Goal: Task Accomplishment & Management: Manage account settings

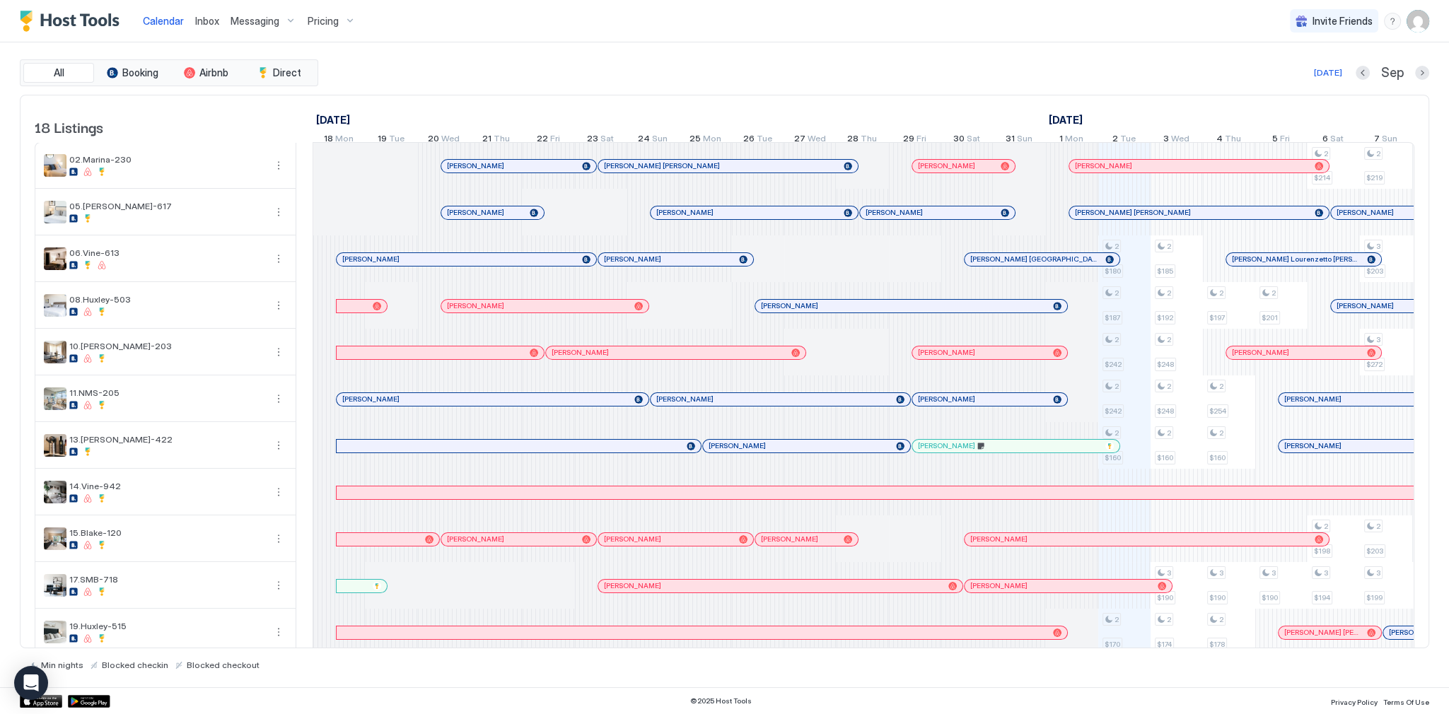
scroll to position [0, 786]
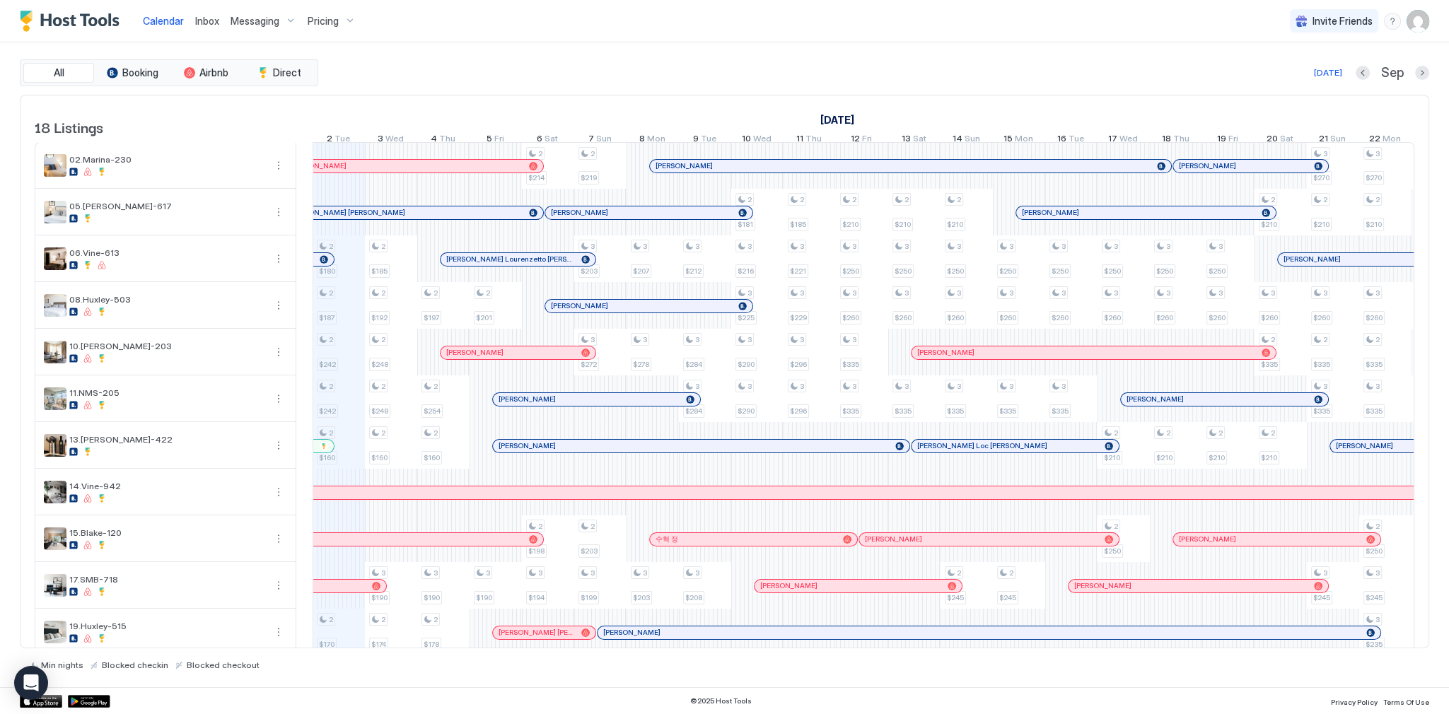
click at [729, 105] on div "[DATE] [DATE] [DATE] 18 Mon 19 Tue 20 Wed 21 Thu 22 Fri 23 Sat 24 Sun 25 Mon 26…" at bounding box center [864, 122] width 1102 height 55
click at [1039, 46] on div "All Booking Airbnb Direct [DATE] [DATE] Listings [DATE] [DATE] [DATE] 18 Mon 19…" at bounding box center [725, 364] width 1410 height 645
click at [207, 18] on span "Inbox" at bounding box center [207, 21] width 24 height 12
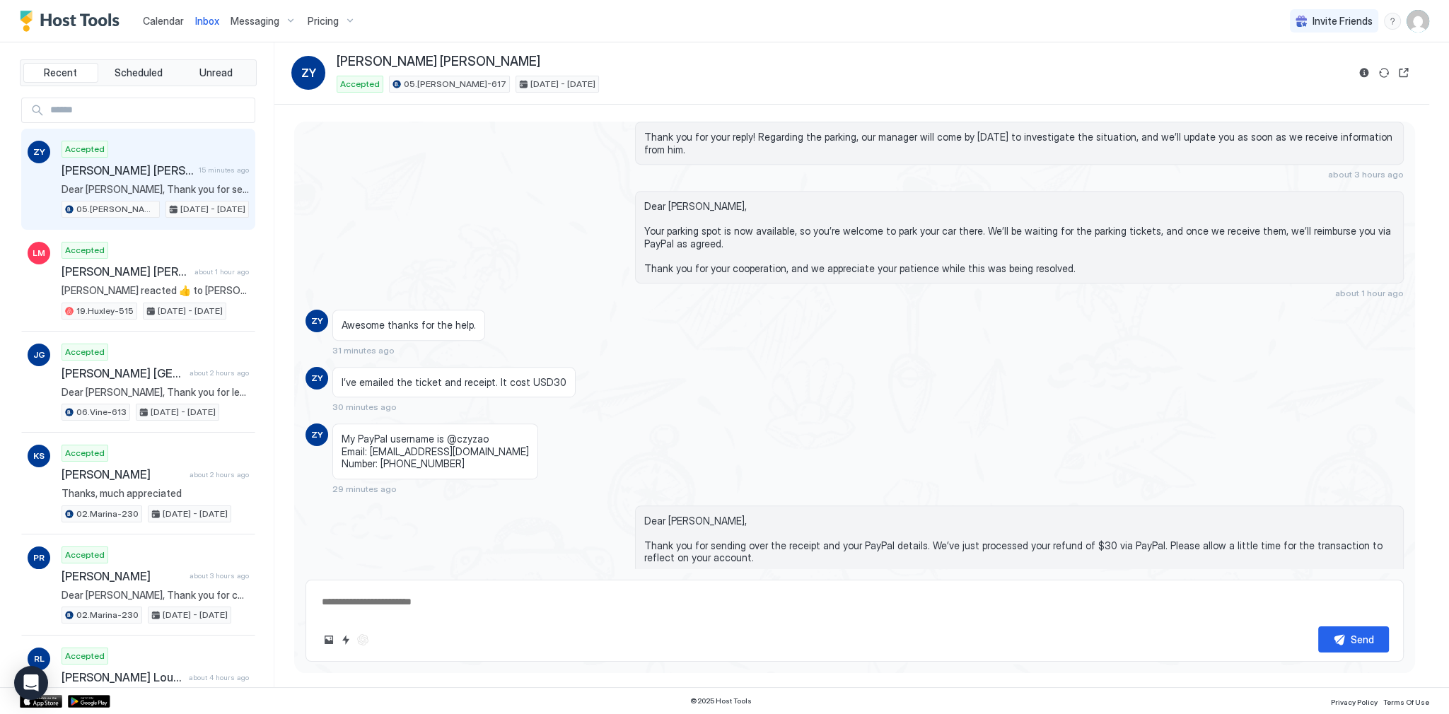
scroll to position [1028, 0]
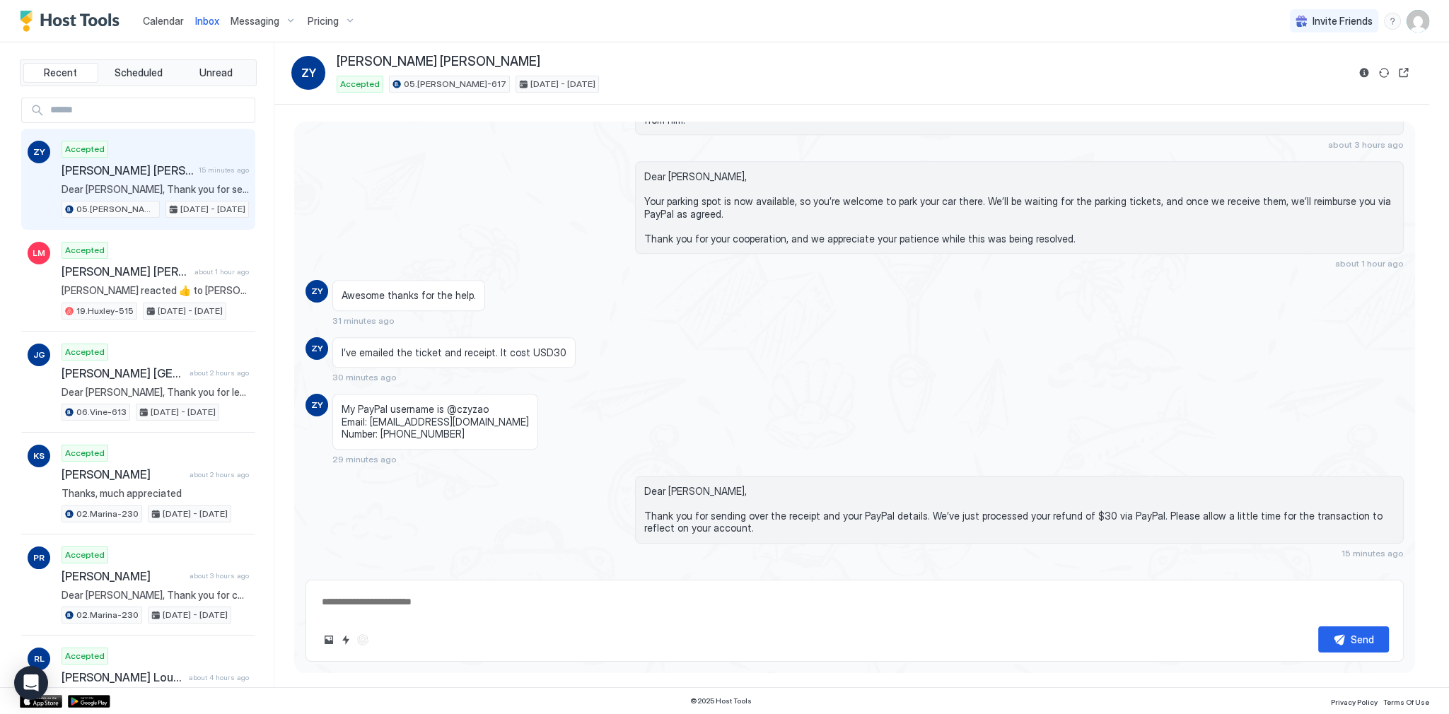
click at [158, 178] on div "Accepted Zhao Yang Chan 15 minutes ago Dear Zhao Yang, Thank you for sending ov…" at bounding box center [155, 180] width 187 height 78
click at [417, 60] on span "[PERSON_NAME] [PERSON_NAME]" at bounding box center [439, 62] width 204 height 16
copy div "[PERSON_NAME] [PERSON_NAME]"
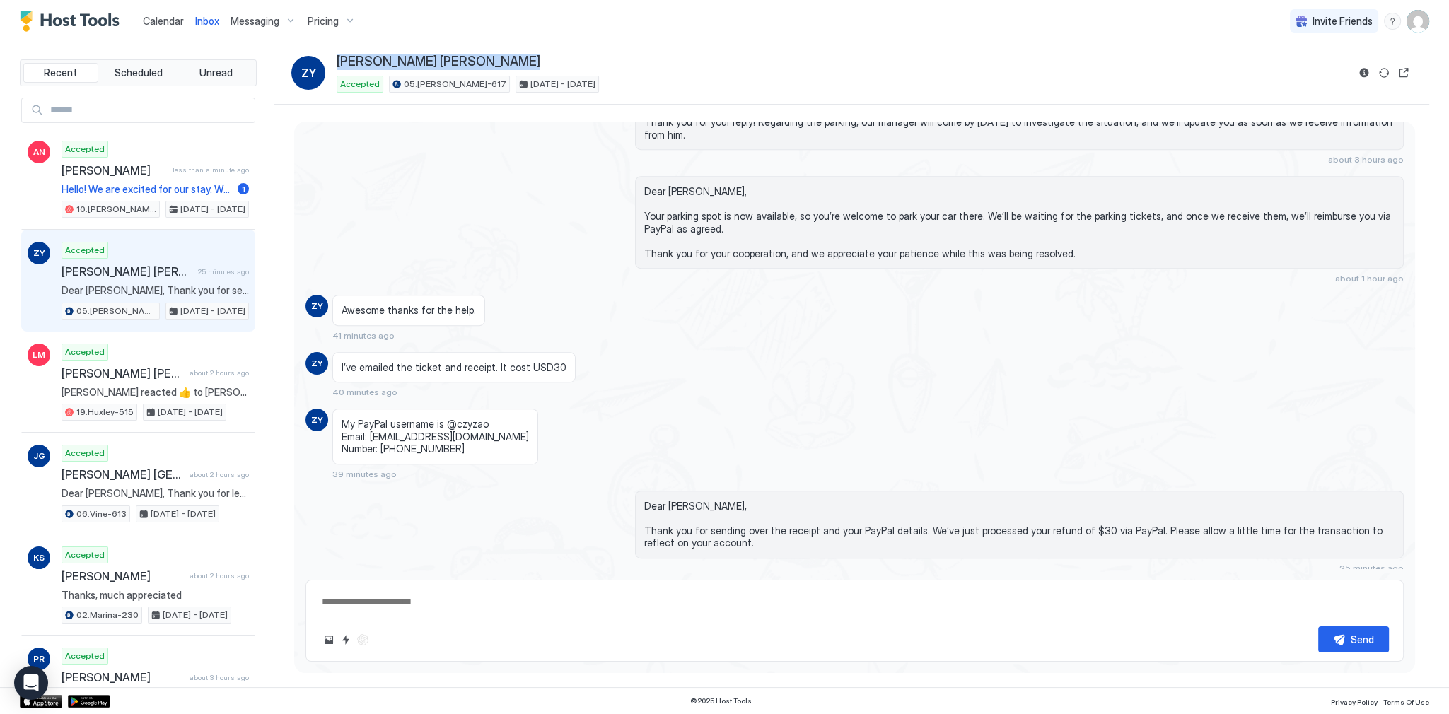
scroll to position [1043, 0]
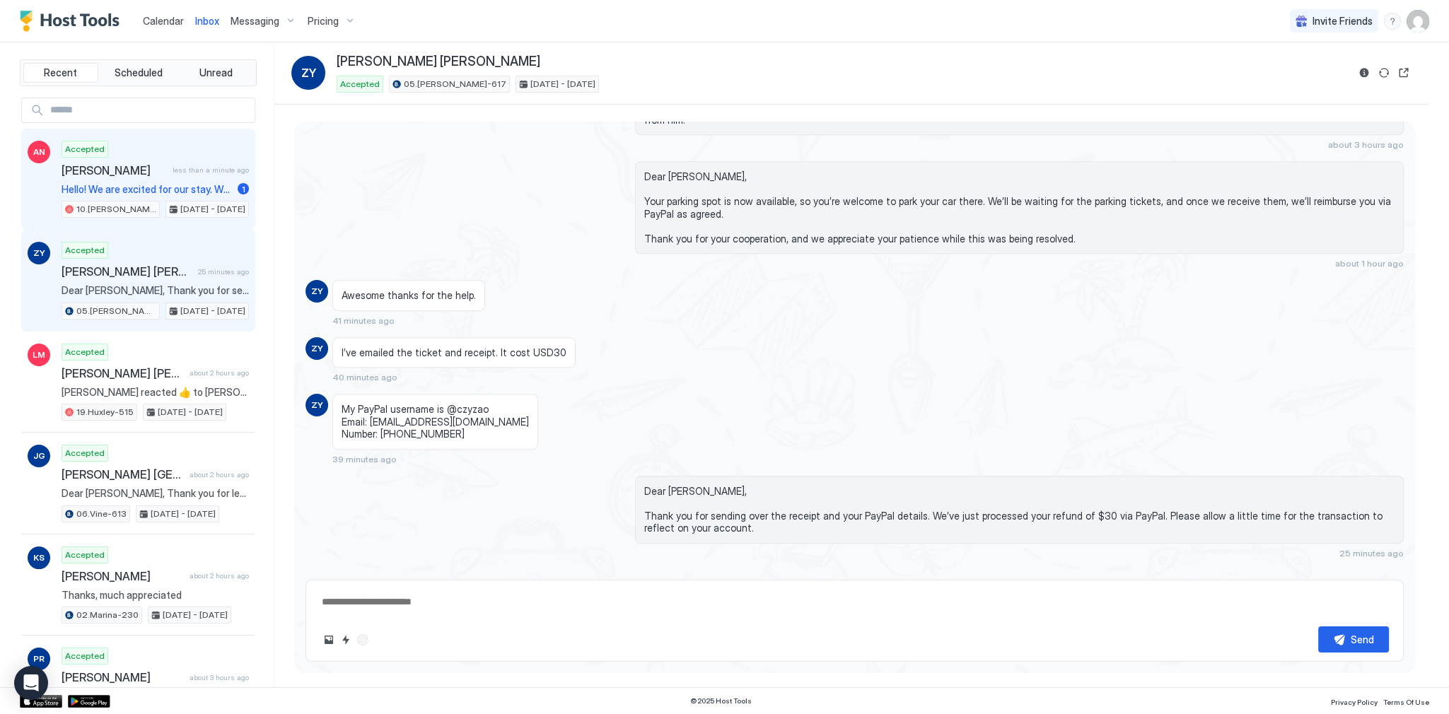
click at [229, 180] on div "Accepted Amanda Northcutt less than a minute ago Hello! We are excited for our …" at bounding box center [155, 180] width 187 height 78
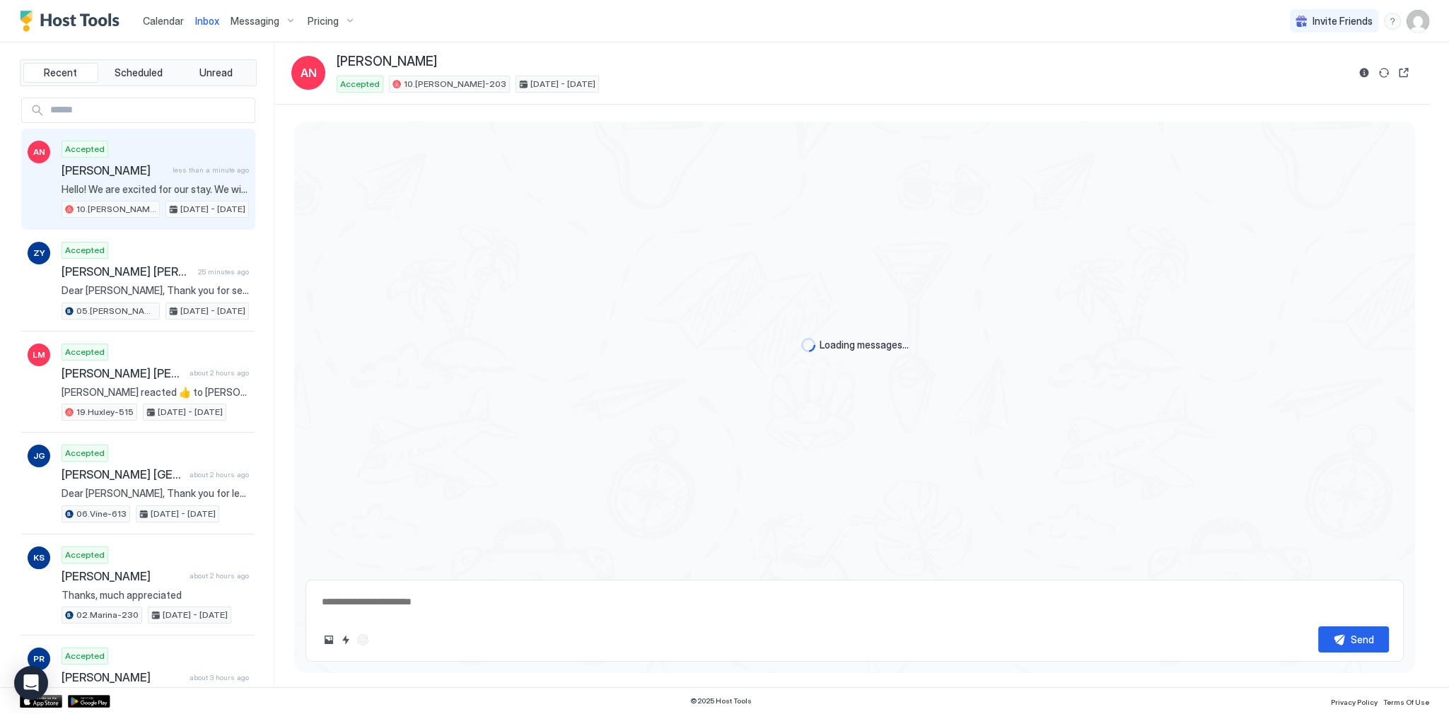
scroll to position [400, 0]
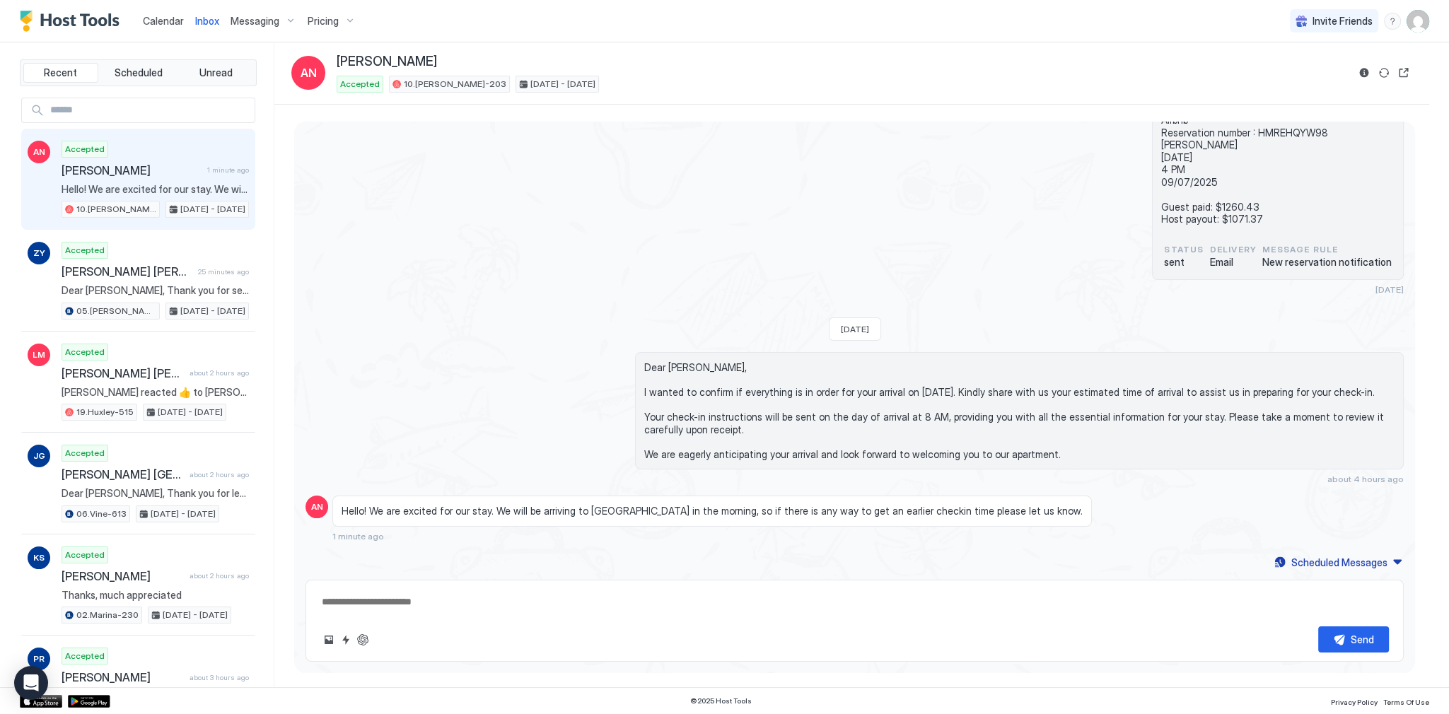
click at [731, 511] on span "Hello! We are excited for our stay. We will be arriving to LA in the morning, s…" at bounding box center [712, 511] width 741 height 13
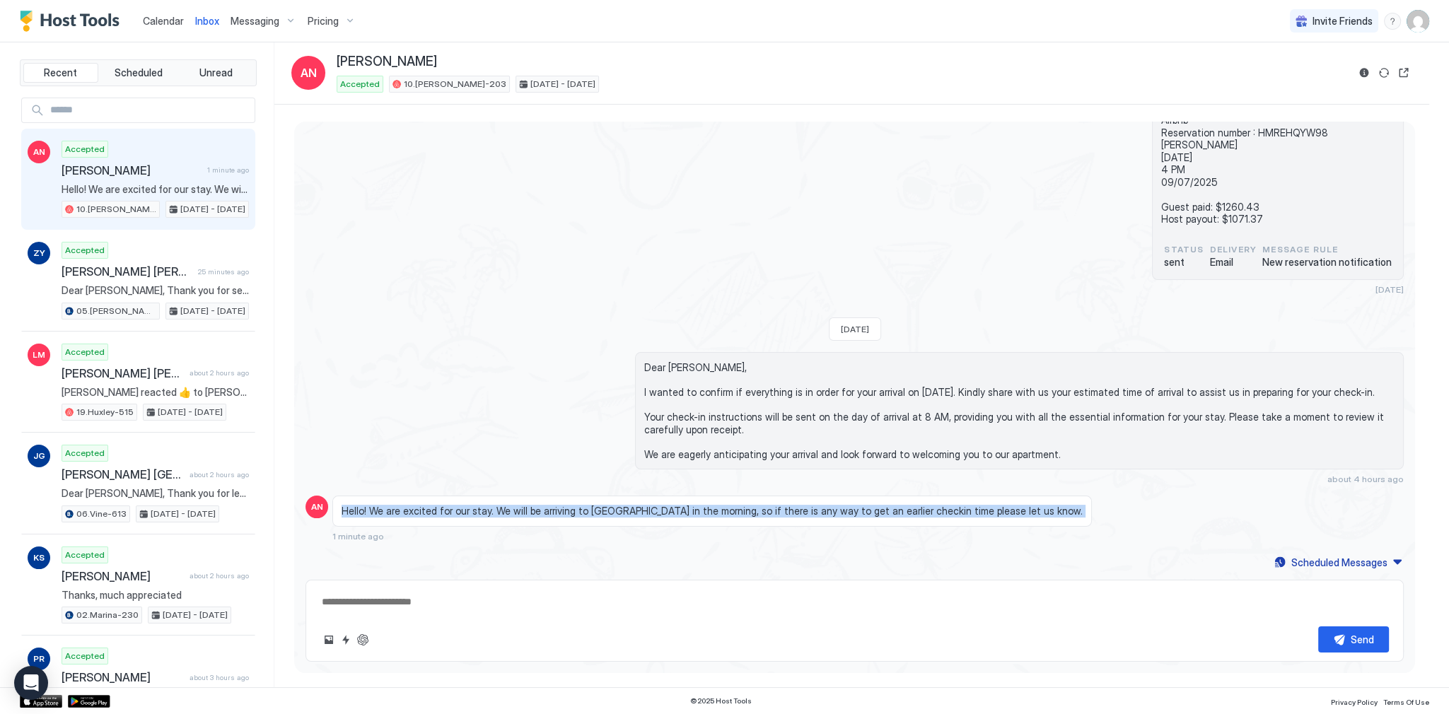
click at [731, 511] on span "Hello! We are excited for our stay. We will be arriving to LA in the morning, s…" at bounding box center [712, 511] width 741 height 13
click at [741, 526] on div "Hello! We are excited for our stay. We will be arriving to LA in the morning, s…" at bounding box center [716, 519] width 769 height 46
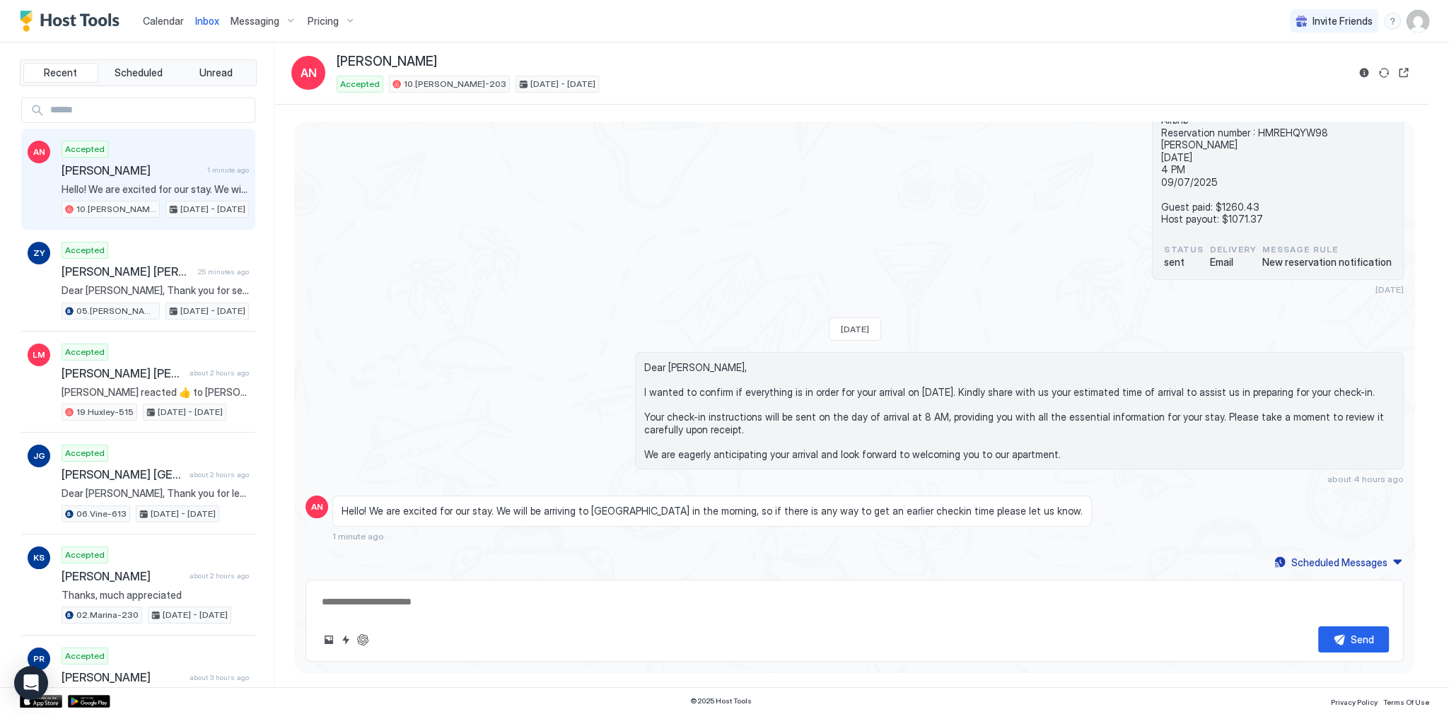
click at [770, 512] on span "Hello! We are excited for our stay. We will be arriving to LA in the morning, s…" at bounding box center [712, 511] width 741 height 13
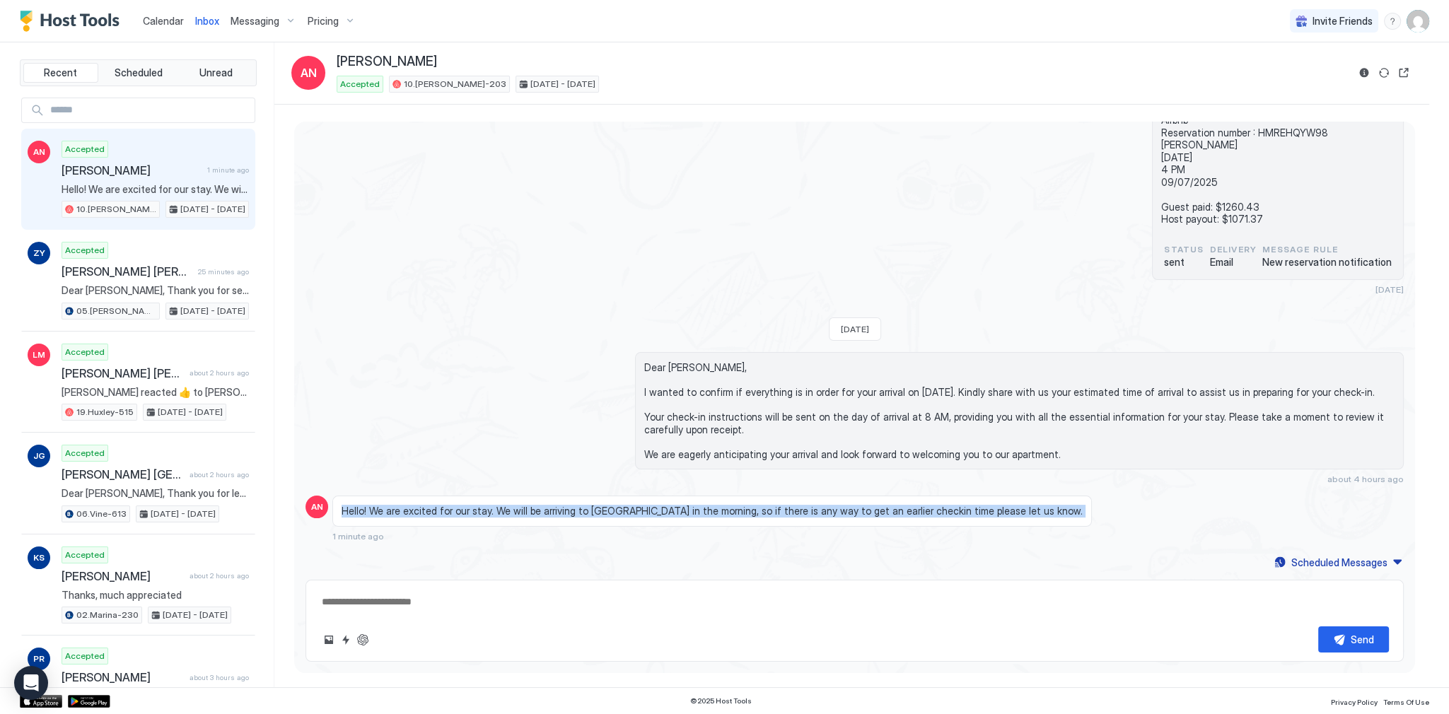
click at [770, 512] on span "Hello! We are excited for our stay. We will be arriving to LA in the morning, s…" at bounding box center [712, 511] width 741 height 13
click at [844, 523] on div "Hello! We are excited for our stay. We will be arriving to LA in the morning, s…" at bounding box center [712, 511] width 760 height 31
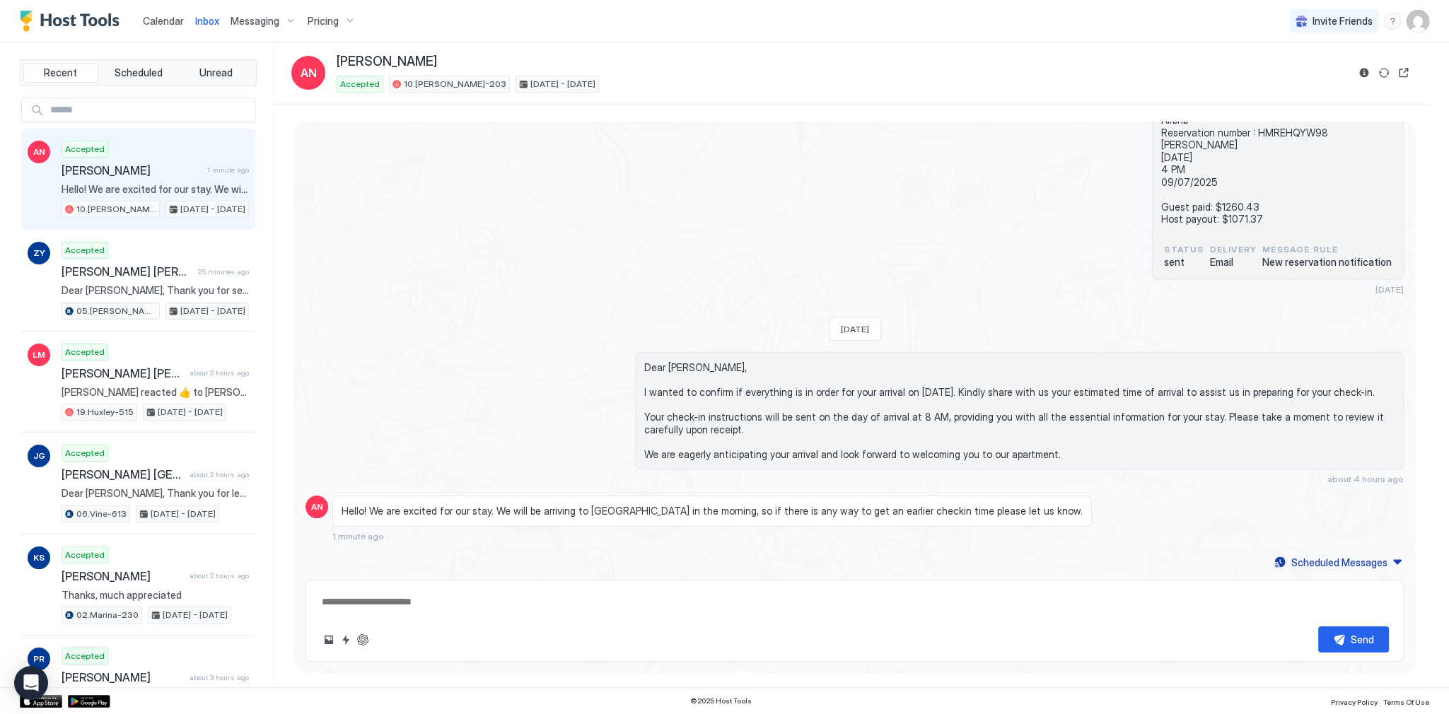
click at [668, 461] on div "Dear Amanda, I wanted to confirm if everything is in order for your arrival on …" at bounding box center [1019, 410] width 769 height 117
click at [670, 455] on span "Dear Amanda, I wanted to confirm if everything is in order for your arrival on …" at bounding box center [1019, 410] width 750 height 99
click at [680, 365] on span "Dear Amanda, I wanted to confirm if everything is in order for your arrival on …" at bounding box center [1019, 410] width 750 height 99
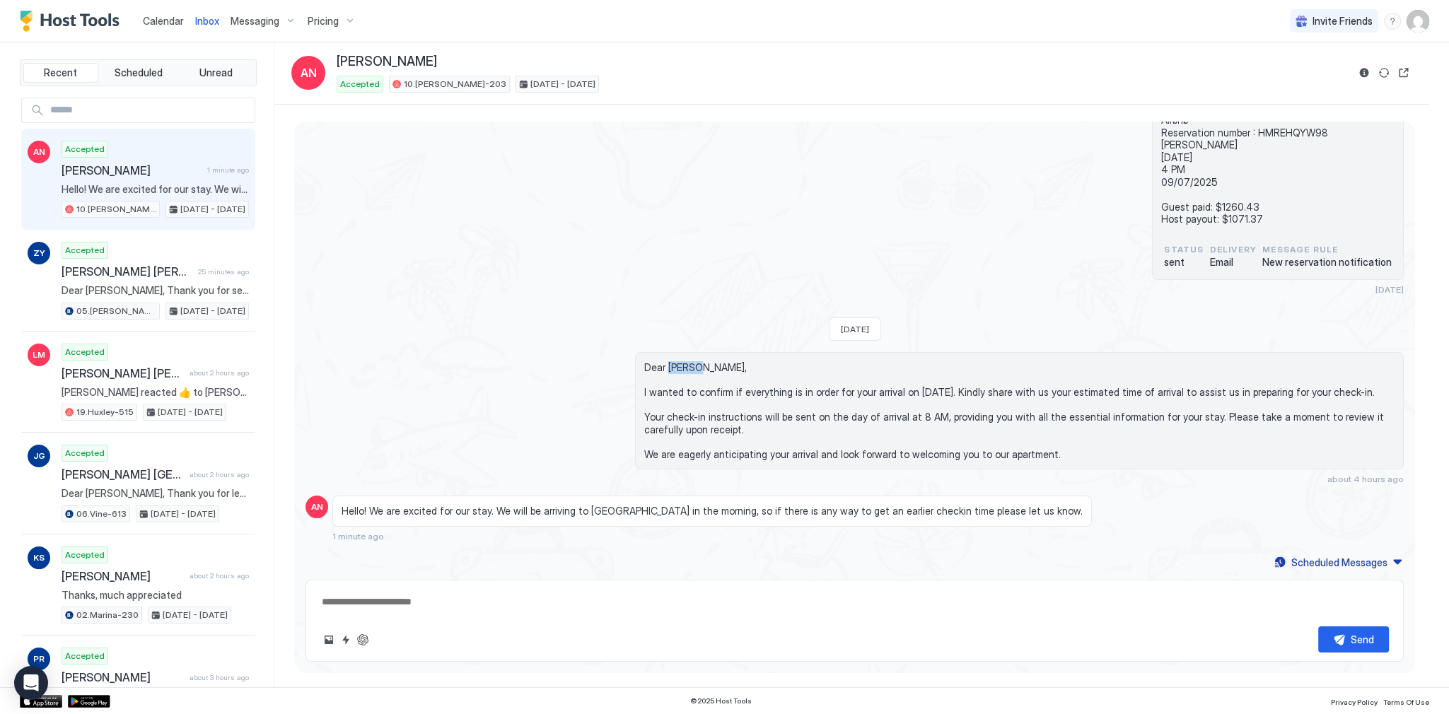
click at [680, 365] on span "Dear Amanda, I wanted to confirm if everything is in order for your arrival on …" at bounding box center [1019, 410] width 750 height 99
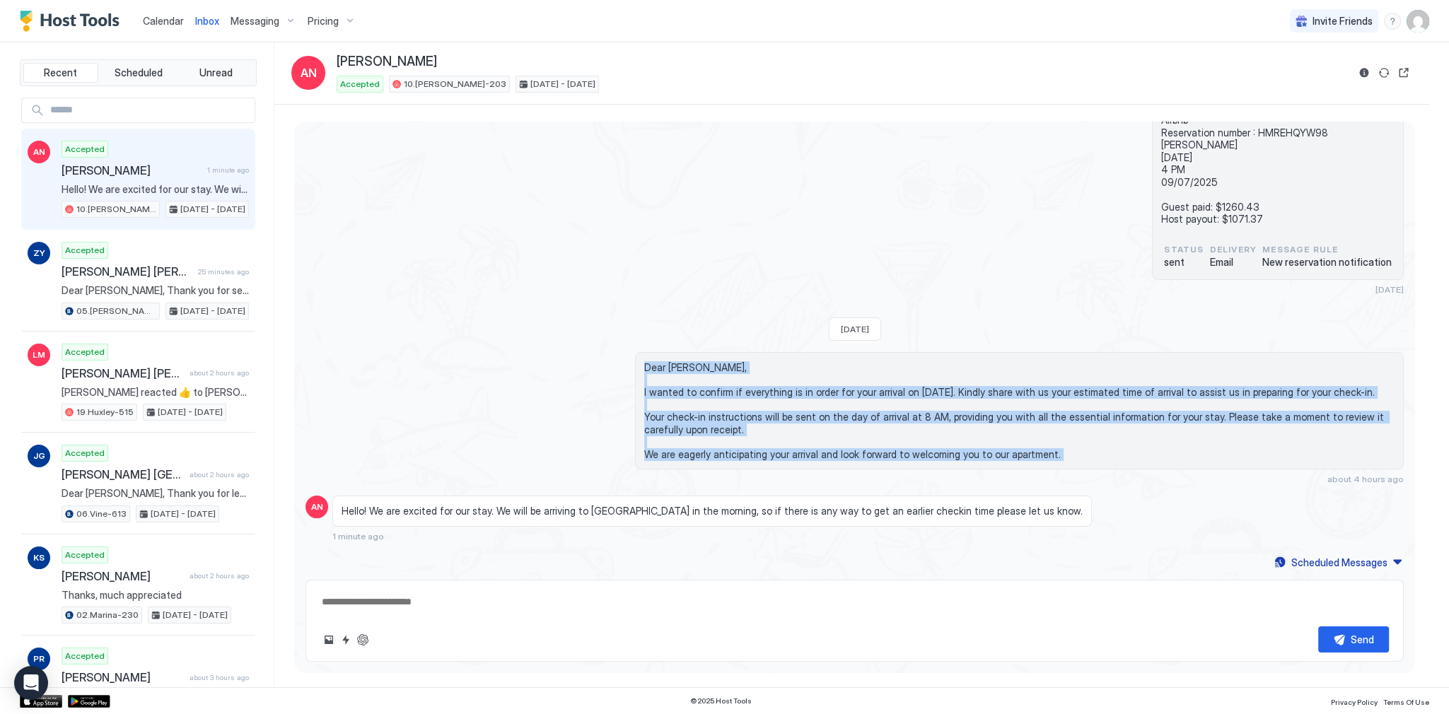
drag, startPoint x: 680, startPoint y: 365, endPoint x: 713, endPoint y: 450, distance: 90.9
click at [713, 450] on span "Dear Amanda, I wanted to confirm if everything is in order for your arrival on …" at bounding box center [1019, 410] width 750 height 99
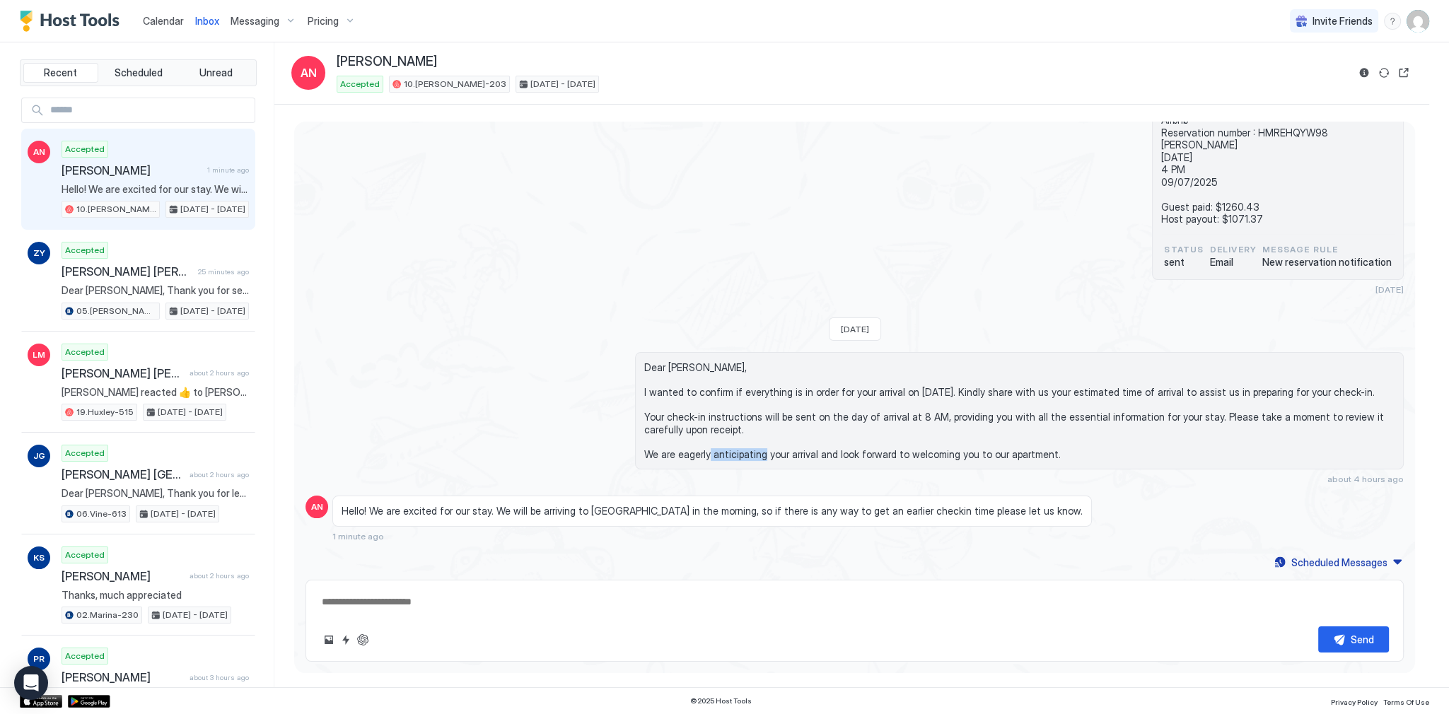
click at [713, 450] on span "Dear Amanda, I wanted to confirm if everything is in order for your arrival on …" at bounding box center [1019, 410] width 750 height 99
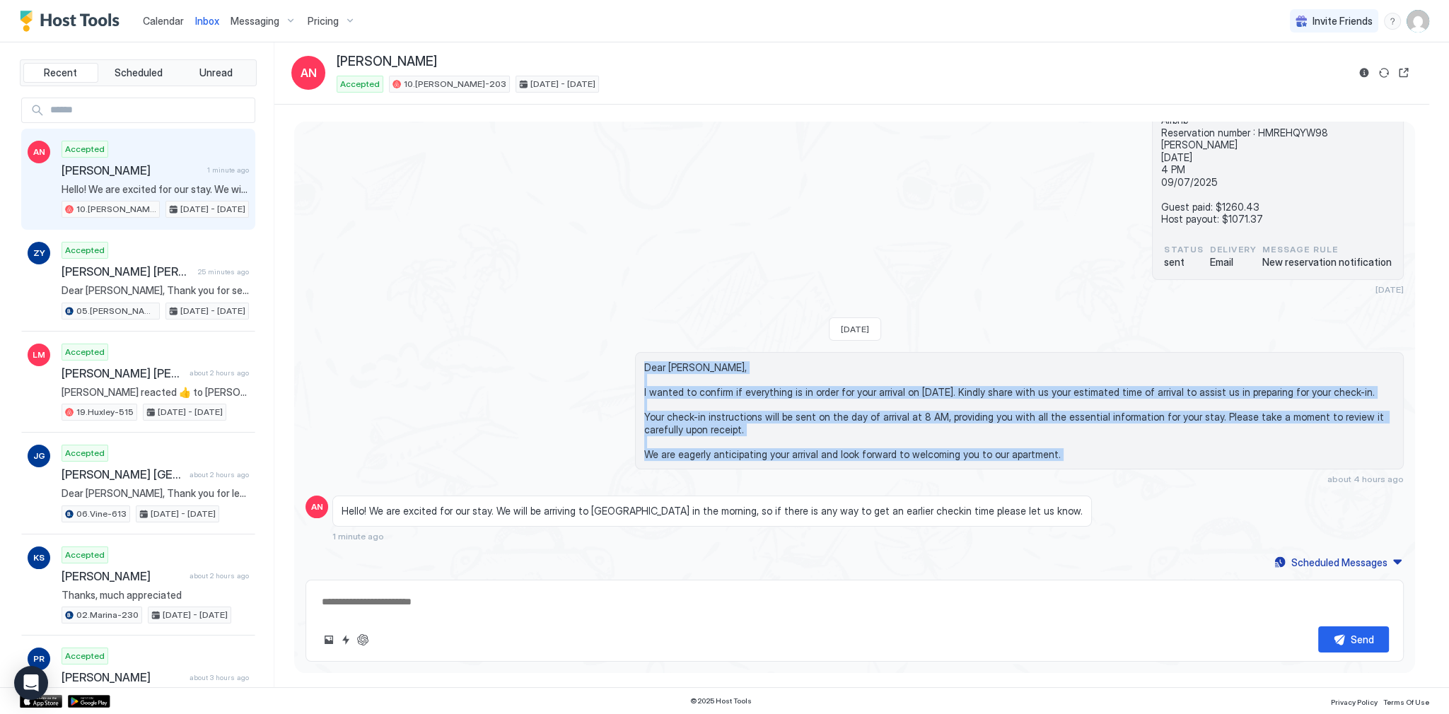
drag, startPoint x: 713, startPoint y: 450, endPoint x: 693, endPoint y: 362, distance: 89.9
click at [693, 362] on span "Dear Amanda, I wanted to confirm if everything is in order for your arrival on …" at bounding box center [1019, 410] width 750 height 99
click at [691, 364] on span "Dear Amanda, I wanted to confirm if everything is in order for your arrival on …" at bounding box center [1019, 410] width 750 height 99
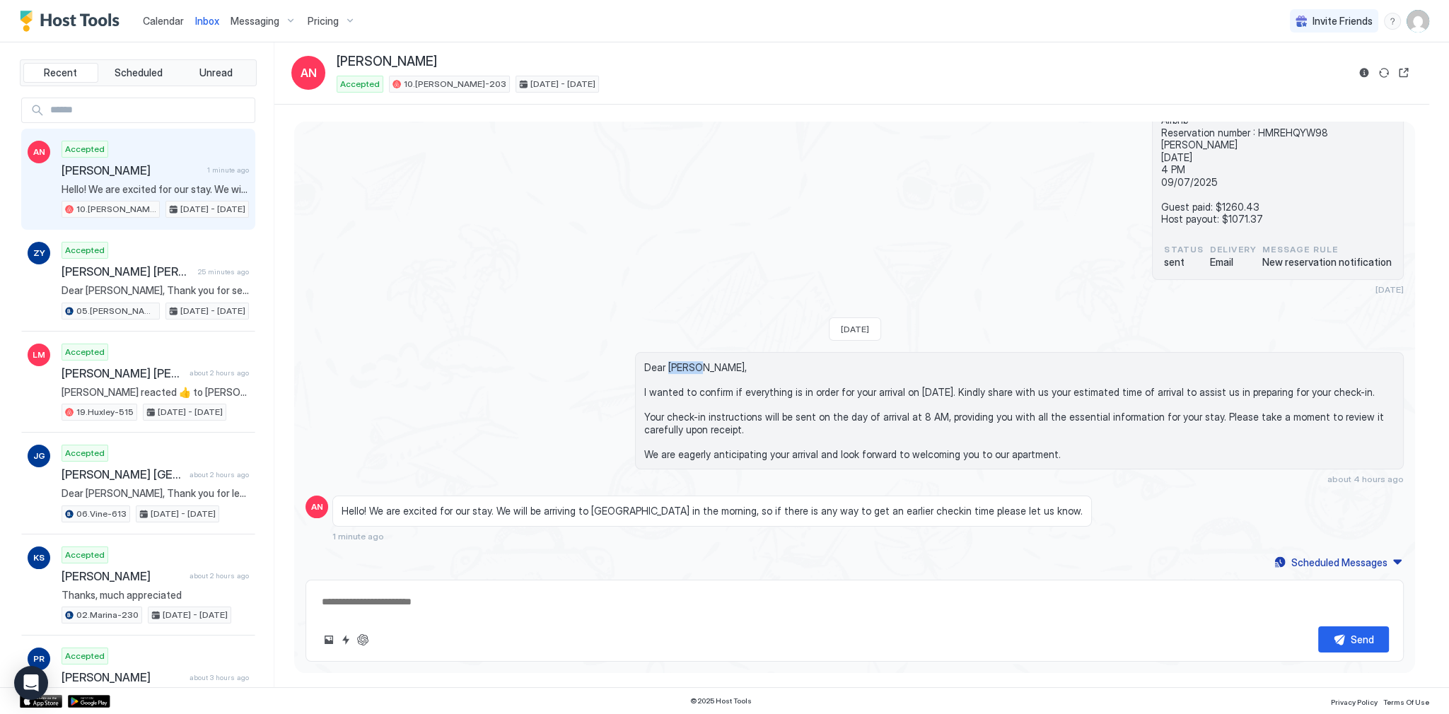
click at [691, 364] on span "Dear Amanda, I wanted to confirm if everything is in order for your arrival on …" at bounding box center [1019, 410] width 750 height 99
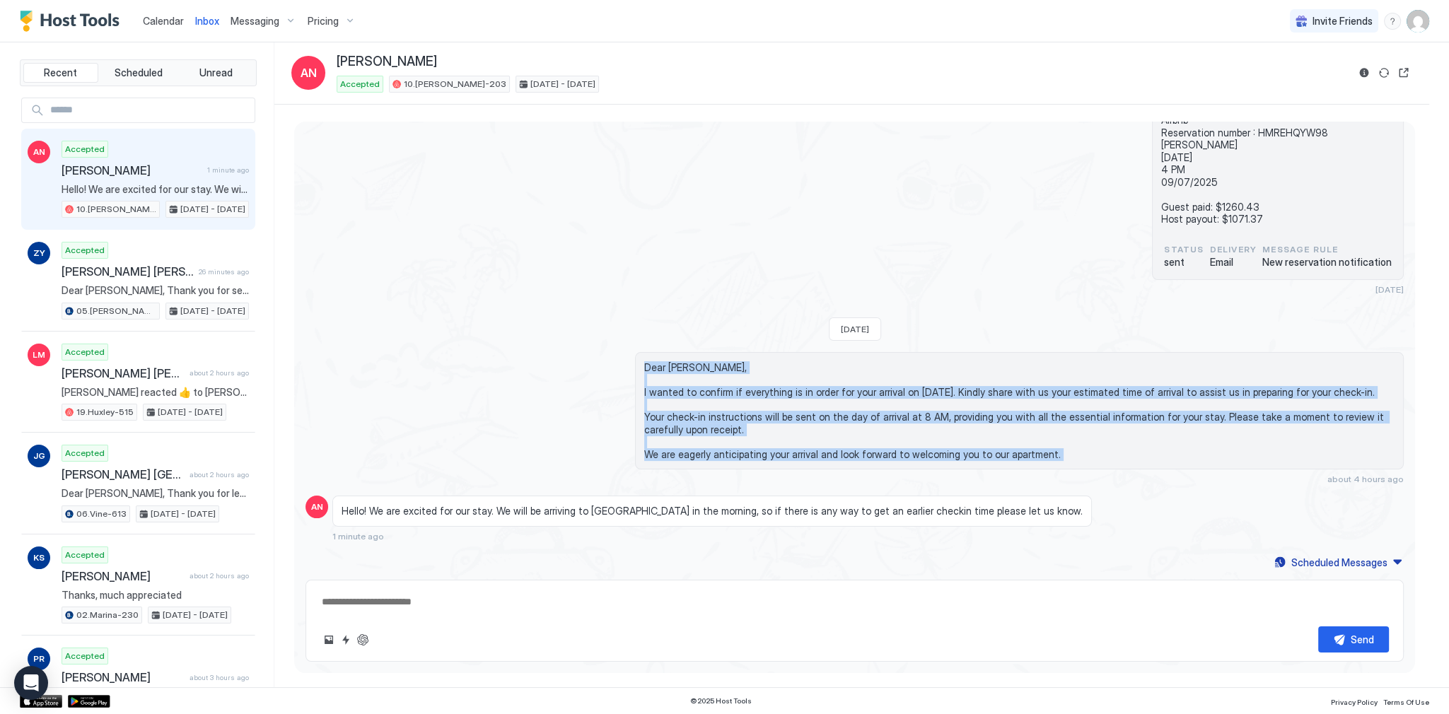
drag, startPoint x: 691, startPoint y: 364, endPoint x: 704, endPoint y: 455, distance: 91.5
click at [704, 455] on span "Dear Amanda, I wanted to confirm if everything is in order for your arrival on …" at bounding box center [1019, 410] width 750 height 99
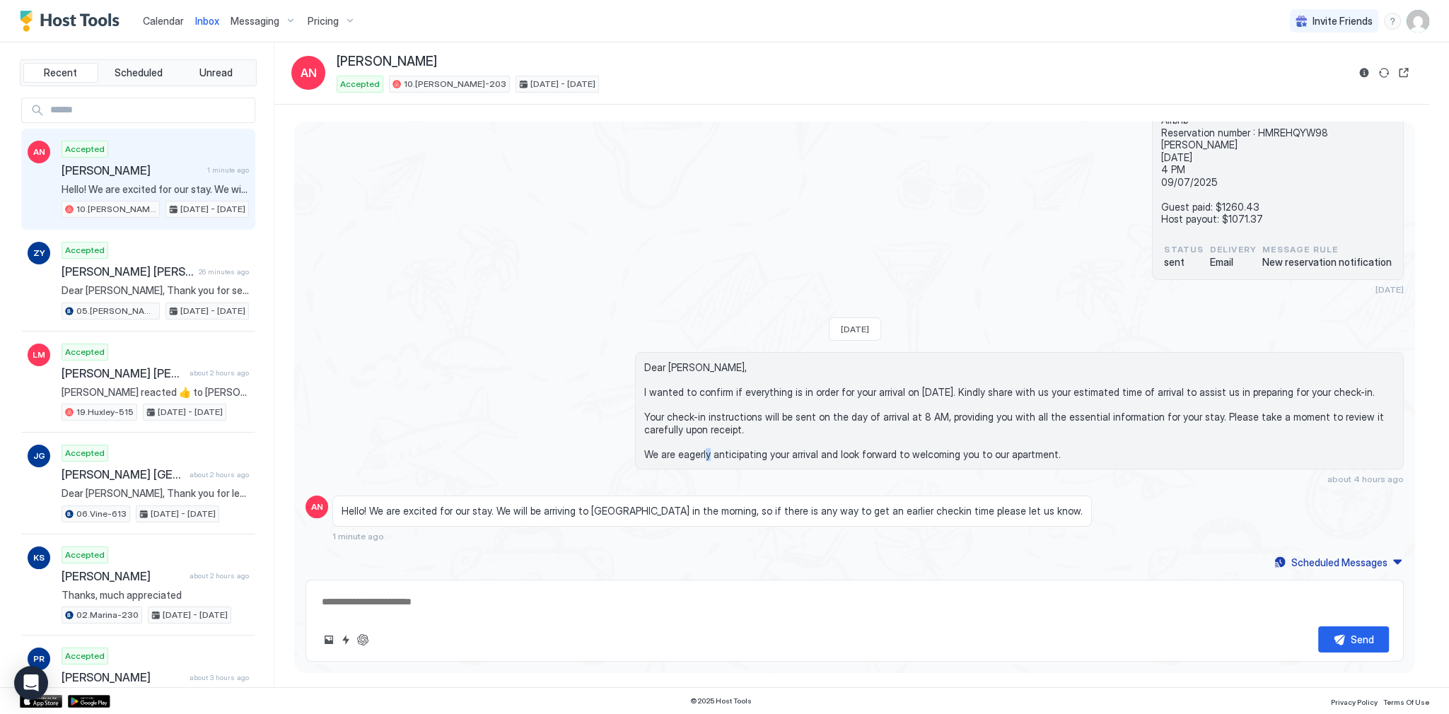
click at [704, 455] on span "Dear Amanda, I wanted to confirm if everything is in order for your arrival on …" at bounding box center [1019, 410] width 750 height 99
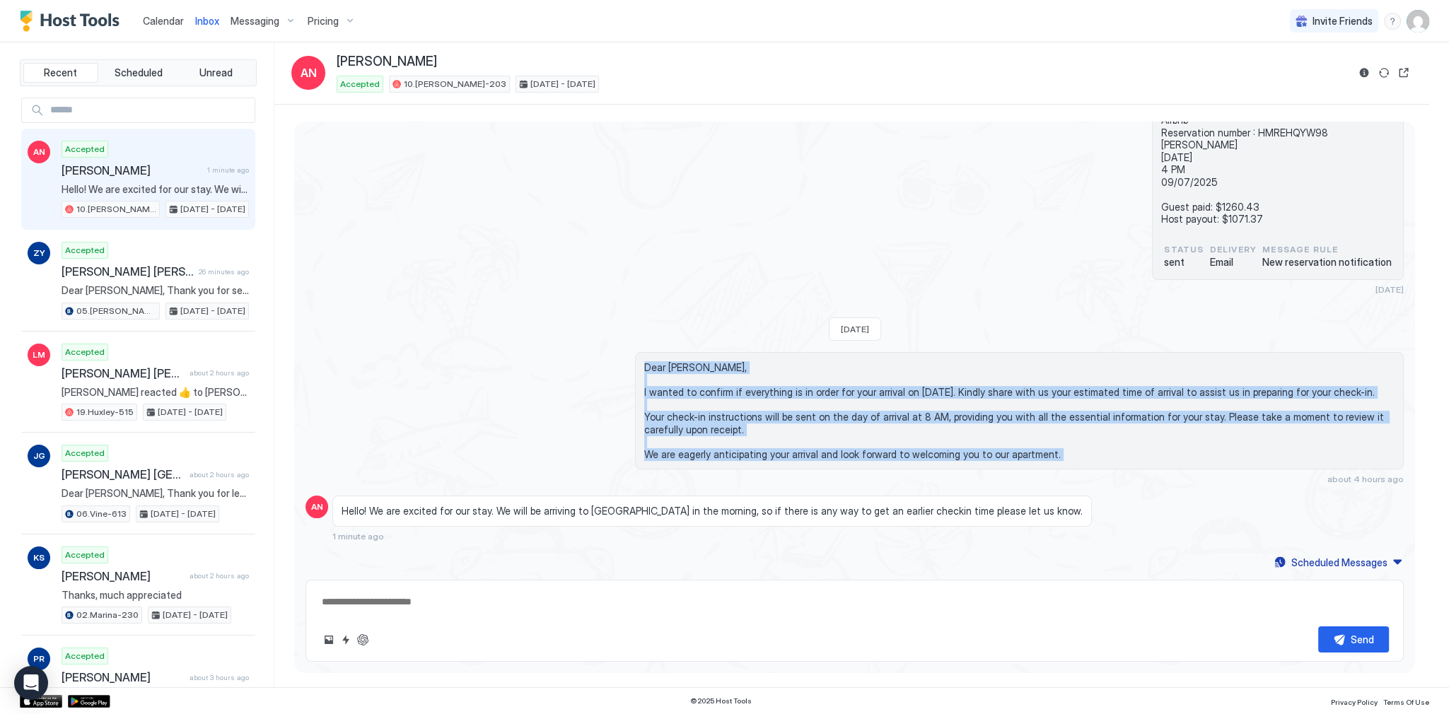
drag, startPoint x: 704, startPoint y: 455, endPoint x: 699, endPoint y: 359, distance: 96.3
click at [700, 361] on span "Dear Amanda, I wanted to confirm if everything is in order for your arrival on …" at bounding box center [1019, 410] width 750 height 99
click at [697, 361] on span "Dear Amanda, I wanted to confirm if everything is in order for your arrival on …" at bounding box center [1019, 410] width 750 height 99
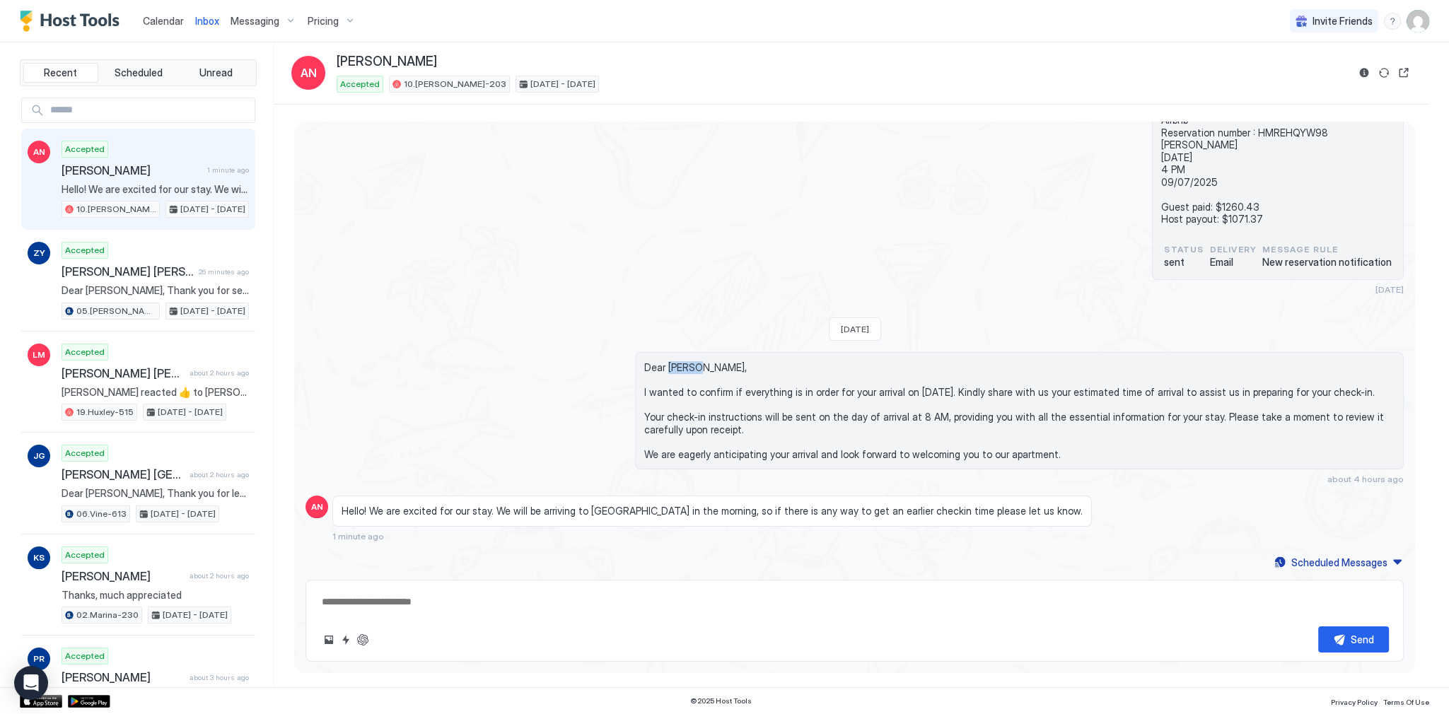
click at [697, 361] on span "Dear Amanda, I wanted to confirm if everything is in order for your arrival on …" at bounding box center [1019, 410] width 750 height 99
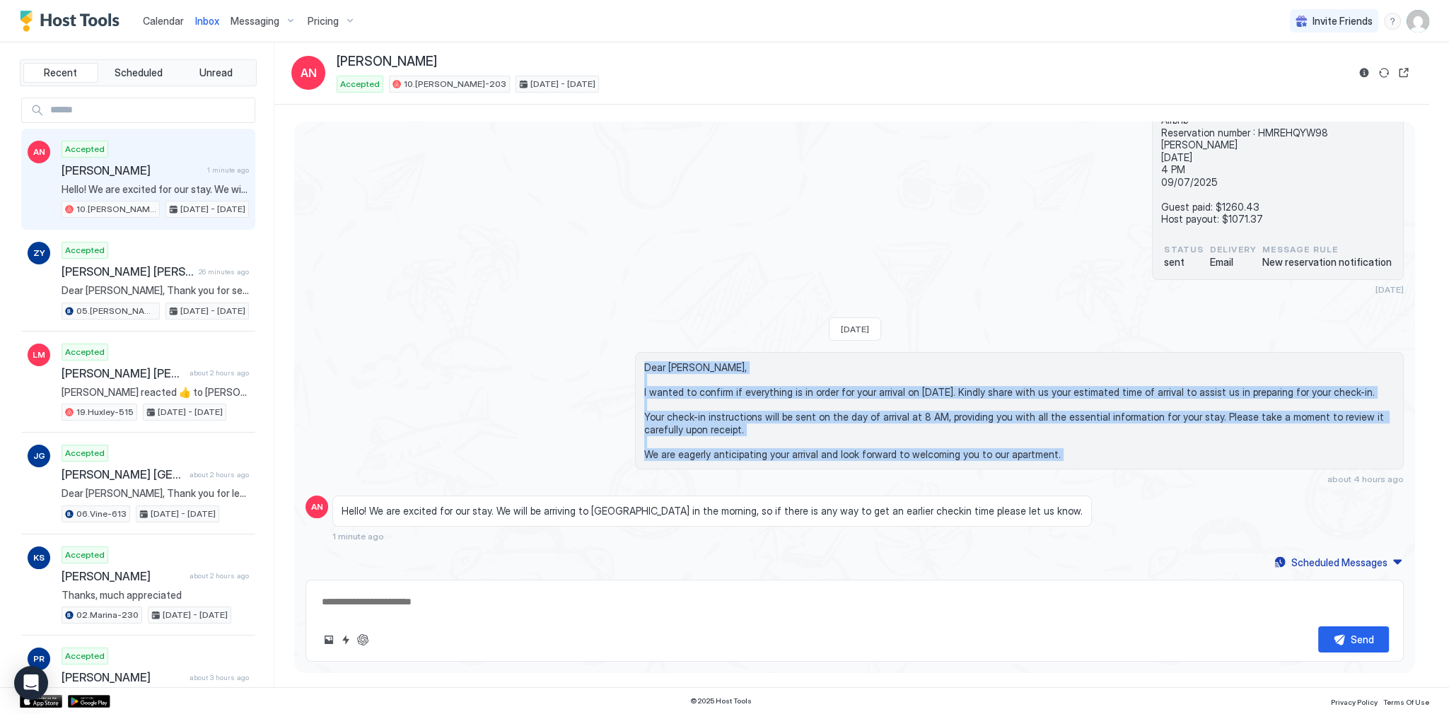
drag, startPoint x: 697, startPoint y: 361, endPoint x: 714, endPoint y: 453, distance: 92.8
click at [714, 453] on span "Dear Amanda, I wanted to confirm if everything is in order for your arrival on …" at bounding box center [1019, 410] width 750 height 99
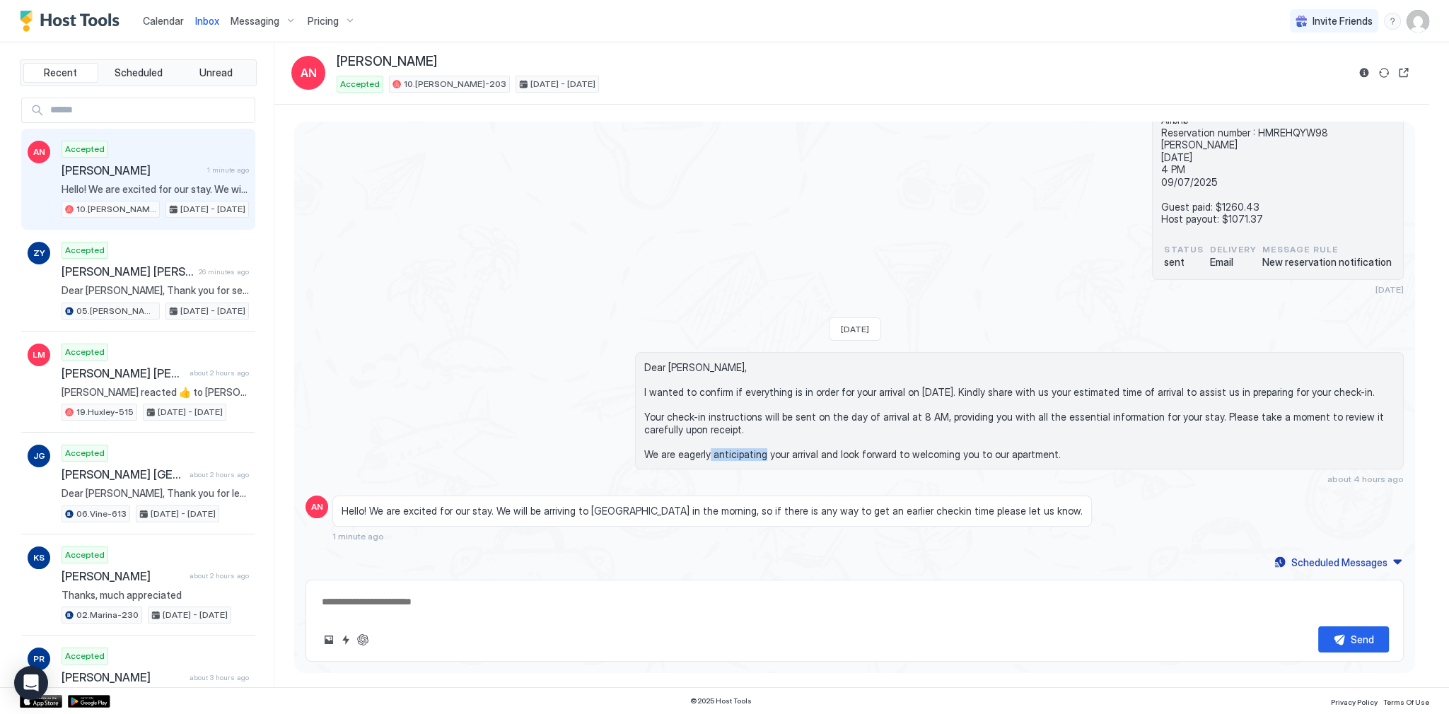
click at [714, 453] on span "Dear Amanda, I wanted to confirm if everything is in order for your arrival on …" at bounding box center [1019, 410] width 750 height 99
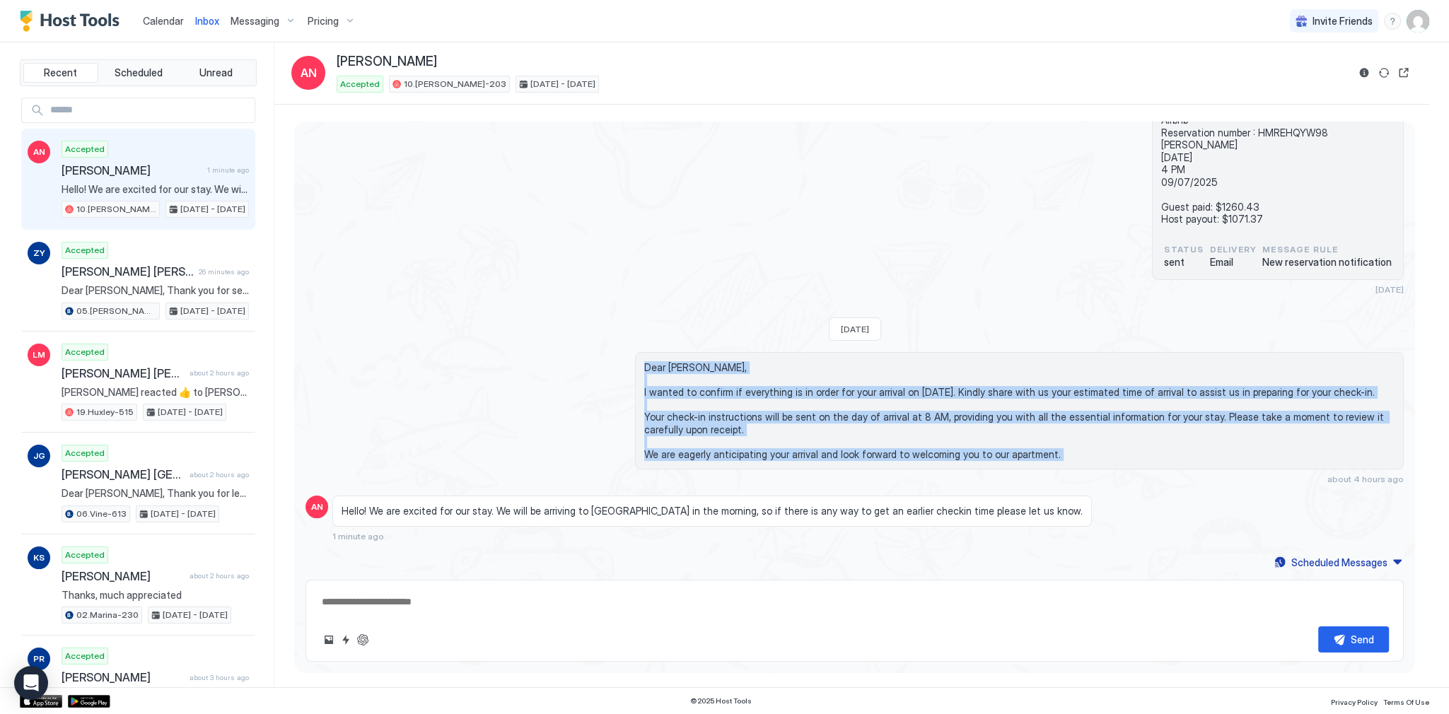
drag, startPoint x: 714, startPoint y: 453, endPoint x: 690, endPoint y: 366, distance: 89.6
click at [690, 366] on span "Dear Amanda, I wanted to confirm if everything is in order for your arrival on …" at bounding box center [1019, 410] width 750 height 99
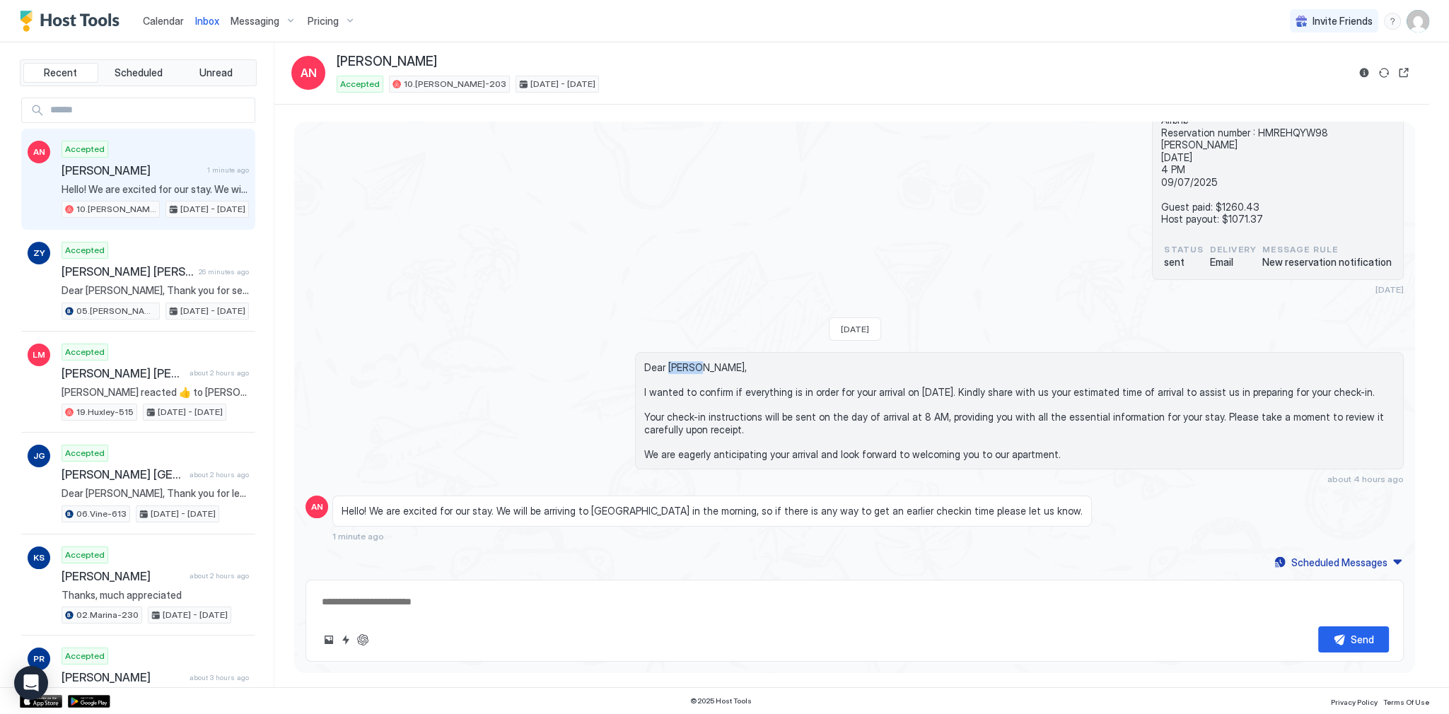
click at [690, 366] on span "Dear Amanda, I wanted to confirm if everything is in order for your arrival on …" at bounding box center [1019, 410] width 750 height 99
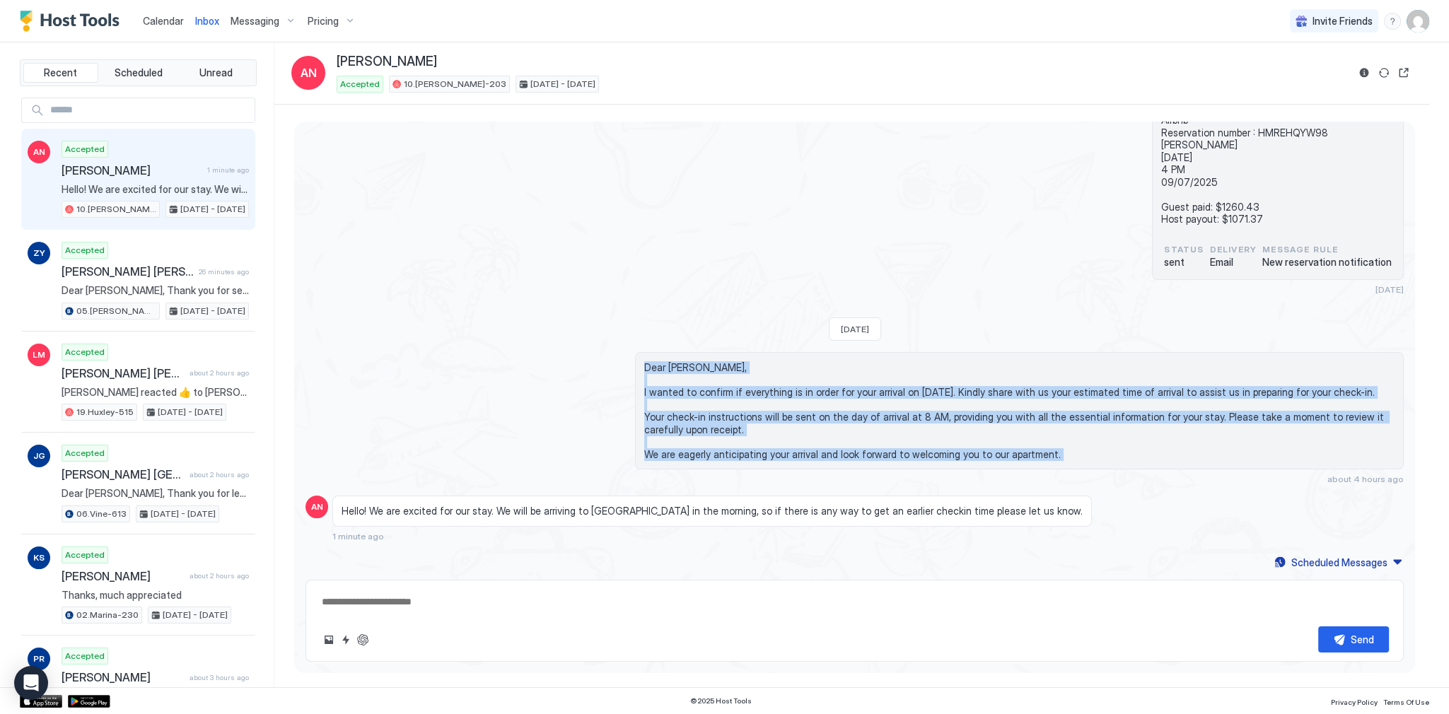
drag, startPoint x: 690, startPoint y: 366, endPoint x: 730, endPoint y: 458, distance: 100.1
click at [728, 461] on div "Dear Amanda, I wanted to confirm if everything is in order for your arrival on …" at bounding box center [1019, 410] width 769 height 117
click at [731, 456] on span "Dear Amanda, I wanted to confirm if everything is in order for your arrival on …" at bounding box center [1019, 410] width 750 height 99
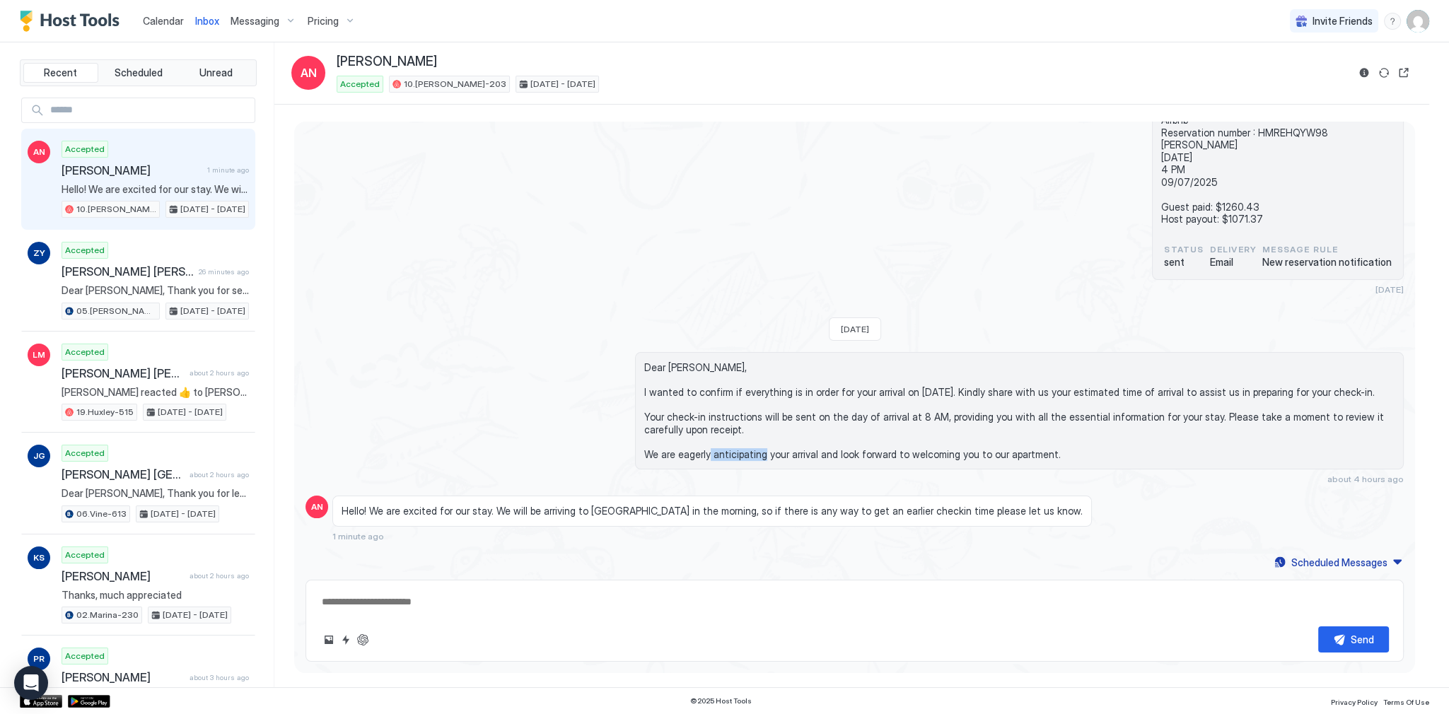
click at [731, 456] on span "Dear Amanda, I wanted to confirm if everything is in order for your arrival on …" at bounding box center [1019, 410] width 750 height 99
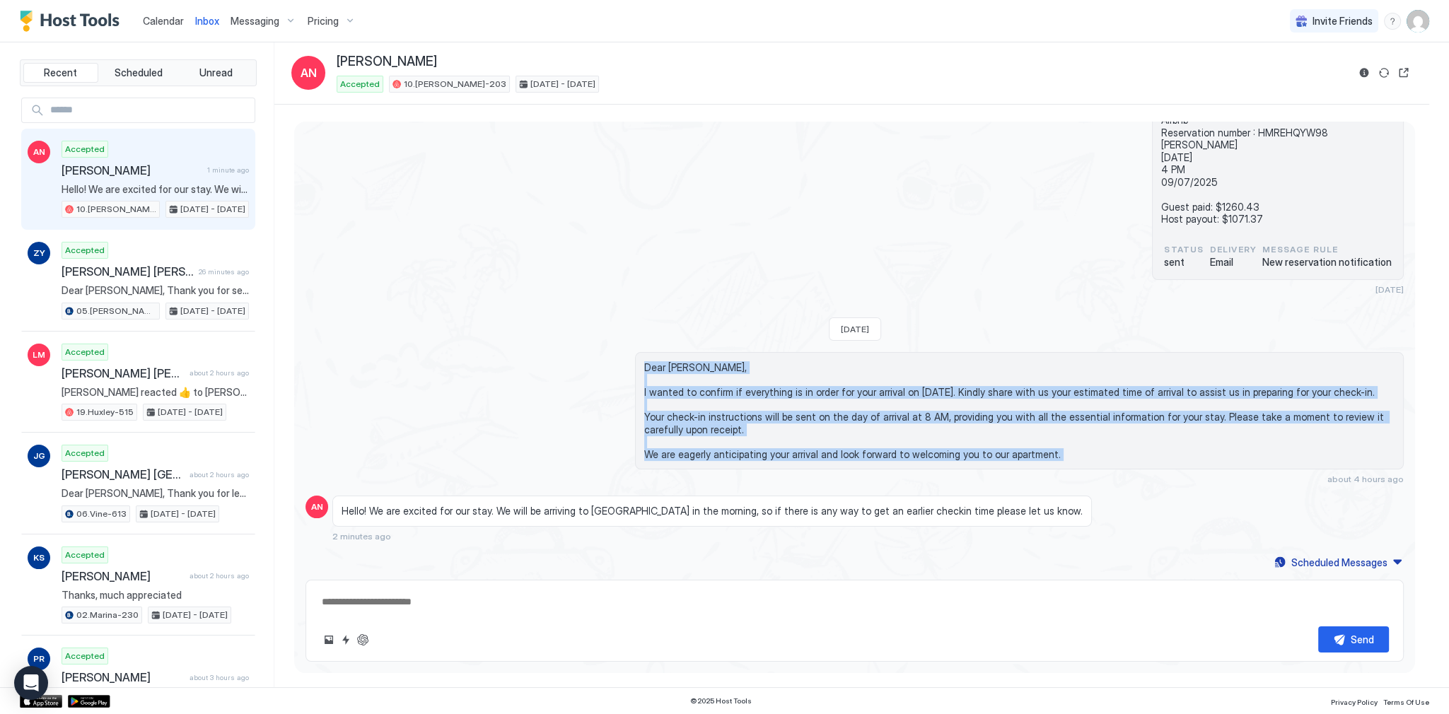
drag, startPoint x: 731, startPoint y: 456, endPoint x: 673, endPoint y: 361, distance: 110.7
click at [673, 361] on span "Dear Amanda, I wanted to confirm if everything is in order for your arrival on …" at bounding box center [1019, 410] width 750 height 99
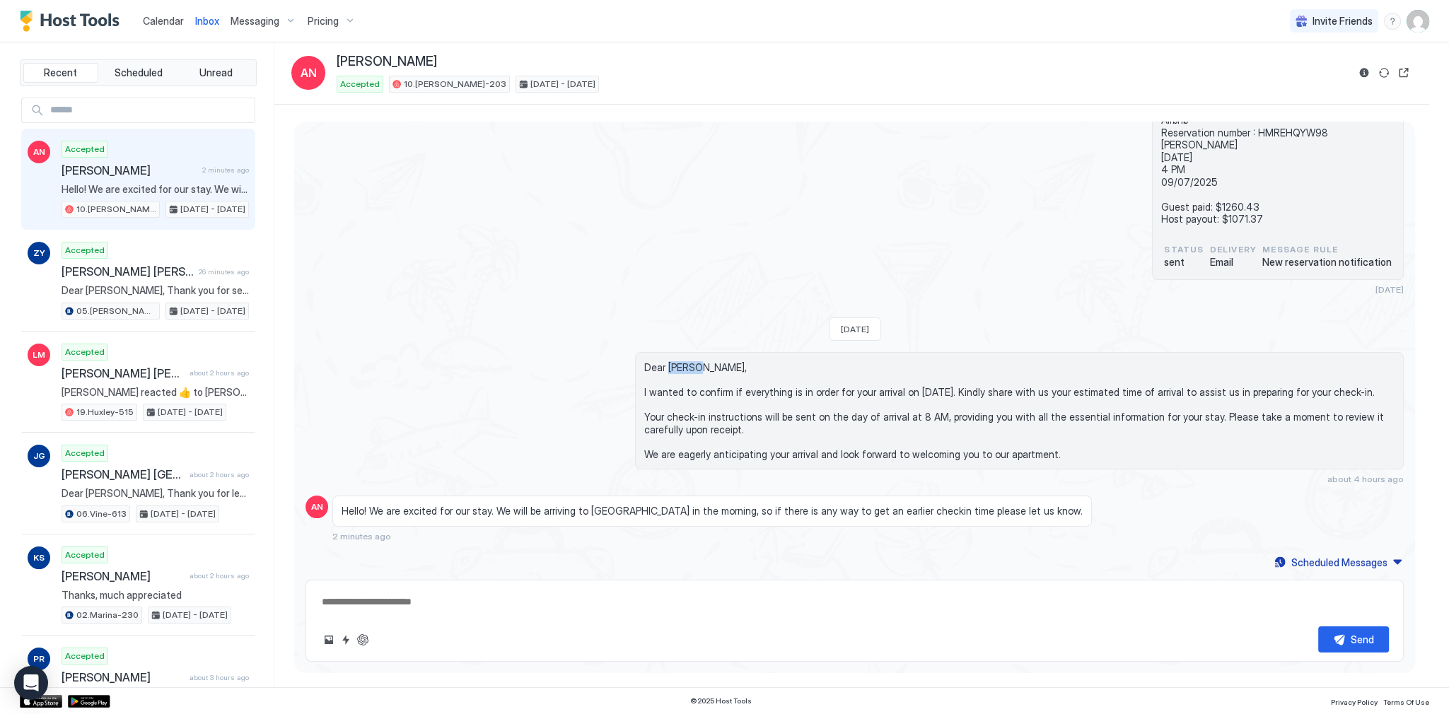
click at [673, 361] on span "Dear Amanda, I wanted to confirm if everything is in order for your arrival on …" at bounding box center [1019, 410] width 750 height 99
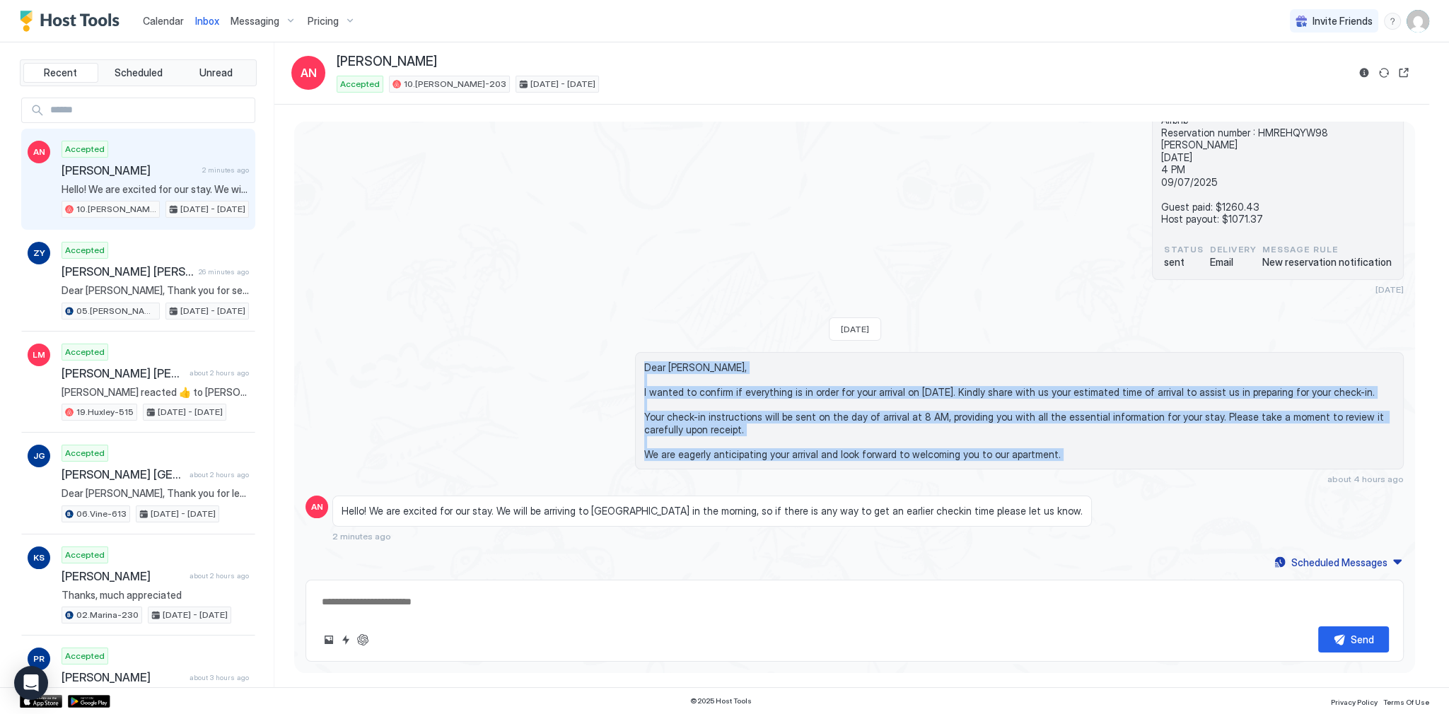
drag, startPoint x: 673, startPoint y: 361, endPoint x: 706, endPoint y: 450, distance: 94.2
click at [706, 450] on span "Dear Amanda, I wanted to confirm if everything is in order for your arrival on …" at bounding box center [1019, 410] width 750 height 99
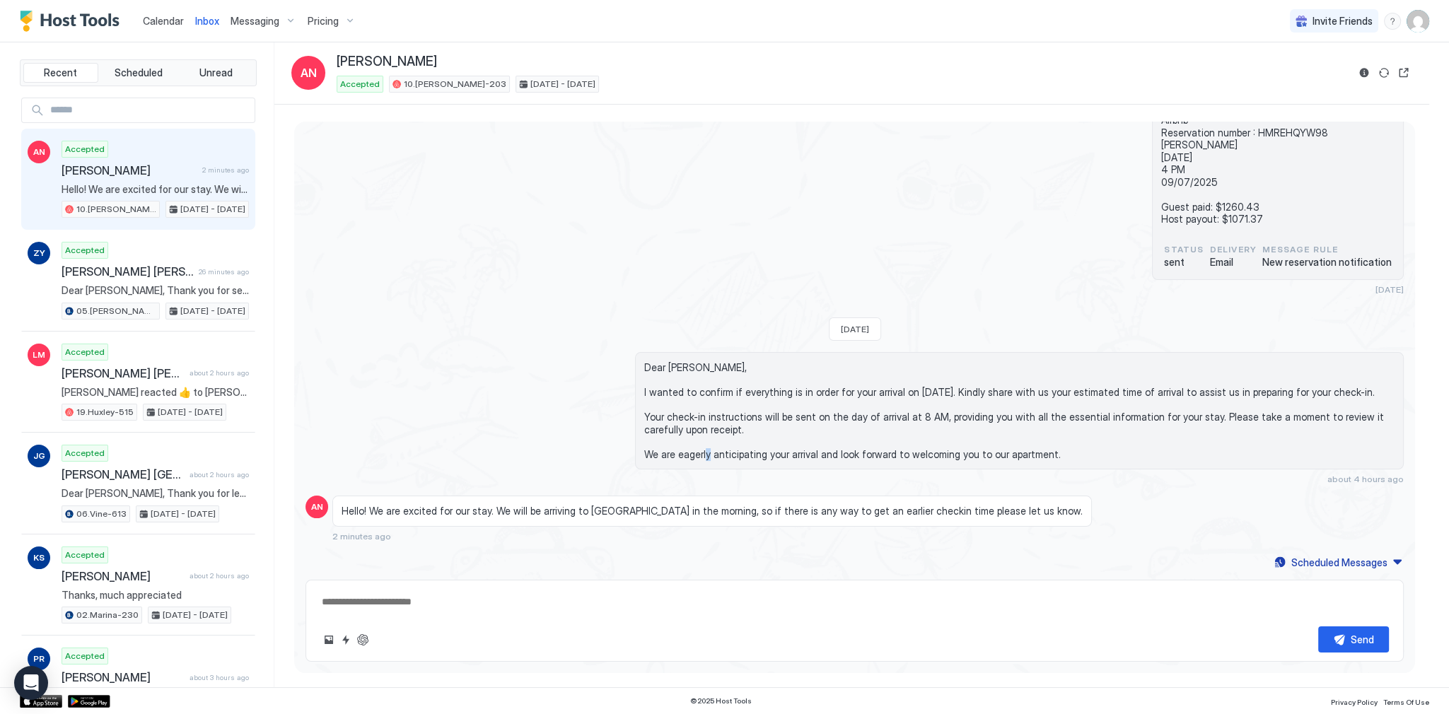
click at [706, 450] on span "Dear Amanda, I wanted to confirm if everything is in order for your arrival on …" at bounding box center [1019, 410] width 750 height 99
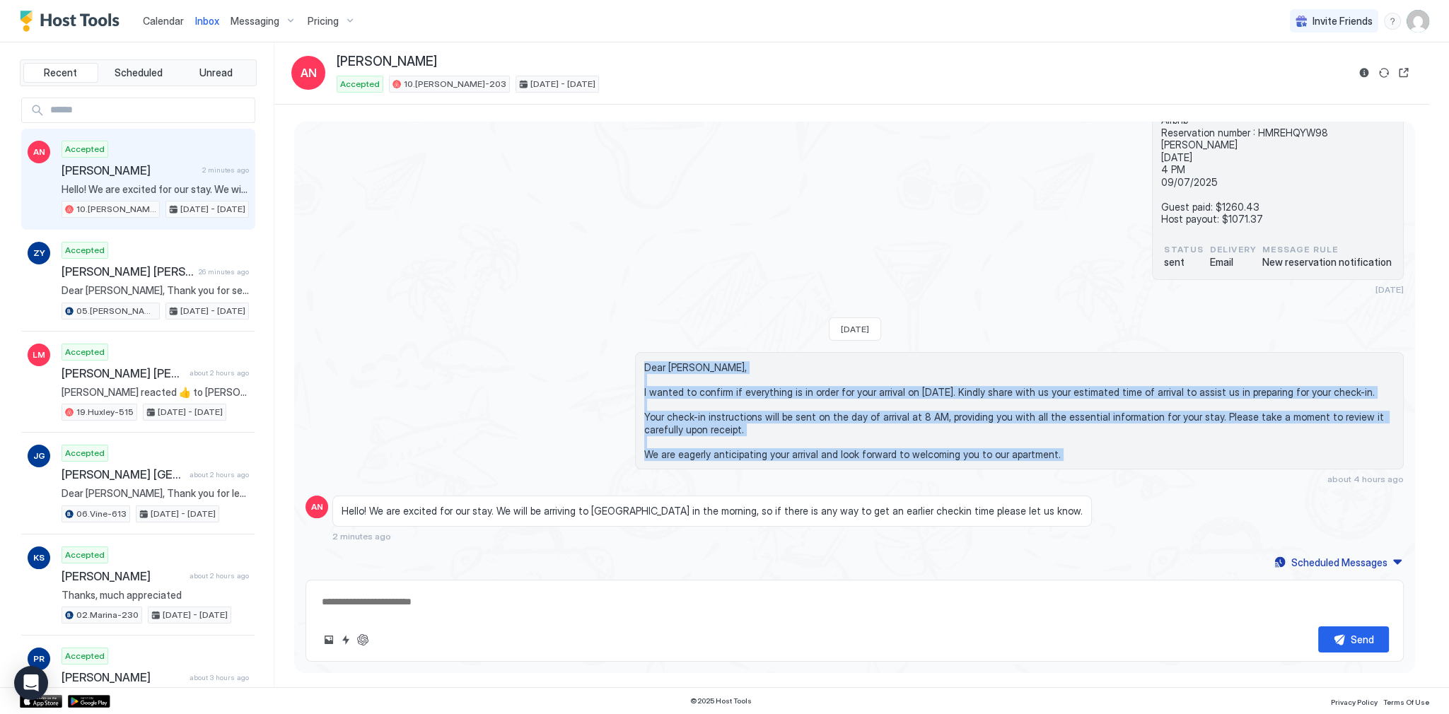
drag, startPoint x: 706, startPoint y: 450, endPoint x: 687, endPoint y: 365, distance: 86.8
click at [687, 365] on span "Dear Amanda, I wanted to confirm if everything is in order for your arrival on …" at bounding box center [1019, 410] width 750 height 99
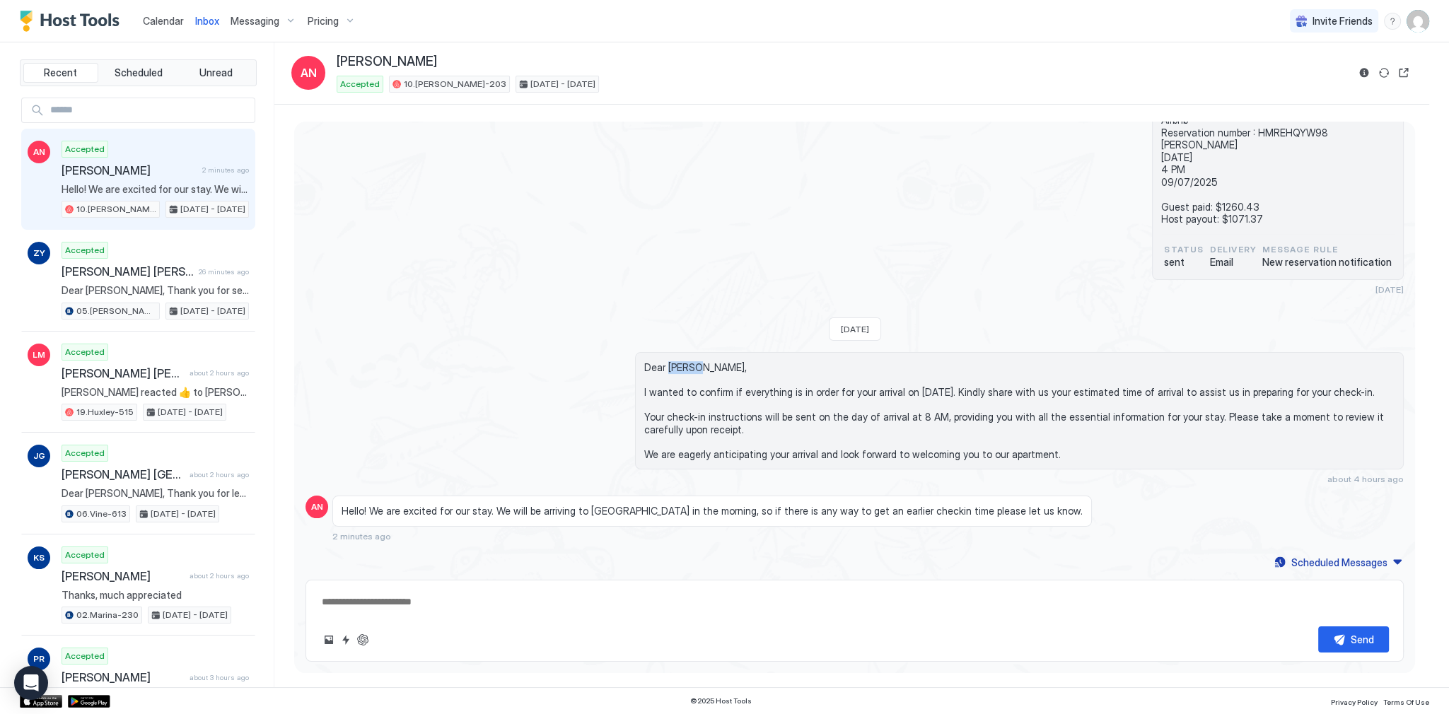
click at [687, 365] on span "Dear Amanda, I wanted to confirm if everything is in order for your arrival on …" at bounding box center [1019, 410] width 750 height 99
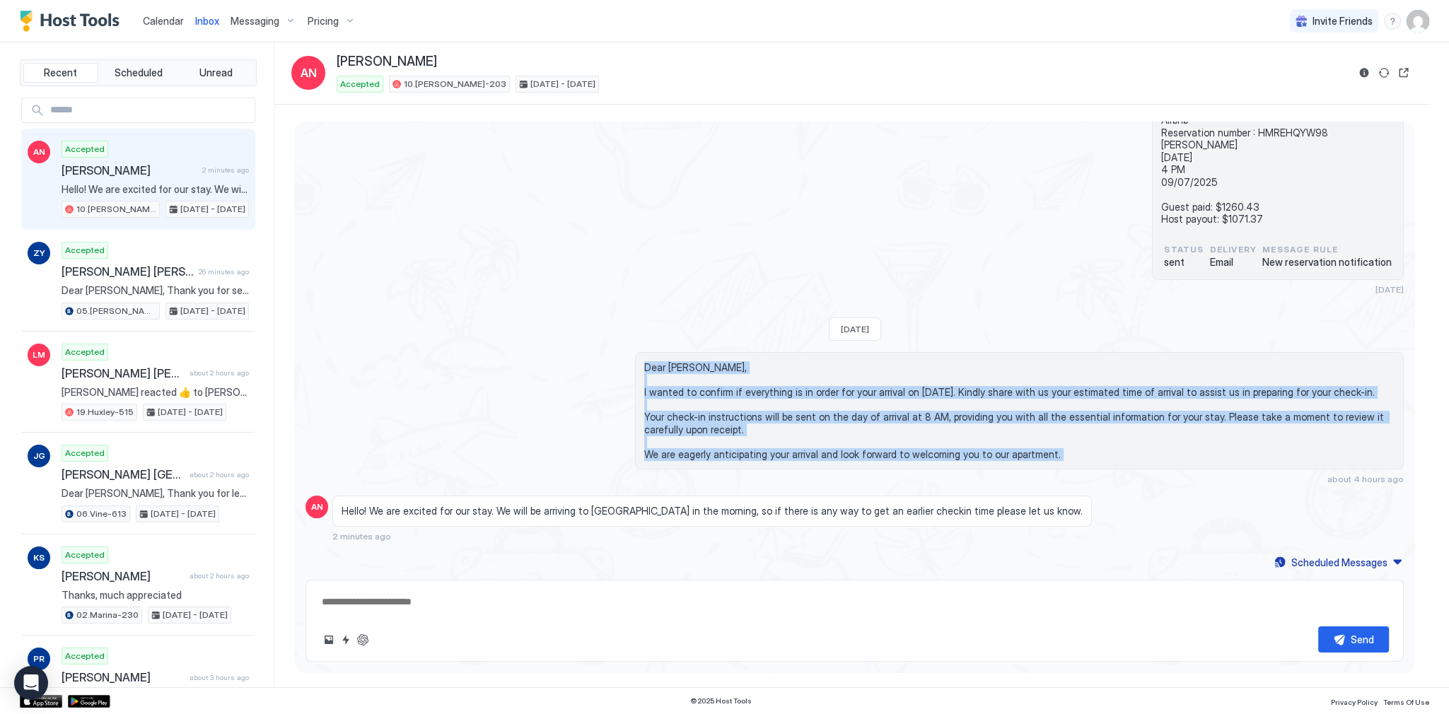
drag, startPoint x: 687, startPoint y: 365, endPoint x: 724, endPoint y: 453, distance: 95.1
click at [724, 453] on span "Dear Amanda, I wanted to confirm if everything is in order for your arrival on …" at bounding box center [1019, 410] width 750 height 99
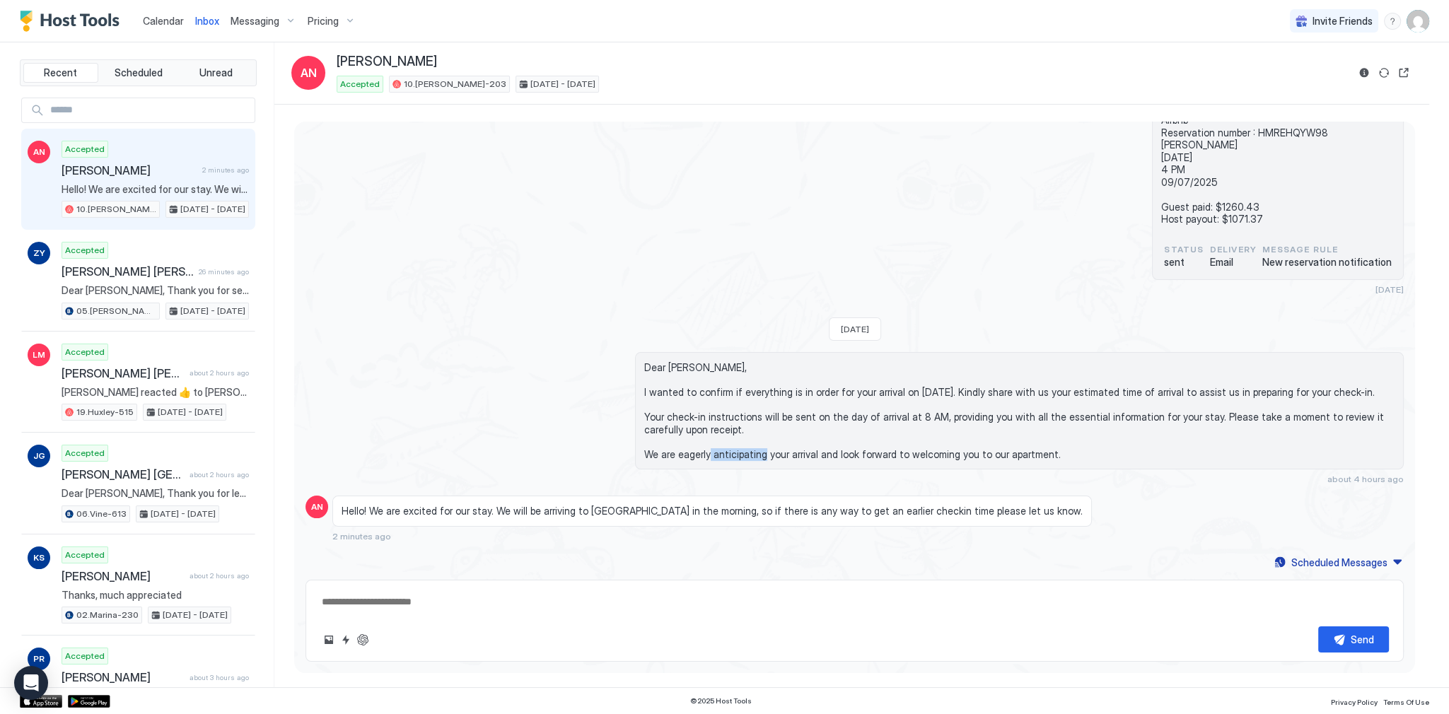
click at [724, 453] on span "Dear Amanda, I wanted to confirm if everything is in order for your arrival on …" at bounding box center [1019, 410] width 750 height 99
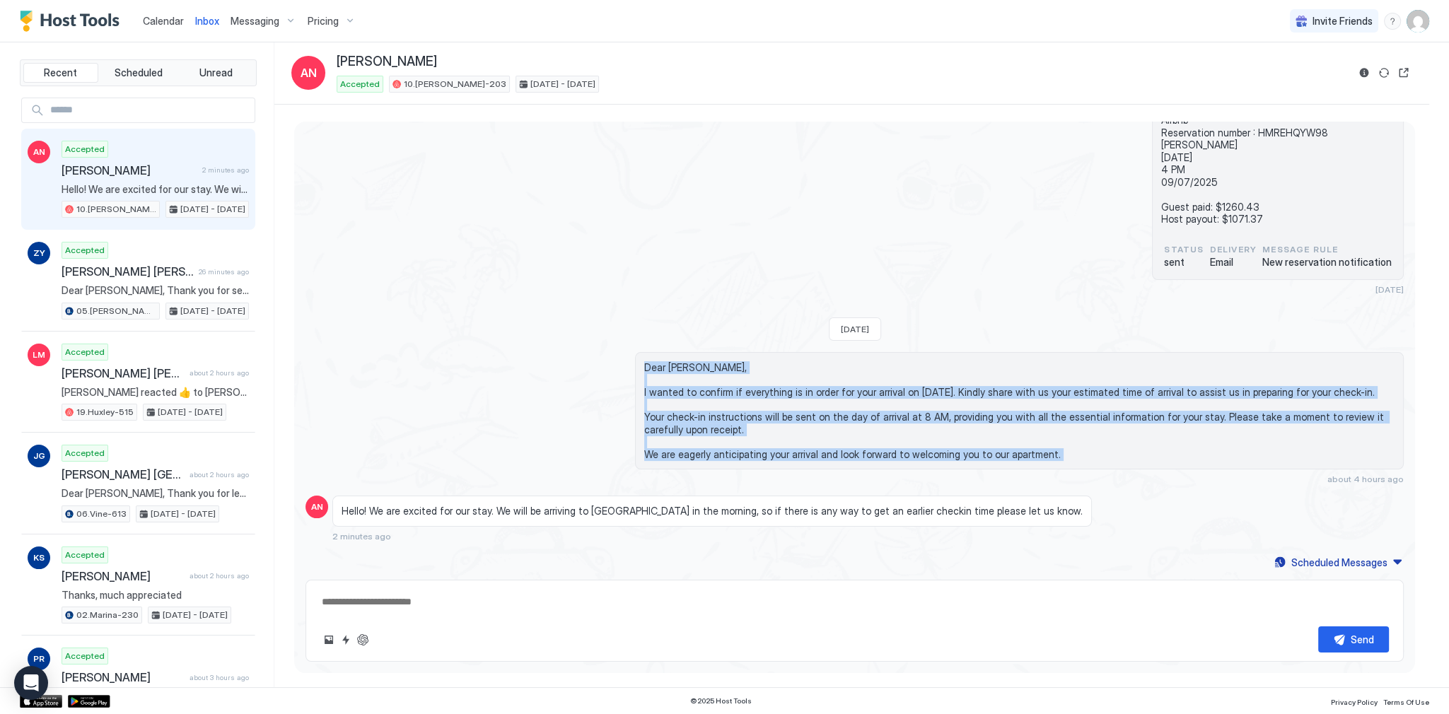
drag, startPoint x: 724, startPoint y: 453, endPoint x: 685, endPoint y: 363, distance: 98.2
click at [685, 363] on span "Dear Amanda, I wanted to confirm if everything is in order for your arrival on …" at bounding box center [1019, 410] width 750 height 99
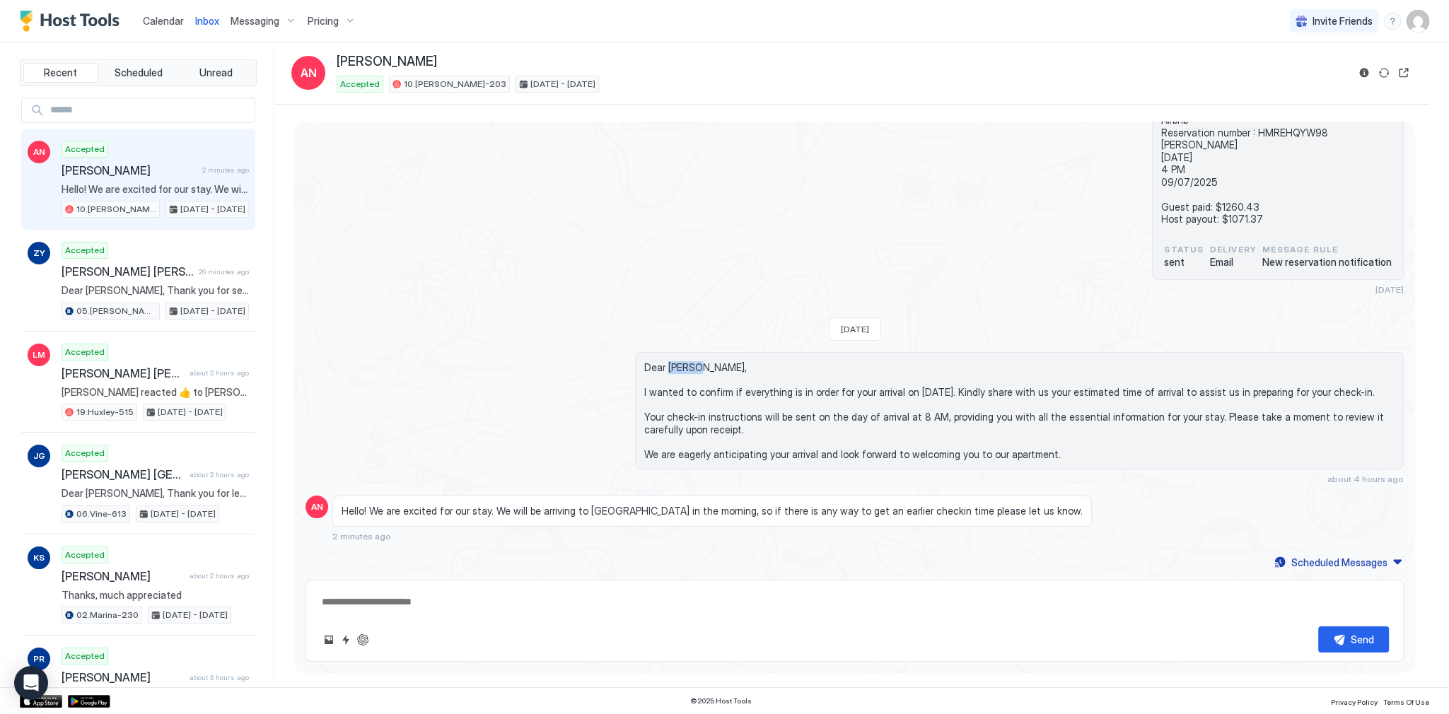
click at [685, 363] on span "Dear Amanda, I wanted to confirm if everything is in order for your arrival on …" at bounding box center [1019, 410] width 750 height 99
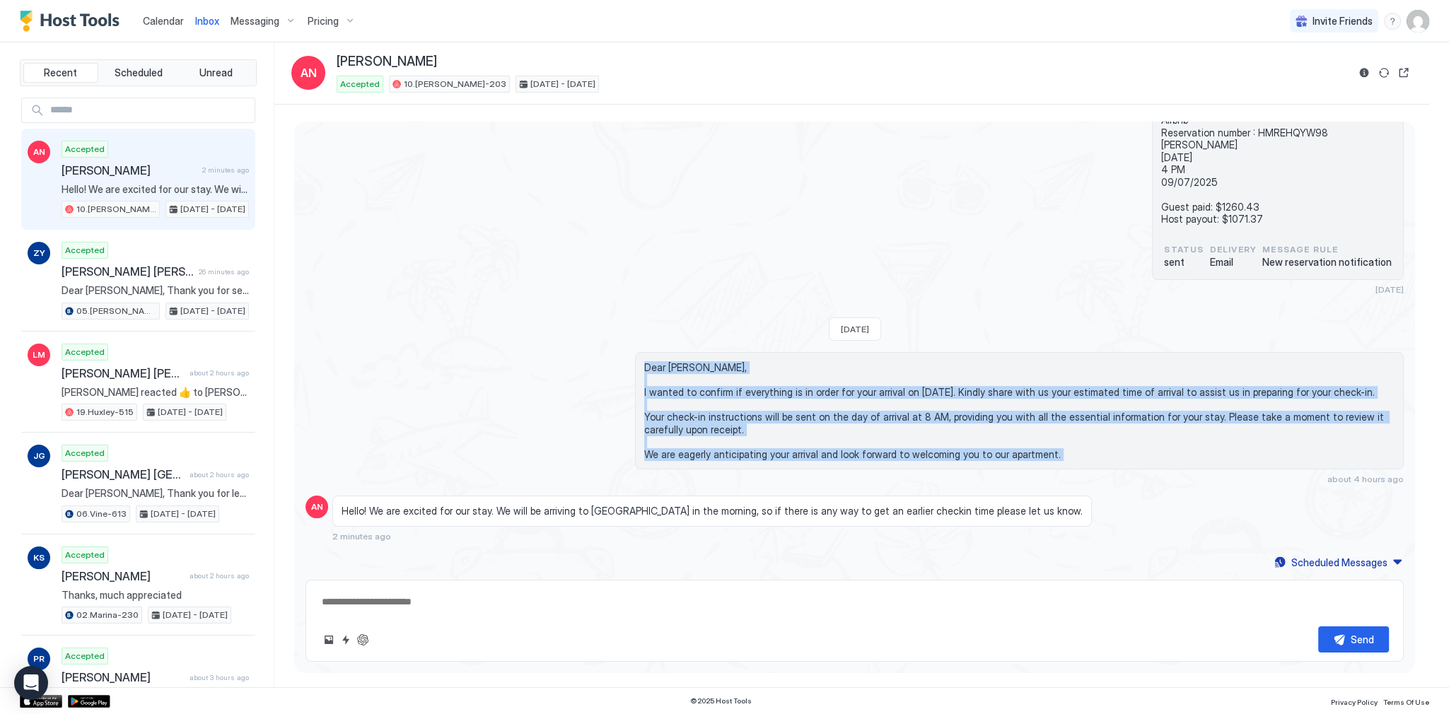
drag, startPoint x: 685, startPoint y: 363, endPoint x: 725, endPoint y: 454, distance: 99.7
click at [725, 454] on span "Dear Amanda, I wanted to confirm if everything is in order for your arrival on …" at bounding box center [1019, 410] width 750 height 99
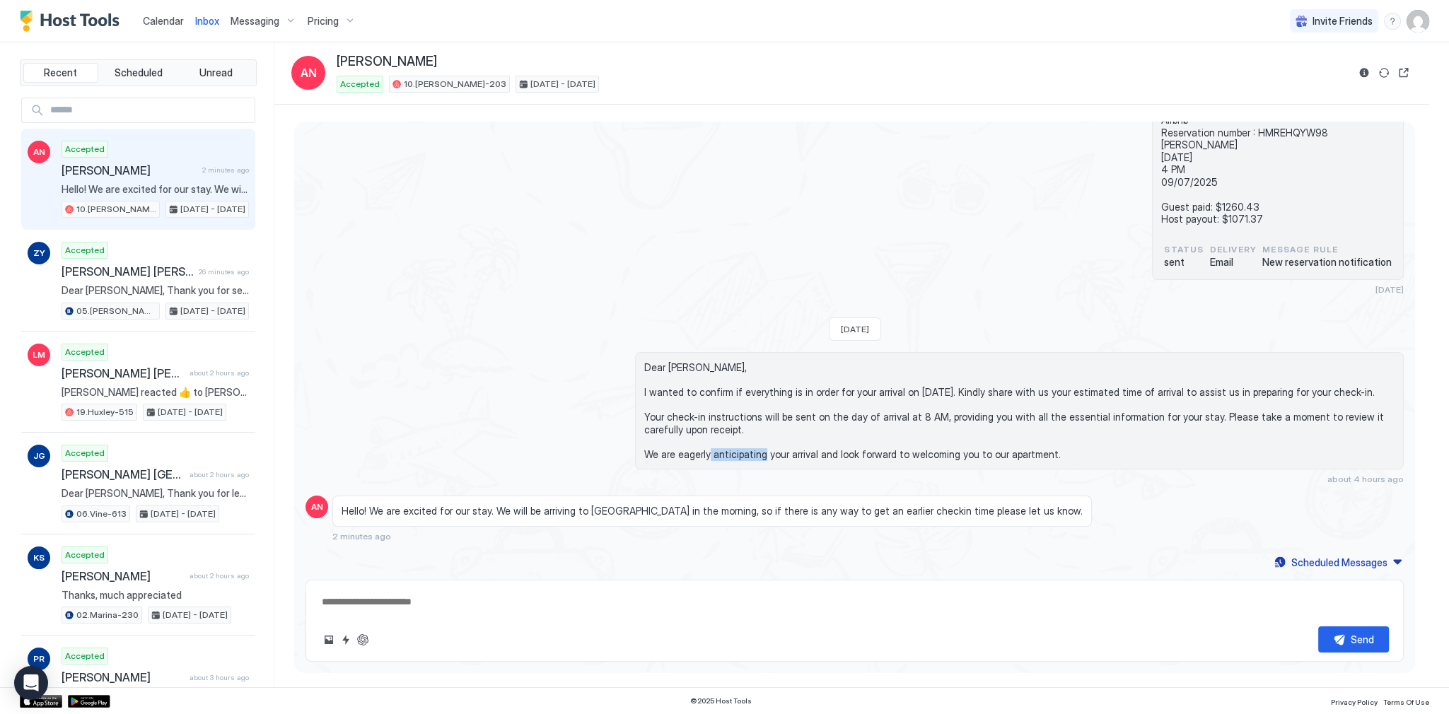
click at [725, 454] on span "Dear Amanda, I wanted to confirm if everything is in order for your arrival on …" at bounding box center [1019, 410] width 750 height 99
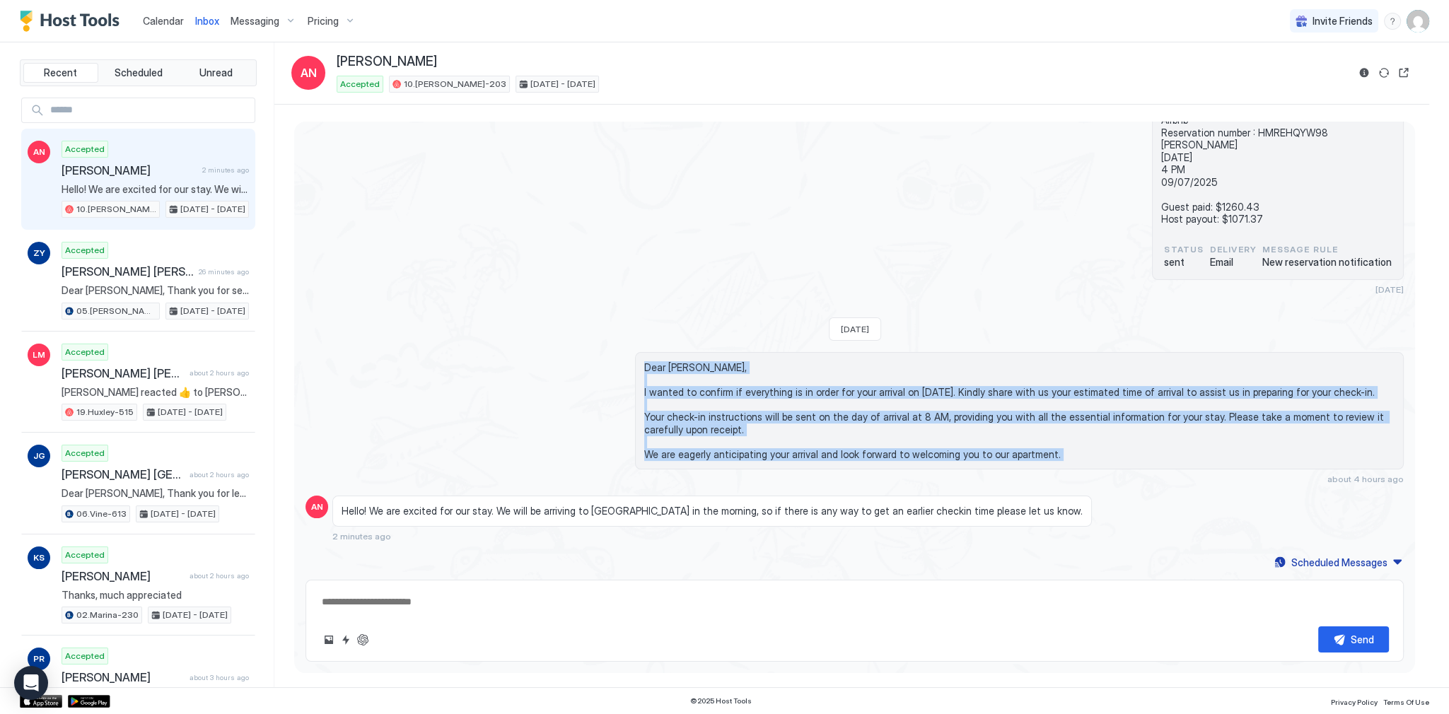
drag, startPoint x: 725, startPoint y: 454, endPoint x: 685, endPoint y: 368, distance: 95.2
click at [685, 368] on span "Dear Amanda, I wanted to confirm if everything is in order for your arrival on …" at bounding box center [1019, 410] width 750 height 99
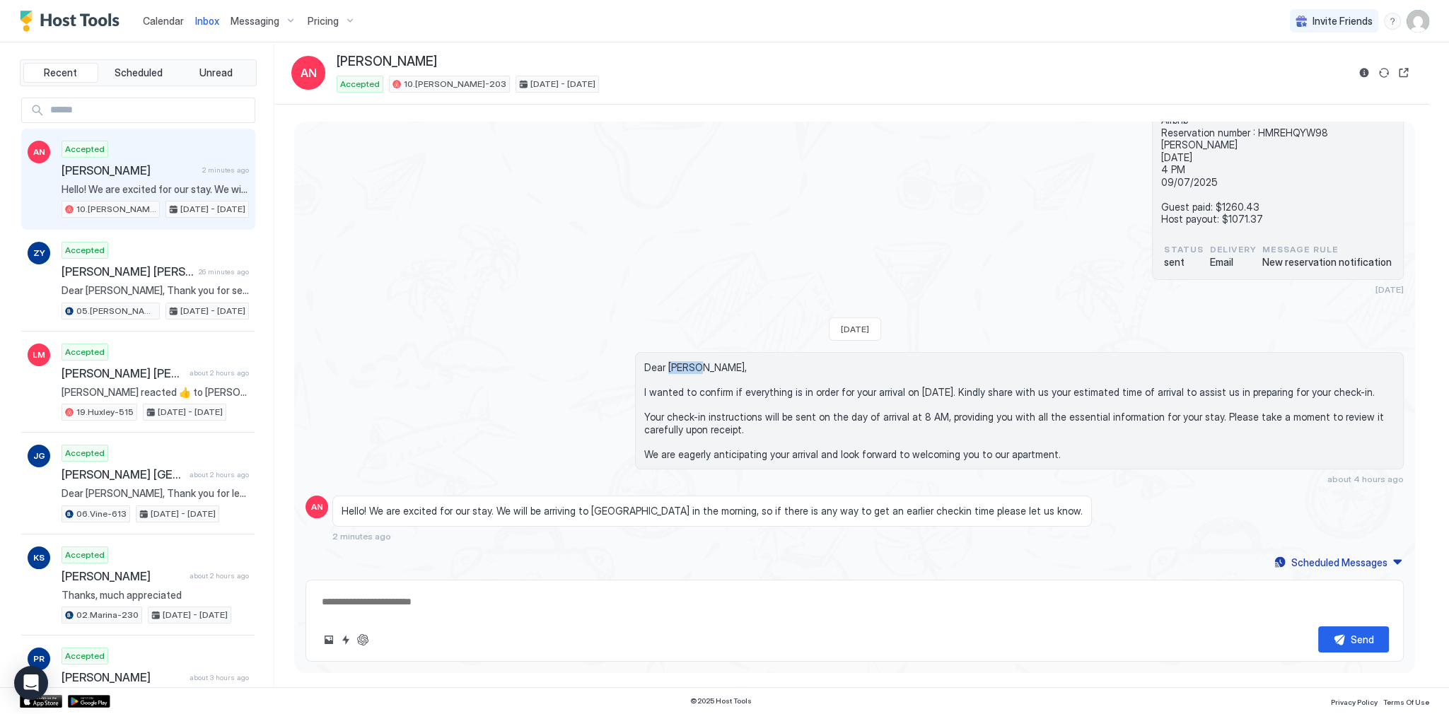
click at [685, 368] on span "Dear Amanda, I wanted to confirm if everything is in order for your arrival on …" at bounding box center [1019, 410] width 750 height 99
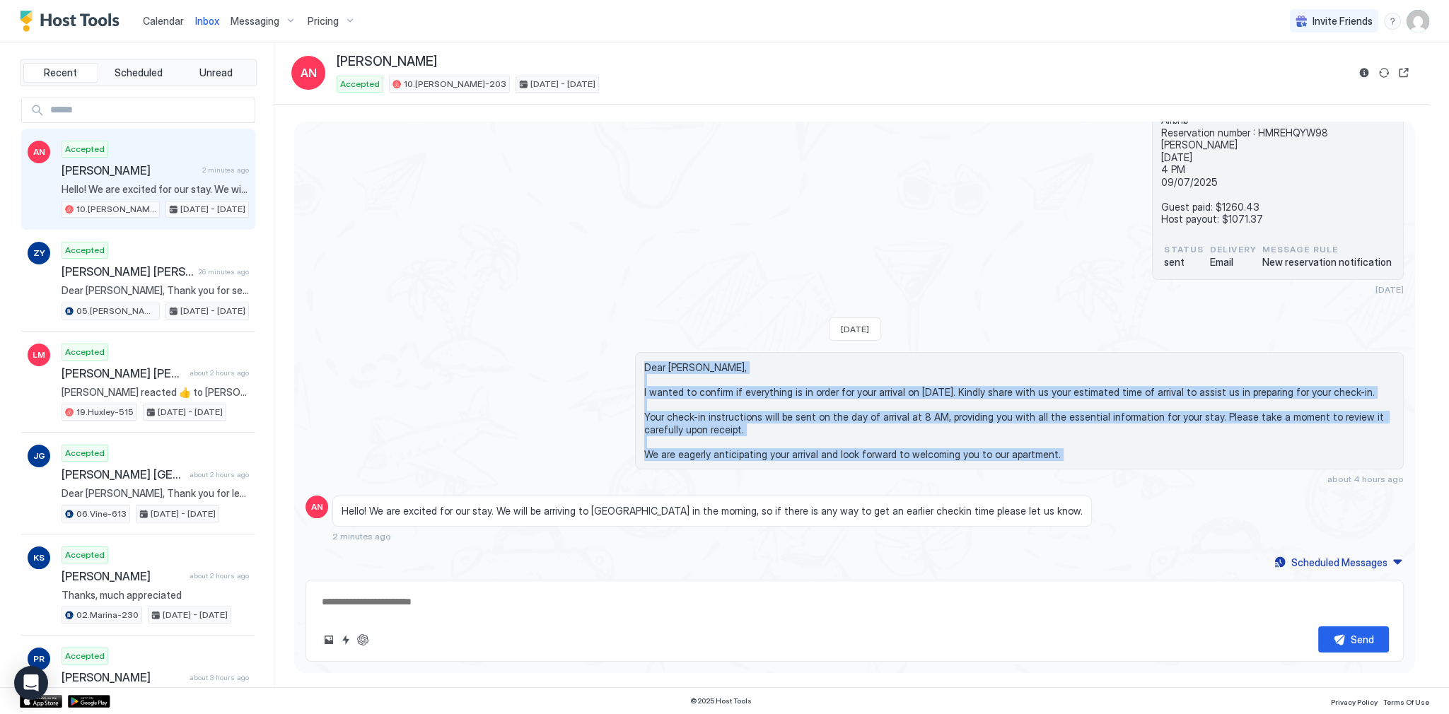
drag, startPoint x: 685, startPoint y: 368, endPoint x: 719, endPoint y: 448, distance: 87.5
click at [719, 448] on span "Dear Amanda, I wanted to confirm if everything is in order for your arrival on …" at bounding box center [1019, 410] width 750 height 99
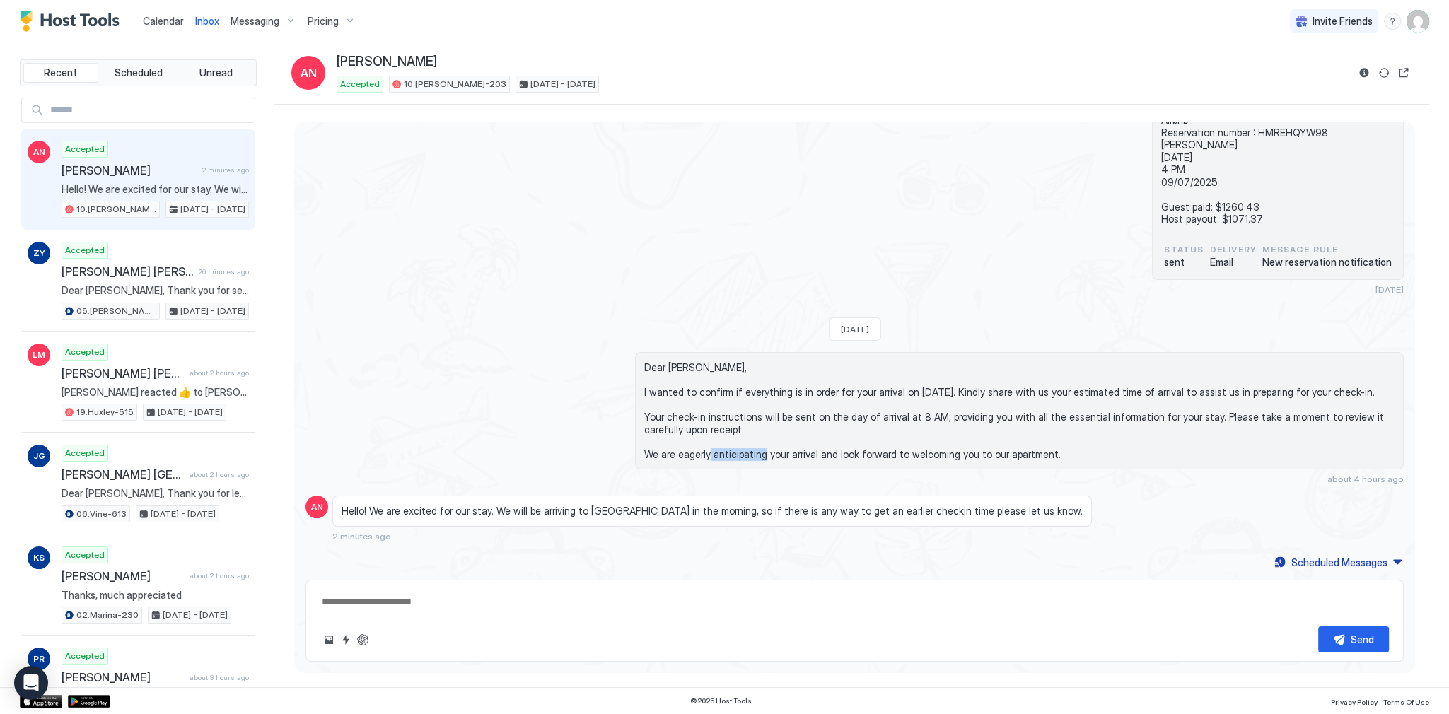
click at [719, 448] on span "Dear Amanda, I wanted to confirm if everything is in order for your arrival on …" at bounding box center [1019, 410] width 750 height 99
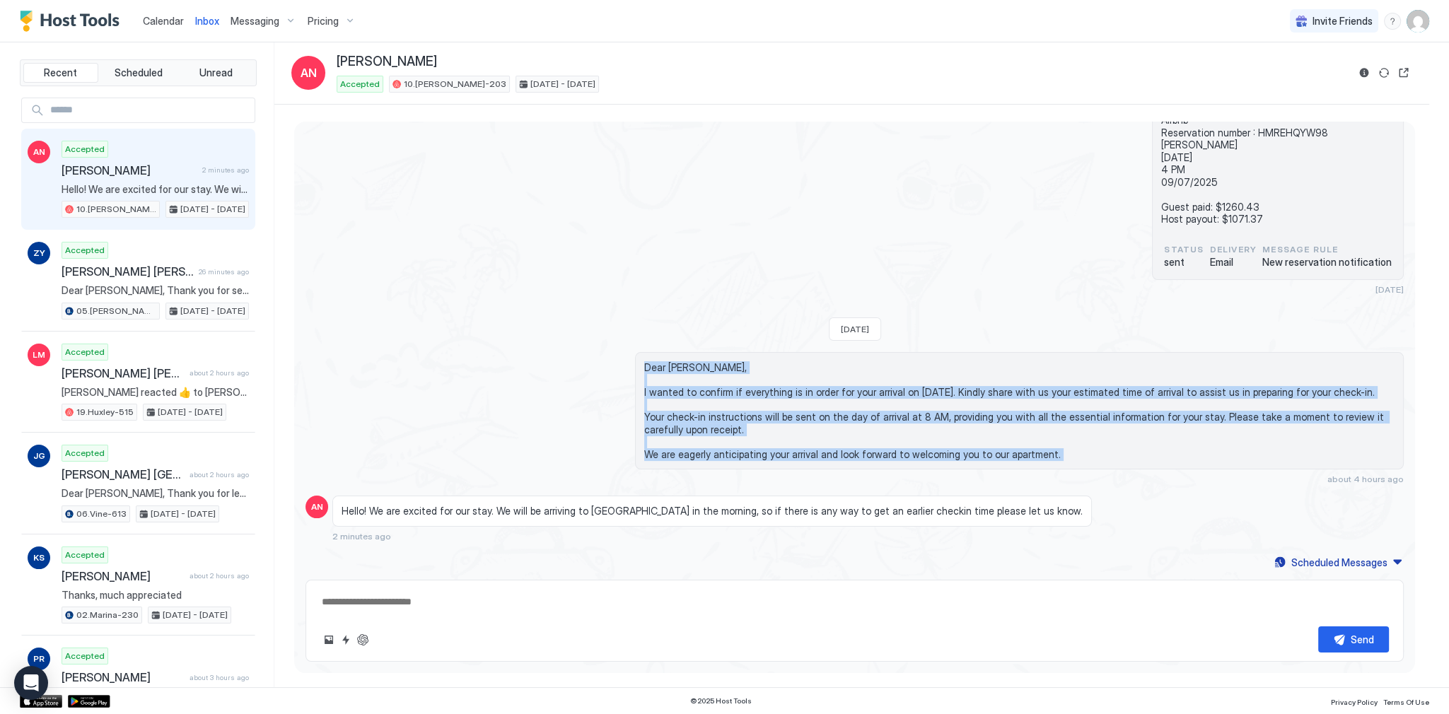
drag, startPoint x: 719, startPoint y: 448, endPoint x: 699, endPoint y: 366, distance: 85.1
click at [699, 366] on span "Dear Amanda, I wanted to confirm if everything is in order for your arrival on …" at bounding box center [1019, 410] width 750 height 99
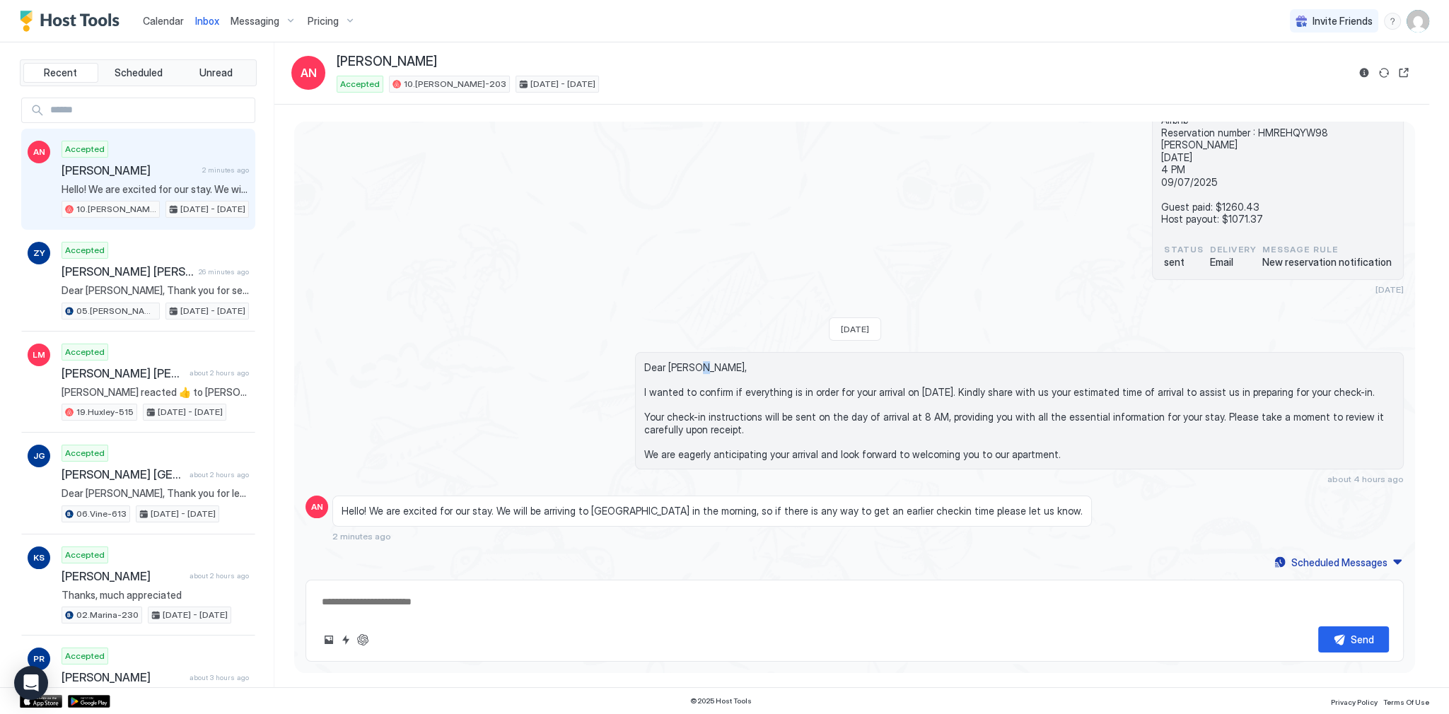
click at [699, 366] on span "Dear Amanda, I wanted to confirm if everything is in order for your arrival on …" at bounding box center [1019, 410] width 750 height 99
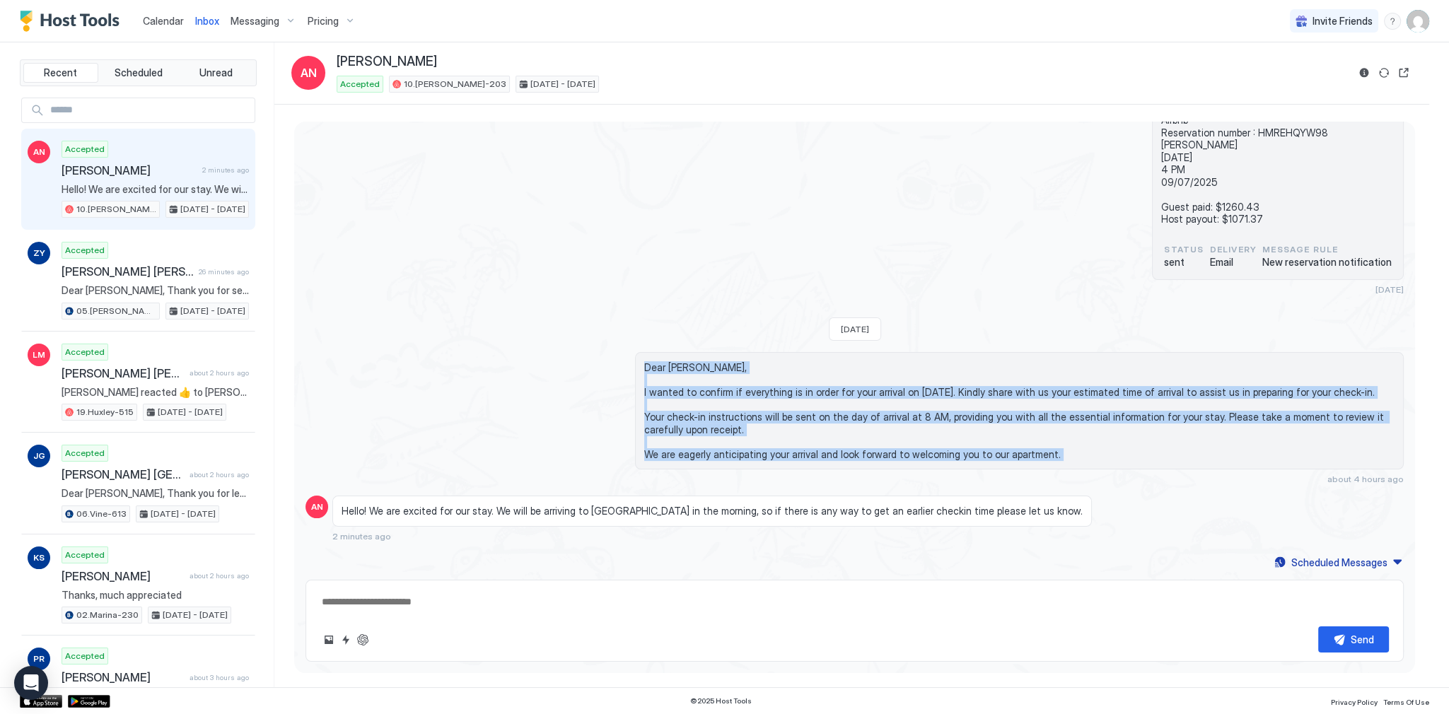
drag, startPoint x: 699, startPoint y: 366, endPoint x: 726, endPoint y: 451, distance: 89.7
click at [726, 451] on span "Dear Amanda, I wanted to confirm if everything is in order for your arrival on …" at bounding box center [1019, 410] width 750 height 99
click at [727, 451] on span "Dear Amanda, I wanted to confirm if everything is in order for your arrival on …" at bounding box center [1019, 410] width 750 height 99
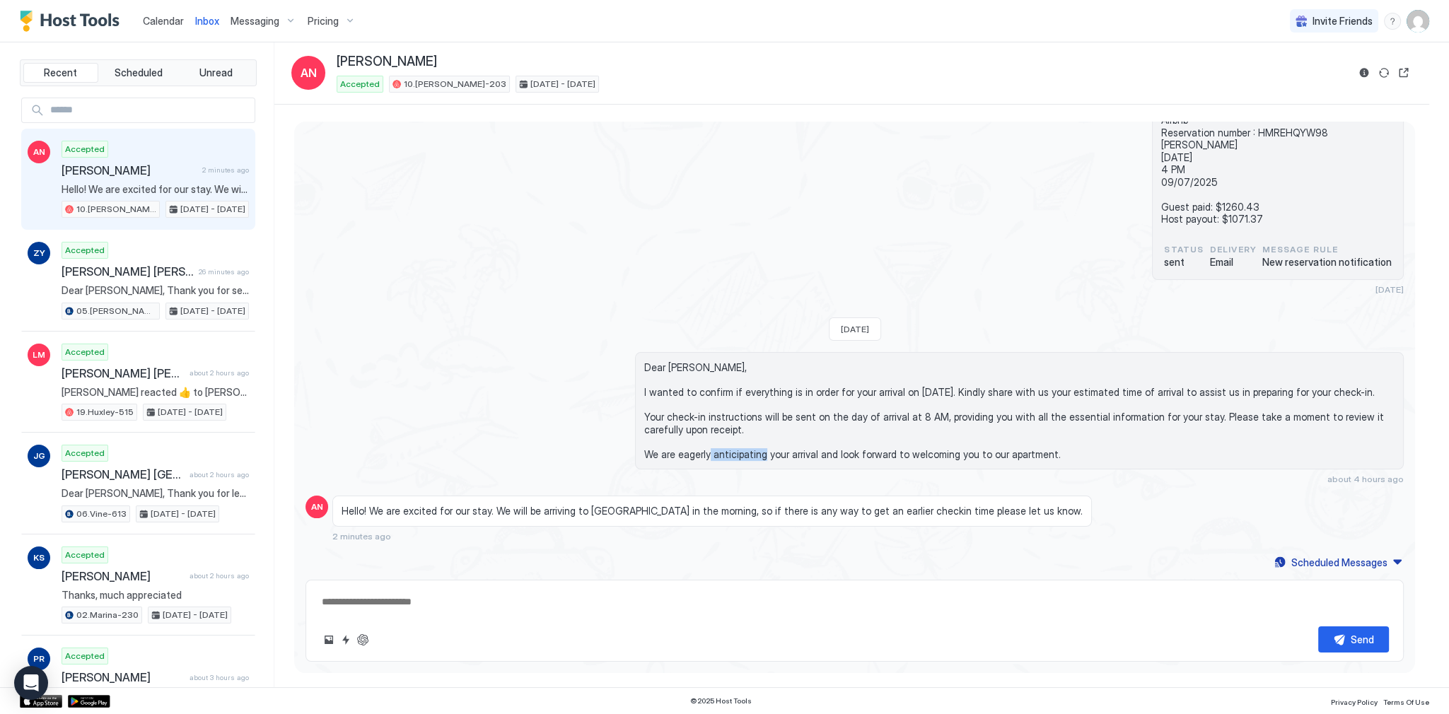
click at [727, 451] on span "Dear Amanda, I wanted to confirm if everything is in order for your arrival on …" at bounding box center [1019, 410] width 750 height 99
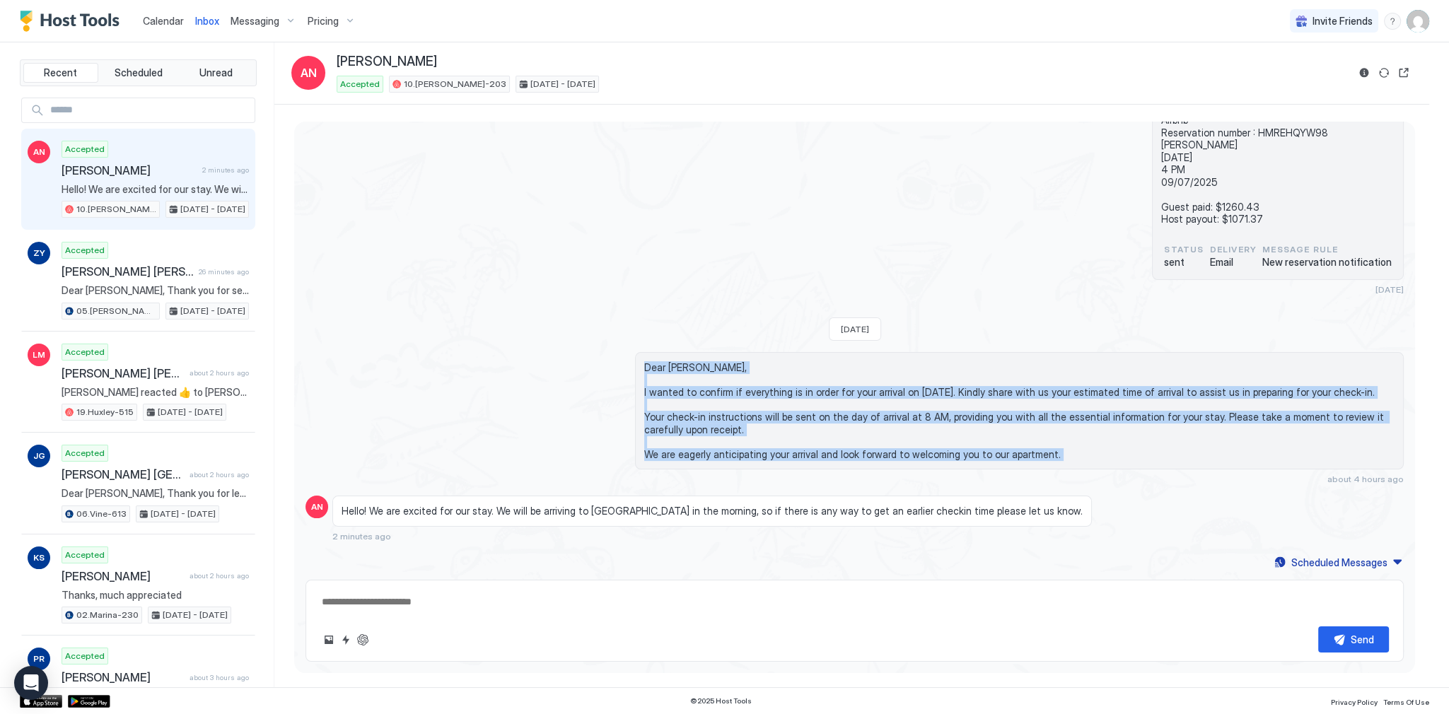
drag, startPoint x: 727, startPoint y: 451, endPoint x: 687, endPoint y: 364, distance: 94.9
click at [687, 364] on span "Dear Amanda, I wanted to confirm if everything is in order for your arrival on …" at bounding box center [1019, 410] width 750 height 99
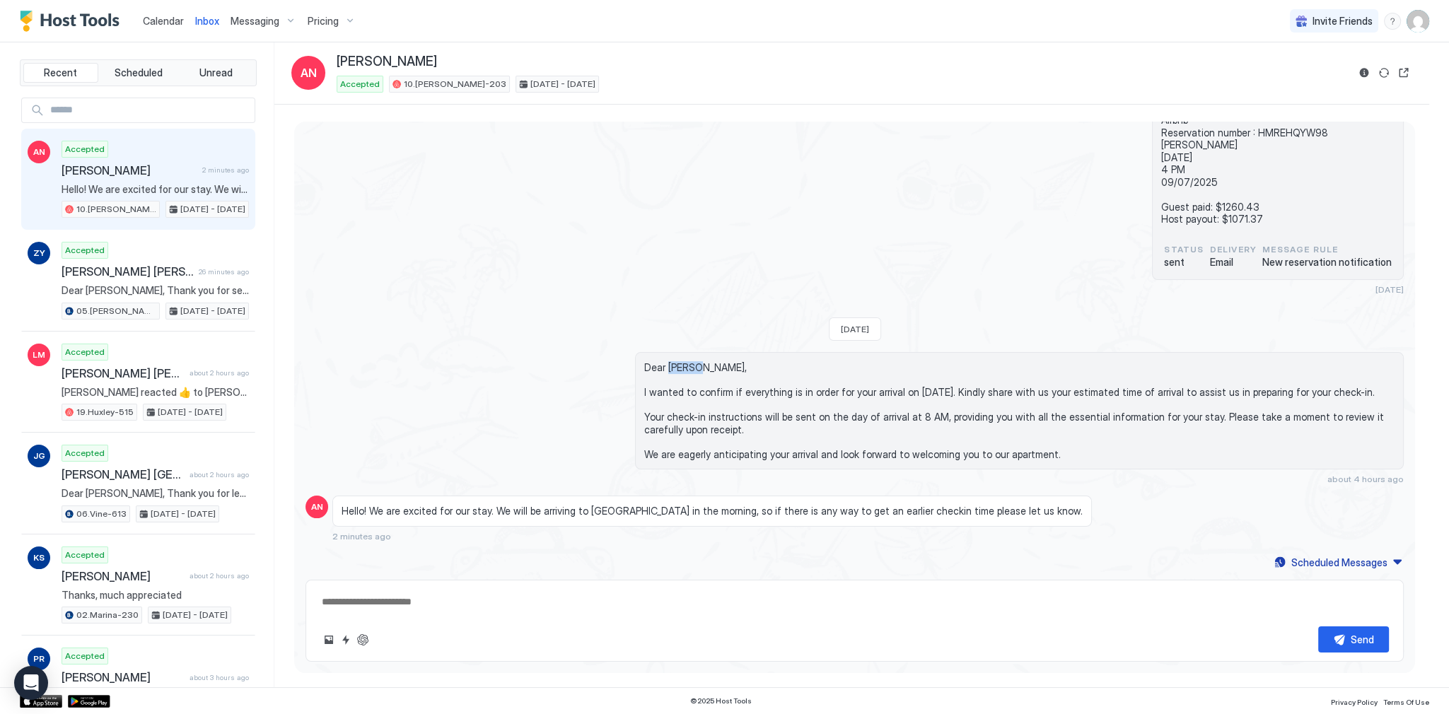
click at [687, 364] on span "Dear Amanda, I wanted to confirm if everything is in order for your arrival on …" at bounding box center [1019, 410] width 750 height 99
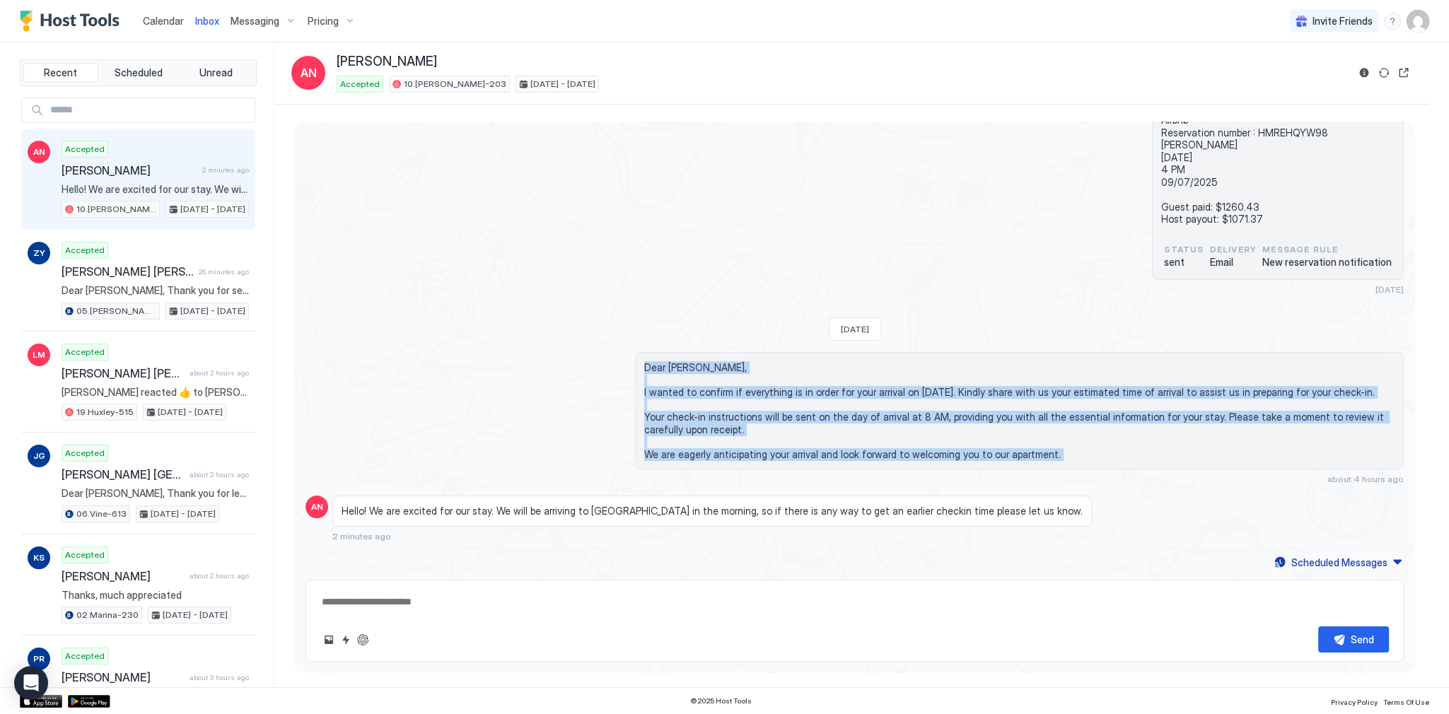
drag, startPoint x: 687, startPoint y: 364, endPoint x: 726, endPoint y: 454, distance: 97.9
click at [726, 454] on span "Dear Amanda, I wanted to confirm if everything is in order for your arrival on …" at bounding box center [1019, 410] width 750 height 99
click at [727, 454] on span "Dear Amanda, I wanted to confirm if everything is in order for your arrival on …" at bounding box center [1019, 410] width 750 height 99
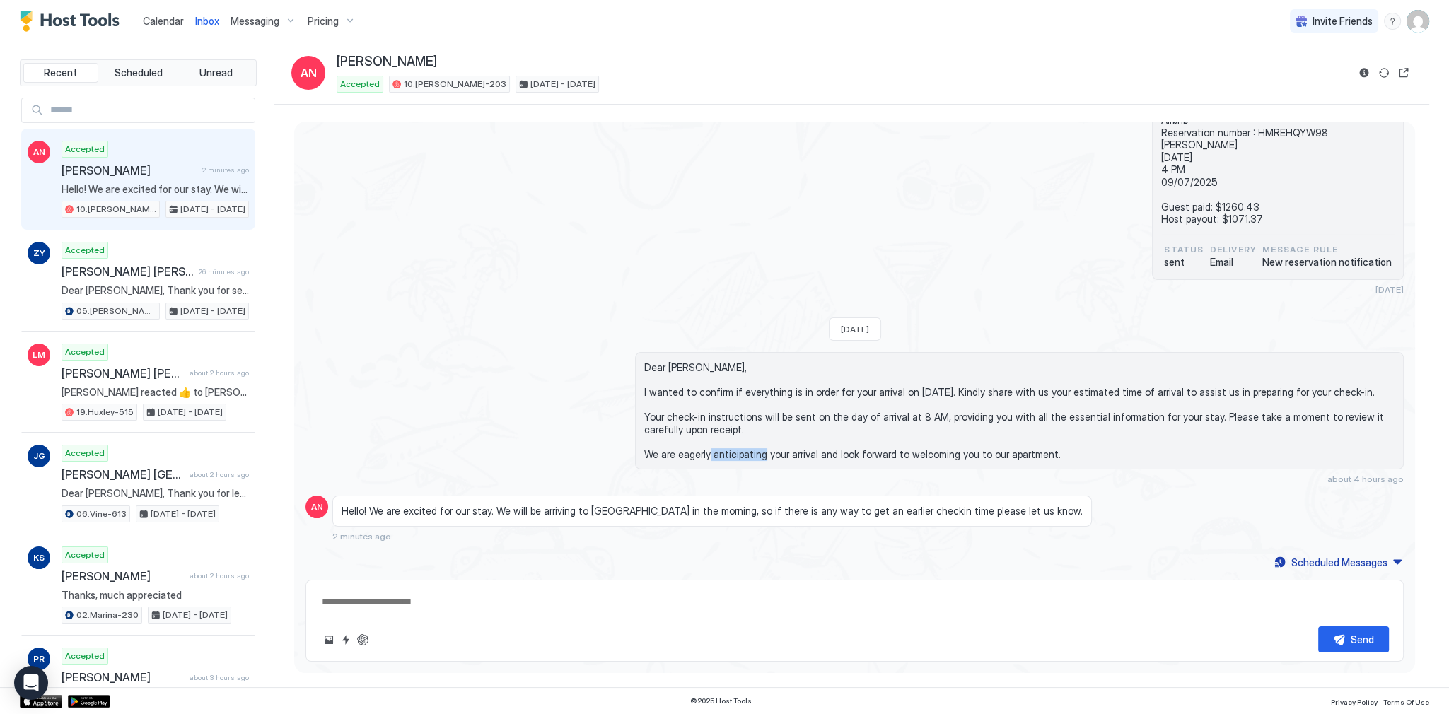
click at [727, 454] on span "Dear Amanda, I wanted to confirm if everything is in order for your arrival on …" at bounding box center [1019, 410] width 750 height 99
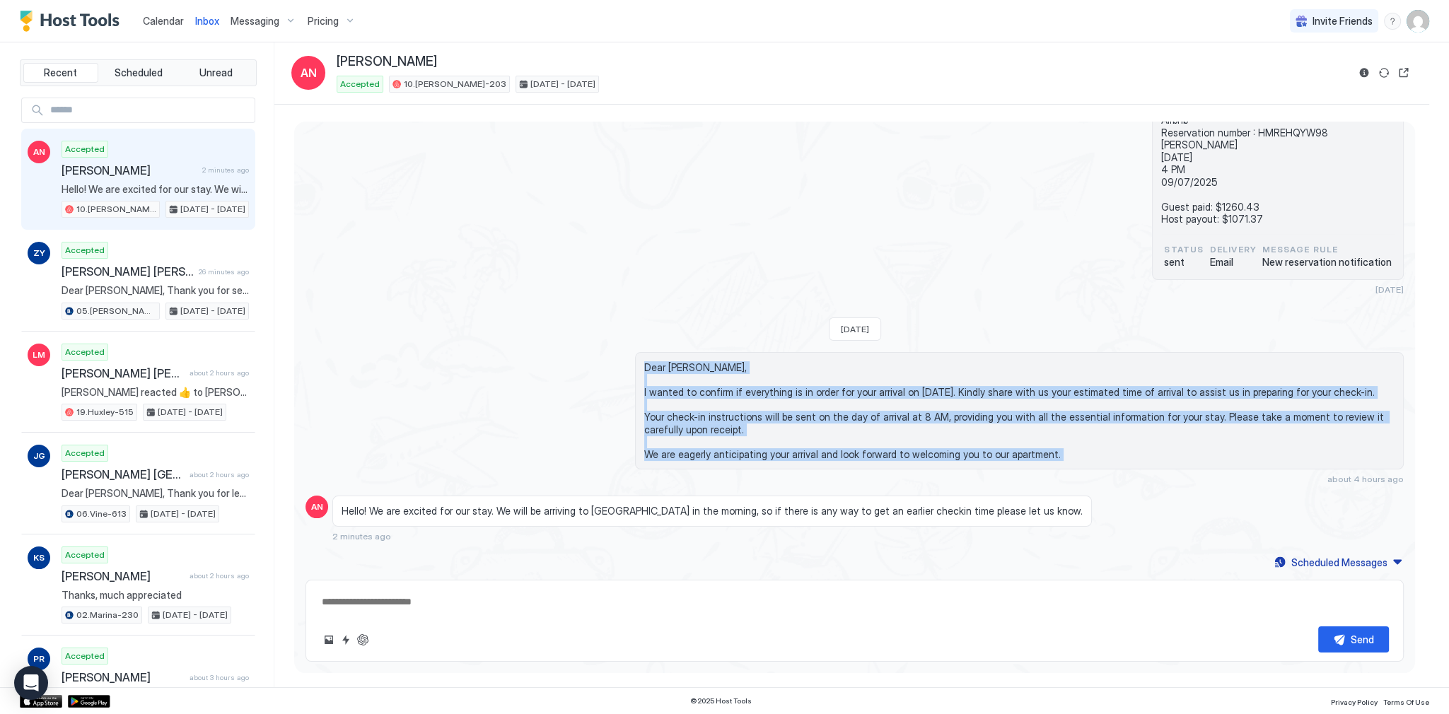
drag, startPoint x: 727, startPoint y: 454, endPoint x: 687, endPoint y: 364, distance: 98.2
click at [687, 364] on span "Dear Amanda, I wanted to confirm if everything is in order for your arrival on …" at bounding box center [1019, 410] width 750 height 99
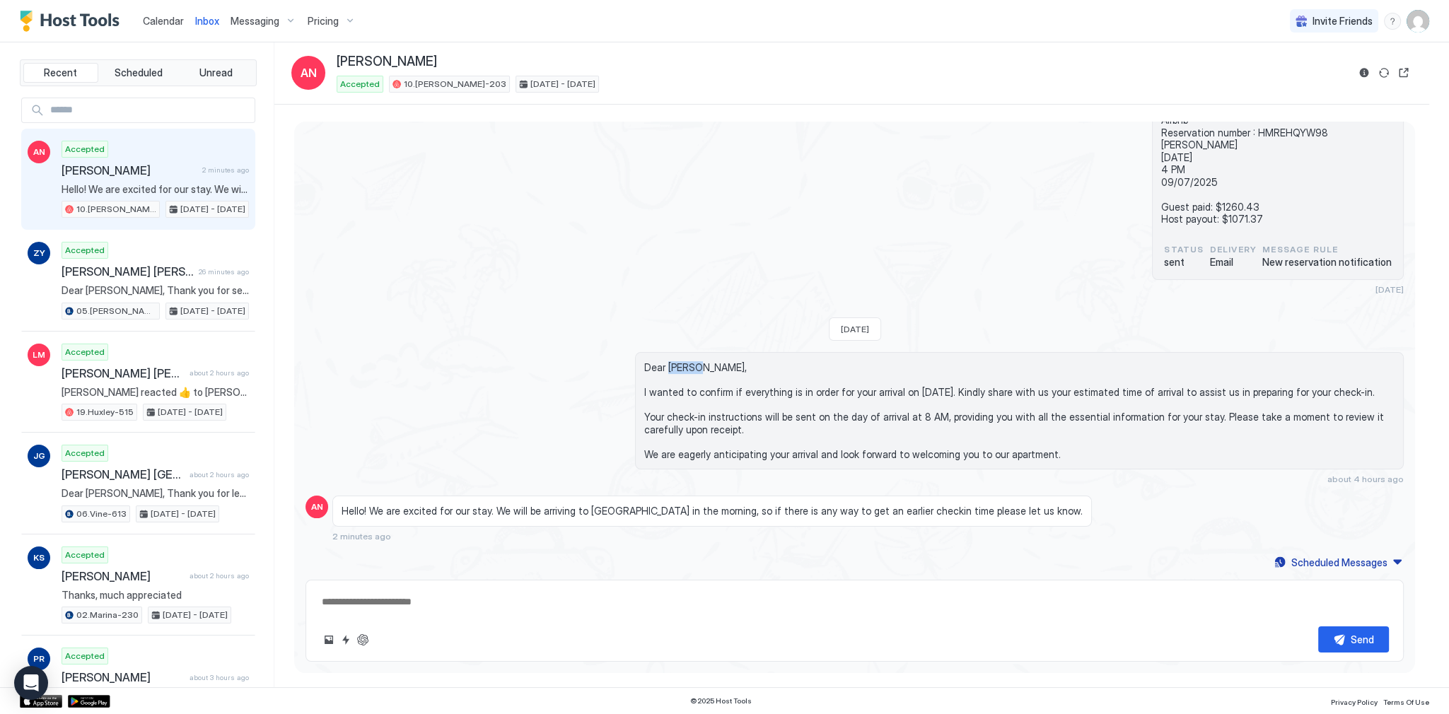
click at [687, 364] on span "Dear Amanda, I wanted to confirm if everything is in order for your arrival on …" at bounding box center [1019, 410] width 750 height 99
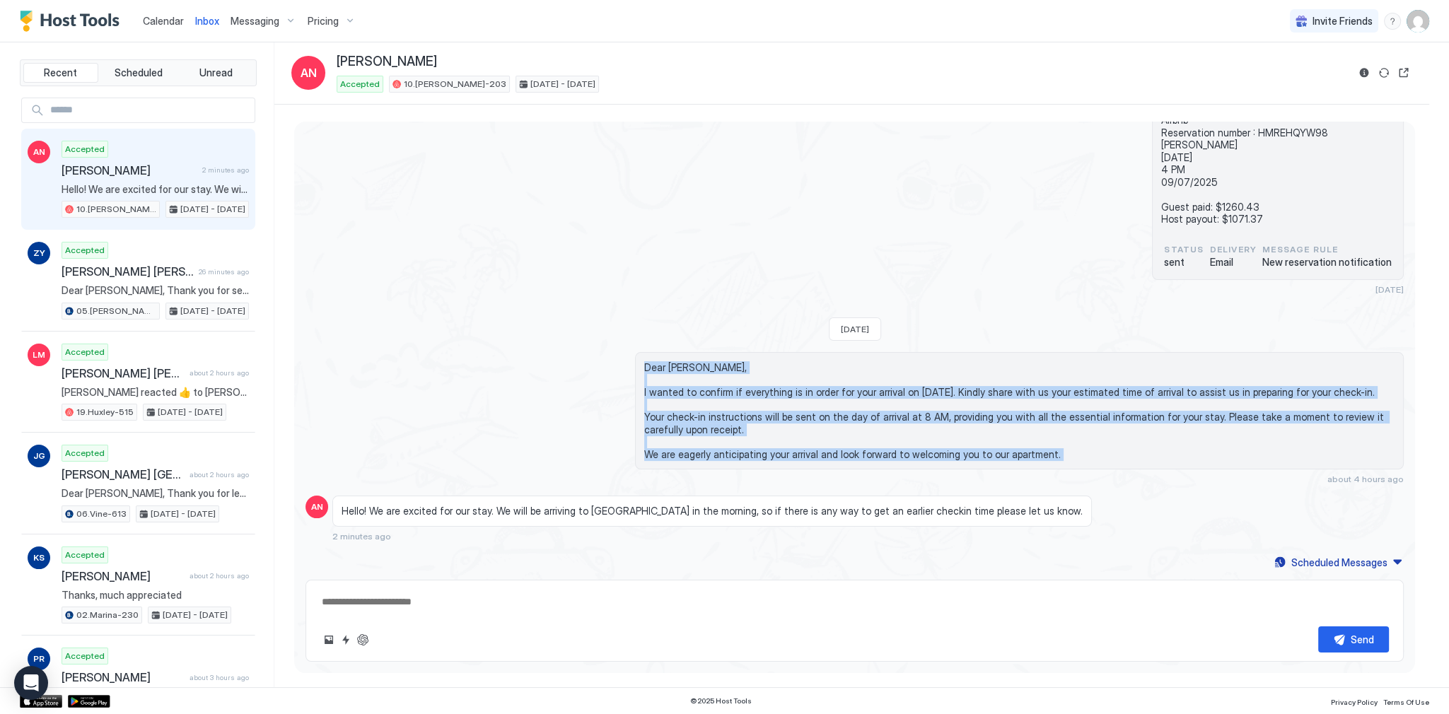
drag, startPoint x: 687, startPoint y: 364, endPoint x: 716, endPoint y: 451, distance: 91.0
click at [716, 451] on span "Dear Amanda, I wanted to confirm if everything is in order for your arrival on …" at bounding box center [1019, 410] width 750 height 99
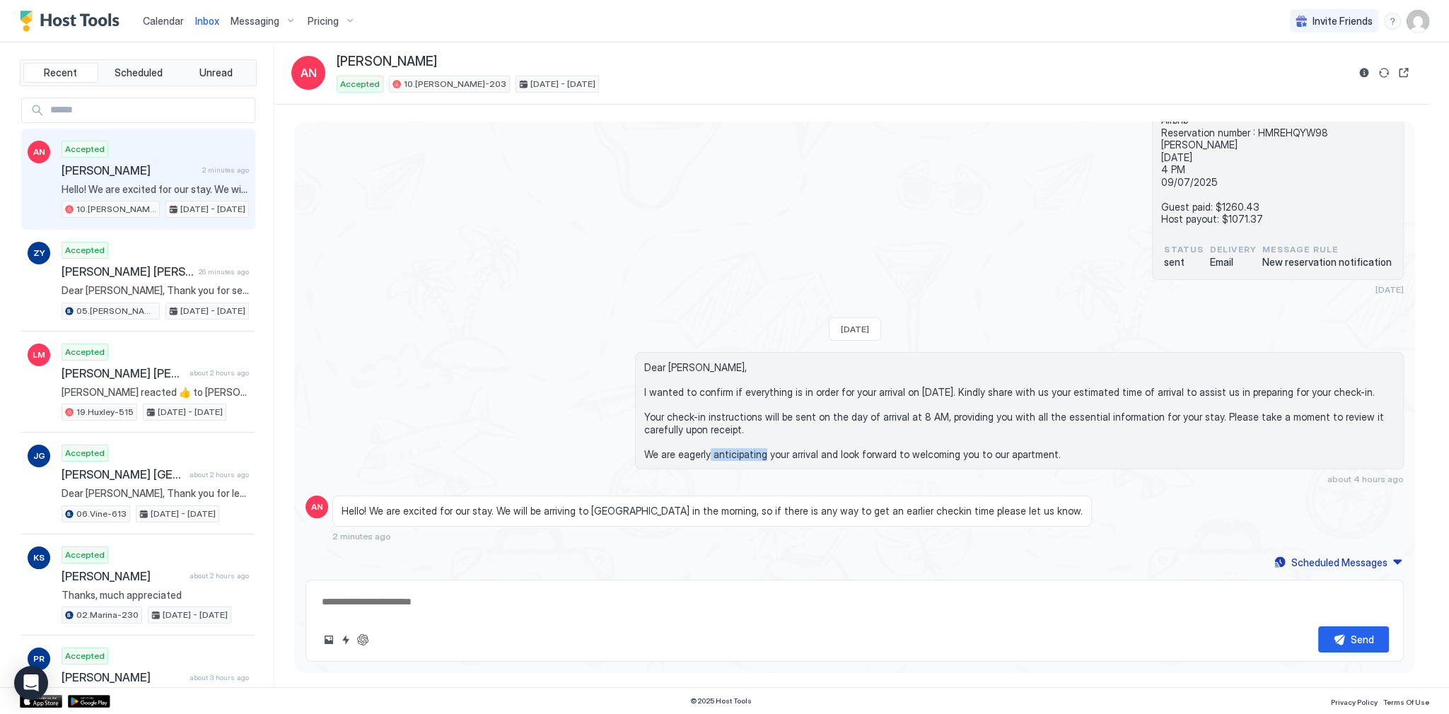
click at [716, 451] on span "Dear Amanda, I wanted to confirm if everything is in order for your arrival on …" at bounding box center [1019, 410] width 750 height 99
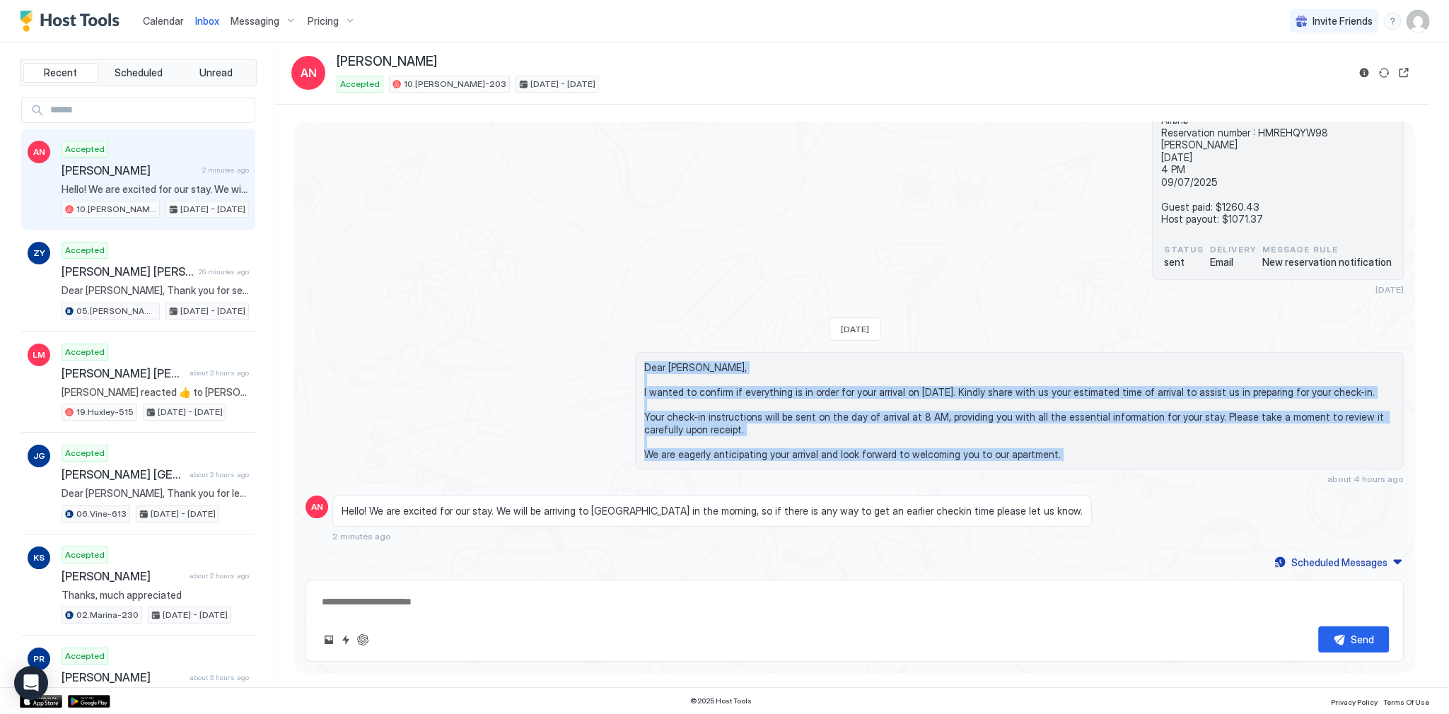
drag, startPoint x: 716, startPoint y: 451, endPoint x: 692, endPoint y: 359, distance: 94.4
click at [692, 361] on span "Dear Amanda, I wanted to confirm if everything is in order for your arrival on …" at bounding box center [1019, 410] width 750 height 99
click at [691, 361] on span "Dear Amanda, I wanted to confirm if everything is in order for your arrival on …" at bounding box center [1019, 410] width 750 height 99
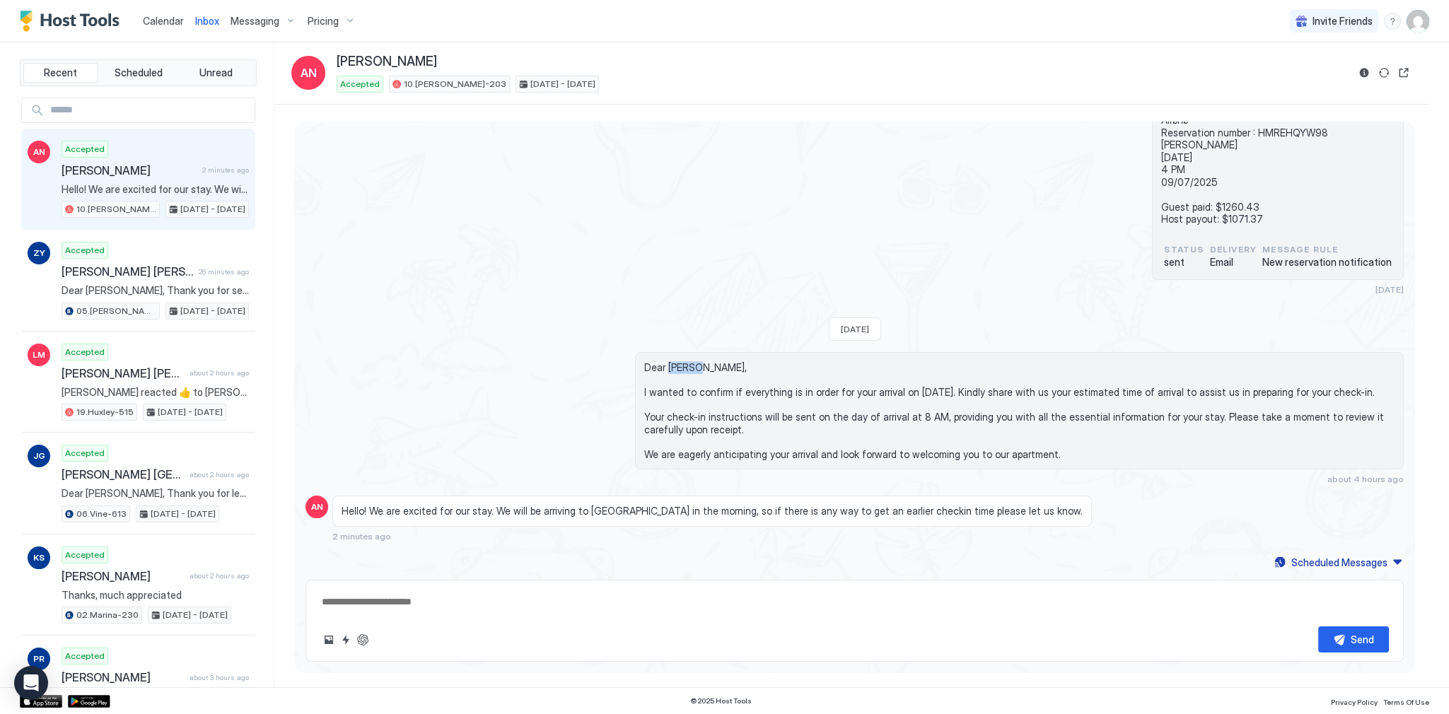
click at [691, 361] on span "Dear Amanda, I wanted to confirm if everything is in order for your arrival on …" at bounding box center [1019, 410] width 750 height 99
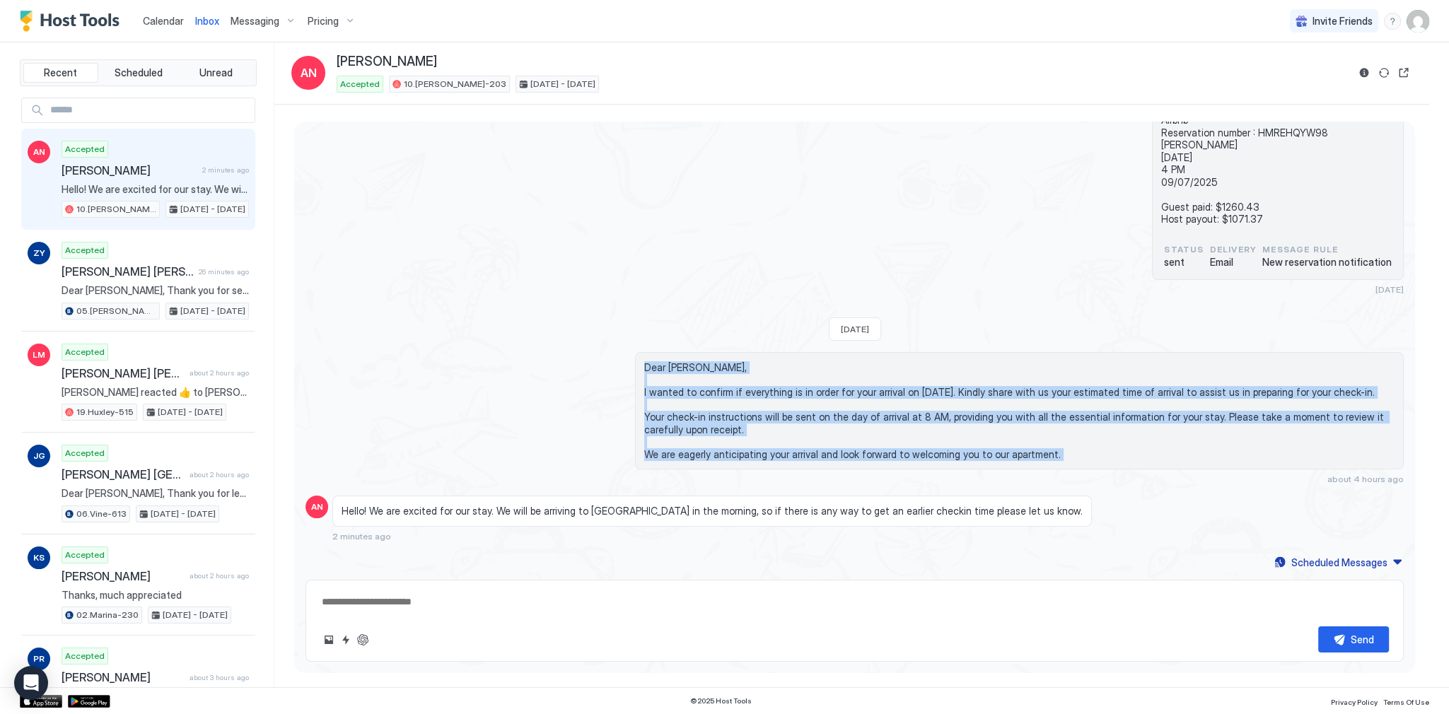
drag, startPoint x: 691, startPoint y: 361, endPoint x: 706, endPoint y: 455, distance: 94.5
click at [706, 455] on span "Dear Amanda, I wanted to confirm if everything is in order for your arrival on …" at bounding box center [1019, 410] width 750 height 99
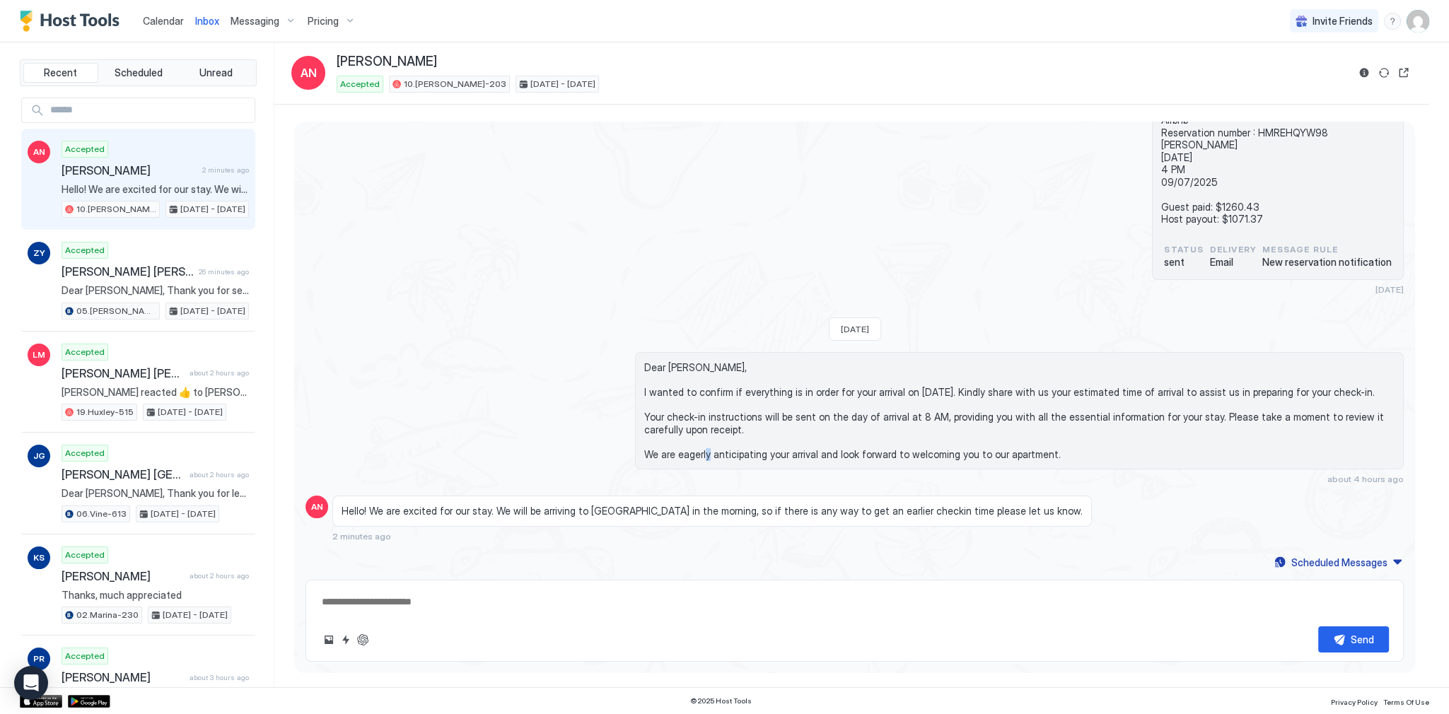
click at [706, 455] on span "Dear Amanda, I wanted to confirm if everything is in order for your arrival on …" at bounding box center [1019, 410] width 750 height 99
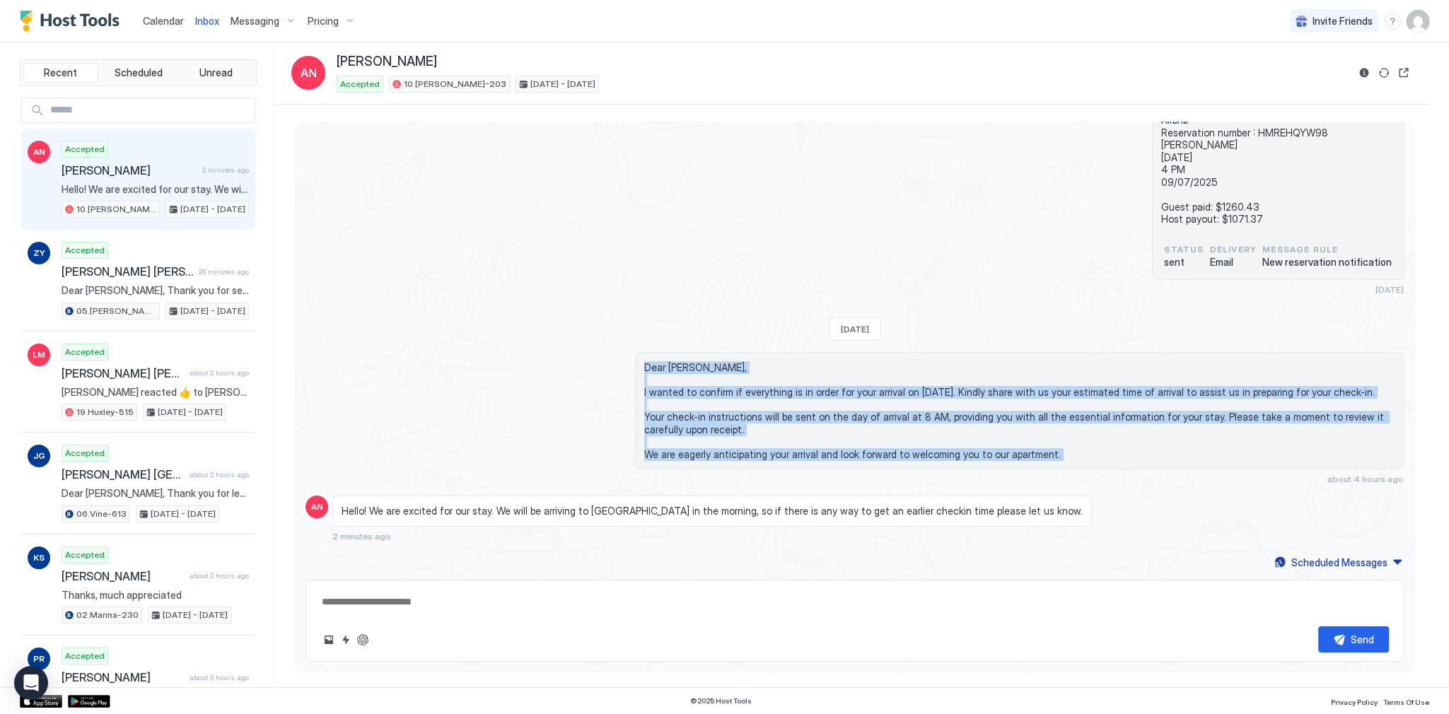
drag, startPoint x: 706, startPoint y: 455, endPoint x: 692, endPoint y: 345, distance: 110.5
click at [694, 349] on div "Loading messages... Mon, August 18th 2025 Dear Amanda, Thank you for choosing t…" at bounding box center [854, 146] width 1121 height 851
click at [687, 373] on span "Dear Amanda, I wanted to confirm if everything is in order for your arrival on …" at bounding box center [1019, 410] width 750 height 99
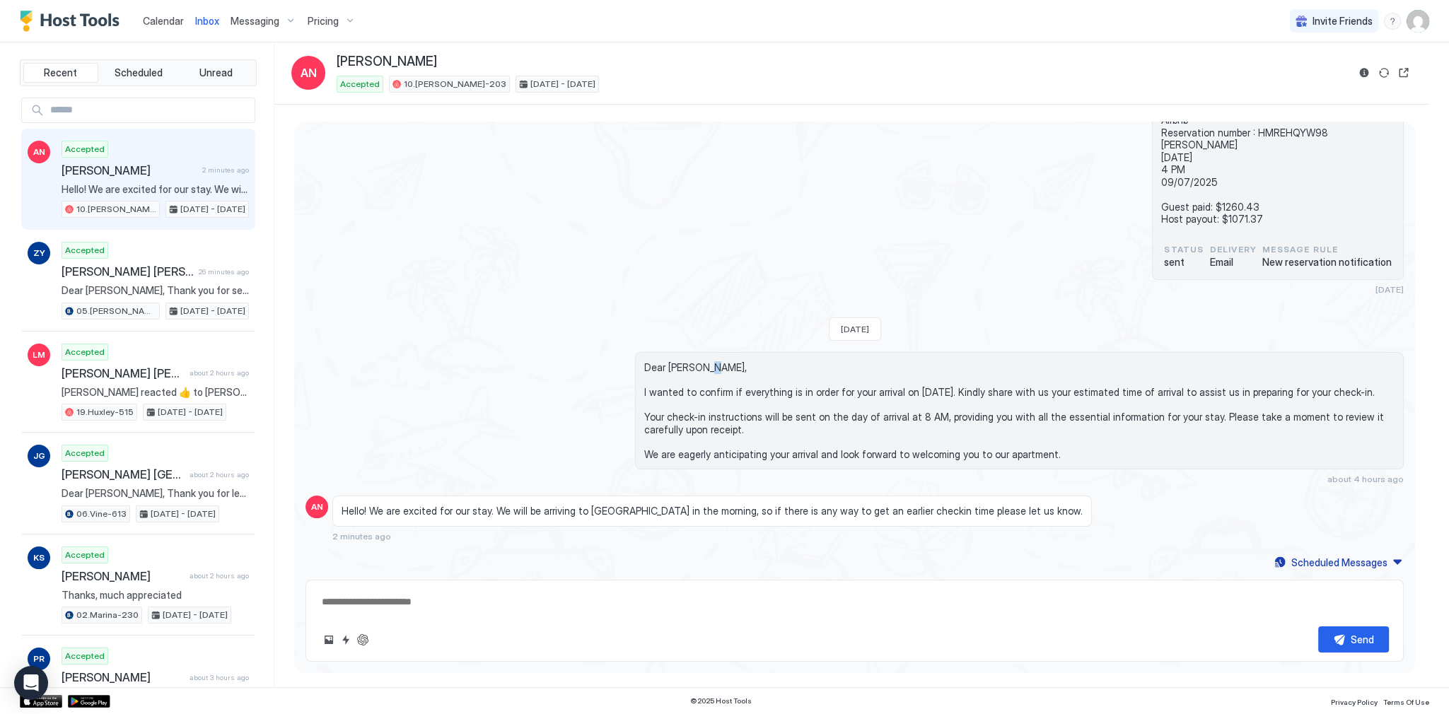
click at [687, 373] on span "Dear Amanda, I wanted to confirm if everything is in order for your arrival on …" at bounding box center [1019, 410] width 750 height 99
click at [685, 361] on span "Dear Amanda, I wanted to confirm if everything is in order for your arrival on …" at bounding box center [1019, 410] width 750 height 99
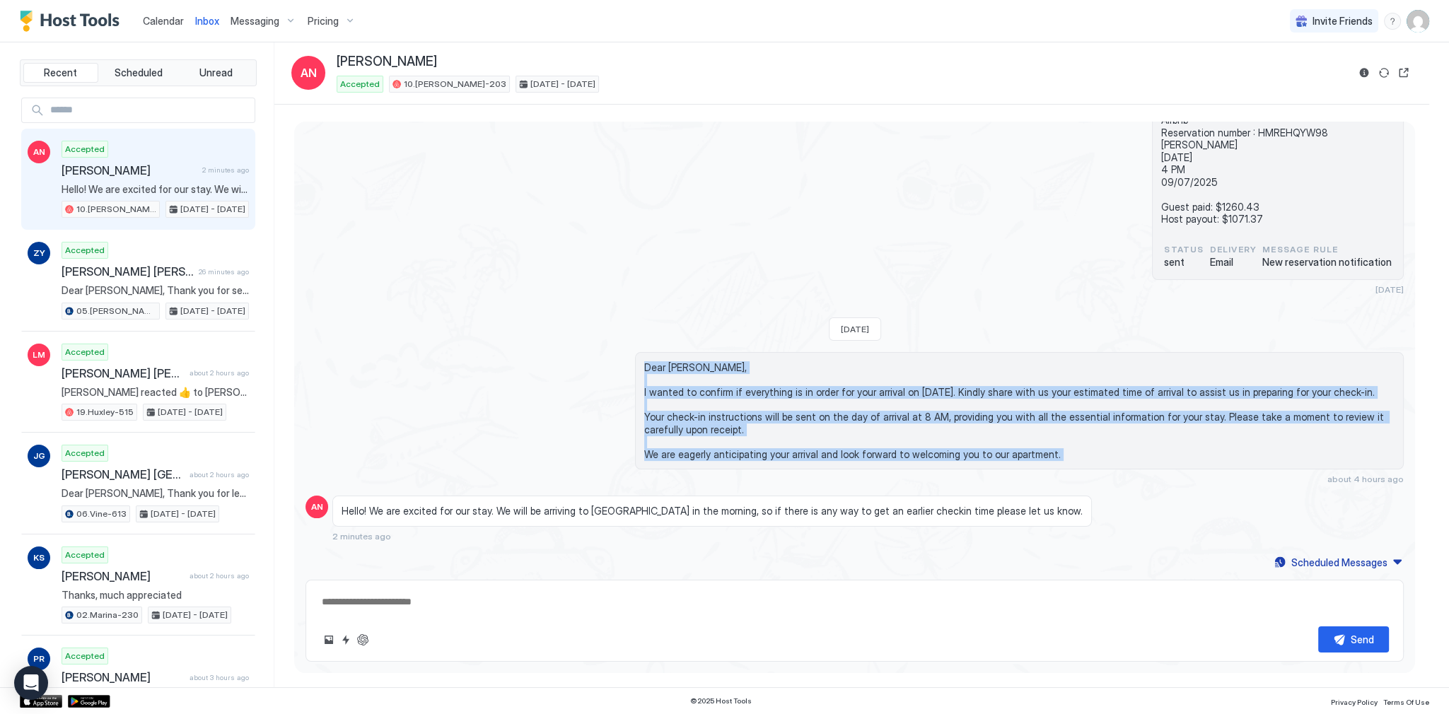
drag, startPoint x: 685, startPoint y: 359, endPoint x: 702, endPoint y: 453, distance: 95.6
click at [702, 453] on span "Dear Amanda, I wanted to confirm if everything is in order for your arrival on …" at bounding box center [1019, 410] width 750 height 99
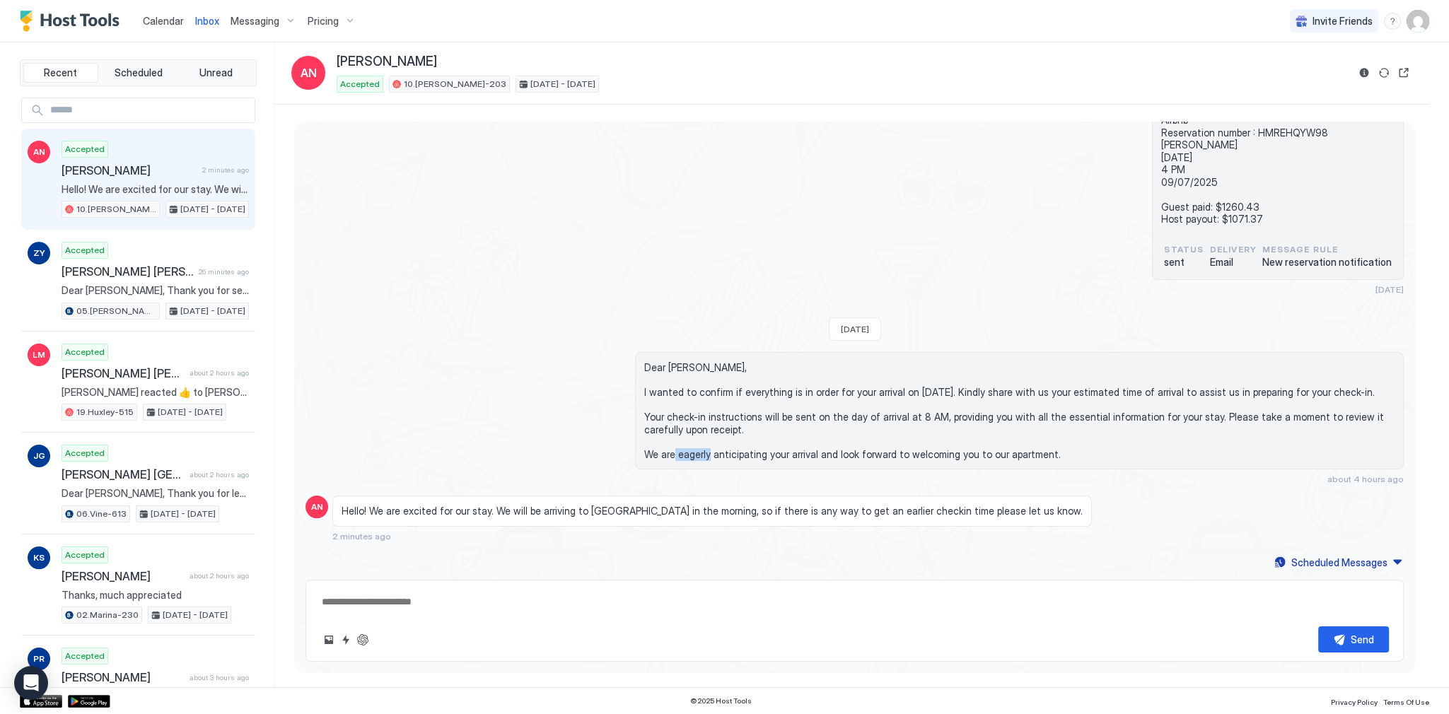
click at [702, 453] on span "Dear Amanda, I wanted to confirm if everything is in order for your arrival on …" at bounding box center [1019, 410] width 750 height 99
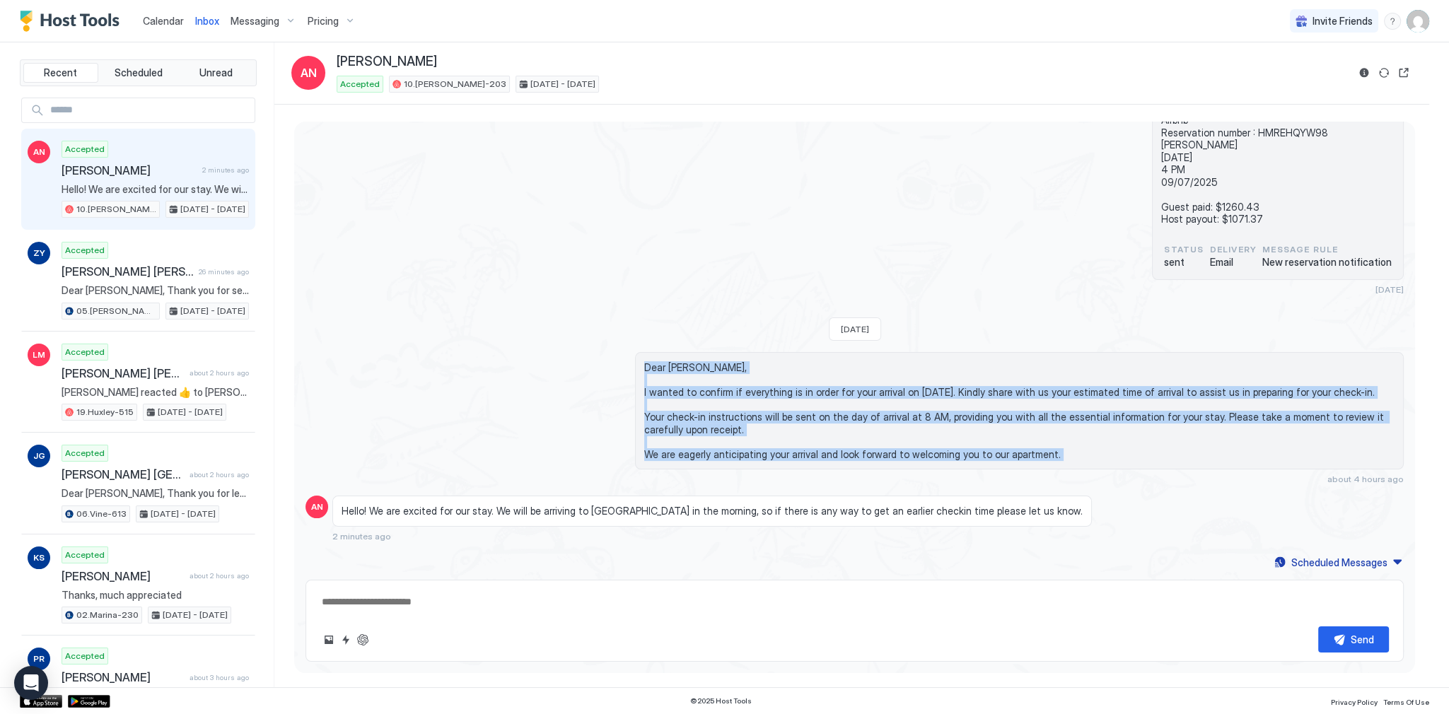
drag, startPoint x: 702, startPoint y: 453, endPoint x: 689, endPoint y: 362, distance: 92.2
click at [689, 362] on span "Dear Amanda, I wanted to confirm if everything is in order for your arrival on …" at bounding box center [1019, 410] width 750 height 99
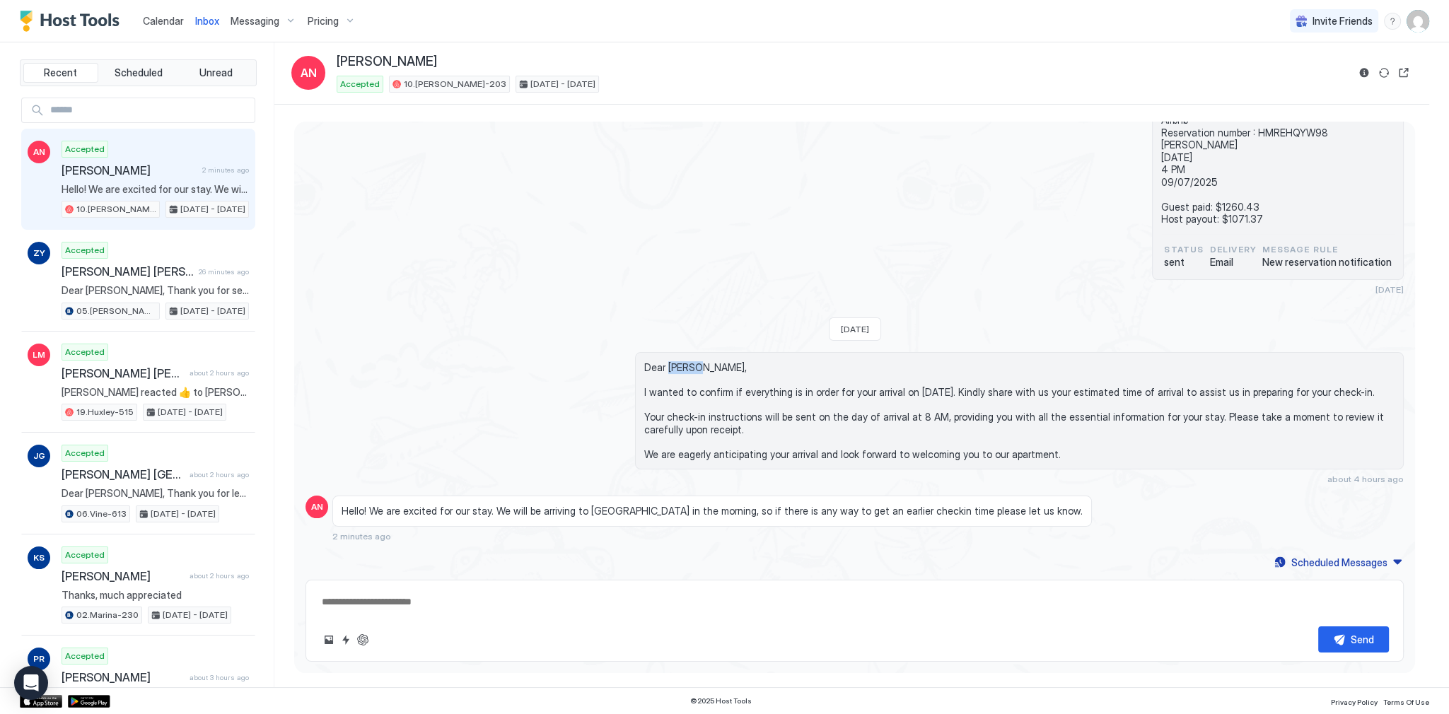
click at [688, 362] on span "Dear Amanda, I wanted to confirm if everything is in order for your arrival on …" at bounding box center [1019, 410] width 750 height 99
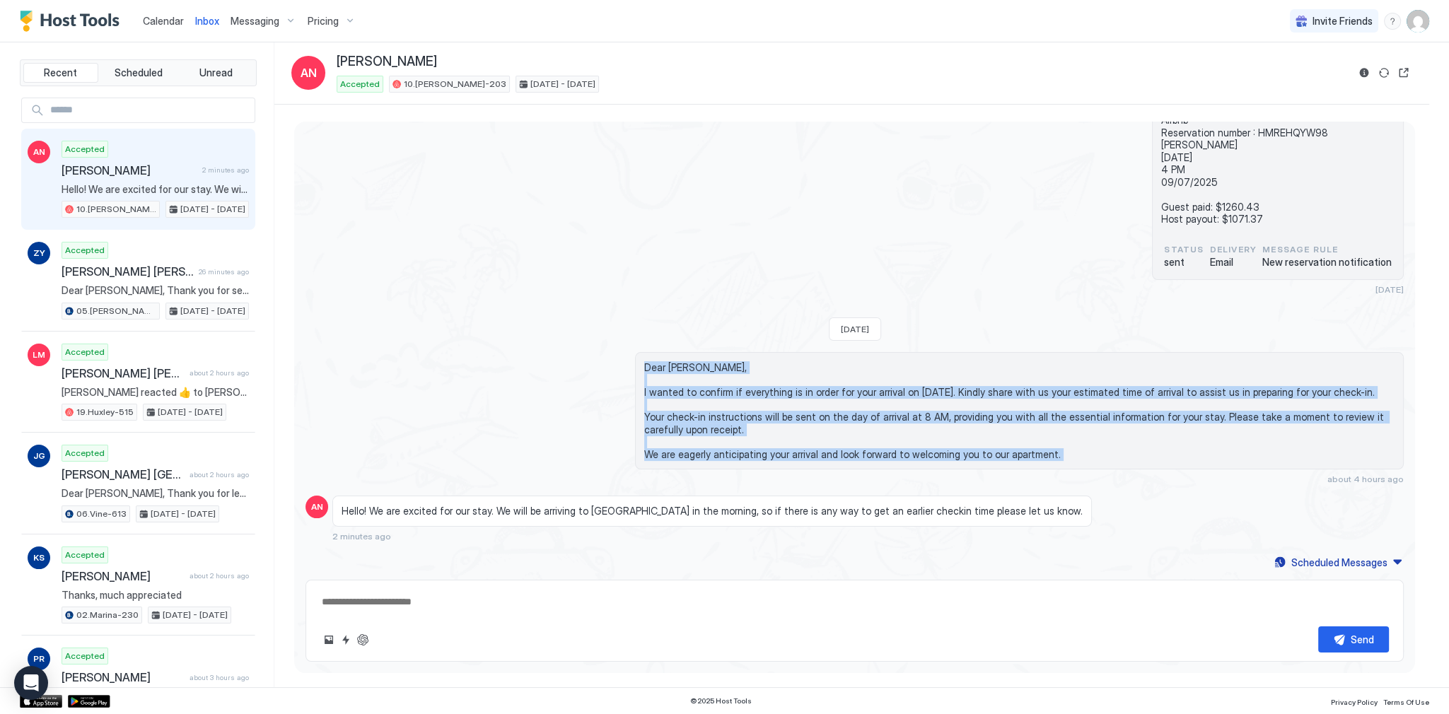
drag, startPoint x: 688, startPoint y: 362, endPoint x: 704, endPoint y: 448, distance: 87.1
click at [704, 448] on span "Dear Amanda, I wanted to confirm if everything is in order for your arrival on …" at bounding box center [1019, 410] width 750 height 99
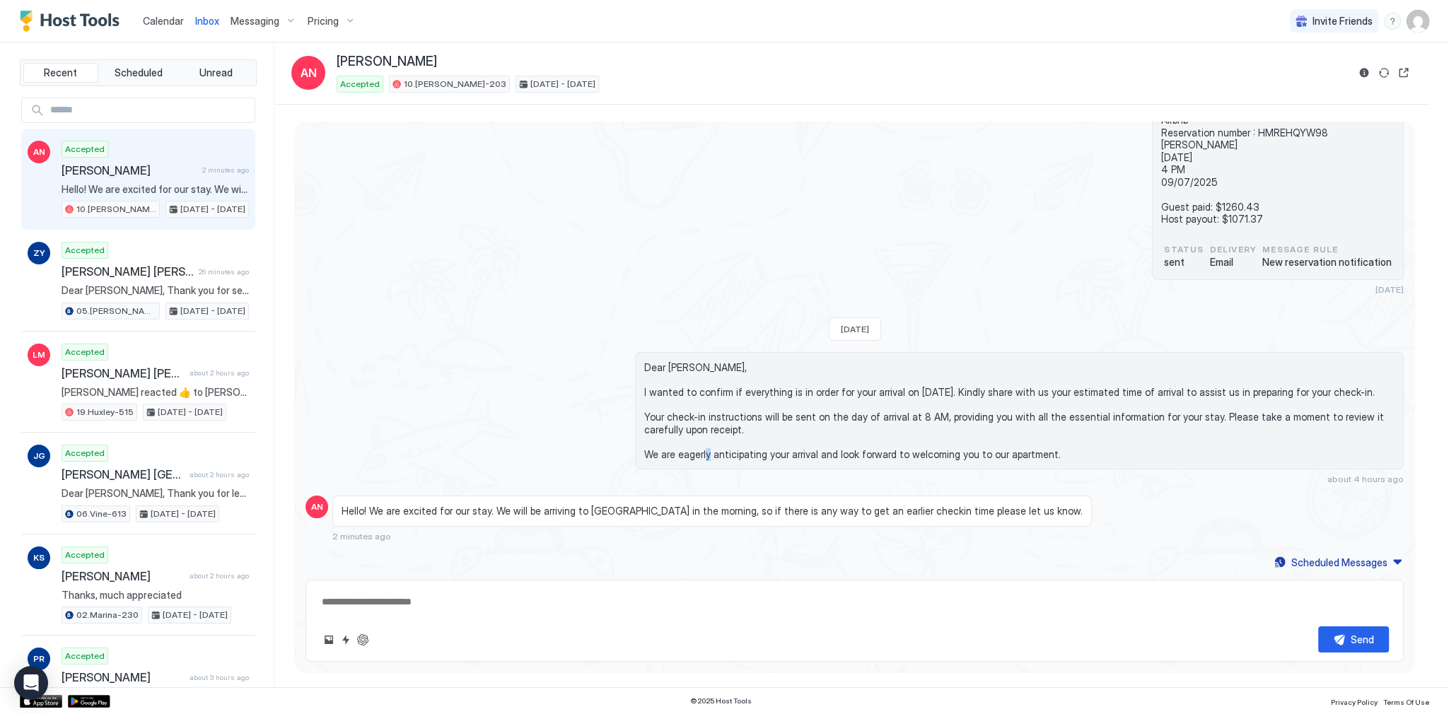
click at [704, 448] on span "Dear Amanda, I wanted to confirm if everything is in order for your arrival on …" at bounding box center [1019, 410] width 750 height 99
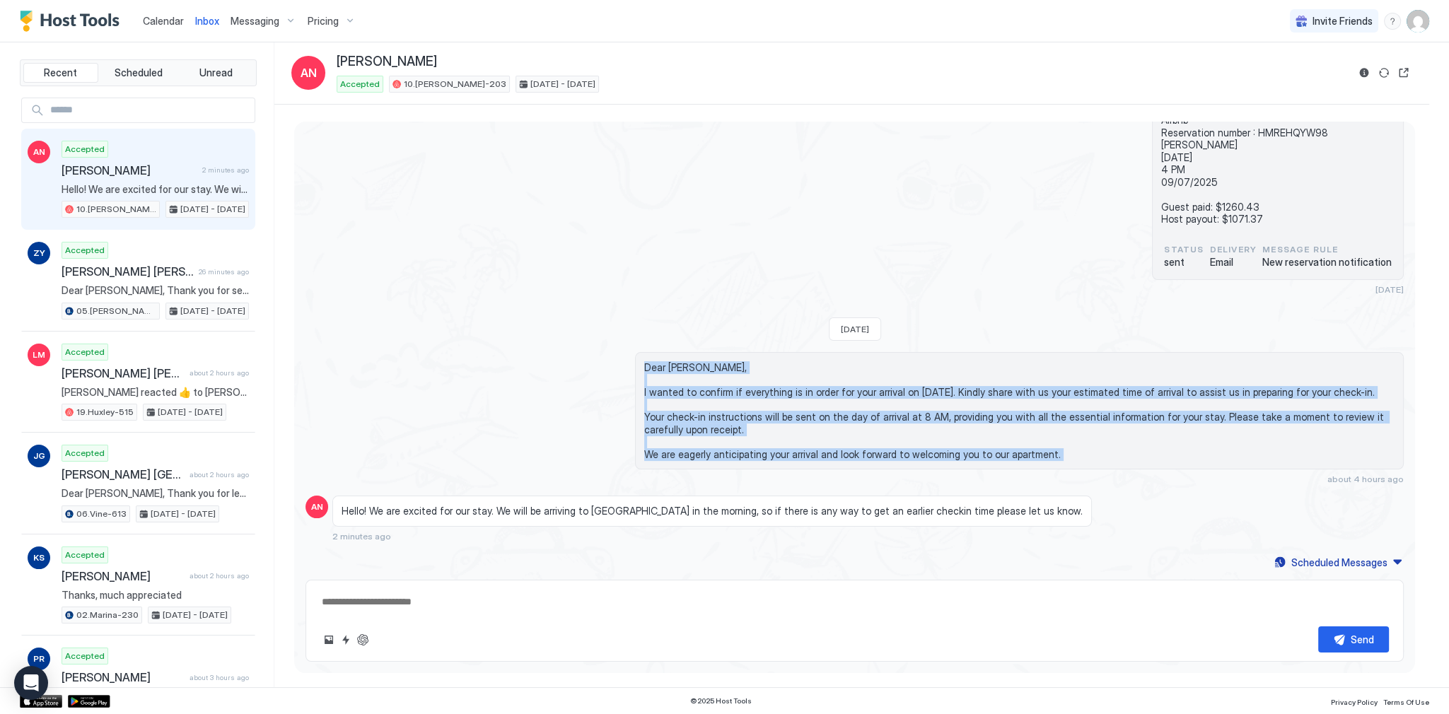
drag, startPoint x: 704, startPoint y: 448, endPoint x: 690, endPoint y: 361, distance: 87.4
click at [690, 361] on span "Dear Amanda, I wanted to confirm if everything is in order for your arrival on …" at bounding box center [1019, 410] width 750 height 99
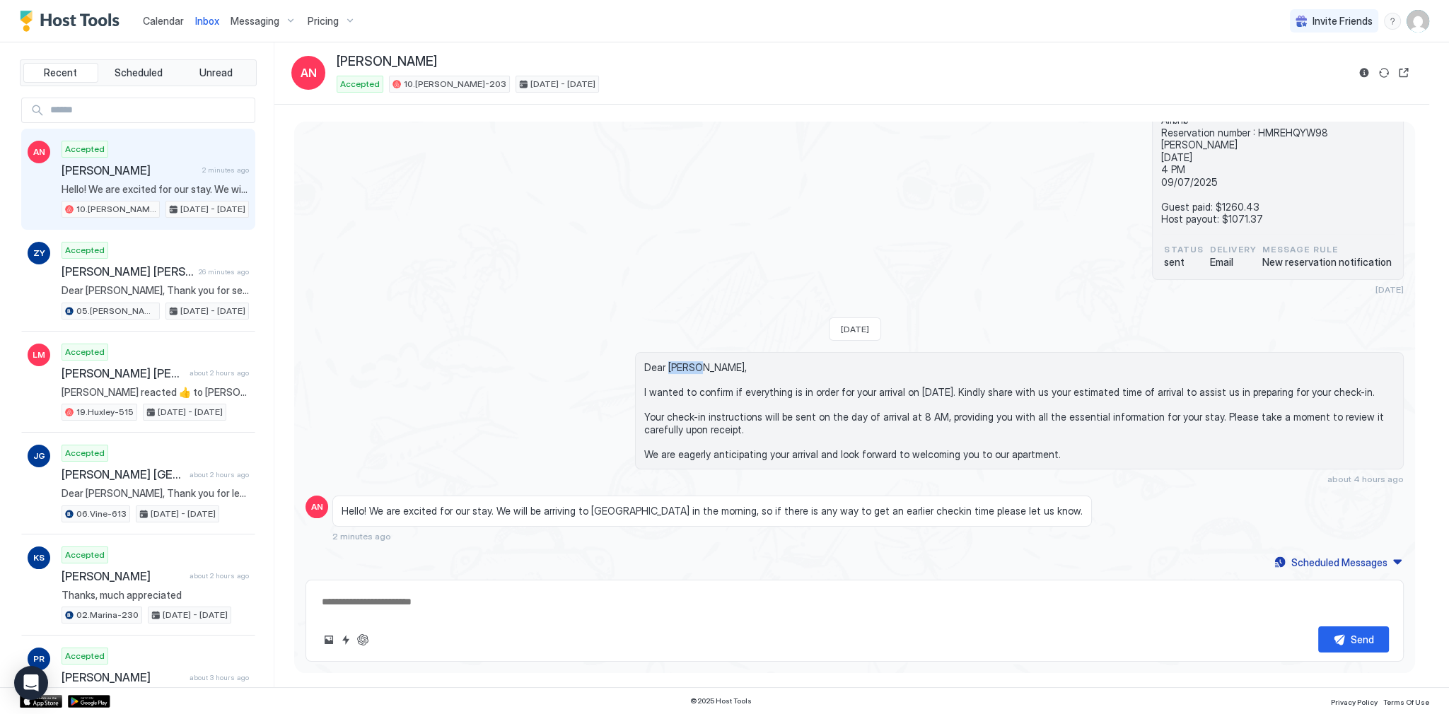
click at [690, 361] on span "Dear Amanda, I wanted to confirm if everything is in order for your arrival on …" at bounding box center [1019, 410] width 750 height 99
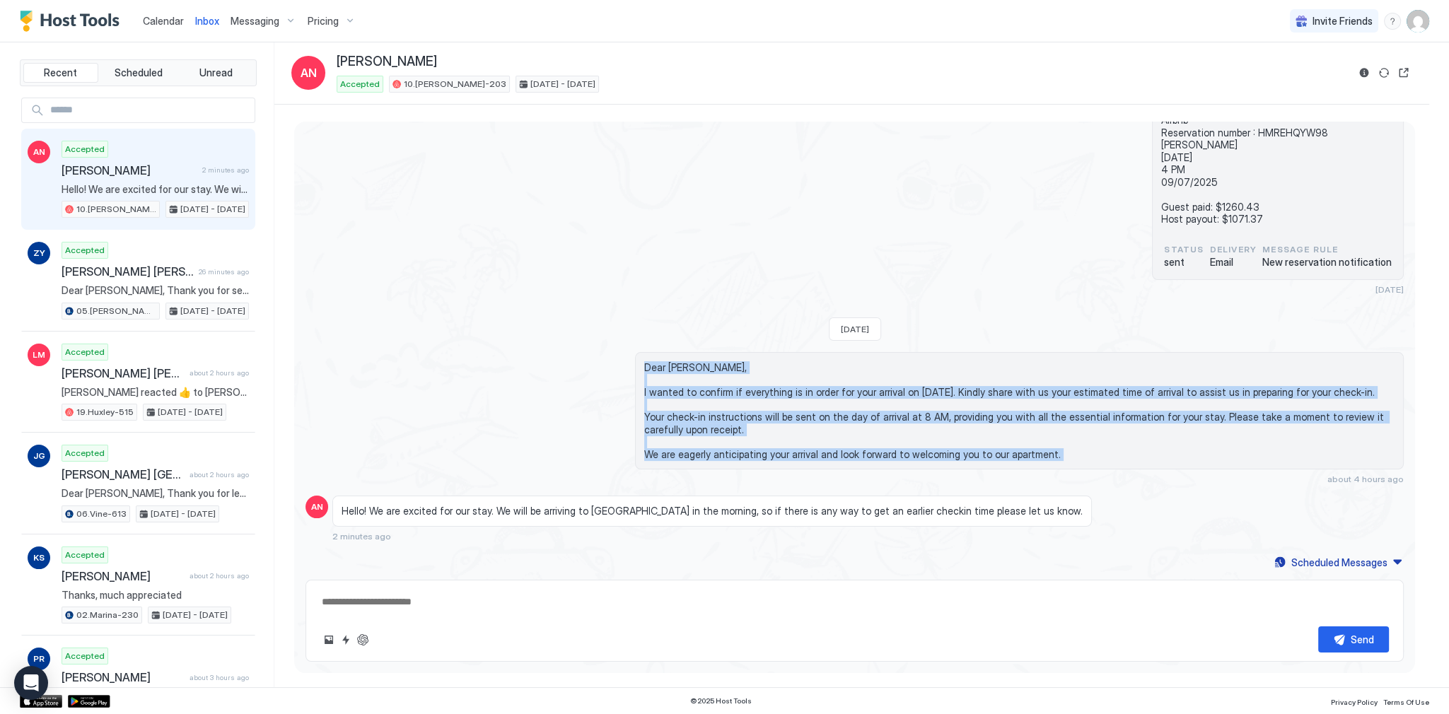
drag, startPoint x: 690, startPoint y: 361, endPoint x: 702, endPoint y: 449, distance: 88.4
click at [702, 449] on span "Dear Amanda, I wanted to confirm if everything is in order for your arrival on …" at bounding box center [1019, 410] width 750 height 99
click at [702, 445] on span "Dear Amanda, I wanted to confirm if everything is in order for your arrival on …" at bounding box center [1019, 410] width 750 height 99
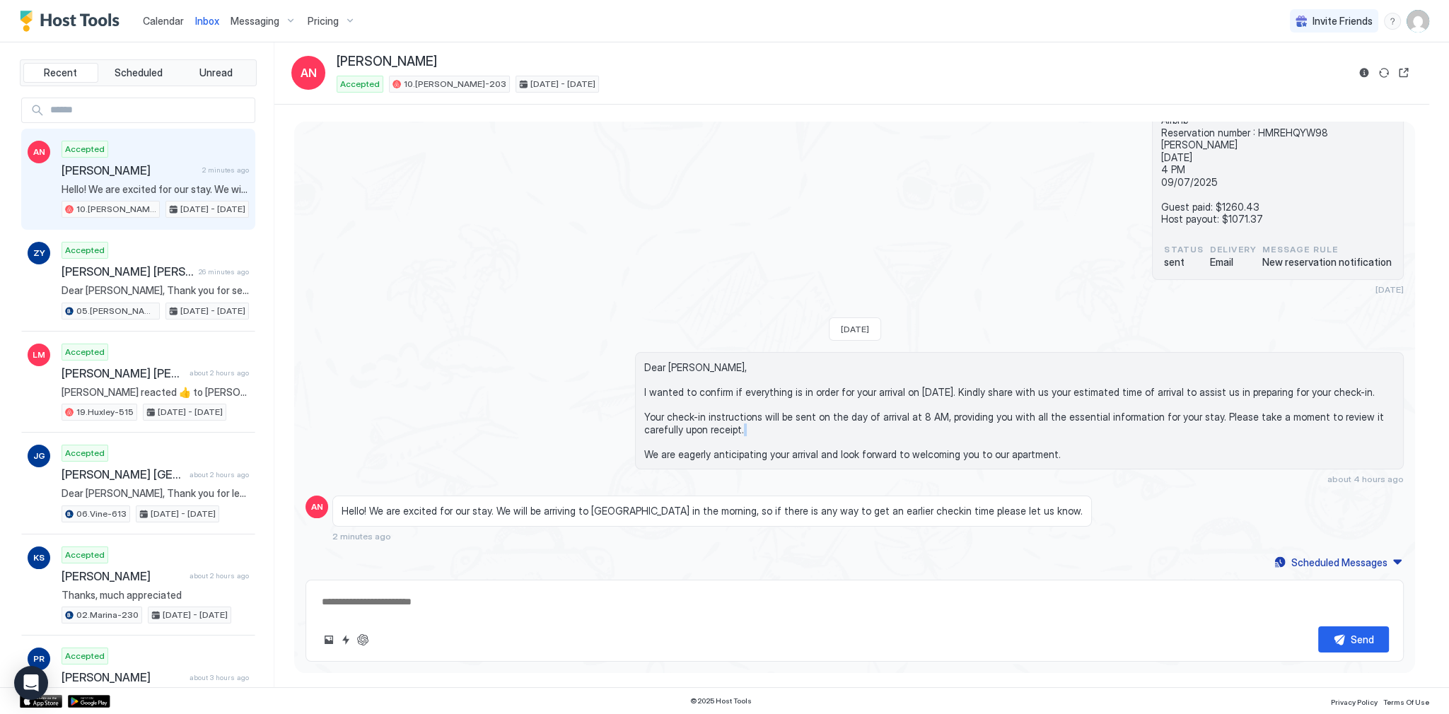
click at [702, 445] on span "Dear Amanda, I wanted to confirm if everything is in order for your arrival on …" at bounding box center [1019, 410] width 750 height 99
click at [702, 452] on span "Dear Amanda, I wanted to confirm if everything is in order for your arrival on …" at bounding box center [1019, 410] width 750 height 99
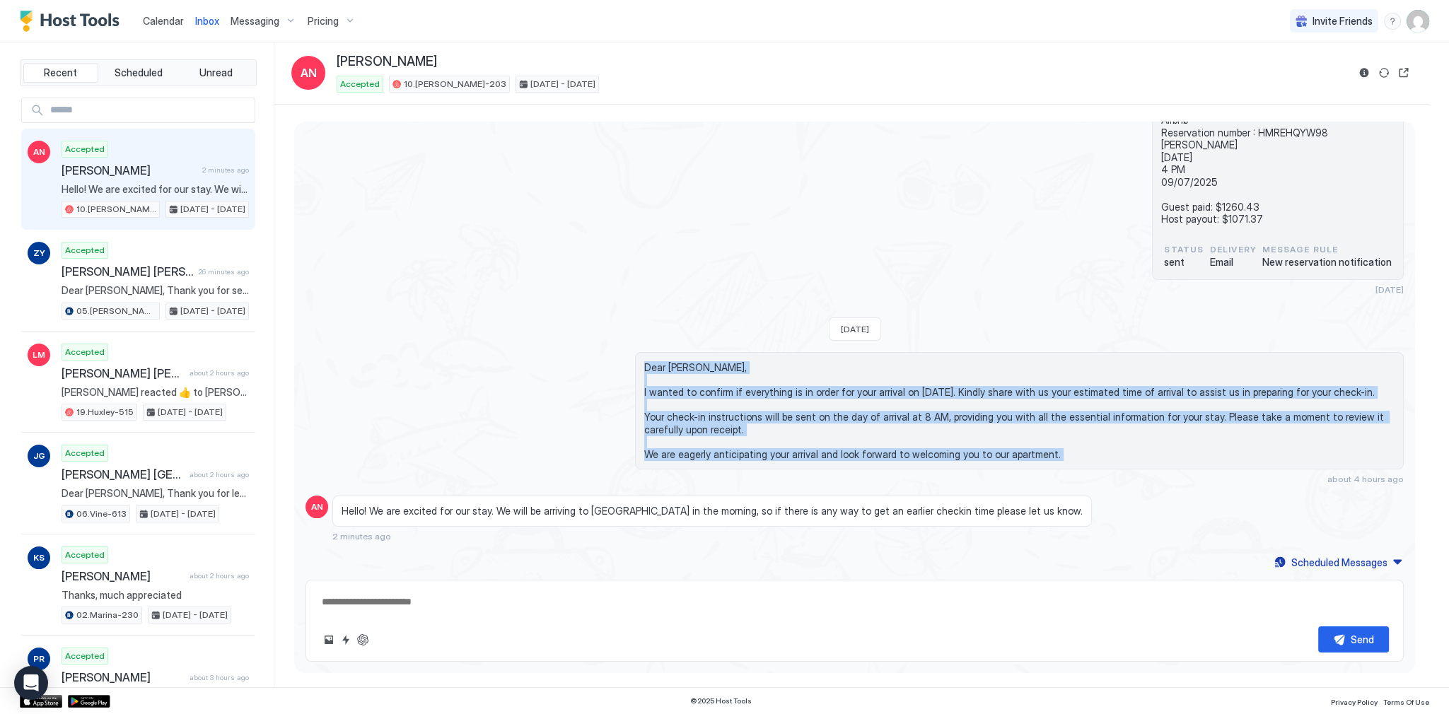
drag, startPoint x: 702, startPoint y: 452, endPoint x: 702, endPoint y: 361, distance: 90.5
click at [702, 361] on span "Dear Amanda, I wanted to confirm if everything is in order for your arrival on …" at bounding box center [1019, 410] width 750 height 99
click at [696, 367] on span "Dear Amanda, I wanted to confirm if everything is in order for your arrival on …" at bounding box center [1019, 410] width 750 height 99
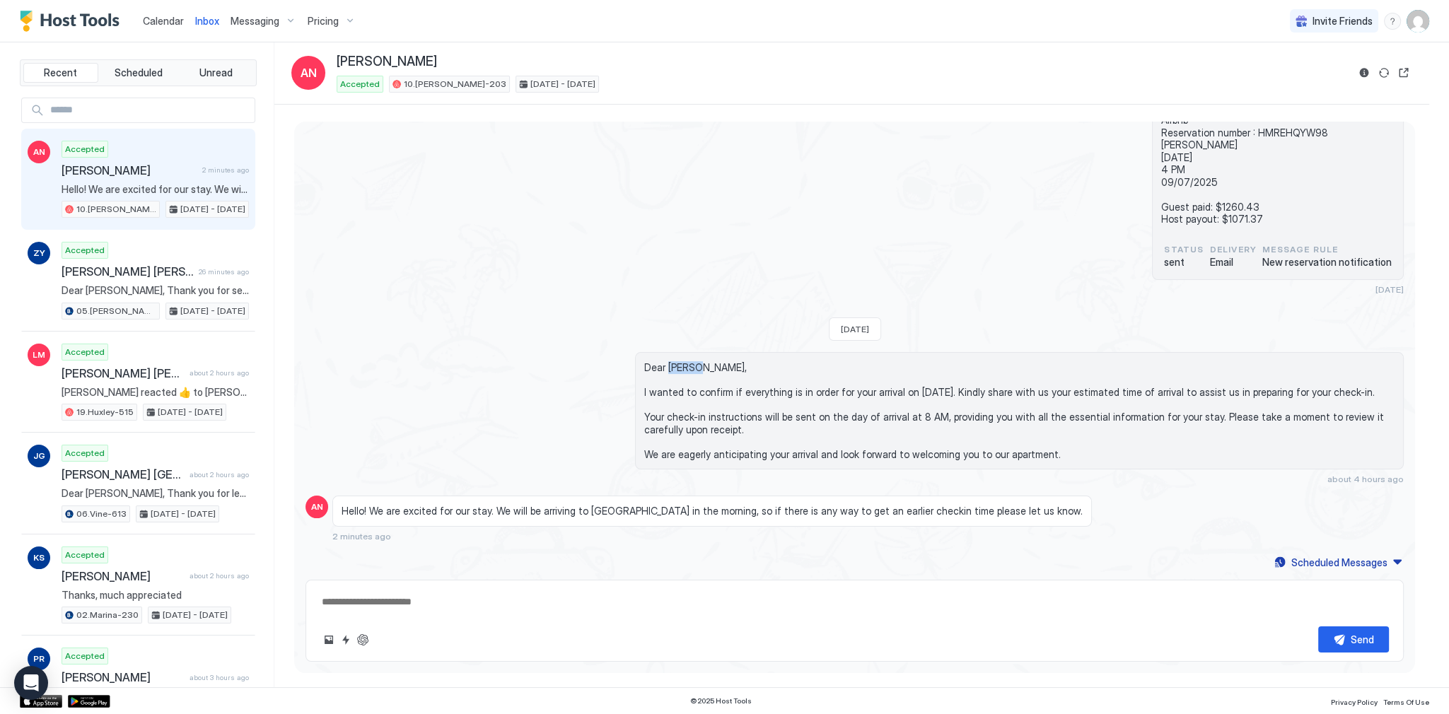
click at [696, 367] on span "Dear Amanda, I wanted to confirm if everything is in order for your arrival on …" at bounding box center [1019, 410] width 750 height 99
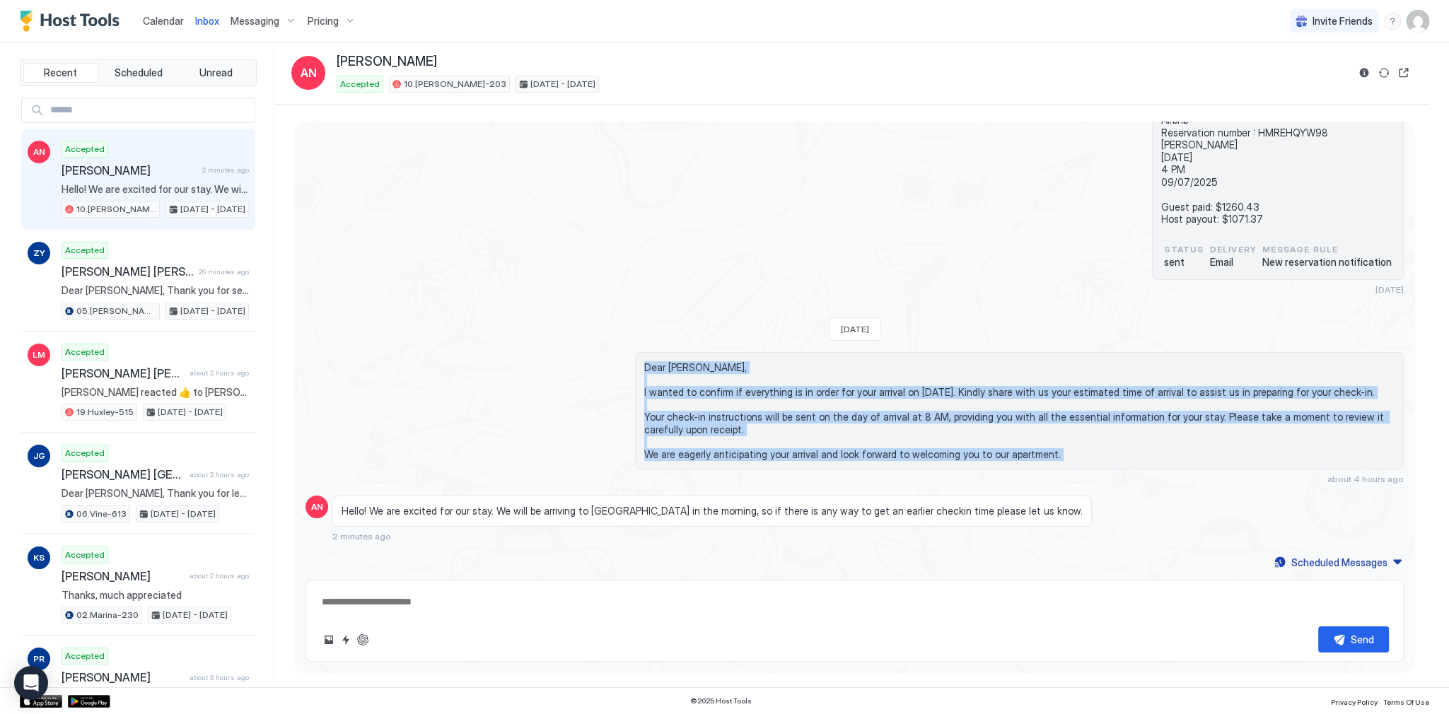
drag
click at [707, 456] on span "Dear Amanda, I wanted to confirm if everything is in order for your arrival on …" at bounding box center [1019, 410] width 750 height 99
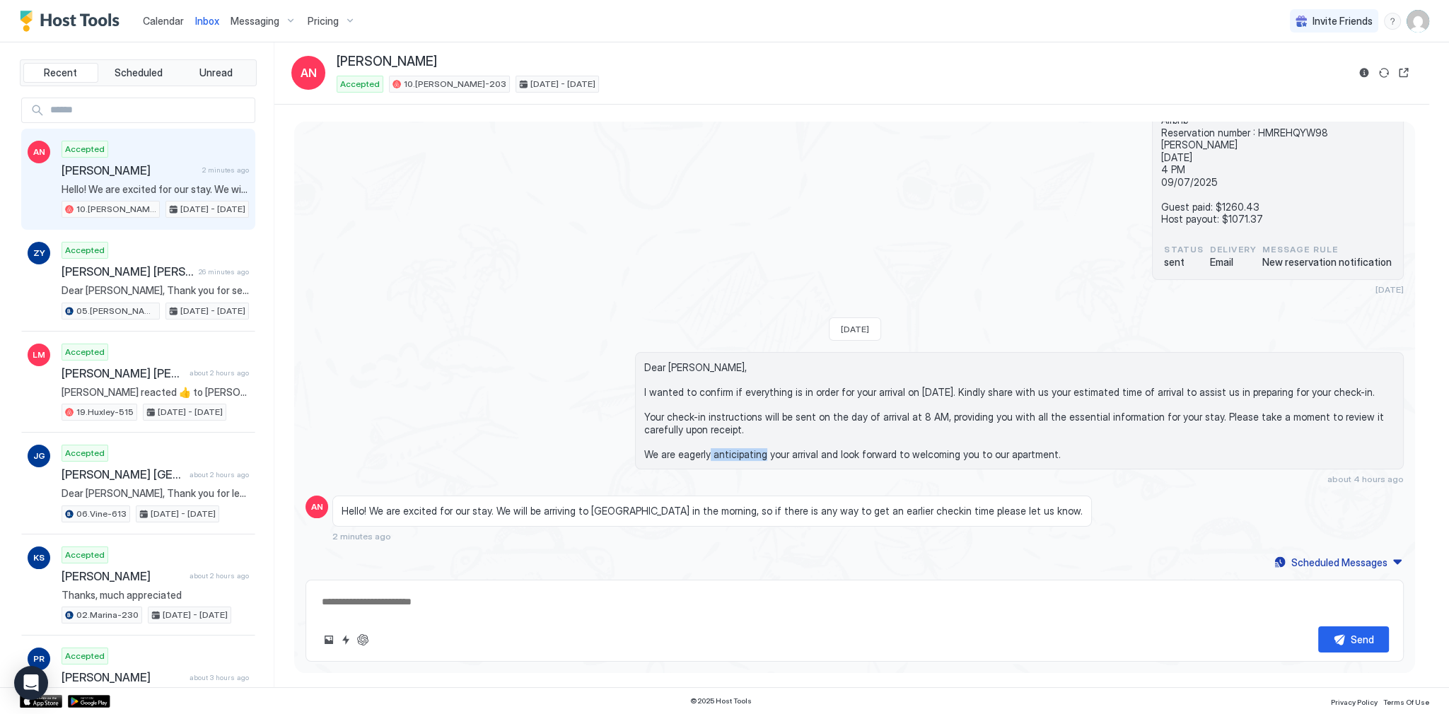
click at [707, 456] on span "Dear Amanda, I wanted to confirm if everything is in order for your arrival on …" at bounding box center [1019, 410] width 750 height 99
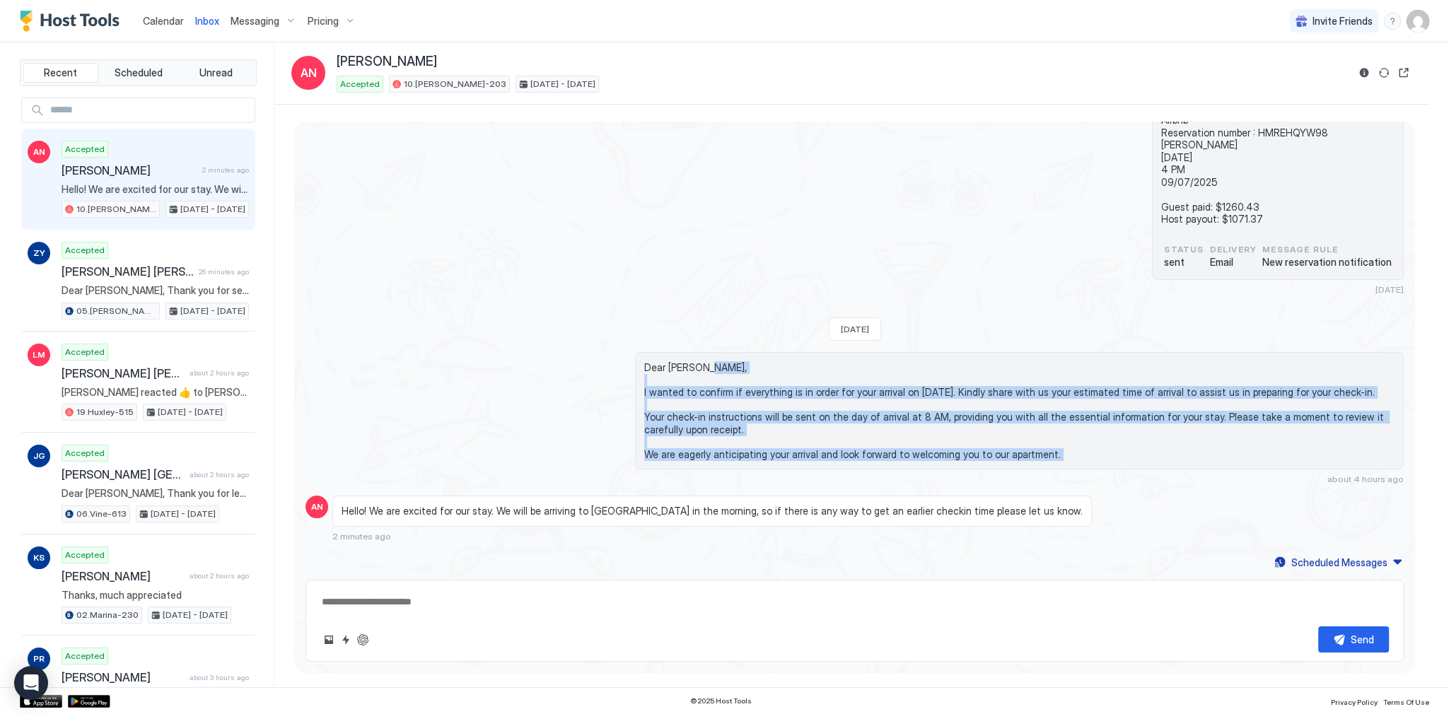
click at [699, 374] on span "Dear Amanda, I wanted to confirm if everything is in order for your arrival on …" at bounding box center [1019, 410] width 750 height 99
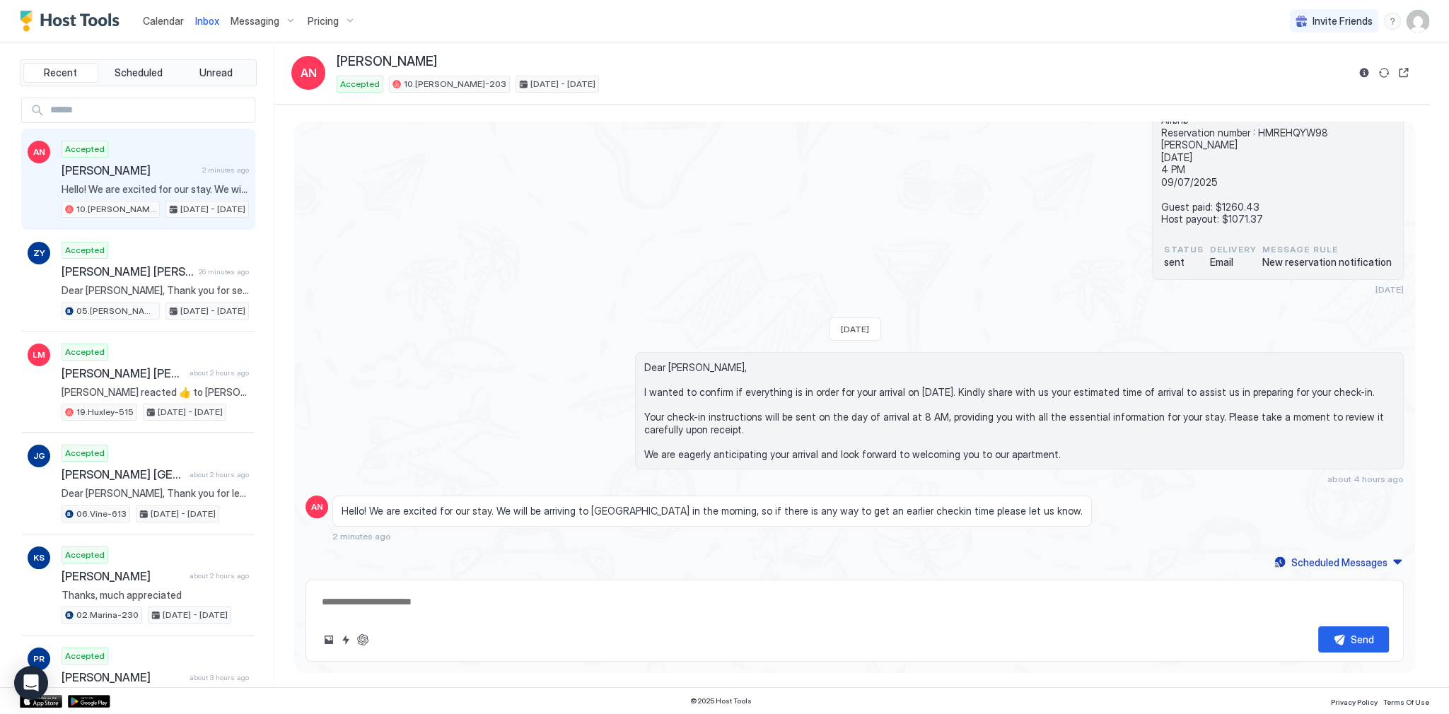
click at [695, 364] on span "Dear Amanda, I wanted to confirm if everything is in order for your arrival on …" at bounding box center [1019, 410] width 750 height 99
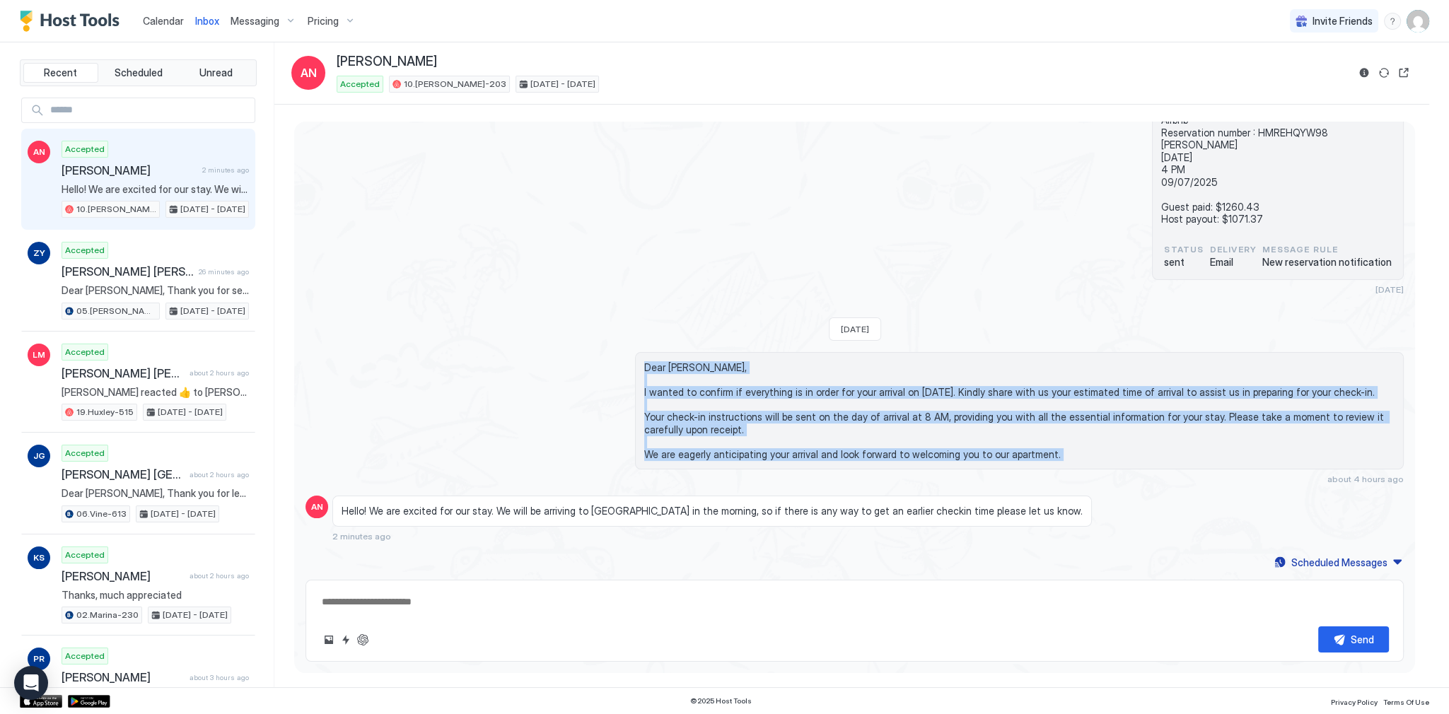
click at [718, 466] on div "Dear Amanda, I wanted to confirm if everything is in order for your arrival on …" at bounding box center [1019, 410] width 769 height 117
click at [721, 453] on span "Dear Amanda, I wanted to confirm if everything is in order for your arrival on …" at bounding box center [1019, 410] width 750 height 99
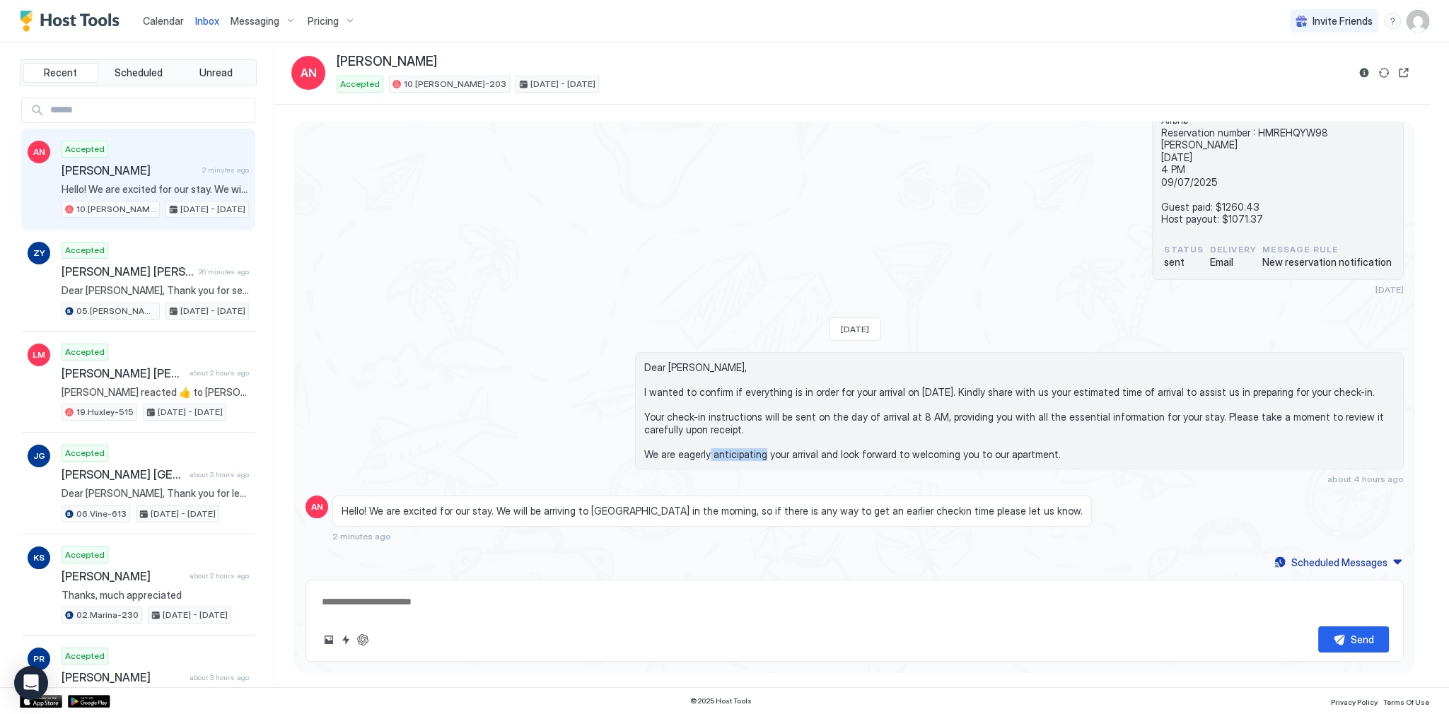
click at [721, 453] on span "Dear Amanda, I wanted to confirm if everything is in order for your arrival on …" at bounding box center [1019, 410] width 750 height 99
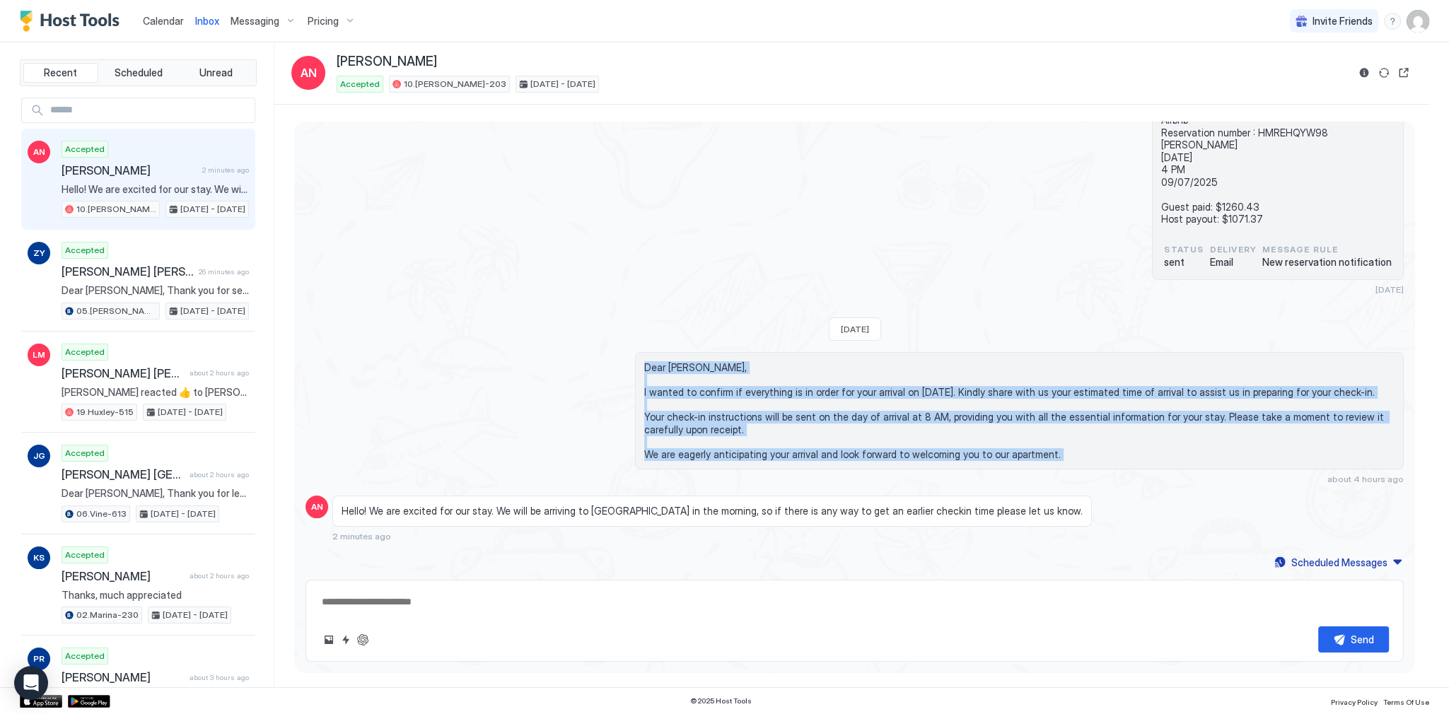
click at [695, 366] on span "Dear Amanda, I wanted to confirm if everything is in order for your arrival on …" at bounding box center [1019, 410] width 750 height 99
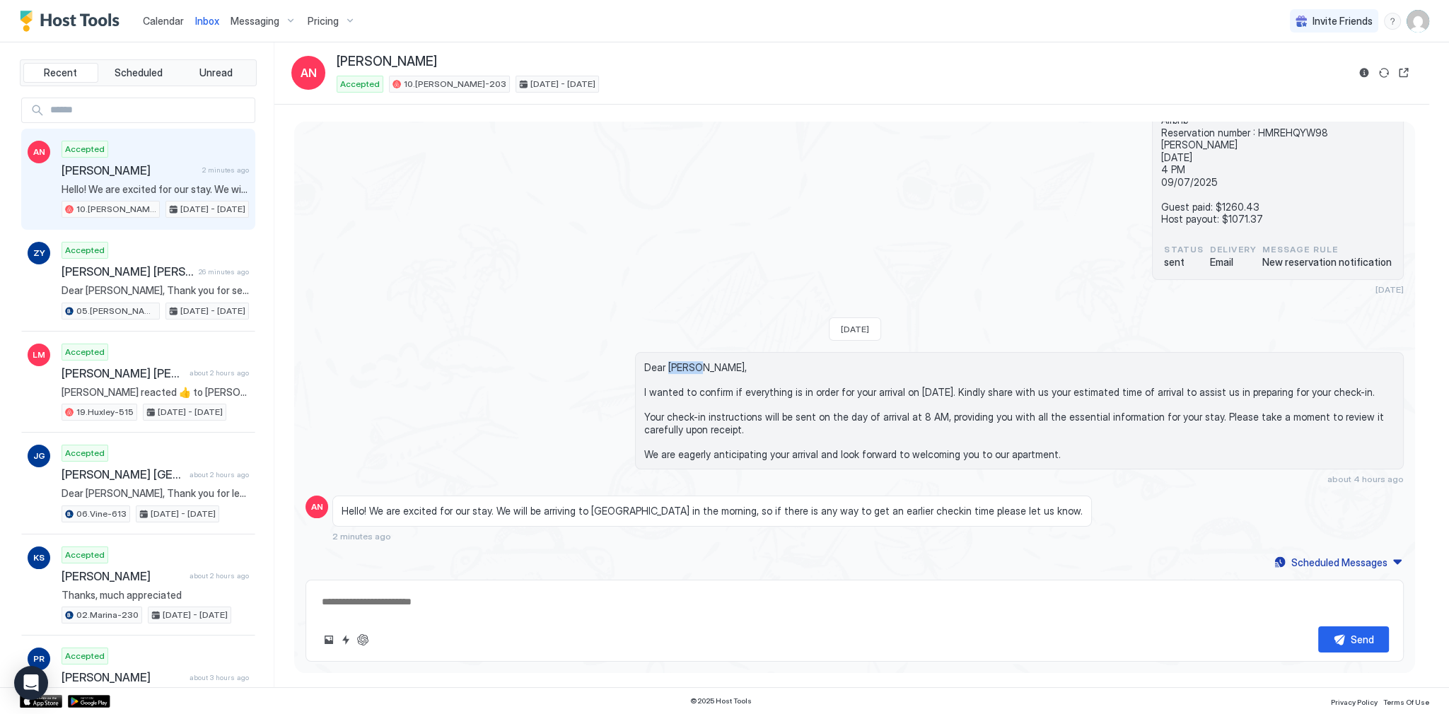
click at [695, 366] on span "Dear Amanda, I wanted to confirm if everything is in order for your arrival on …" at bounding box center [1019, 410] width 750 height 99
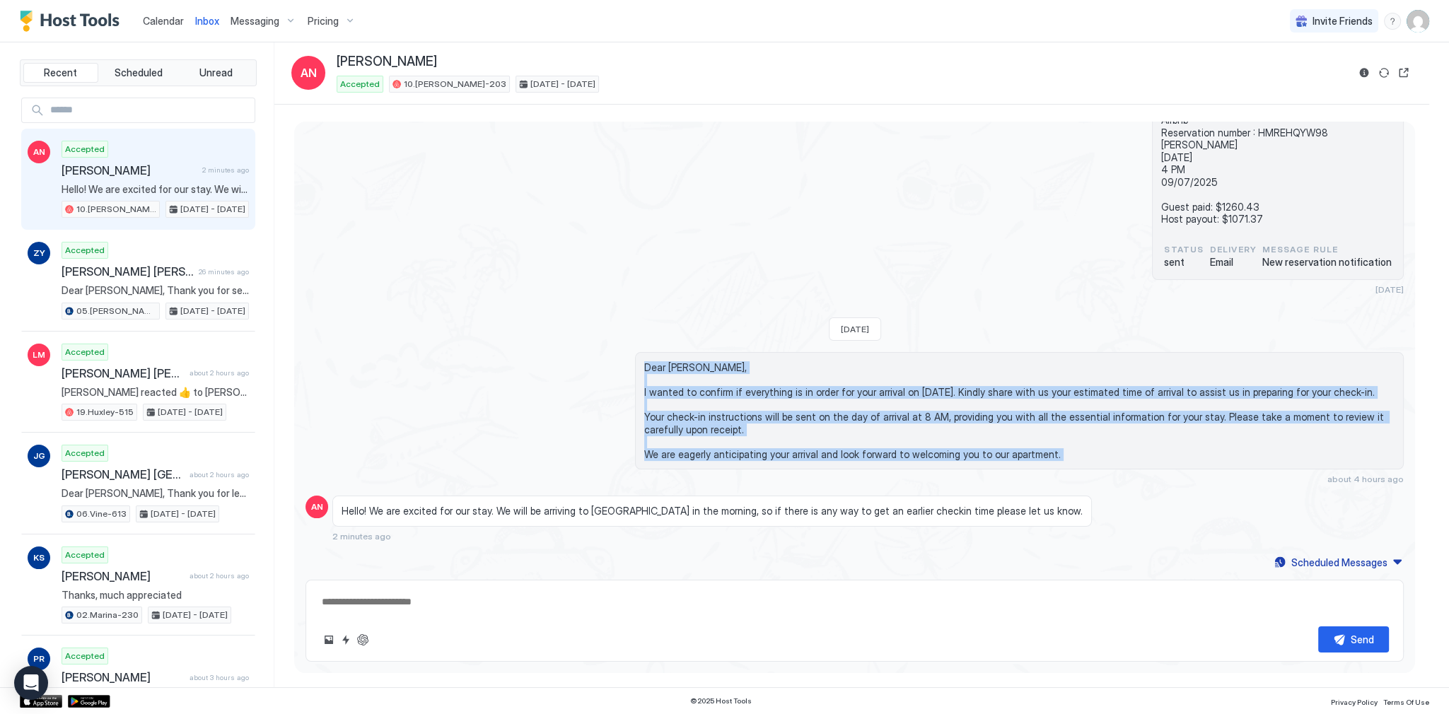
click at [714, 450] on span "Dear Amanda, I wanted to confirm if everything is in order for your arrival on …" at bounding box center [1019, 410] width 750 height 99
click at [686, 357] on div "Dear Amanda, I wanted to confirm if everything is in order for your arrival on …" at bounding box center [1019, 410] width 769 height 117
click at [686, 368] on span "Dear Amanda, I wanted to confirm if everything is in order for your arrival on …" at bounding box center [1019, 410] width 750 height 99
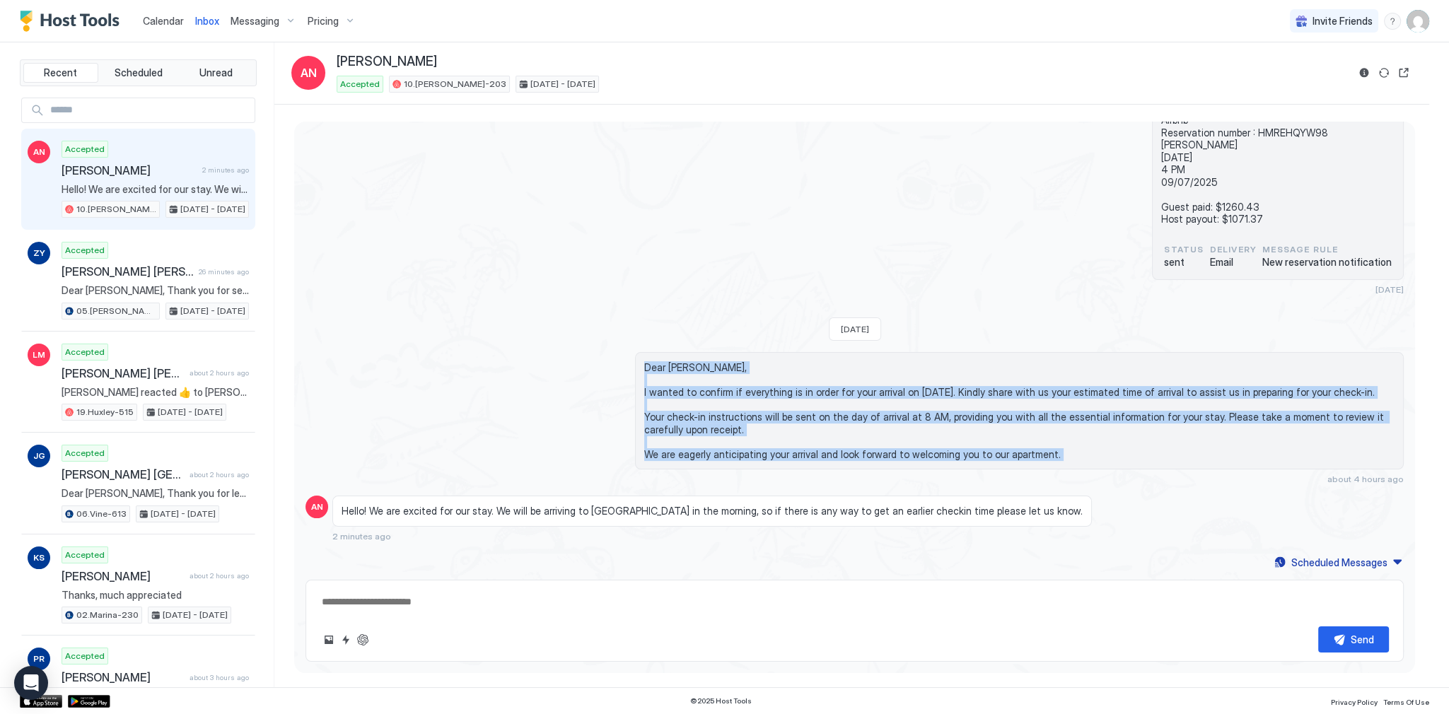
click at [686, 368] on span "Dear Amanda, I wanted to confirm if everything is in order for your arrival on …" at bounding box center [1019, 410] width 750 height 99
click at [707, 458] on span "Dear Amanda, I wanted to confirm if everything is in order for your arrival on …" at bounding box center [1019, 410] width 750 height 99
click at [711, 450] on span "Dear Amanda, I wanted to confirm if everything is in order for your arrival on …" at bounding box center [1019, 410] width 750 height 99
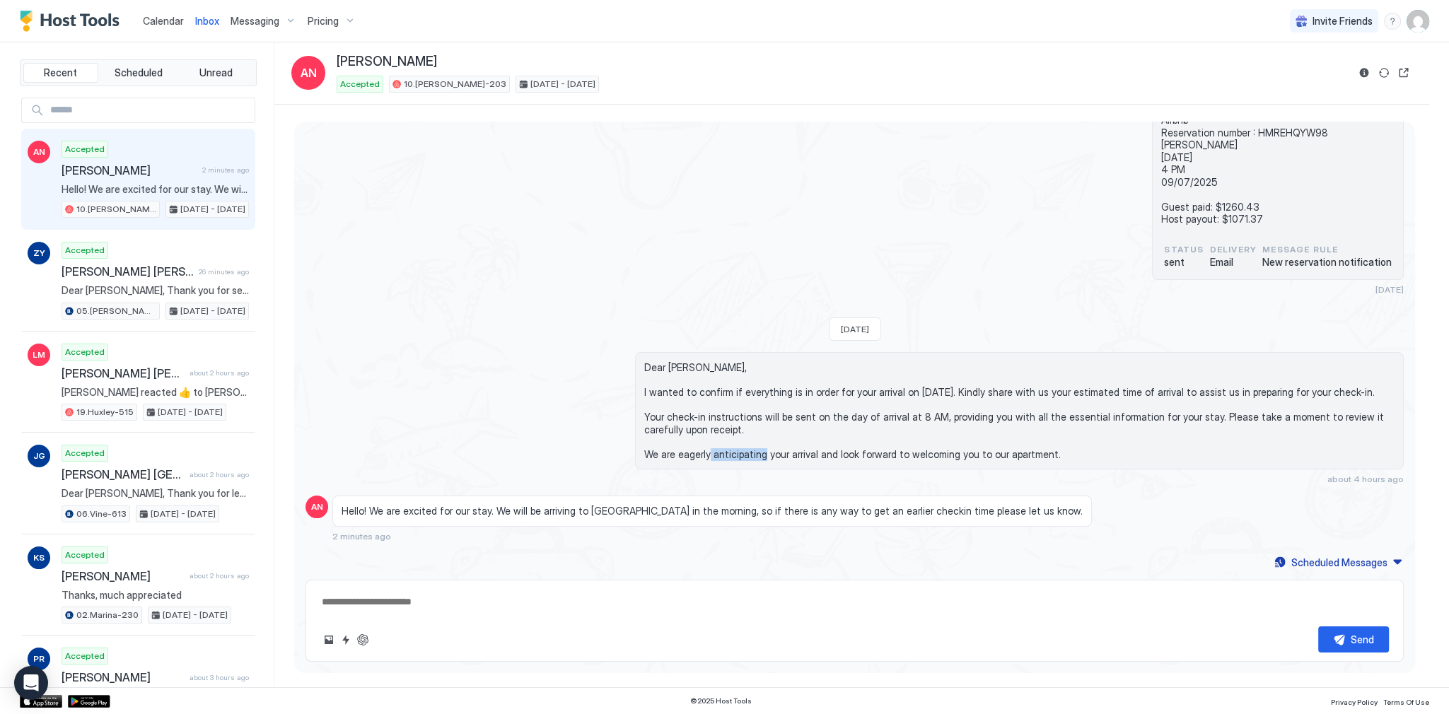
click at [711, 450] on span "Dear Amanda, I wanted to confirm if everything is in order for your arrival on …" at bounding box center [1019, 410] width 750 height 99
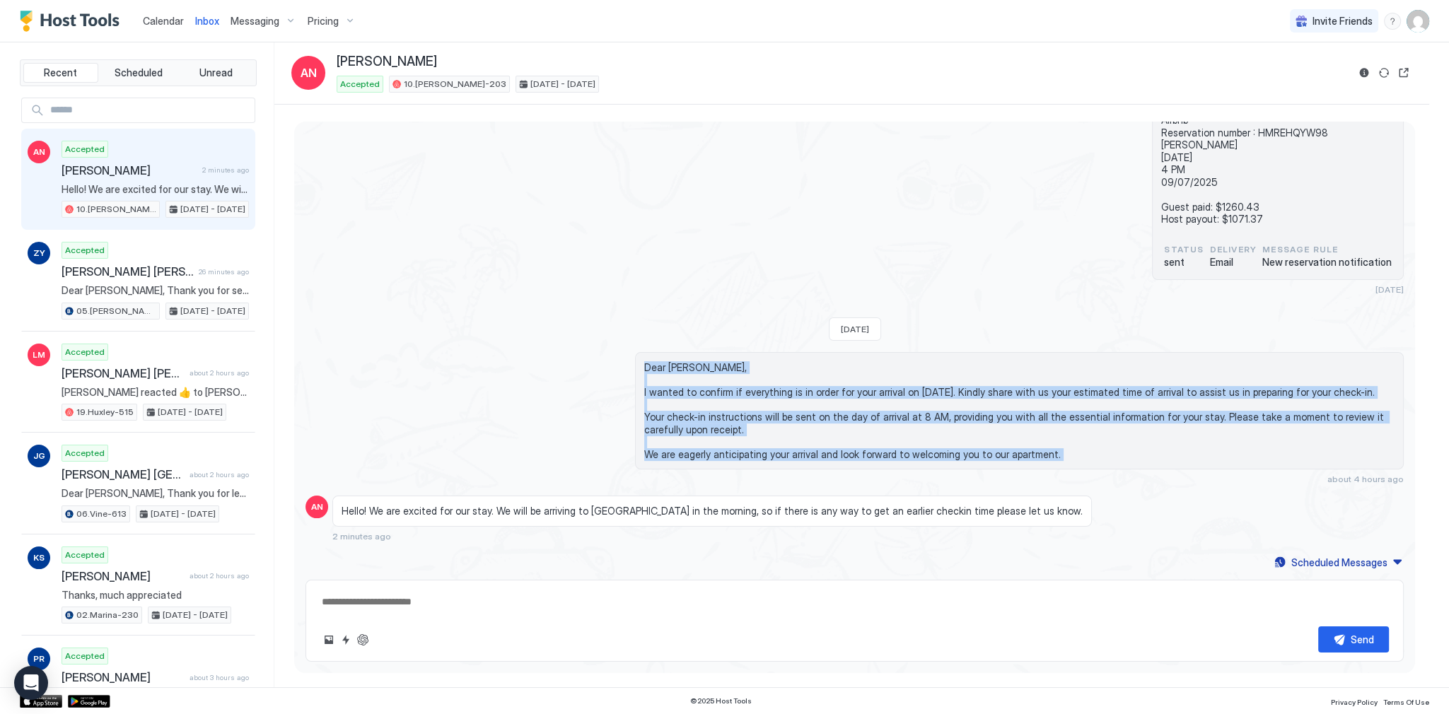
click at [685, 364] on span "Dear Amanda, I wanted to confirm if everything is in order for your arrival on …" at bounding box center [1019, 410] width 750 height 99
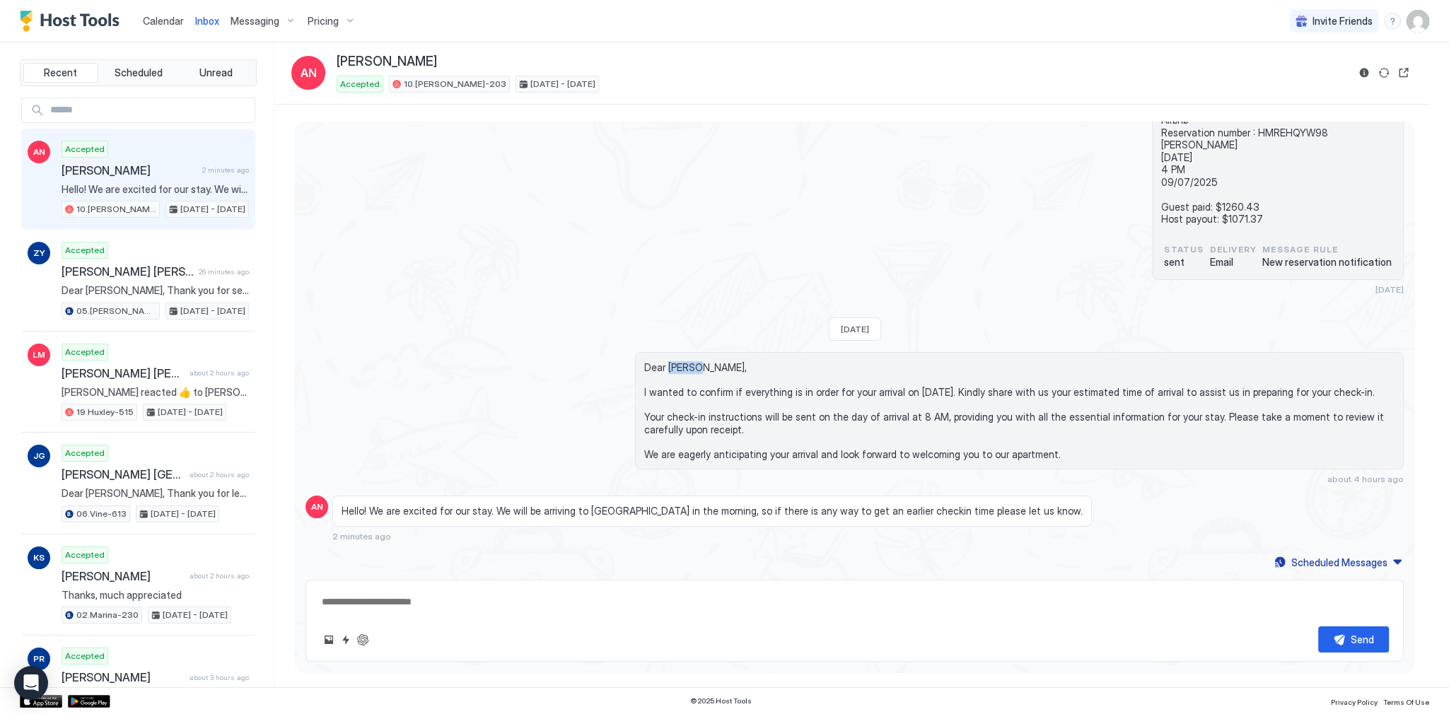
click at [685, 364] on span "Dear Amanda, I wanted to confirm if everything is in order for your arrival on …" at bounding box center [1019, 410] width 750 height 99
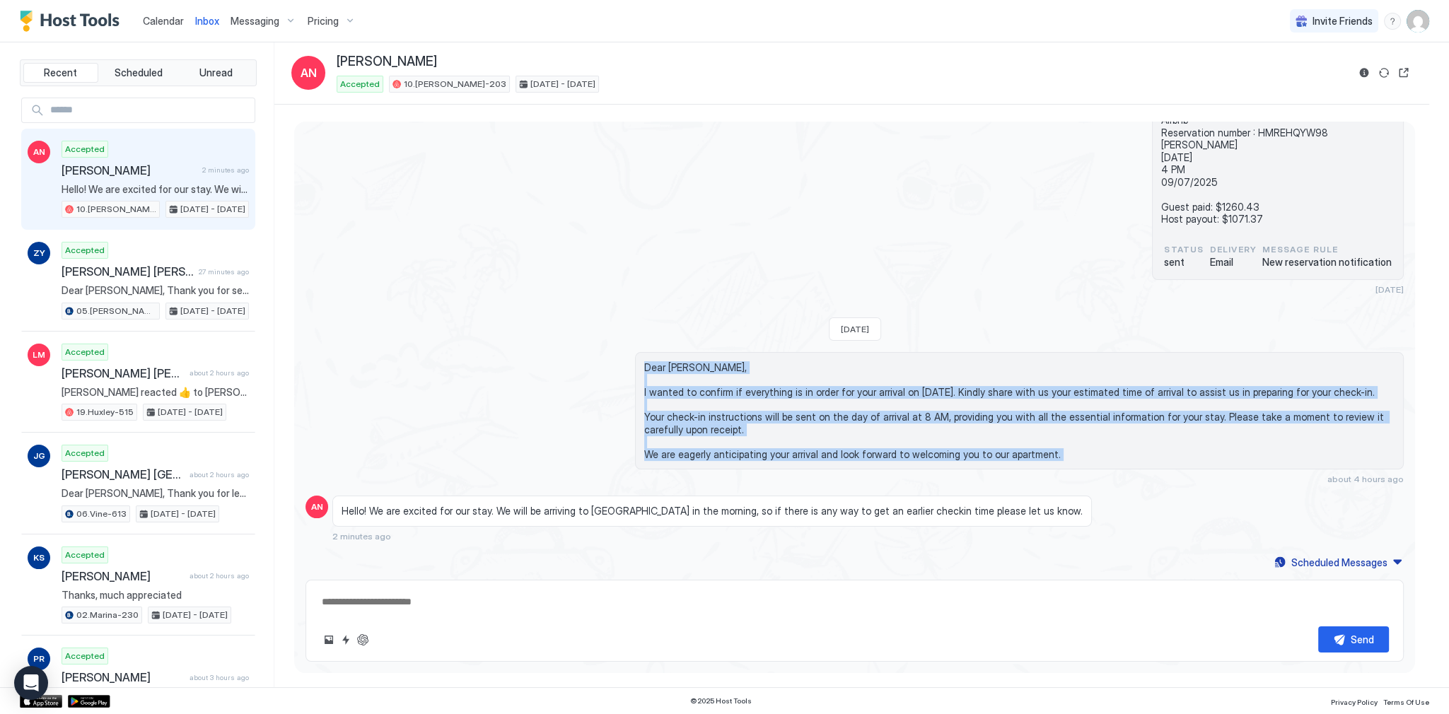
click at [707, 450] on span "Dear Amanda, I wanted to confirm if everything is in order for your arrival on …" at bounding box center [1019, 410] width 750 height 99
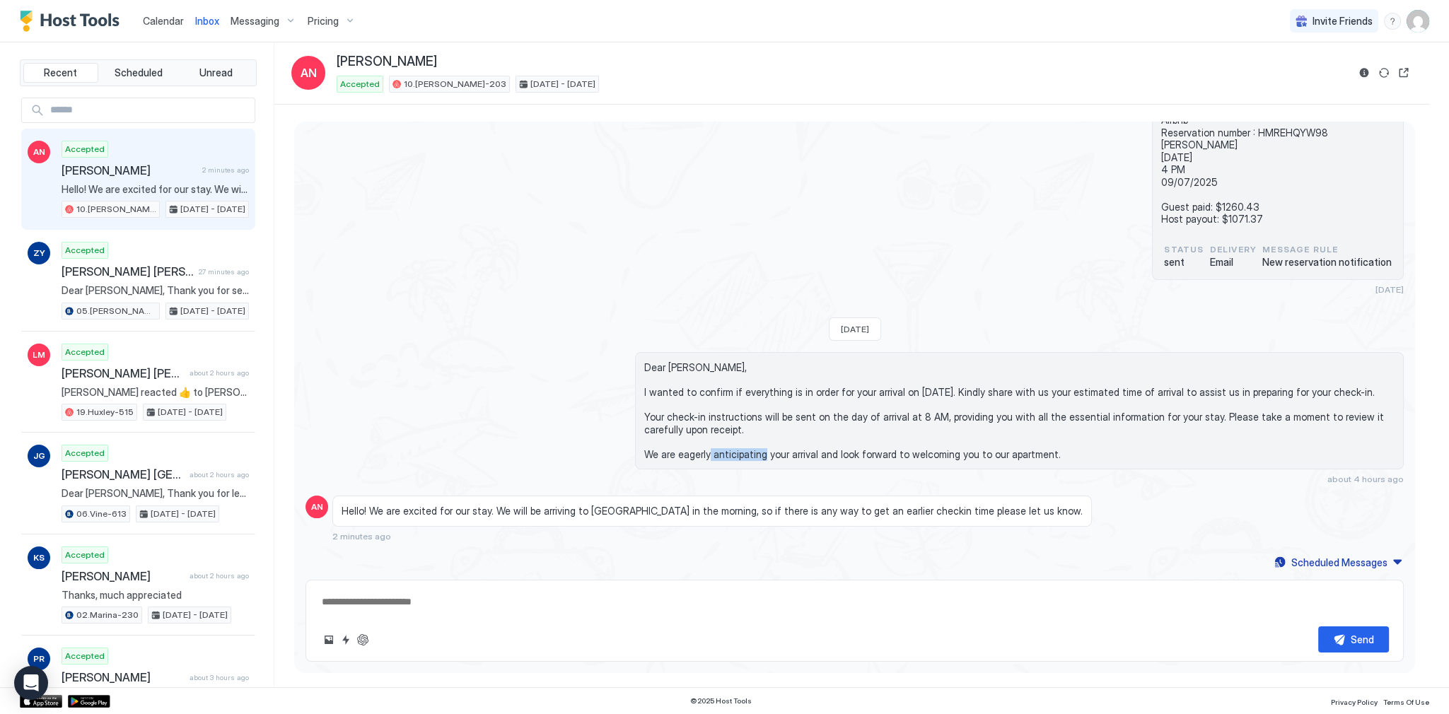
click at [707, 450] on span "Dear Amanda, I wanted to confirm if everything is in order for your arrival on …" at bounding box center [1019, 410] width 750 height 99
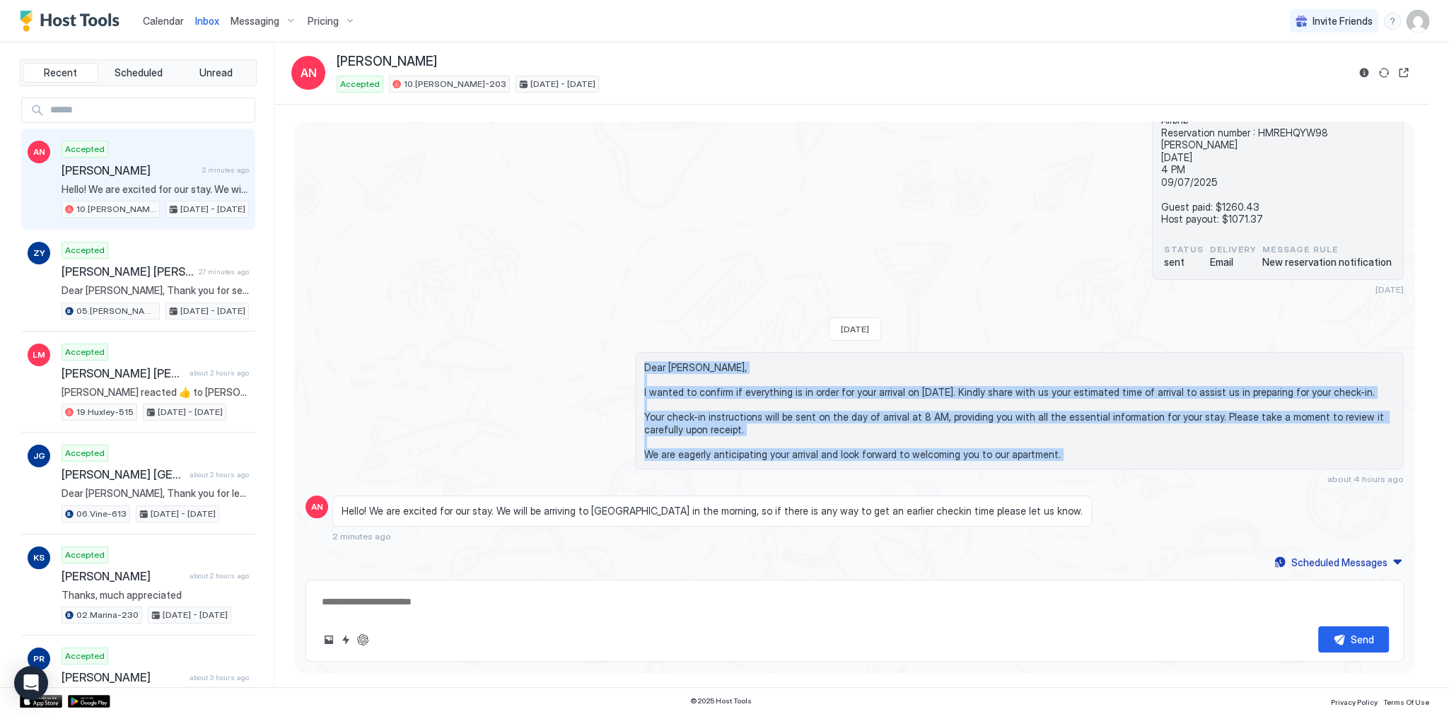
click at [692, 365] on span "Dear Amanda, I wanted to confirm if everything is in order for your arrival on …" at bounding box center [1019, 410] width 750 height 99
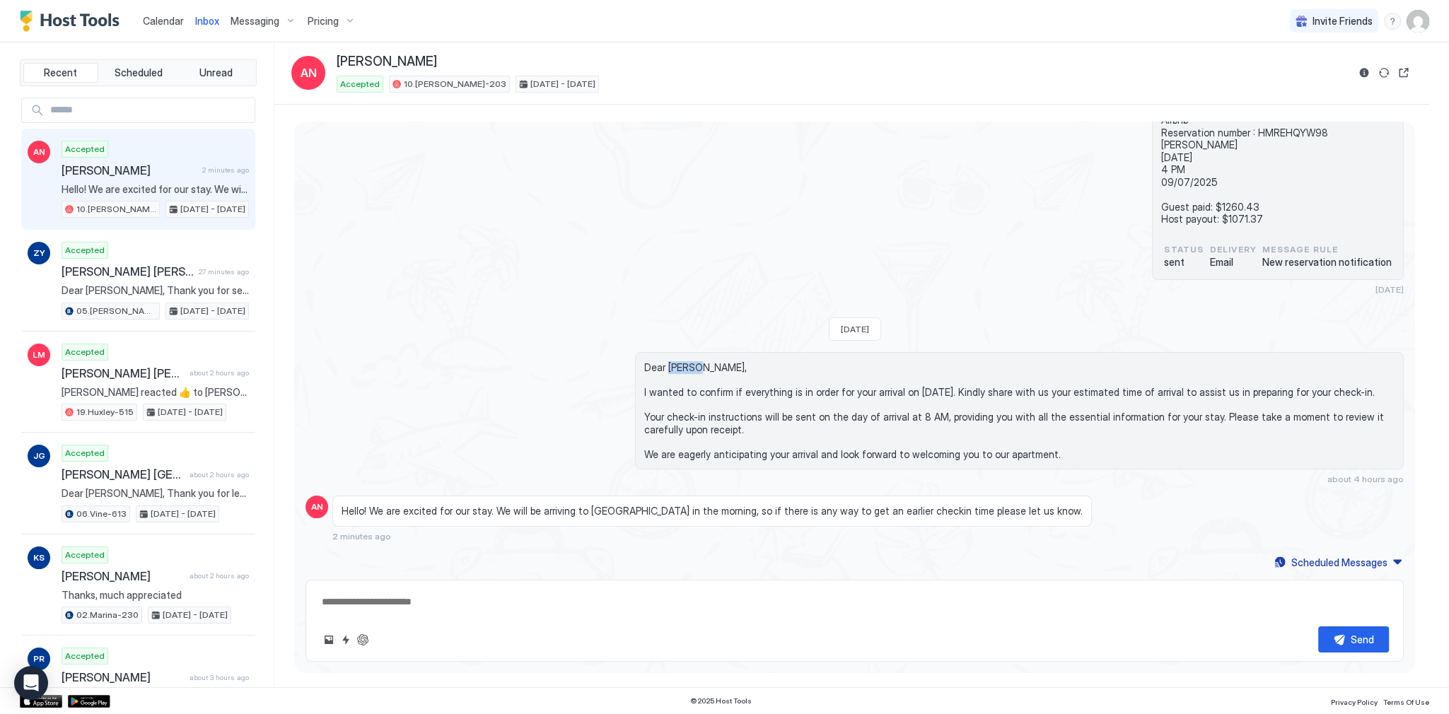
click at [691, 364] on span "Dear Amanda, I wanted to confirm if everything is in order for your arrival on …" at bounding box center [1019, 410] width 750 height 99
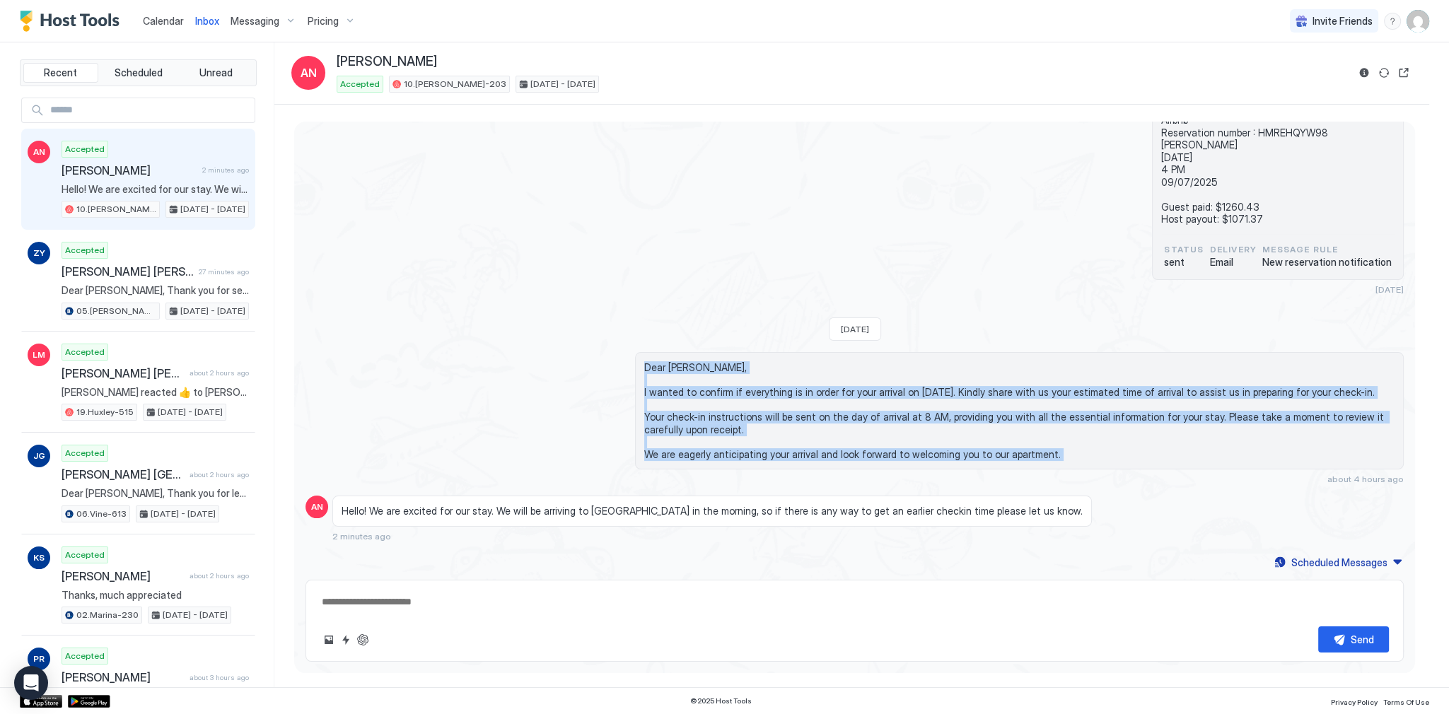
click at [708, 452] on span "Dear Amanda, I wanted to confirm if everything is in order for your arrival on …" at bounding box center [1019, 410] width 750 height 99
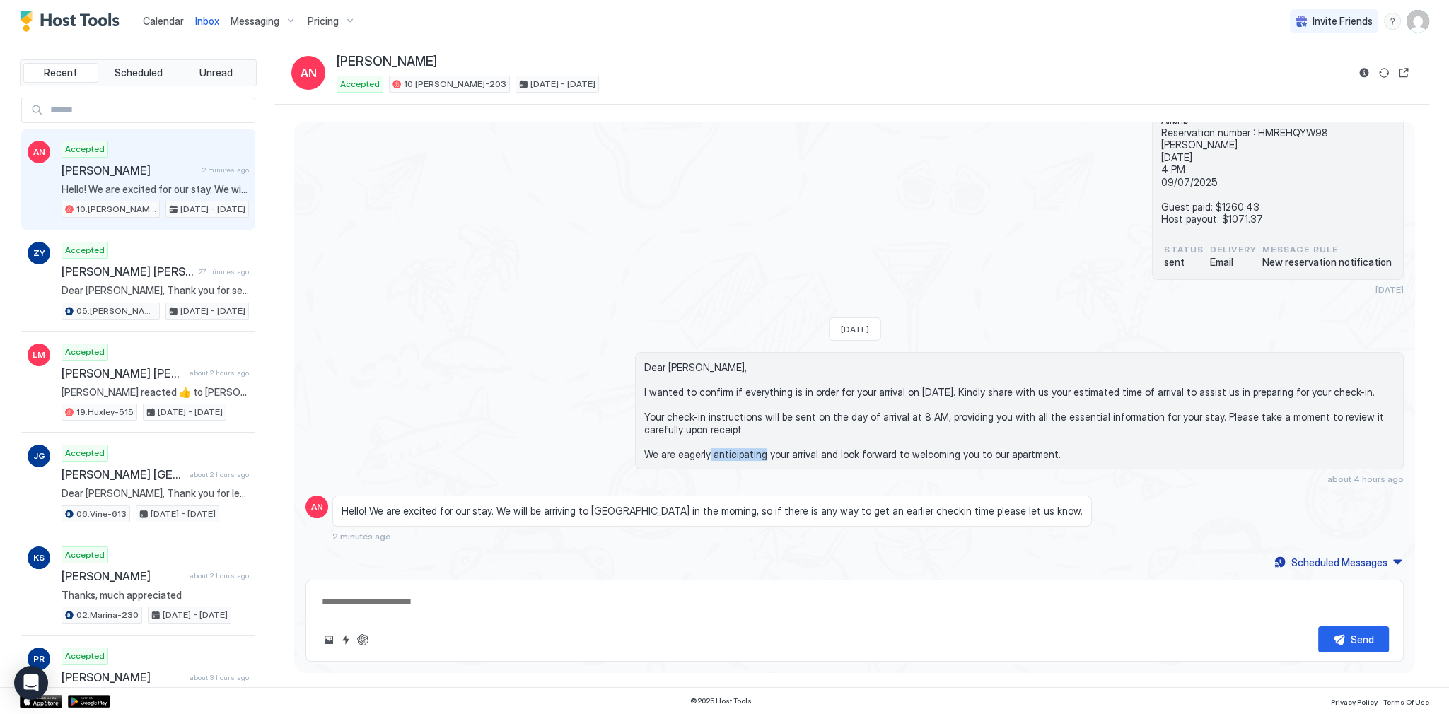
click at [708, 452] on span "Dear Amanda, I wanted to confirm if everything is in order for your arrival on …" at bounding box center [1019, 410] width 750 height 99
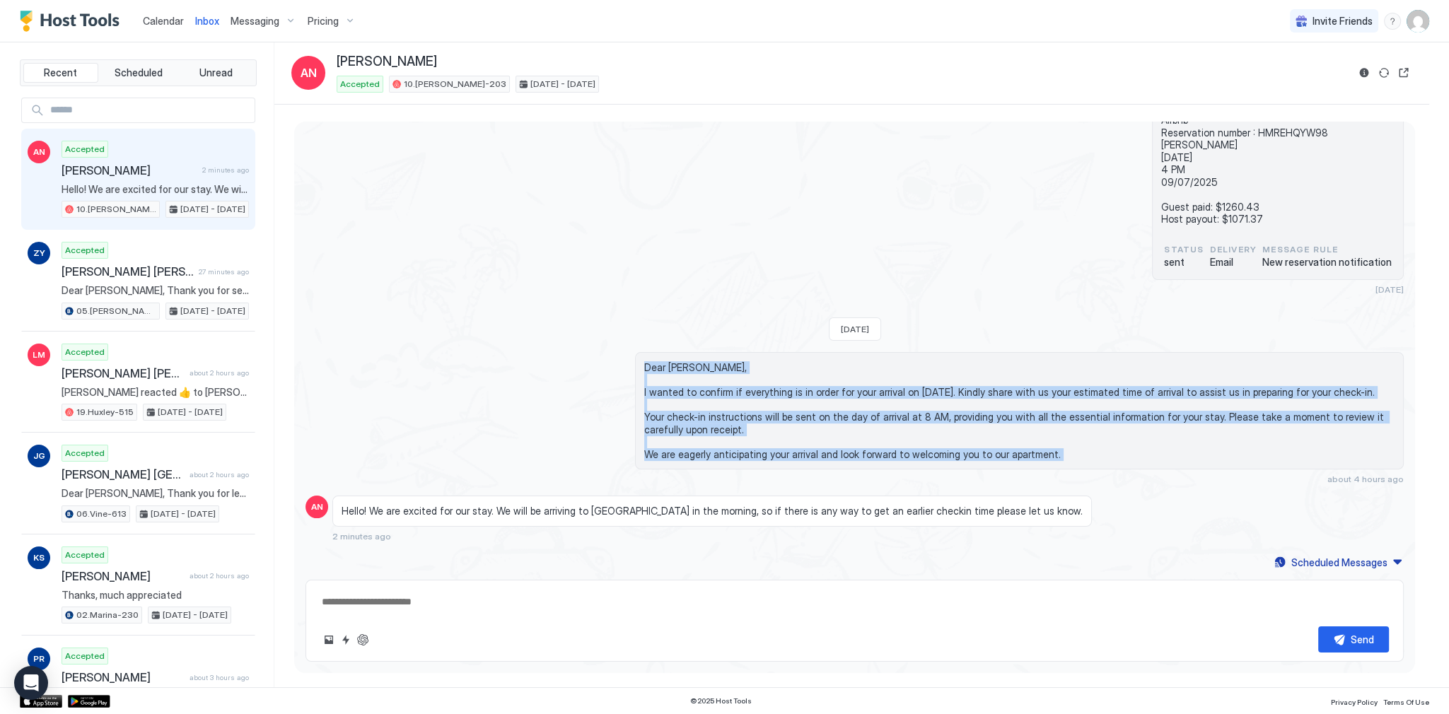
click at [683, 354] on div "Dear Amanda, I wanted to confirm if everything is in order for your arrival on …" at bounding box center [1019, 410] width 769 height 117
click at [684, 365] on span "Dear Amanda, I wanted to confirm if everything is in order for your arrival on …" at bounding box center [1019, 410] width 750 height 99
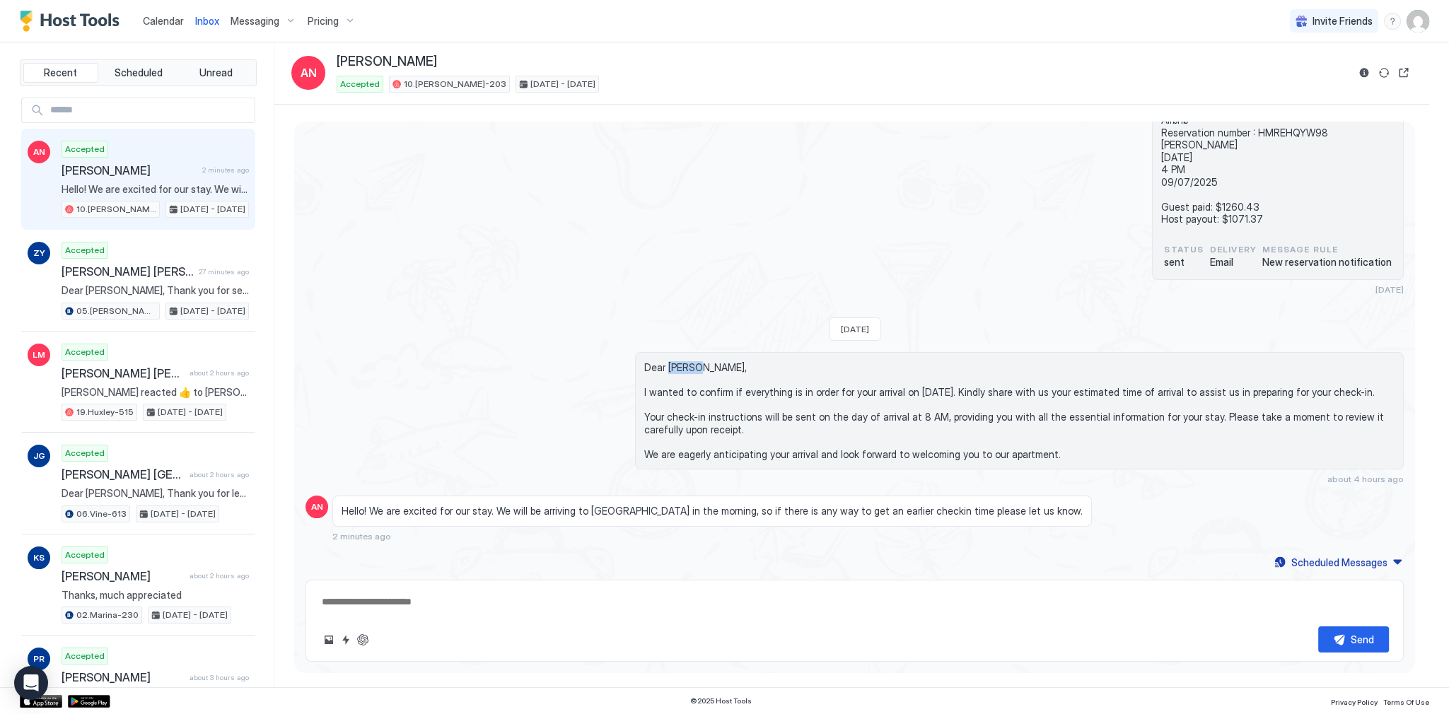
click at [684, 365] on span "Dear Amanda, I wanted to confirm if everything is in order for your arrival on …" at bounding box center [1019, 410] width 750 height 99
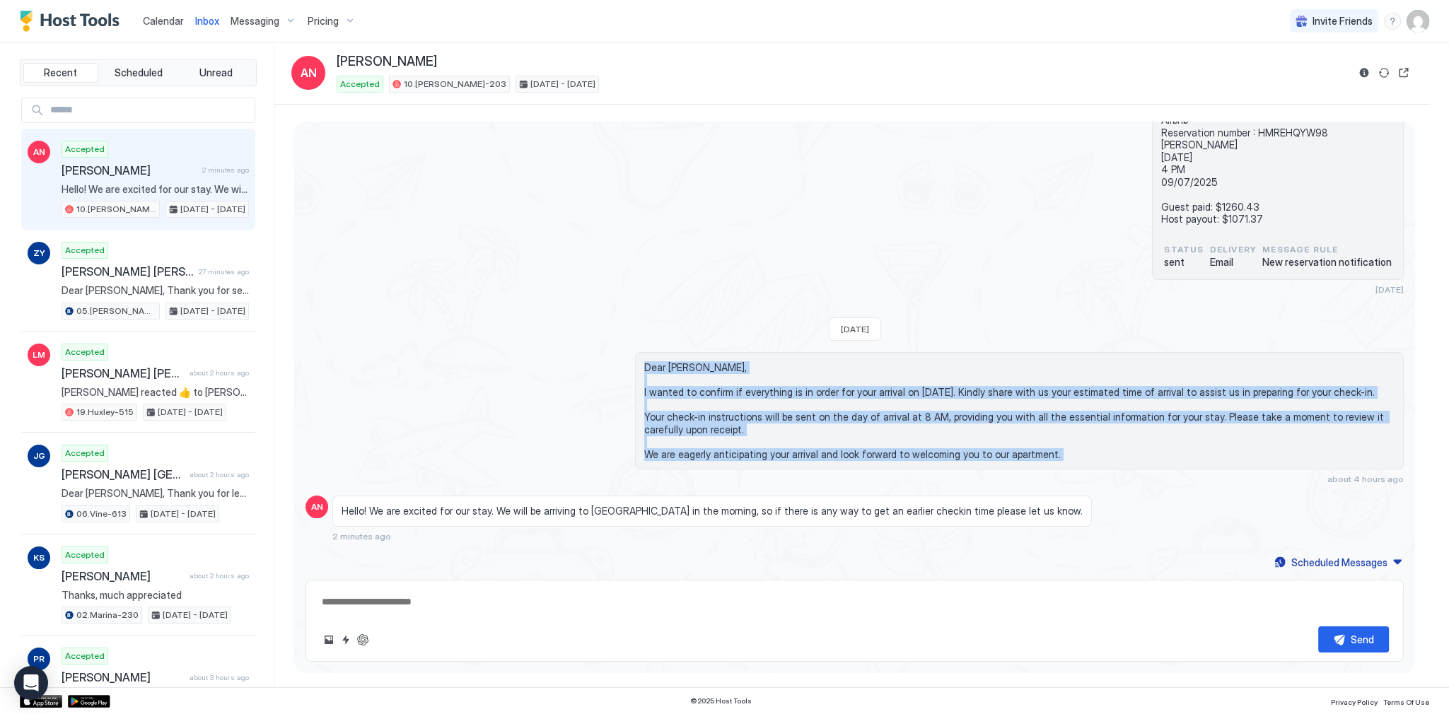
click at [704, 450] on span "Dear Amanda, I wanted to confirm if everything is in order for your arrival on …" at bounding box center [1019, 410] width 750 height 99
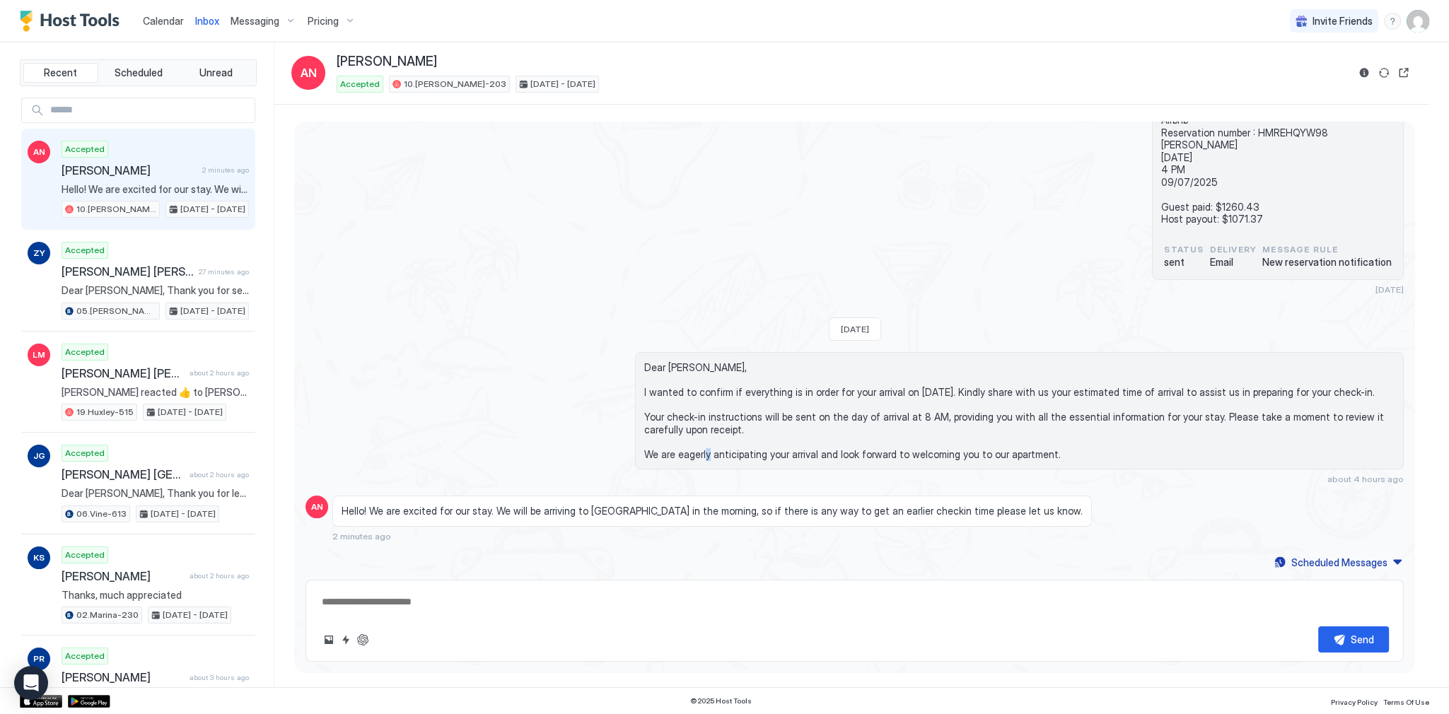
click at [704, 450] on span "Dear Amanda, I wanted to confirm if everything is in order for your arrival on …" at bounding box center [1019, 410] width 750 height 99
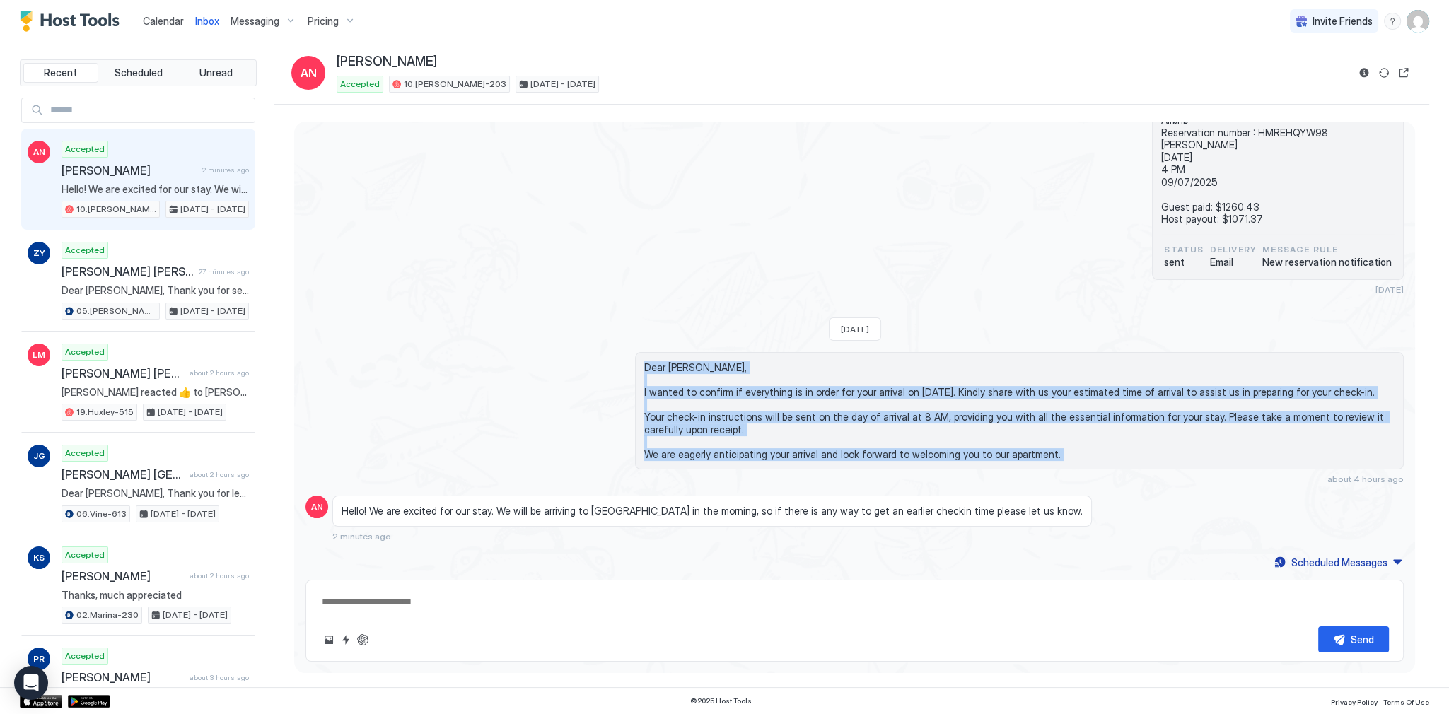
click at [694, 356] on div "Dear Amanda, I wanted to confirm if everything is in order for your arrival on …" at bounding box center [1019, 410] width 769 height 117
click at [692, 367] on span "Dear Amanda, I wanted to confirm if everything is in order for your arrival on …" at bounding box center [1019, 410] width 750 height 99
click at [707, 453] on span "Dear Amanda, I wanted to confirm if everything is in order for your arrival on …" at bounding box center [1019, 410] width 750 height 99
click at [708, 453] on span "Dear Amanda, I wanted to confirm if everything is in order for your arrival on …" at bounding box center [1019, 410] width 750 height 99
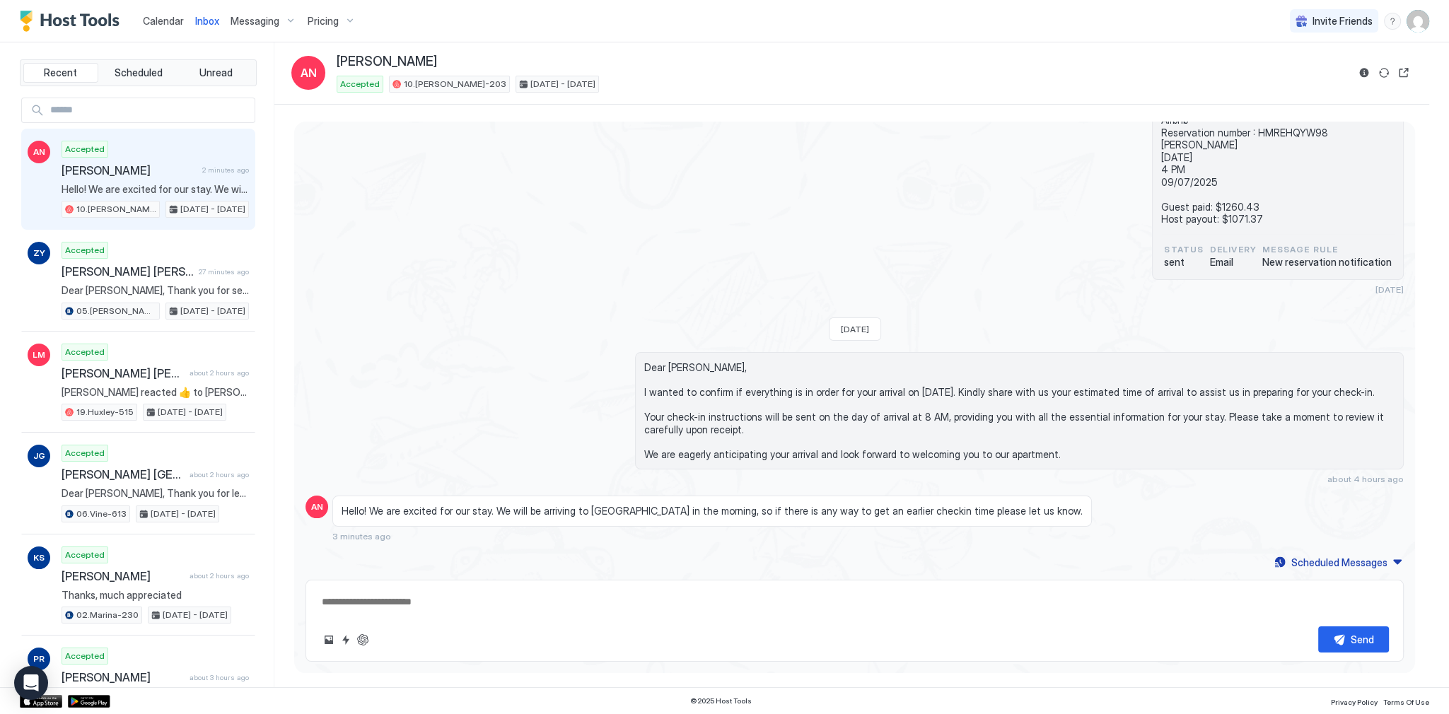
click at [708, 450] on span "Dear Amanda, I wanted to confirm if everything is in order for your arrival on …" at bounding box center [1019, 410] width 750 height 99
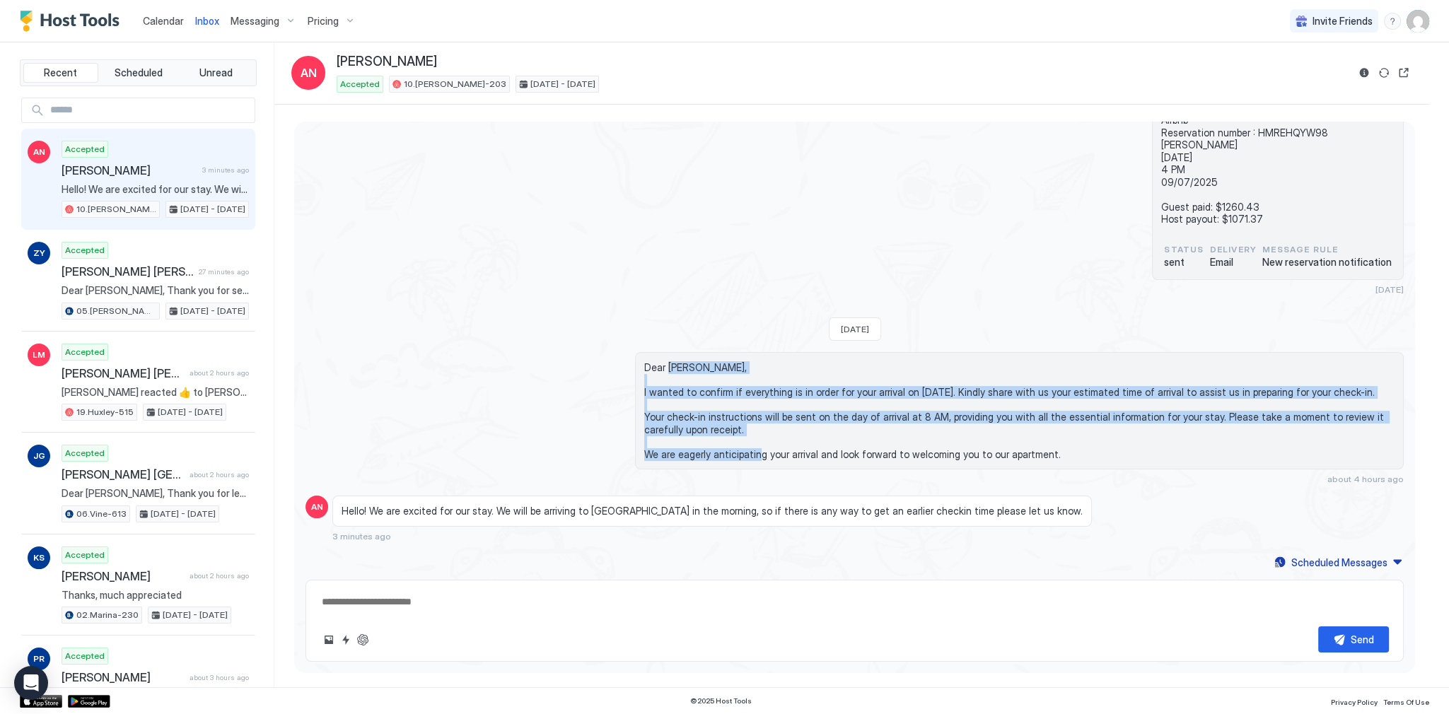
click at [690, 367] on span "Dear Amanda, I wanted to confirm if everything is in order for your arrival on …" at bounding box center [1019, 410] width 750 height 99
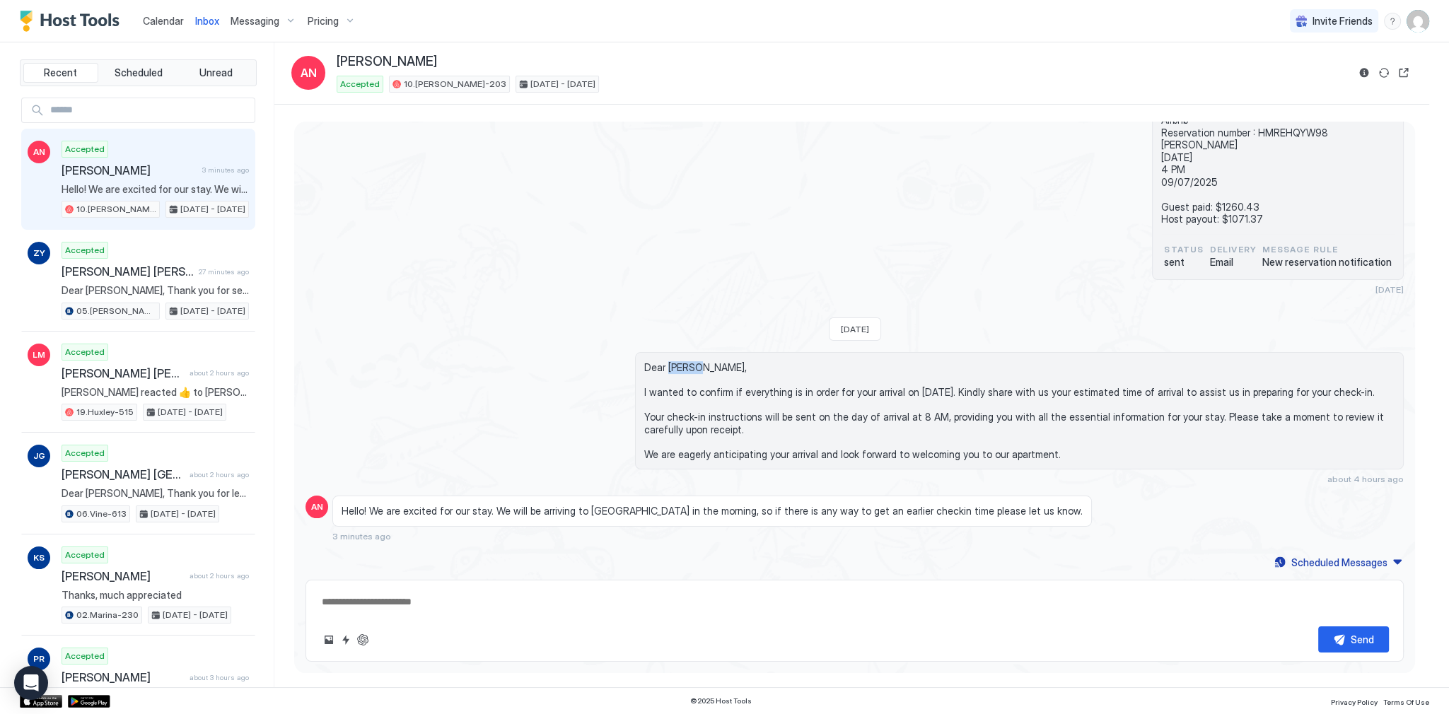
click at [690, 367] on span "Dear Amanda, I wanted to confirm if everything is in order for your arrival on …" at bounding box center [1019, 410] width 750 height 99
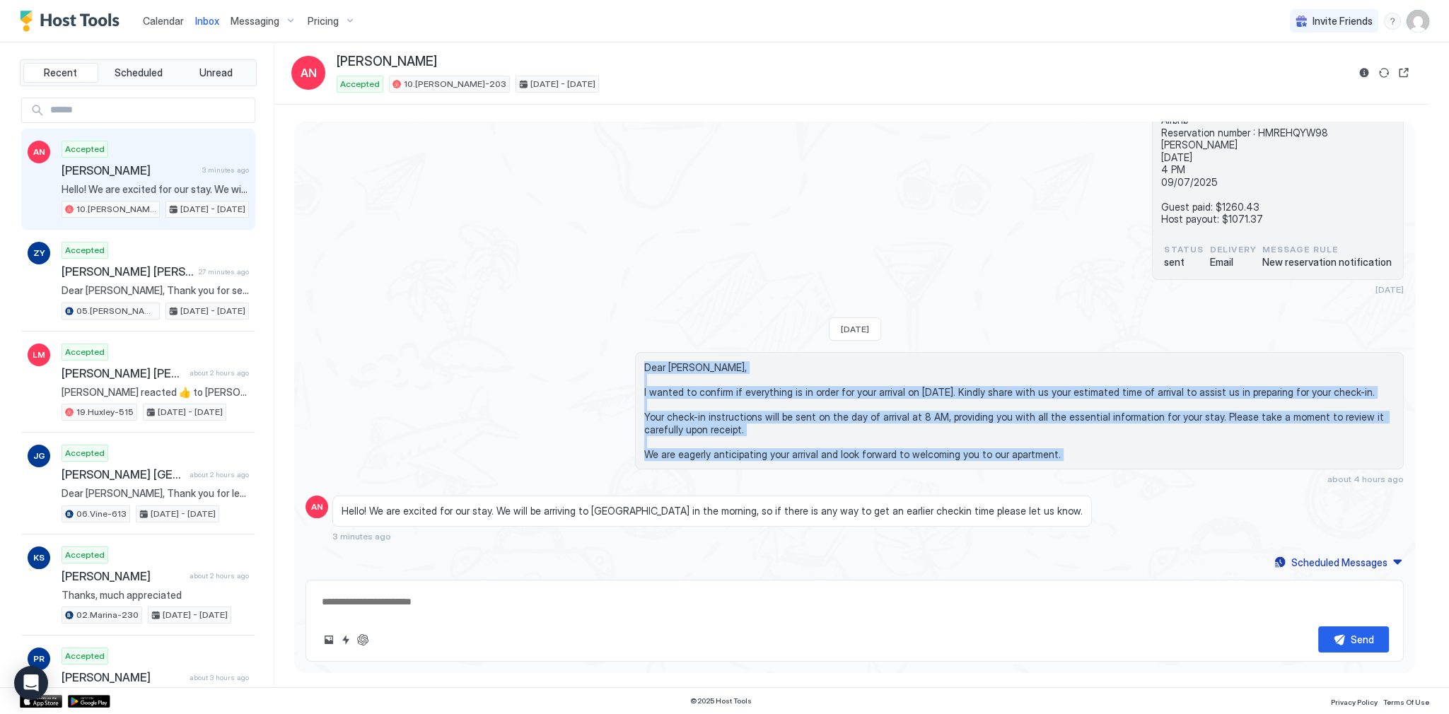
click at [707, 457] on span "Dear Amanda, I wanted to confirm if everything is in order for your arrival on …" at bounding box center [1019, 410] width 750 height 99
click at [707, 455] on span "Dear Amanda, I wanted to confirm if everything is in order for your arrival on …" at bounding box center [1019, 410] width 750 height 99
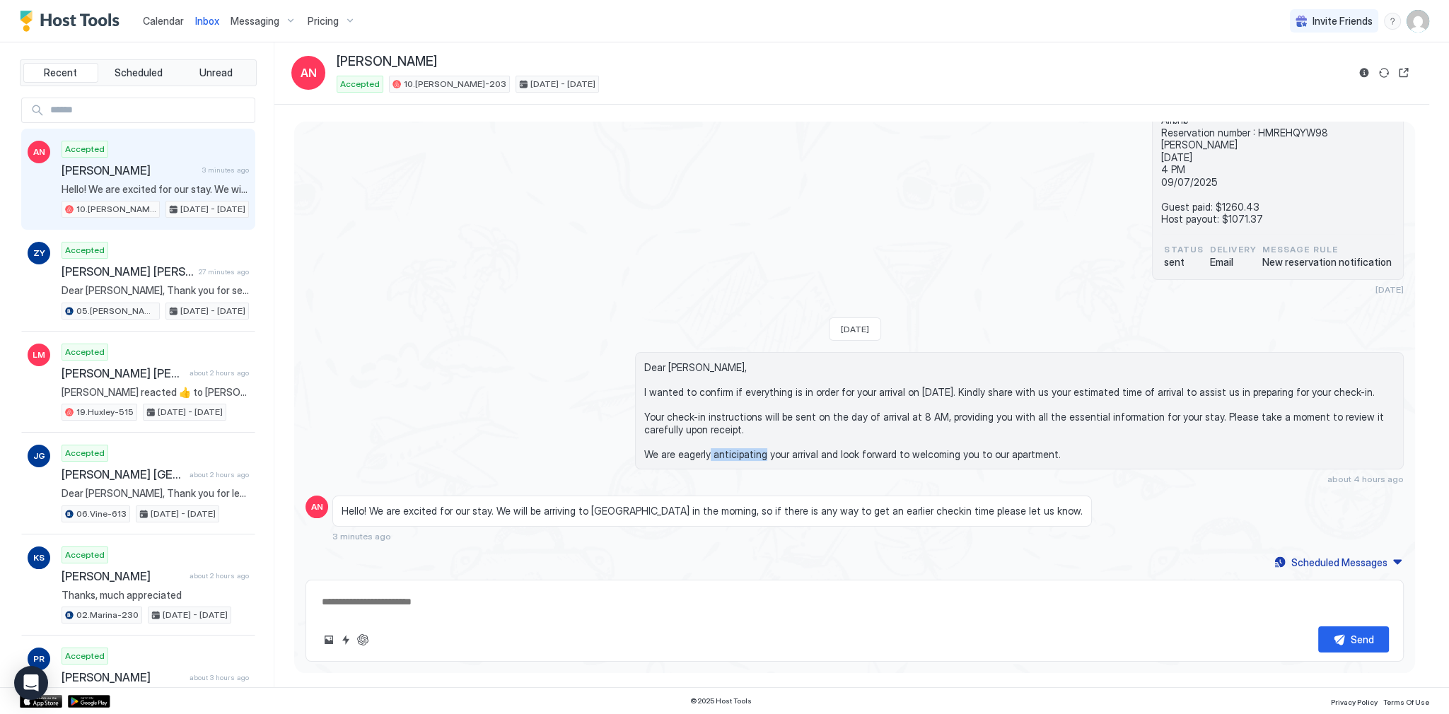
click at [707, 455] on span "Dear Amanda, I wanted to confirm if everything is in order for your arrival on …" at bounding box center [1019, 410] width 750 height 99
click at [698, 449] on span "Dear Amanda, I wanted to confirm if everything is in order for your arrival on …" at bounding box center [1019, 410] width 750 height 99
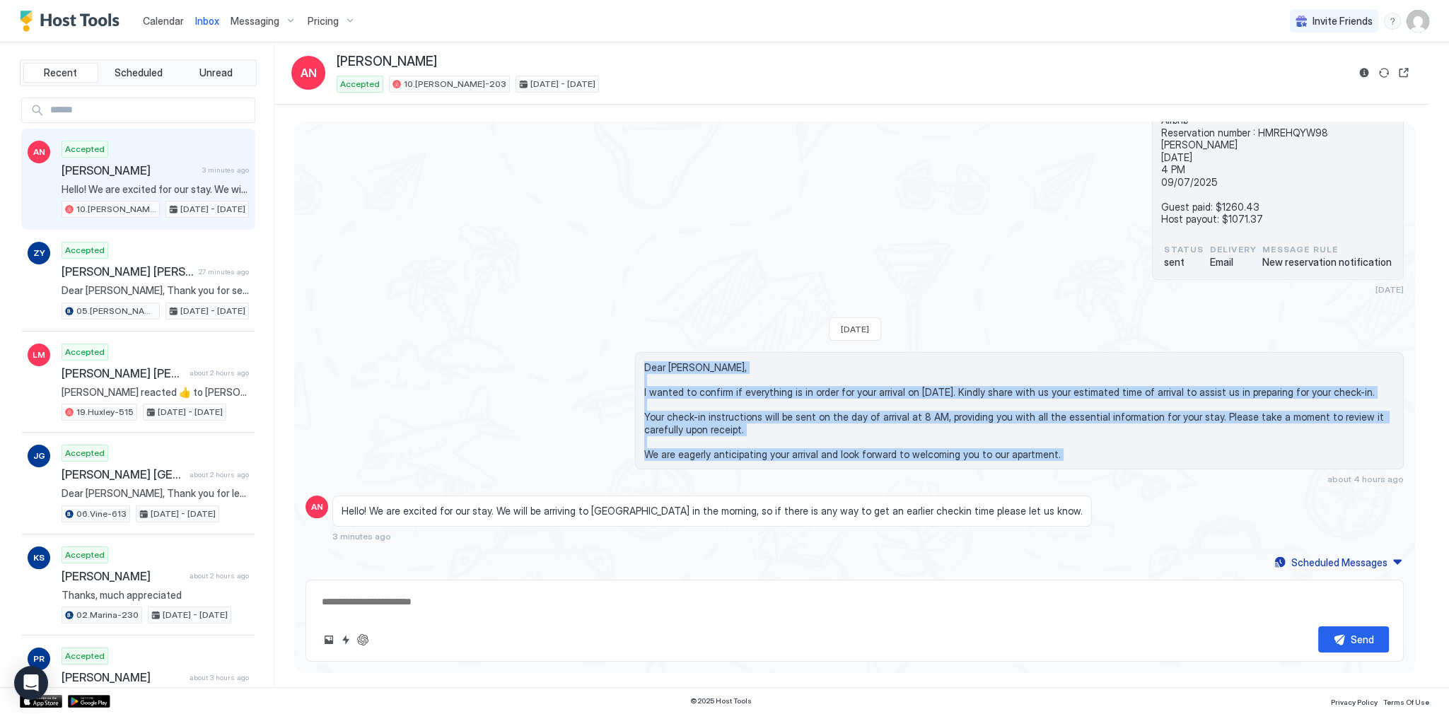
click at [680, 361] on span "Dear Amanda, I wanted to confirm if everything is in order for your arrival on …" at bounding box center [1019, 410] width 750 height 99
click at [682, 367] on span "Dear Amanda, I wanted to confirm if everything is in order for your arrival on …" at bounding box center [1019, 410] width 750 height 99
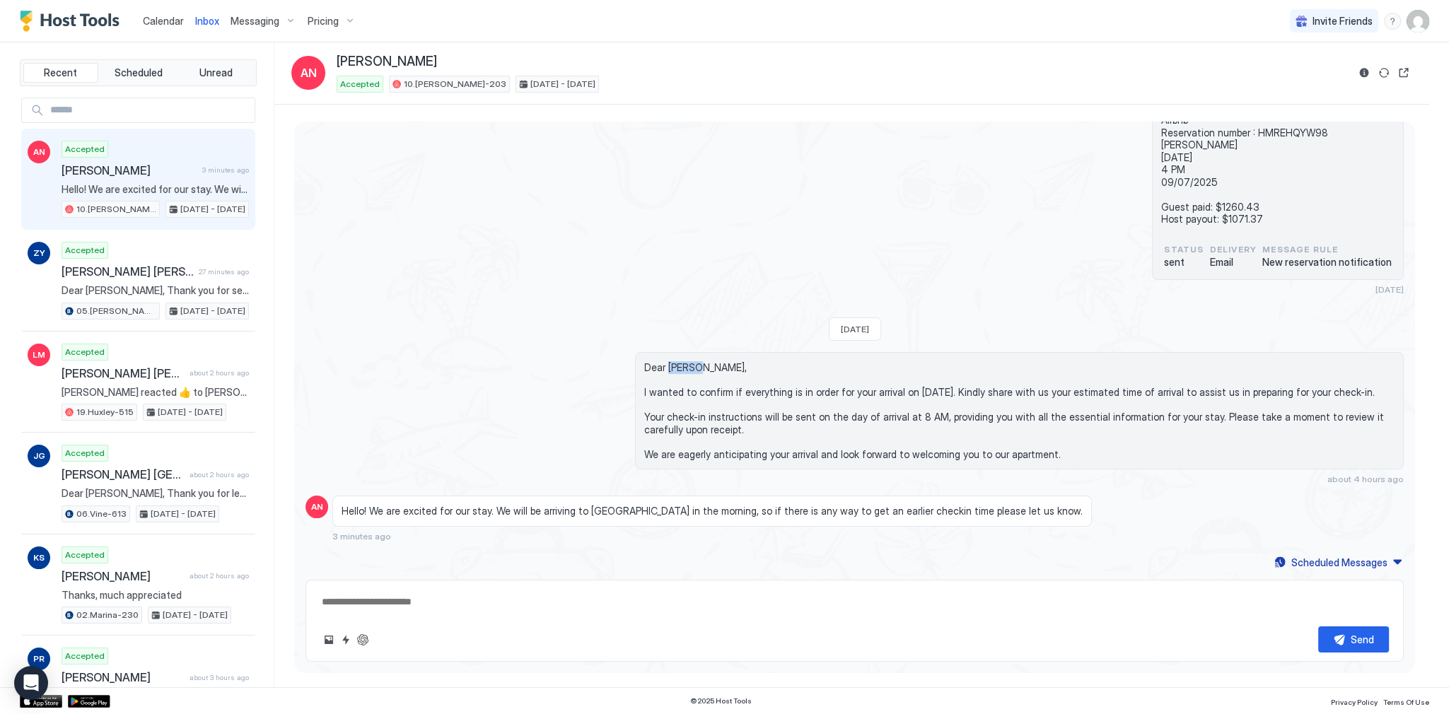
click at [682, 367] on span "Dear Amanda, I wanted to confirm if everything is in order for your arrival on …" at bounding box center [1019, 410] width 750 height 99
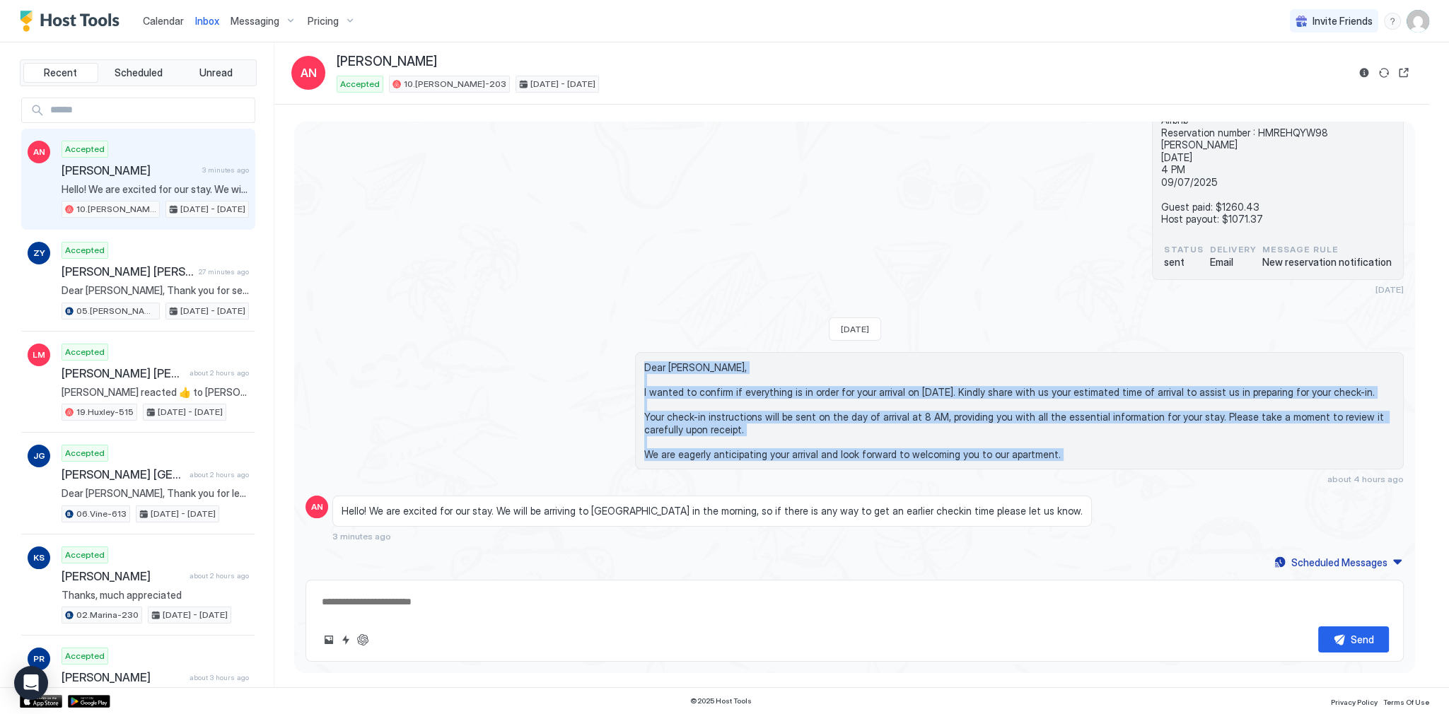
click at [707, 455] on span "Dear Amanda, I wanted to confirm if everything is in order for your arrival on …" at bounding box center [1019, 410] width 750 height 99
click at [708, 455] on span "Dear Amanda, I wanted to confirm if everything is in order for your arrival on …" at bounding box center [1019, 410] width 750 height 99
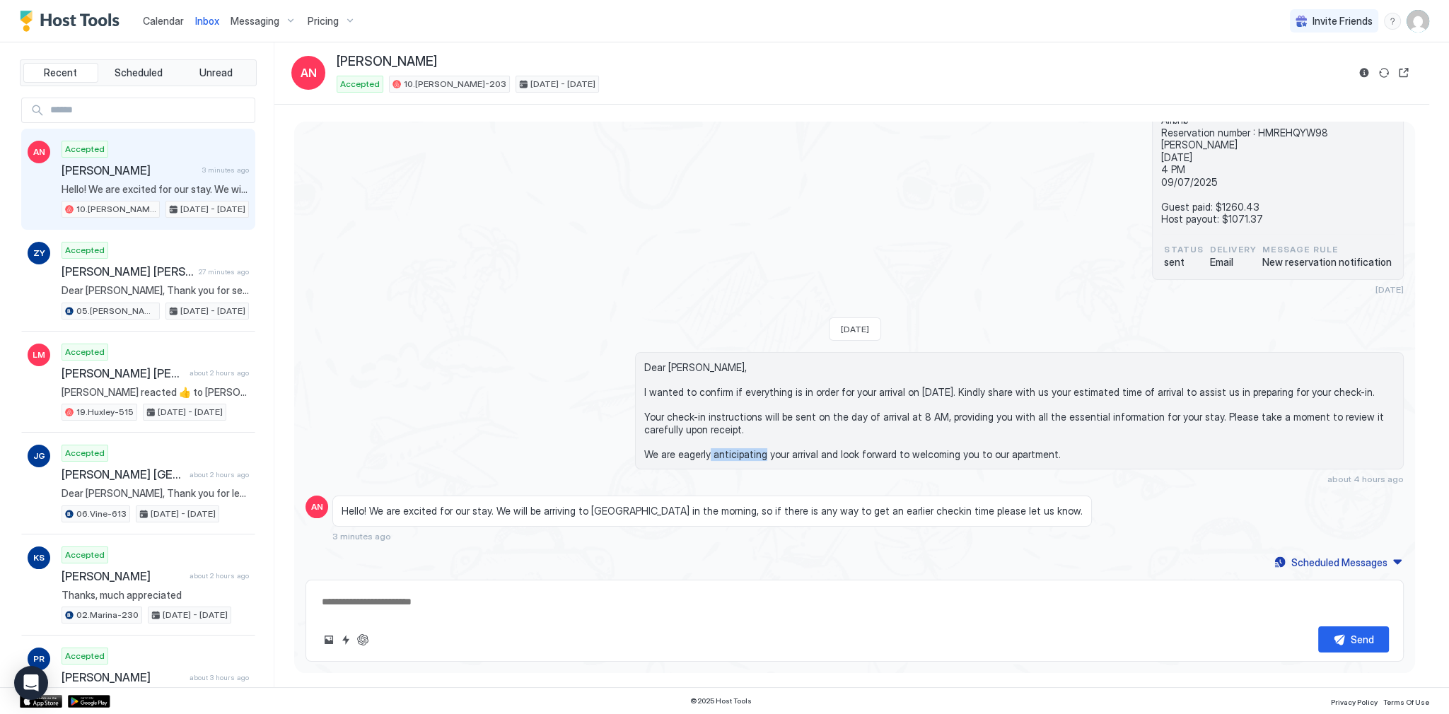
click at [708, 455] on span "Dear Amanda, I wanted to confirm if everything is in order for your arrival on …" at bounding box center [1019, 410] width 750 height 99
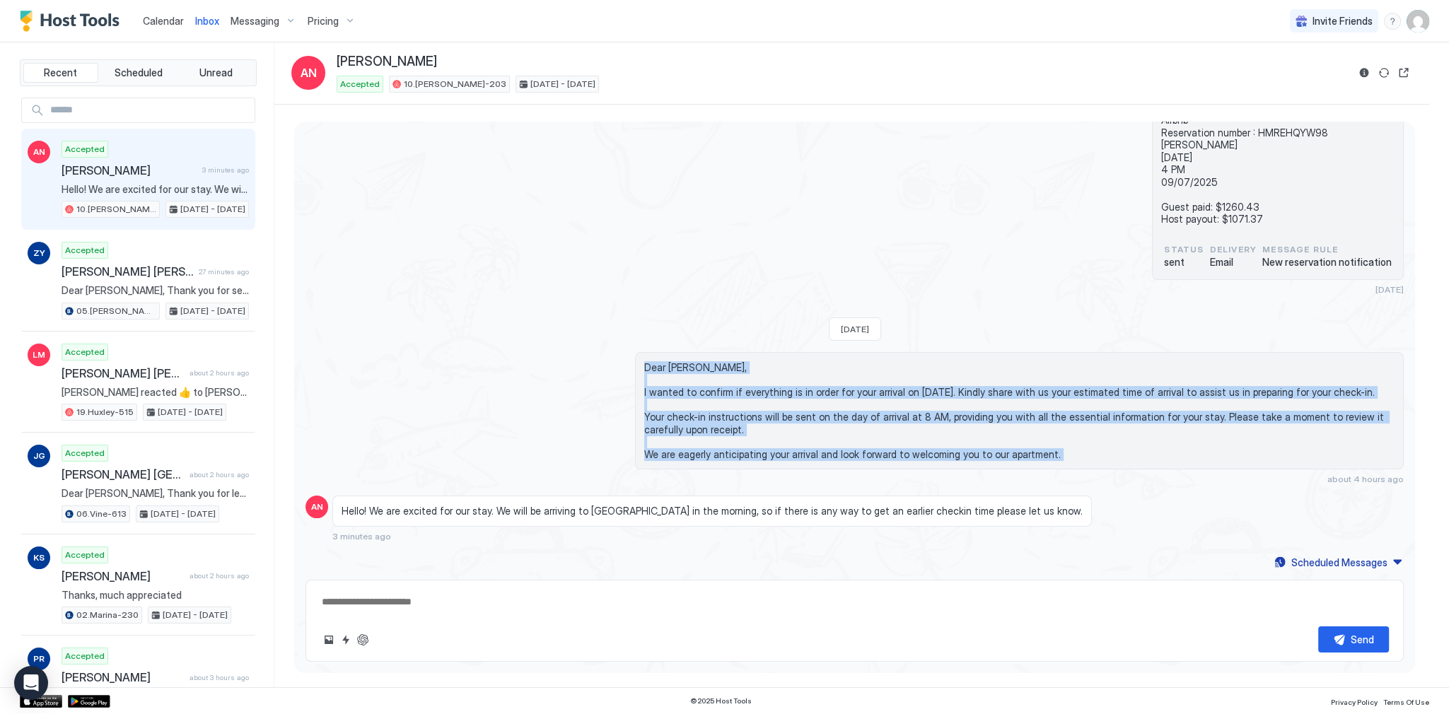
click at [675, 366] on span "Dear Amanda, I wanted to confirm if everything is in order for your arrival on …" at bounding box center [1019, 410] width 750 height 99
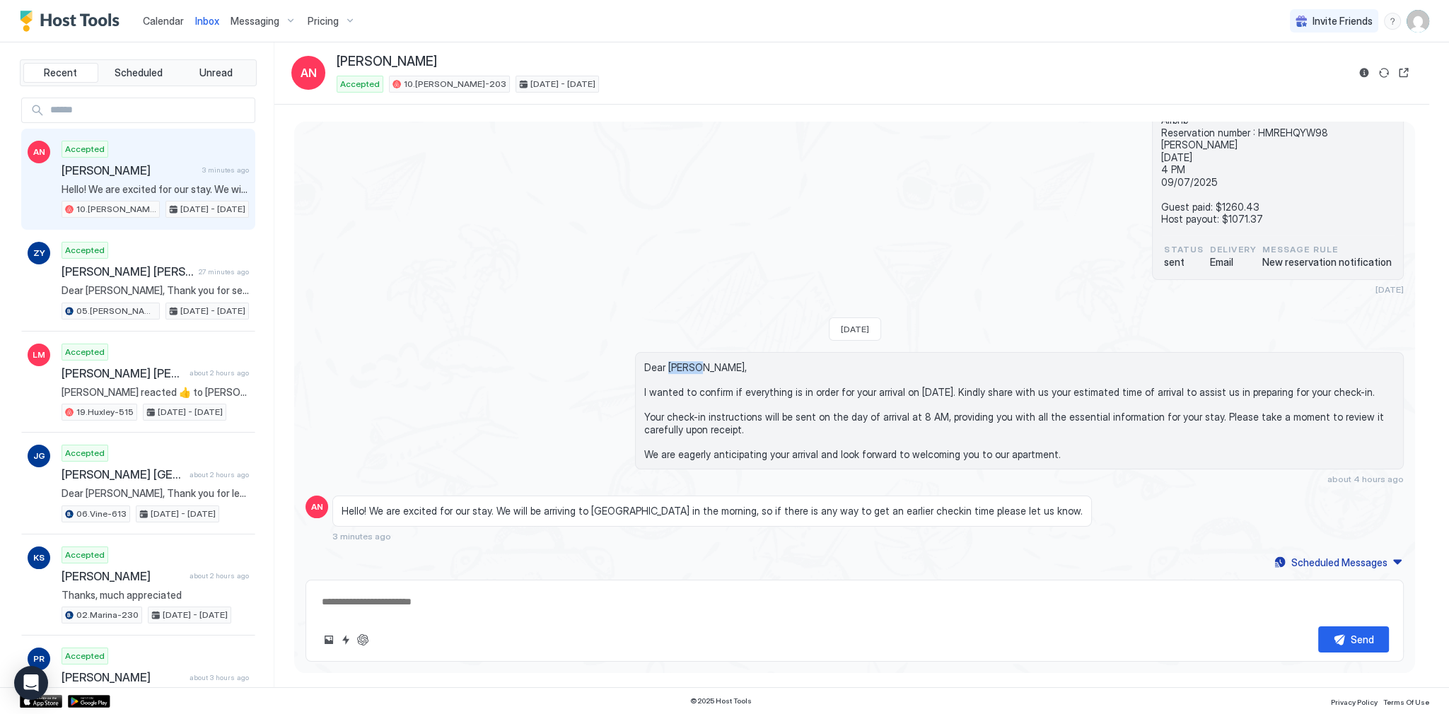
click at [675, 366] on span "Dear Amanda, I wanted to confirm if everything is in order for your arrival on …" at bounding box center [1019, 410] width 750 height 99
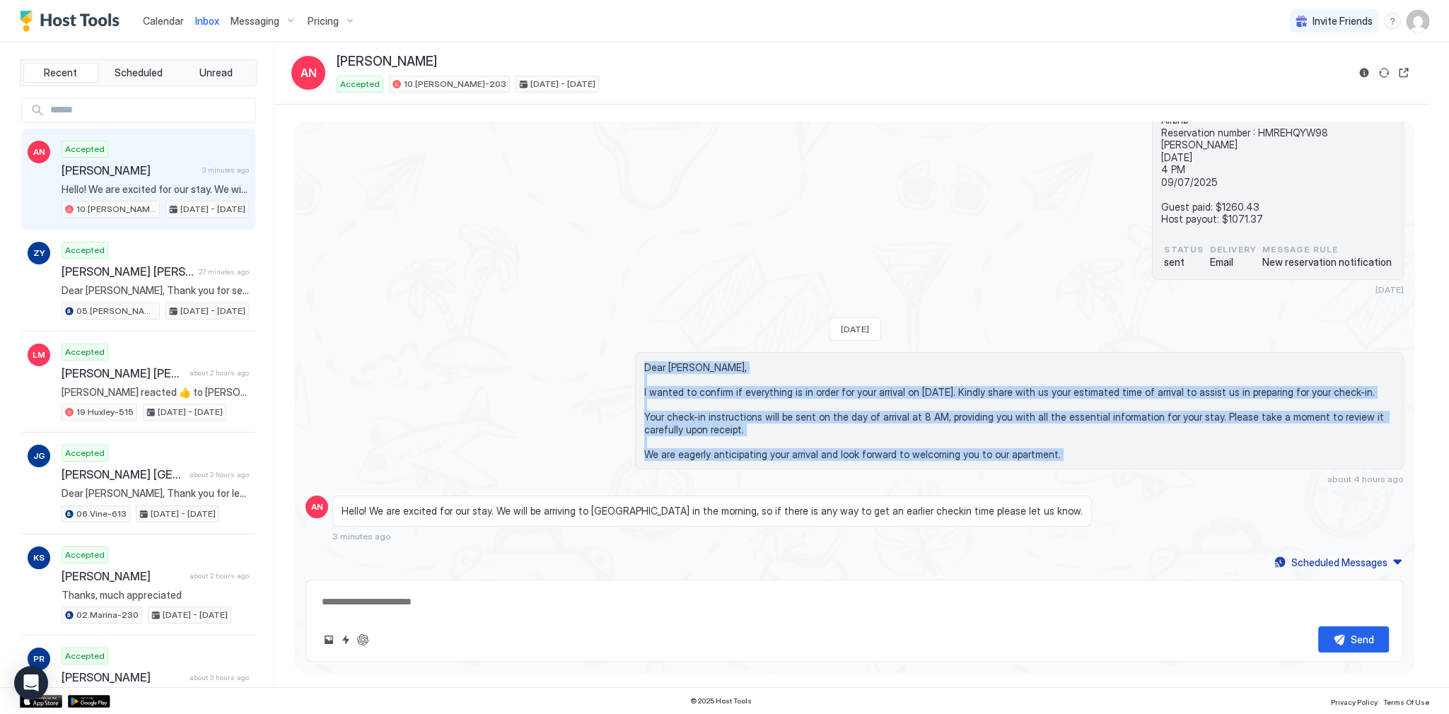
click at [714, 461] on div "Dear Amanda, I wanted to confirm if everything is in order for your arrival on …" at bounding box center [1019, 410] width 769 height 117
click at [716, 455] on span "Dear Amanda, I wanted to confirm if everything is in order for your arrival on …" at bounding box center [1019, 410] width 750 height 99
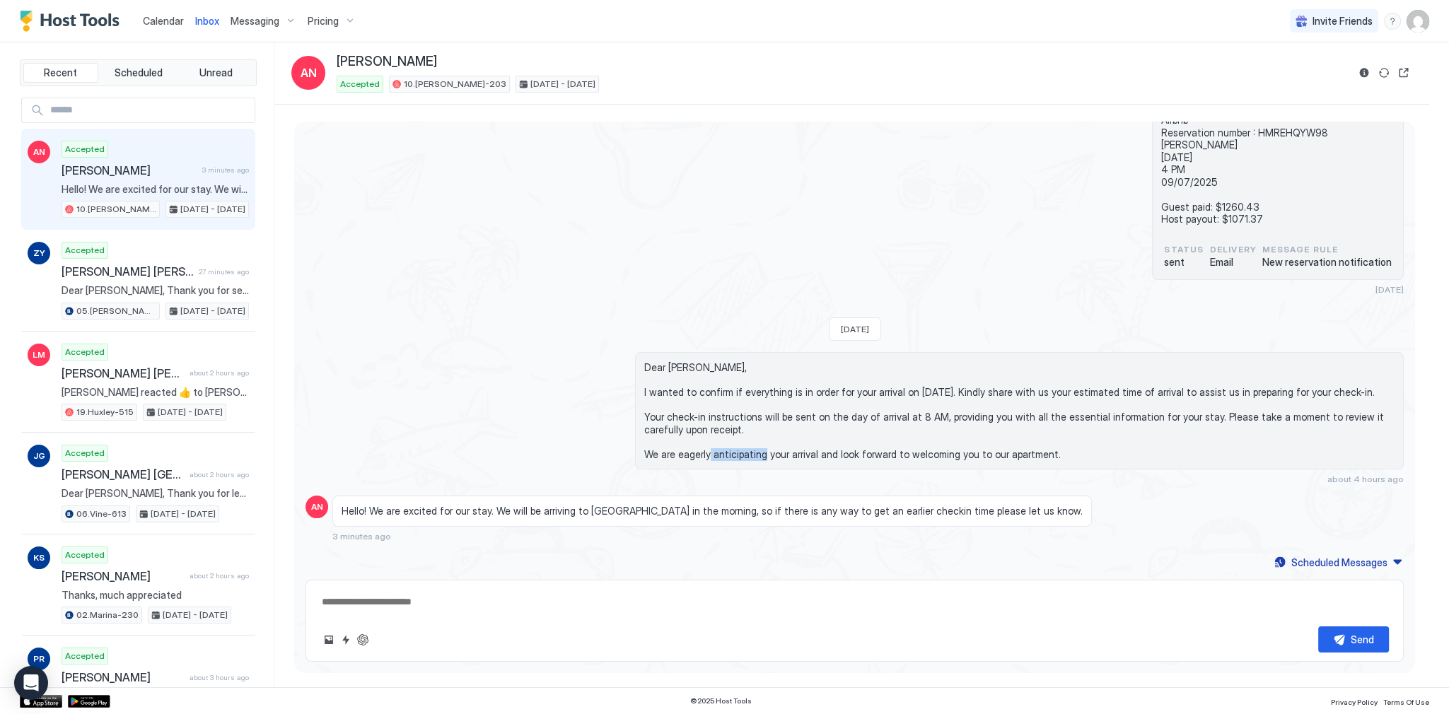
click at [716, 455] on span "Dear Amanda, I wanted to confirm if everything is in order for your arrival on …" at bounding box center [1019, 410] width 750 height 99
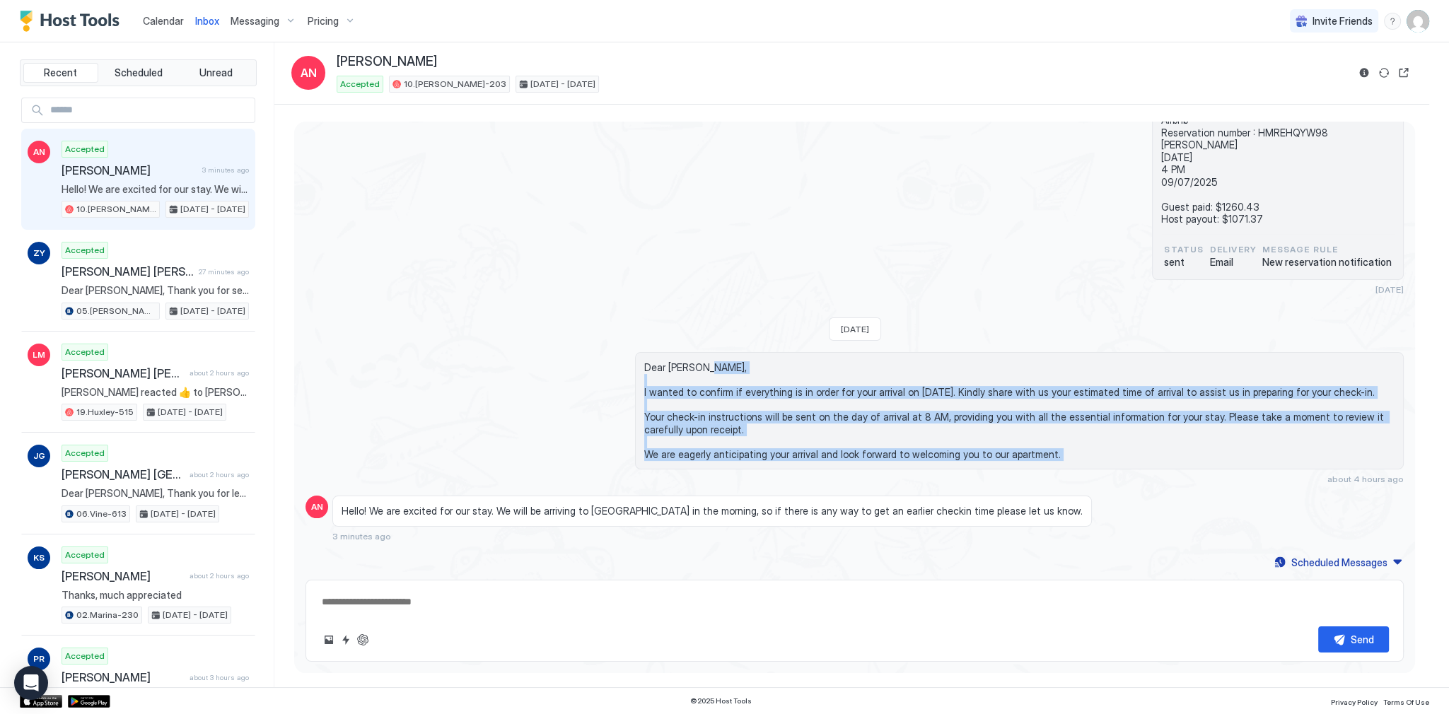
click at [673, 371] on span "Dear Amanda, I wanted to confirm if everything is in order for your arrival on …" at bounding box center [1019, 410] width 750 height 99
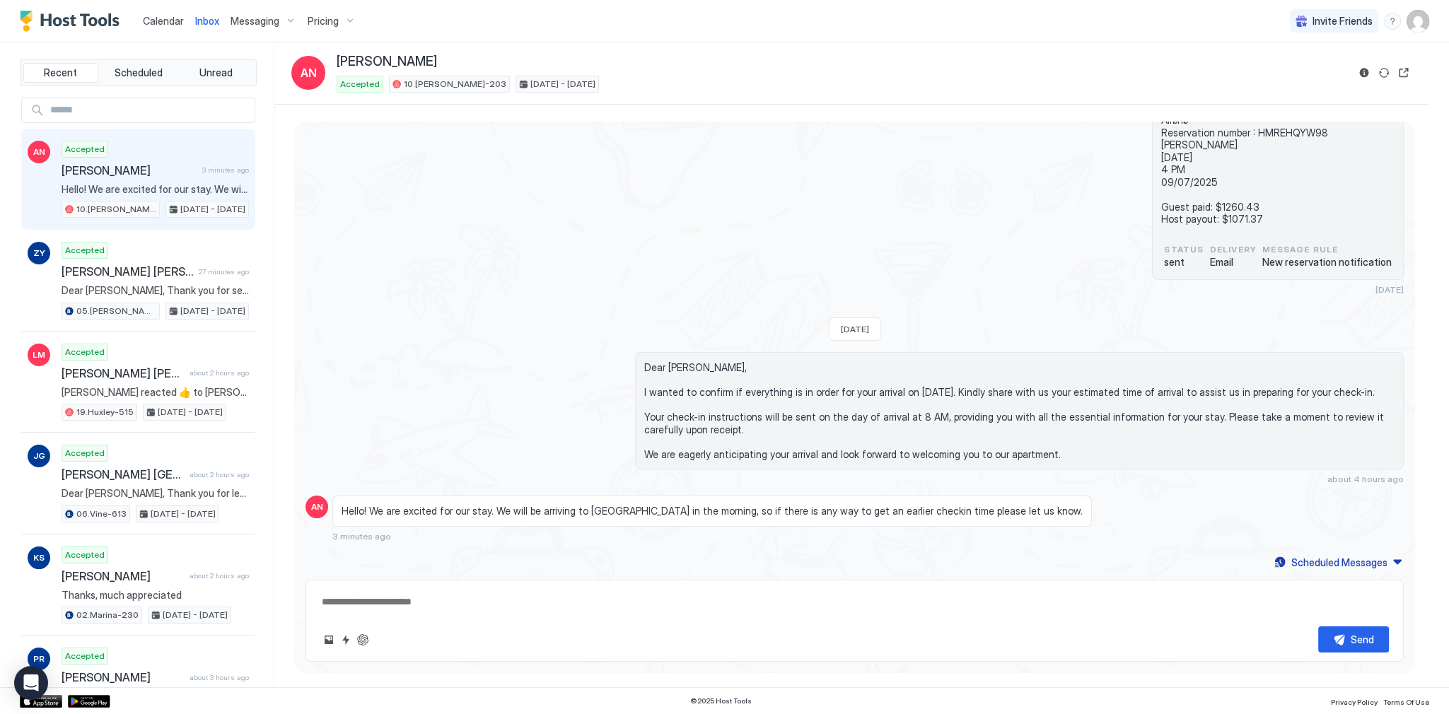
click at [671, 362] on span "Dear Amanda, I wanted to confirm if everything is in order for your arrival on …" at bounding box center [1019, 410] width 750 height 99
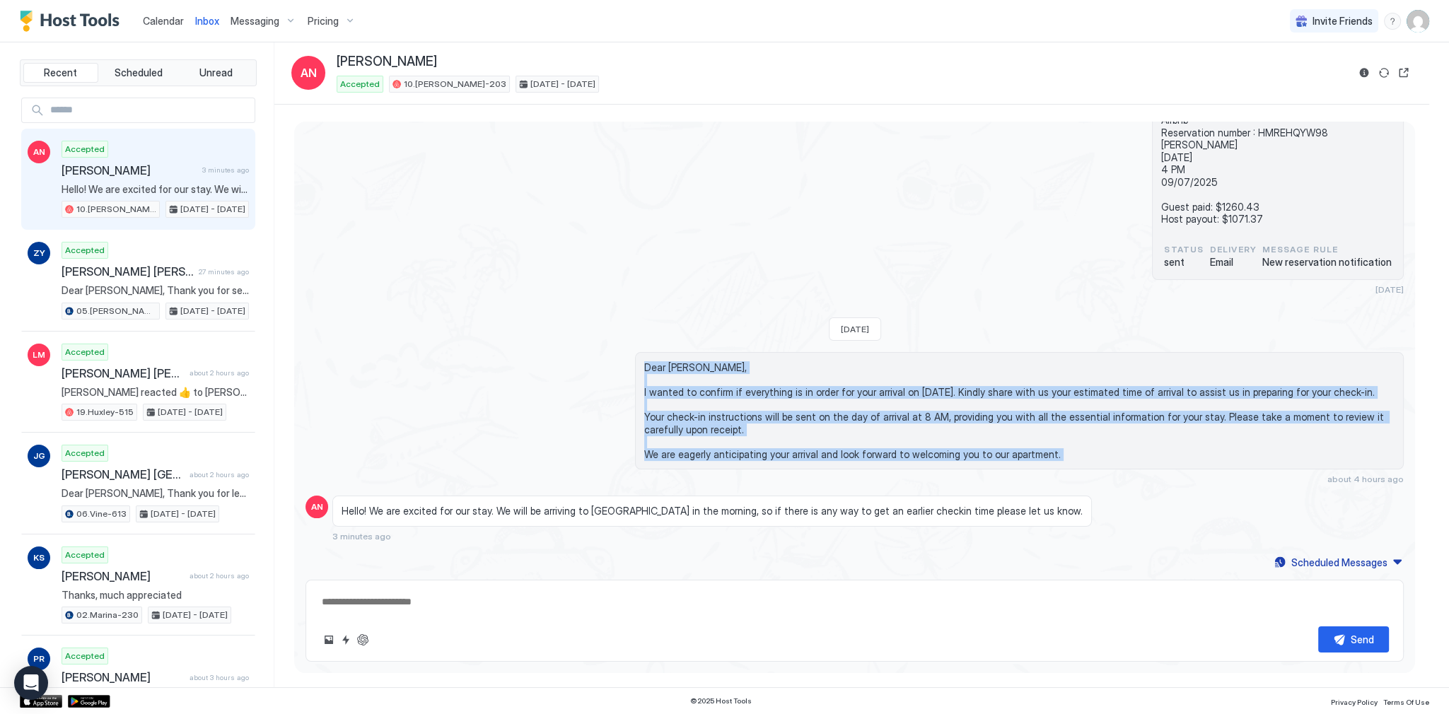
click at [709, 460] on div "Dear Amanda, I wanted to confirm if everything is in order for your arrival on …" at bounding box center [1019, 410] width 769 height 117
click at [712, 455] on span "Dear Amanda, I wanted to confirm if everything is in order for your arrival on …" at bounding box center [1019, 410] width 750 height 99
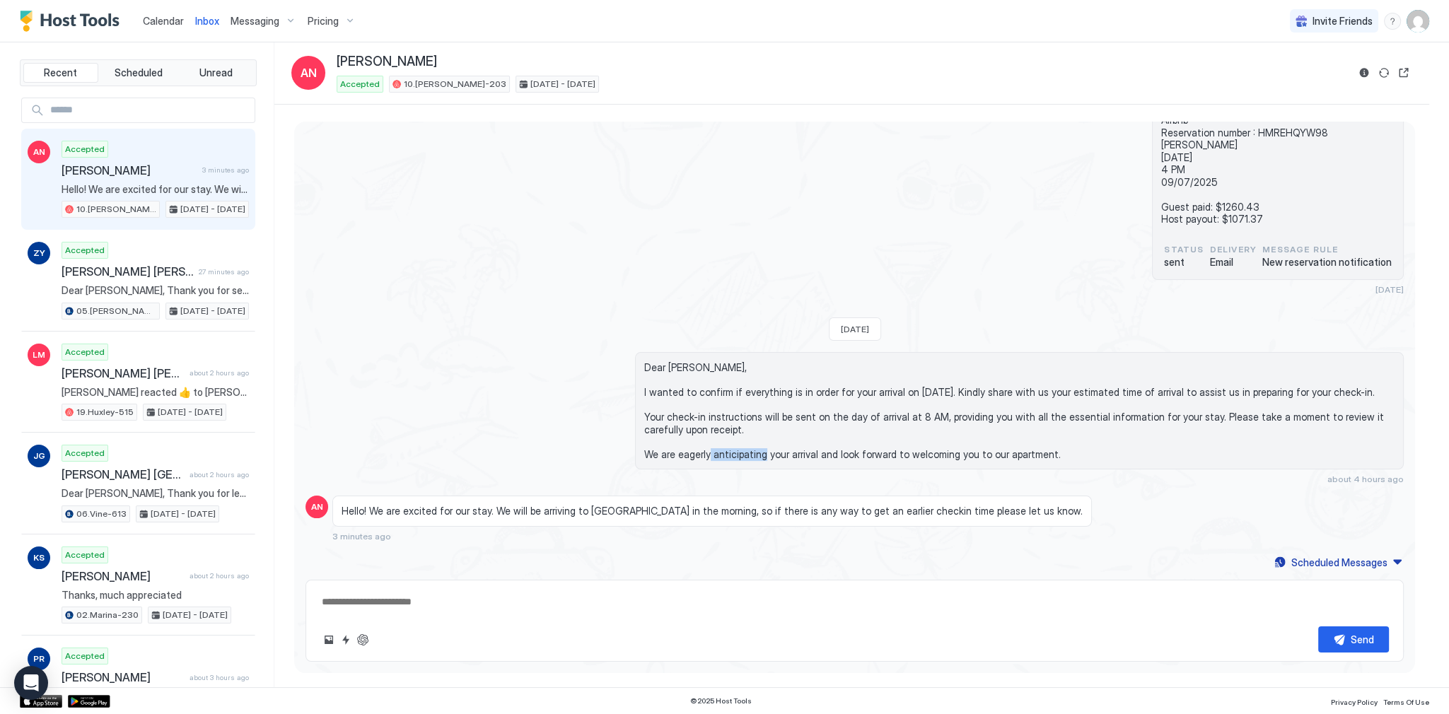
click at [712, 455] on span "Dear Amanda, I wanted to confirm if everything is in order for your arrival on …" at bounding box center [1019, 410] width 750 height 99
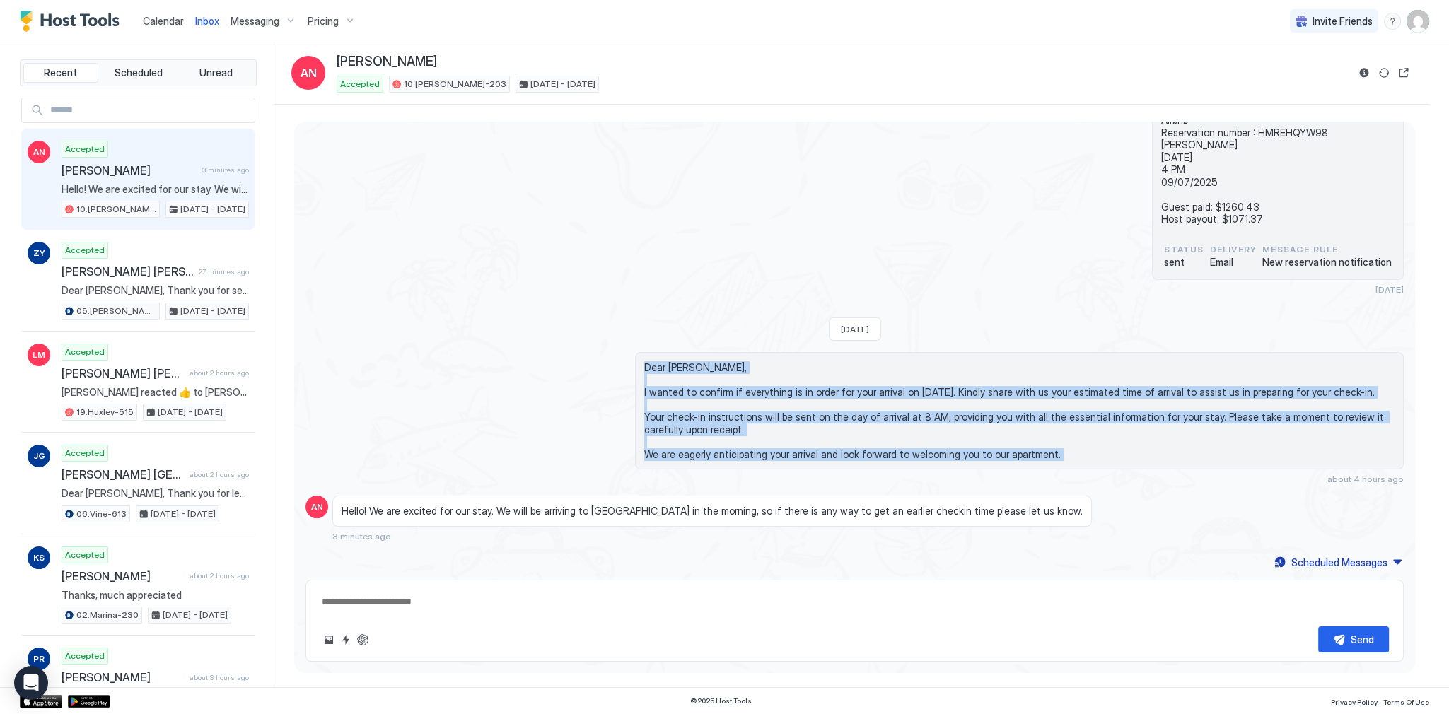
click at [676, 364] on span "Dear Amanda, I wanted to confirm if everything is in order for your arrival on …" at bounding box center [1019, 410] width 750 height 99
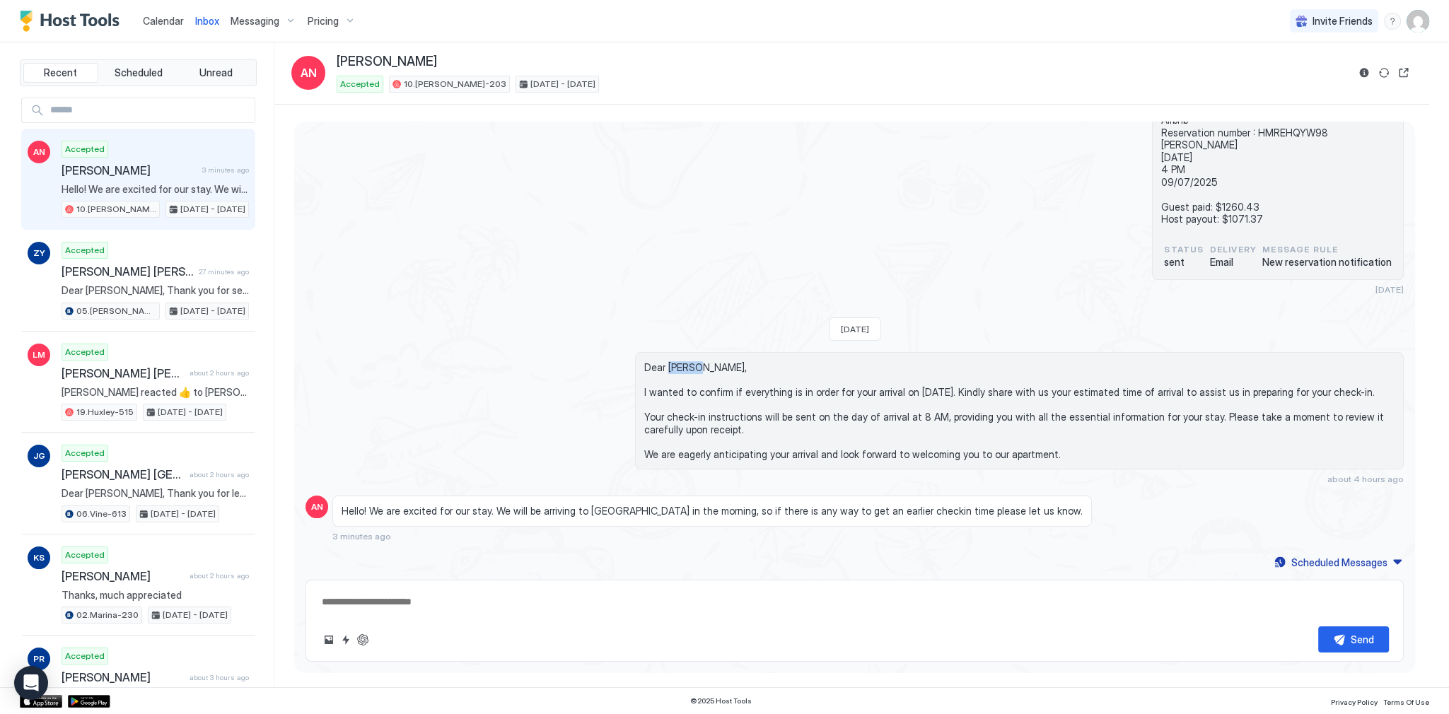
click at [676, 364] on span "Dear Amanda, I wanted to confirm if everything is in order for your arrival on …" at bounding box center [1019, 410] width 750 height 99
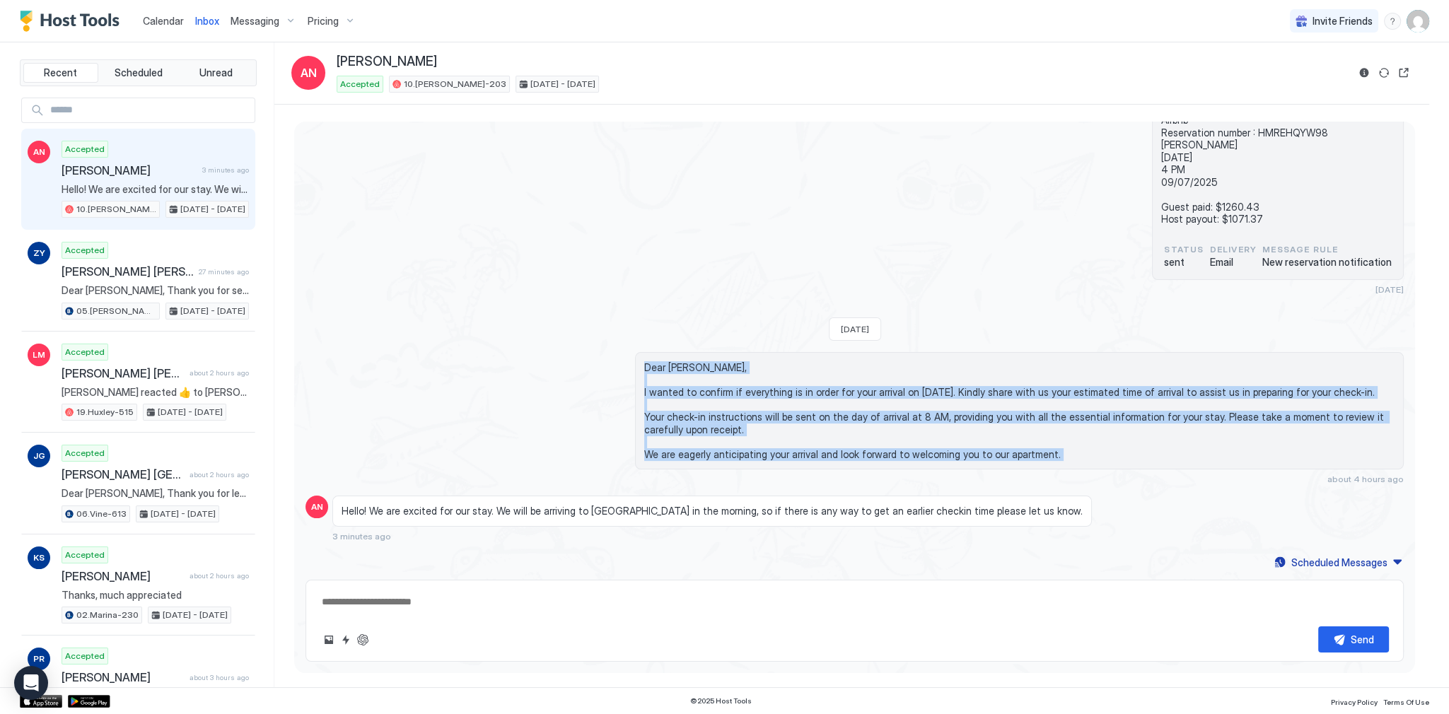
click at [702, 451] on span "Dear Amanda, I wanted to confirm if everything is in order for your arrival on …" at bounding box center [1019, 410] width 750 height 99
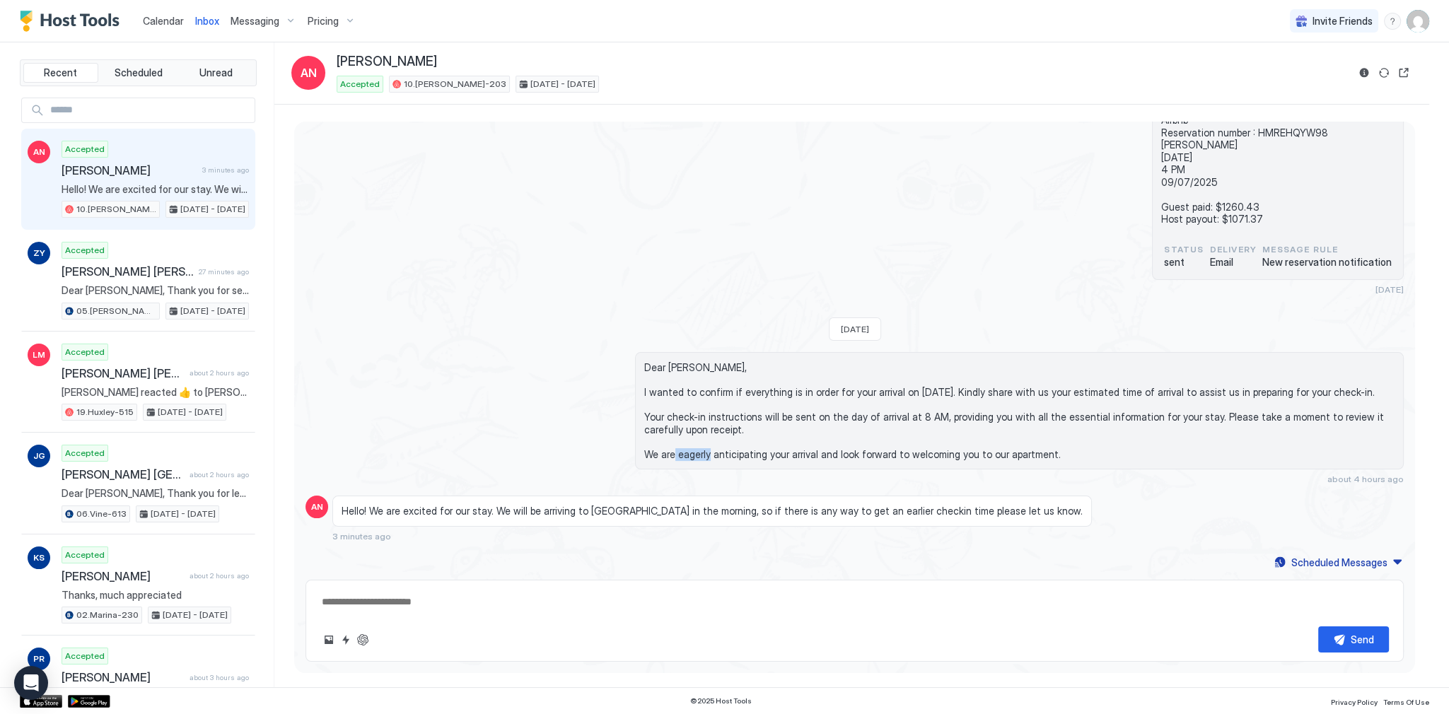
click at [702, 451] on span "Dear Amanda, I wanted to confirm if everything is in order for your arrival on …" at bounding box center [1019, 410] width 750 height 99
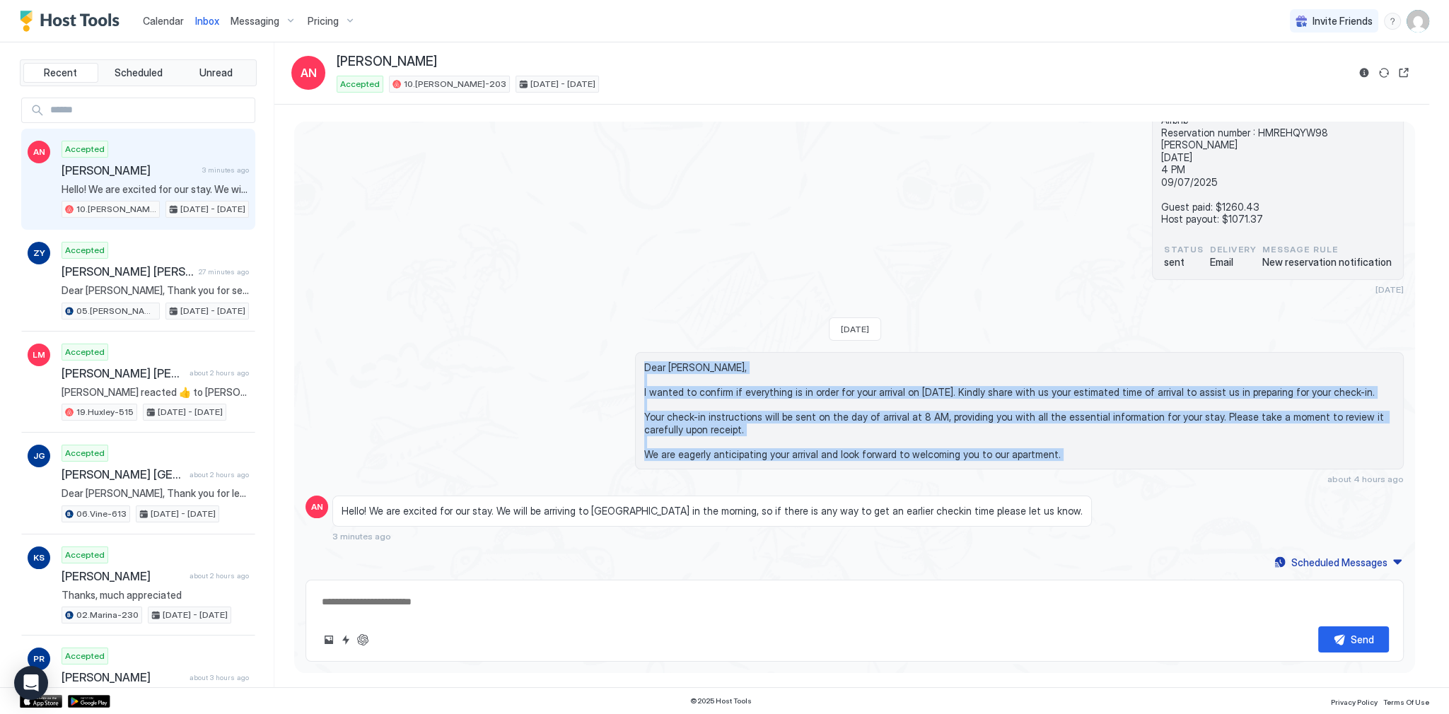
click at [679, 362] on span "Dear Amanda, I wanted to confirm if everything is in order for your arrival on …" at bounding box center [1019, 410] width 750 height 99
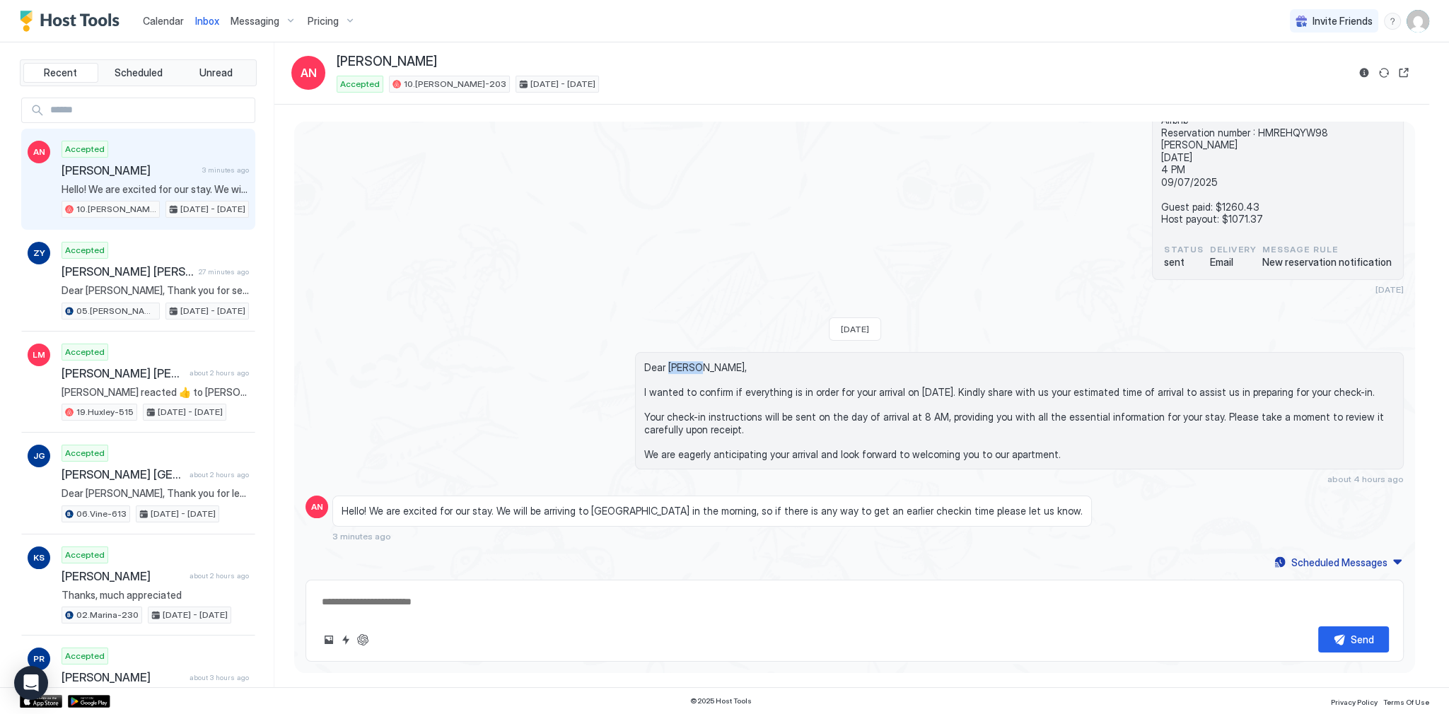
click at [679, 362] on span "Dear Amanda, I wanted to confirm if everything is in order for your arrival on …" at bounding box center [1019, 410] width 750 height 99
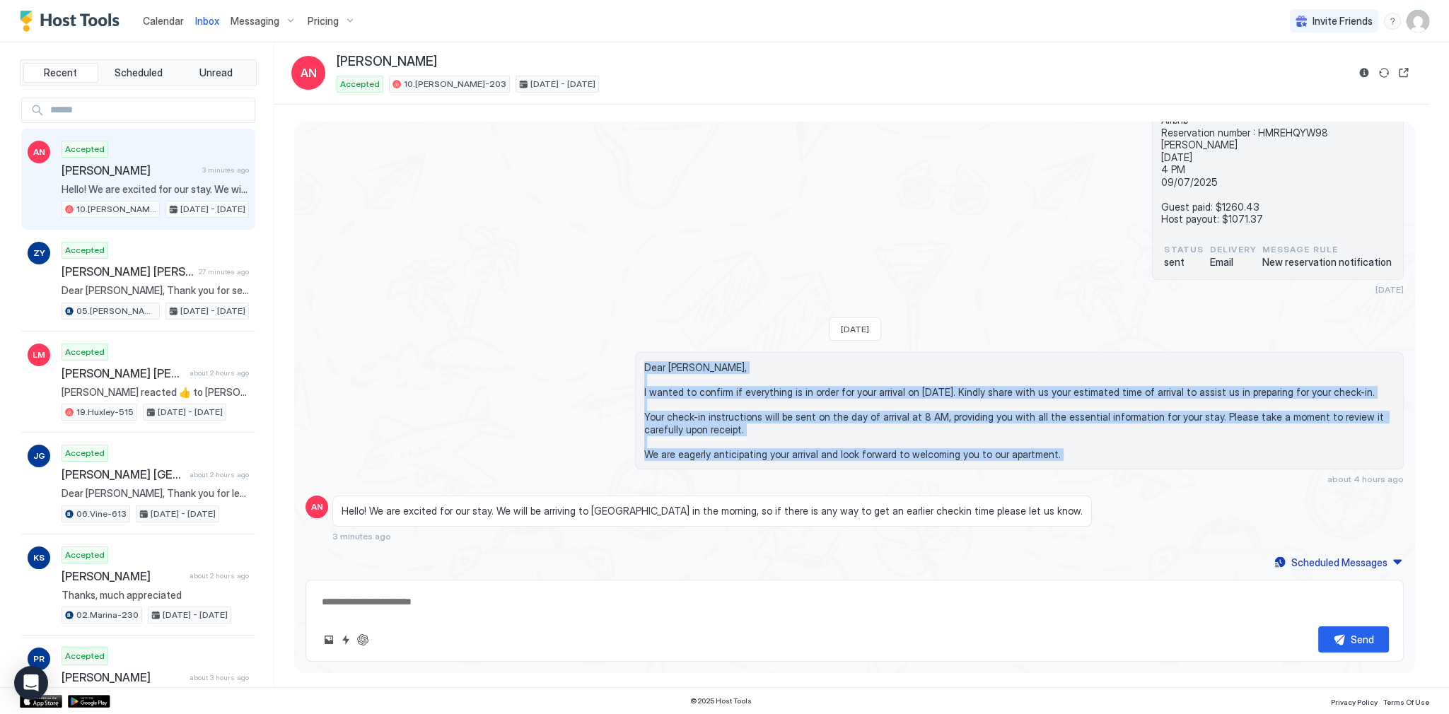
click at [685, 453] on span "Dear Amanda, I wanted to confirm if everything is in order for your arrival on …" at bounding box center [1019, 410] width 750 height 99
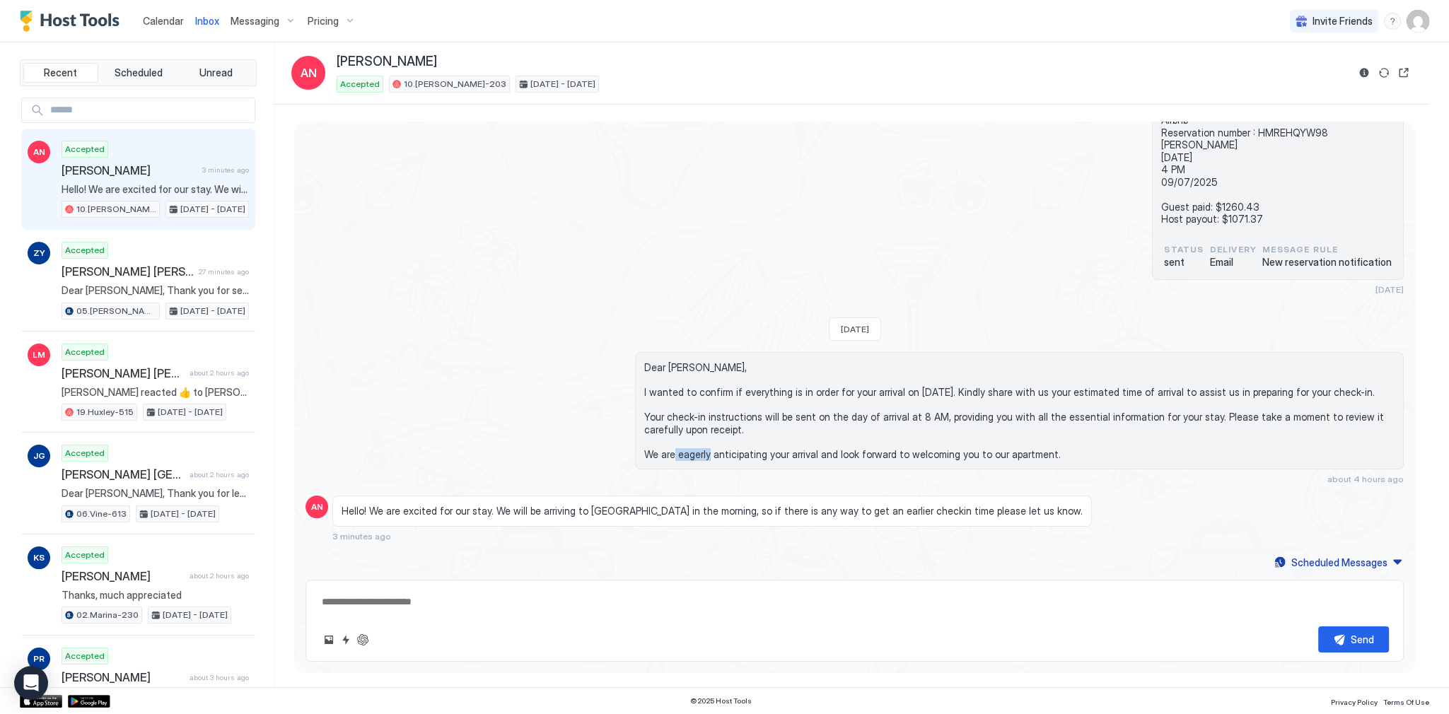
click at [685, 451] on span "Dear Amanda, I wanted to confirm if everything is in order for your arrival on …" at bounding box center [1019, 410] width 750 height 99
click at [687, 446] on span "Dear Amanda, I wanted to confirm if everything is in order for your arrival on …" at bounding box center [1019, 410] width 750 height 99
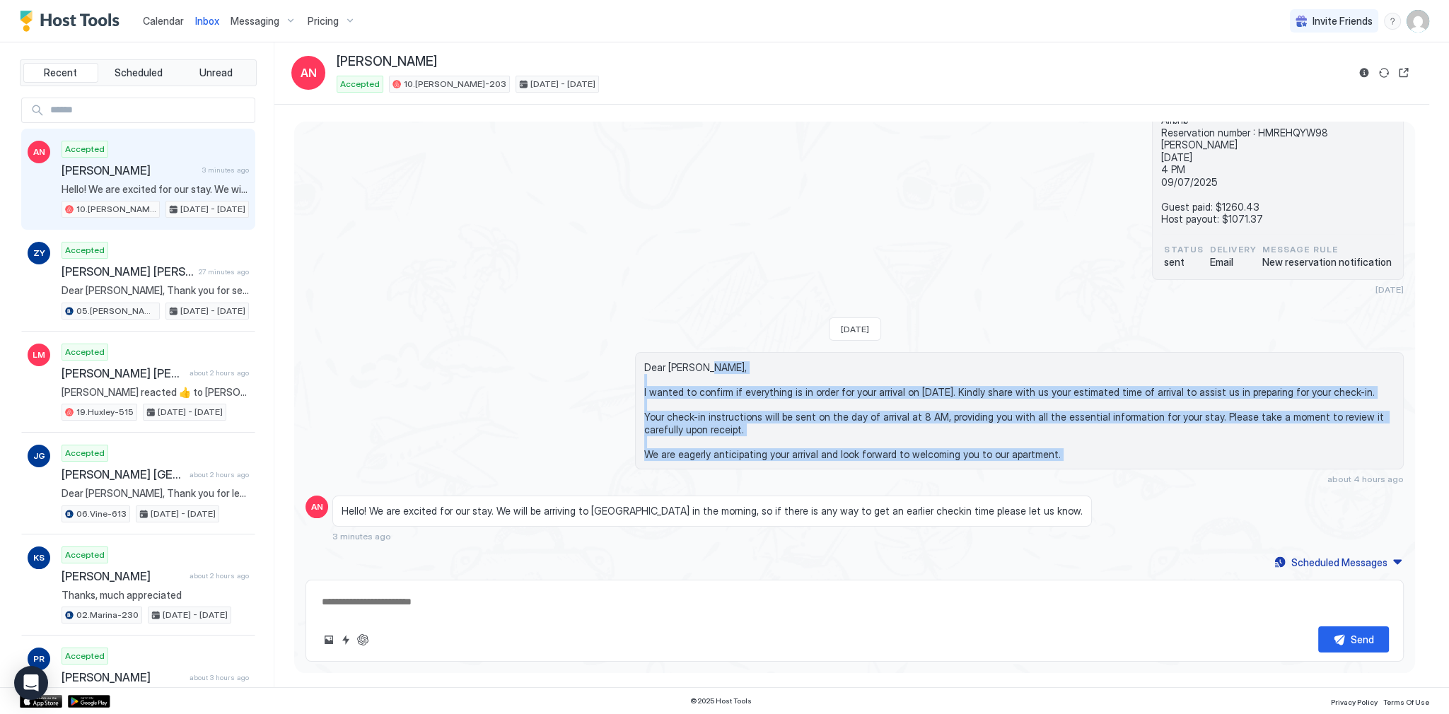
click at [680, 371] on span "Dear Amanda, I wanted to confirm if everything is in order for your arrival on …" at bounding box center [1019, 410] width 750 height 99
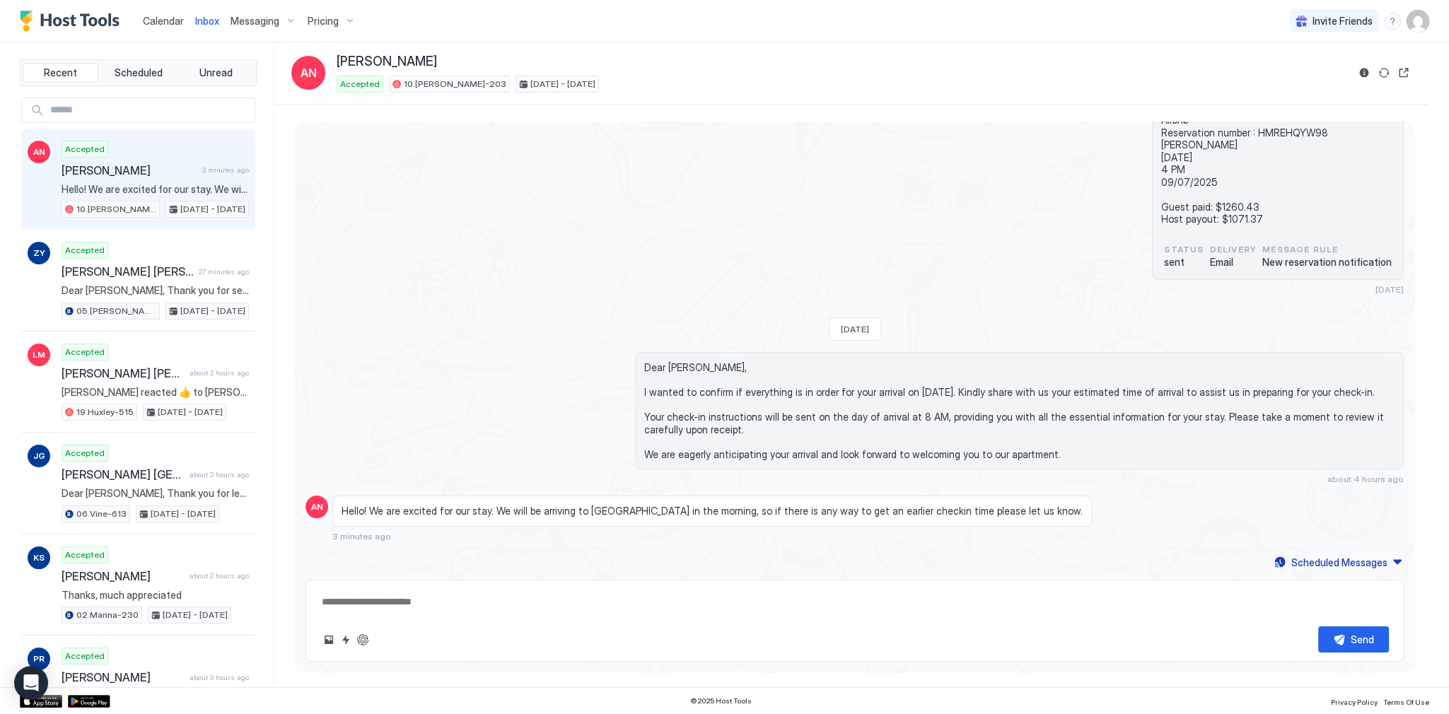
click at [680, 370] on span "Dear Amanda, I wanted to confirm if everything is in order for your arrival on …" at bounding box center [1019, 410] width 750 height 99
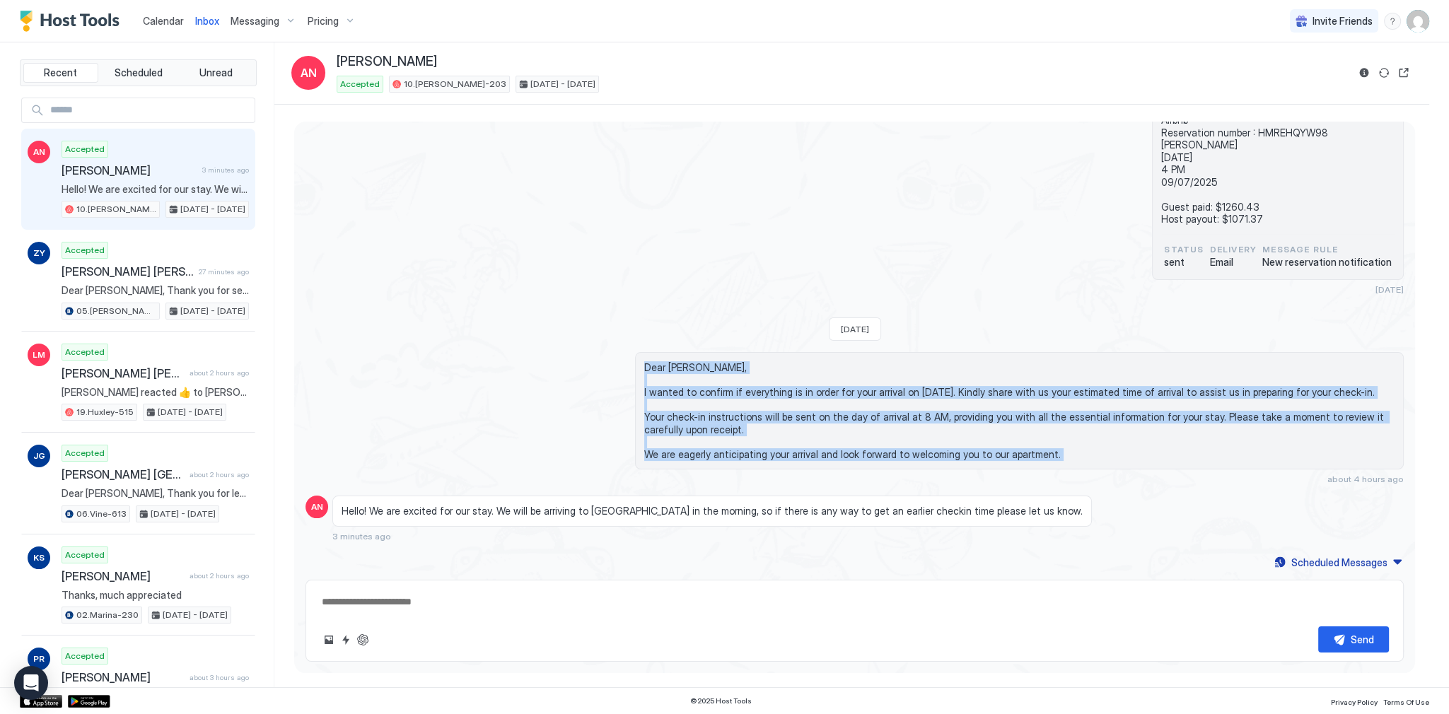
click at [691, 458] on div "Dear Amanda, I wanted to confirm if everything is in order for your arrival on …" at bounding box center [1019, 410] width 769 height 117
click at [692, 457] on span "Dear Amanda, I wanted to confirm if everything is in order for your arrival on …" at bounding box center [1019, 410] width 750 height 99
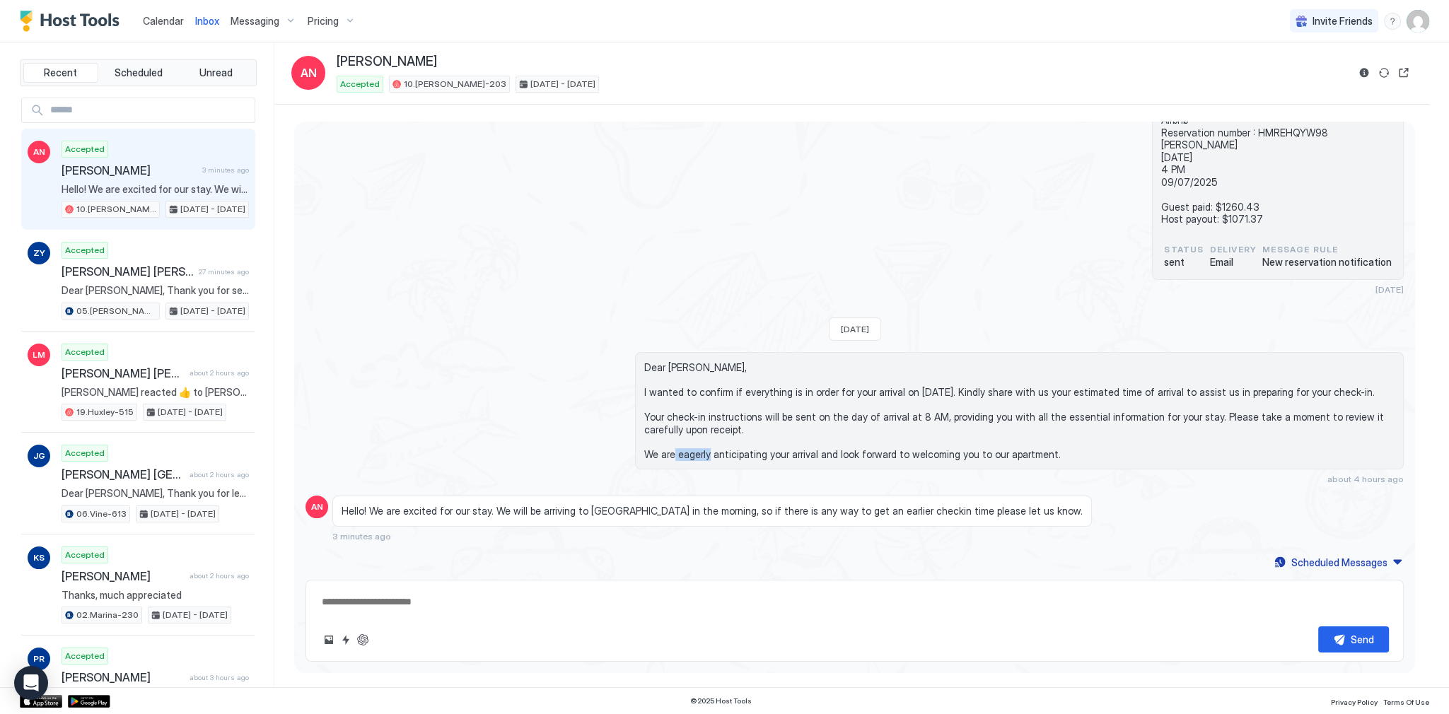
click at [692, 456] on span "Dear Amanda, I wanted to confirm if everything is in order for your arrival on …" at bounding box center [1019, 410] width 750 height 99
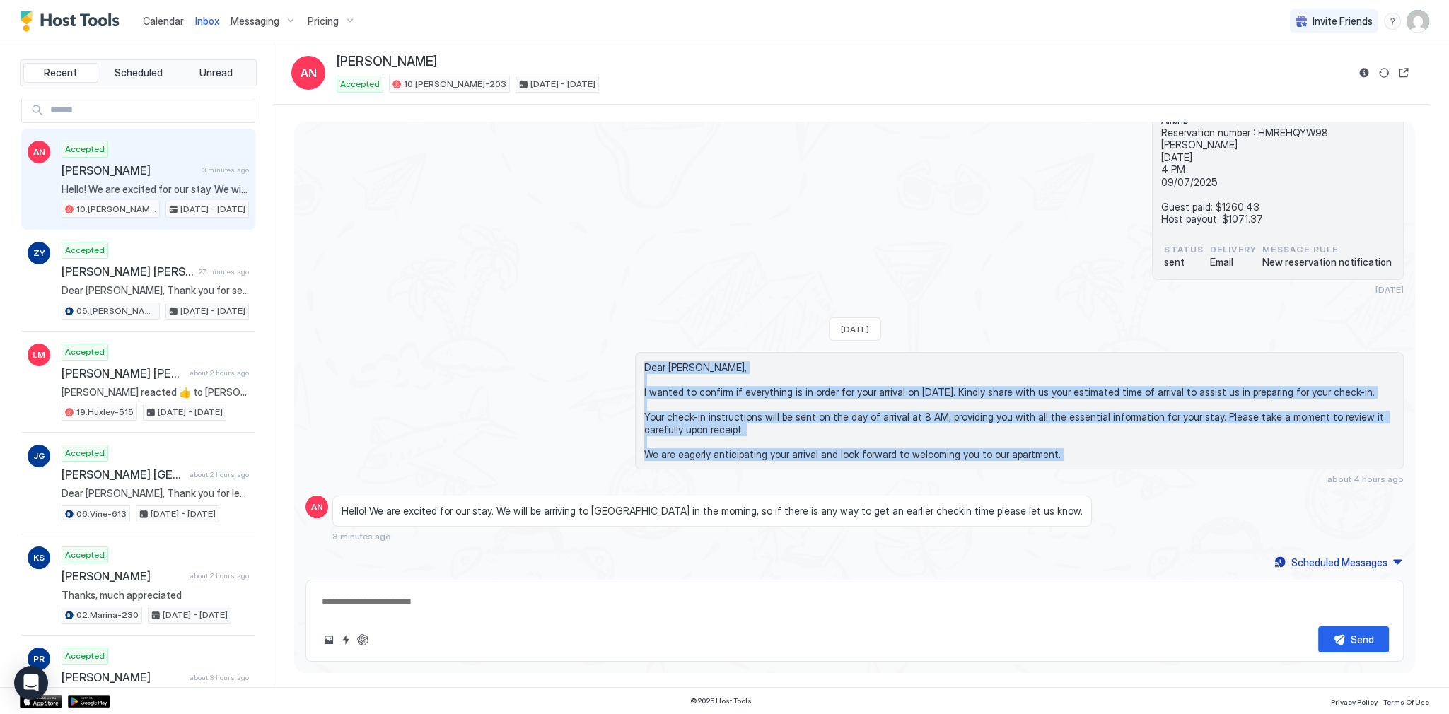
click at [671, 371] on span "Dear Amanda, I wanted to confirm if everything is in order for your arrival on …" at bounding box center [1019, 410] width 750 height 99
click at [672, 368] on span "Dear Amanda, I wanted to confirm if everything is in order for your arrival on …" at bounding box center [1019, 410] width 750 height 99
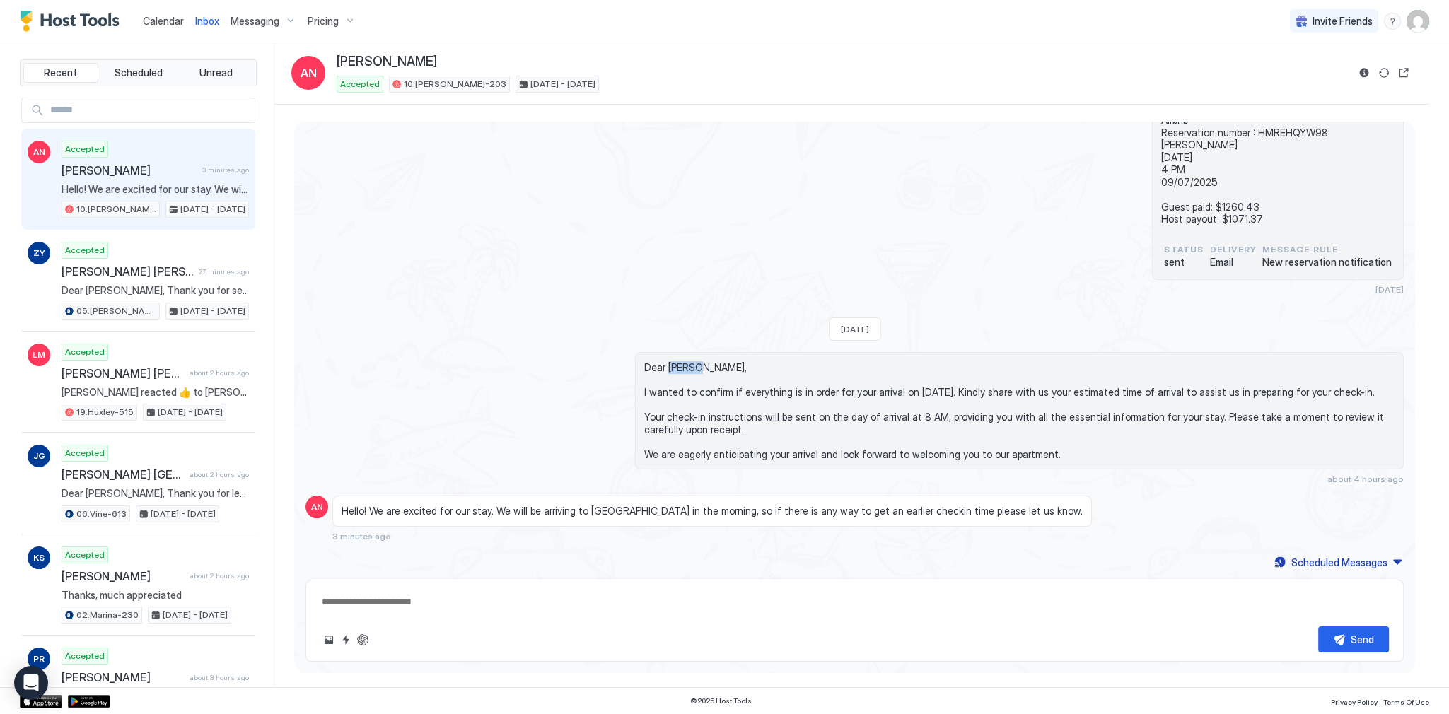
click at [672, 368] on span "Dear Amanda, I wanted to confirm if everything is in order for your arrival on …" at bounding box center [1019, 410] width 750 height 99
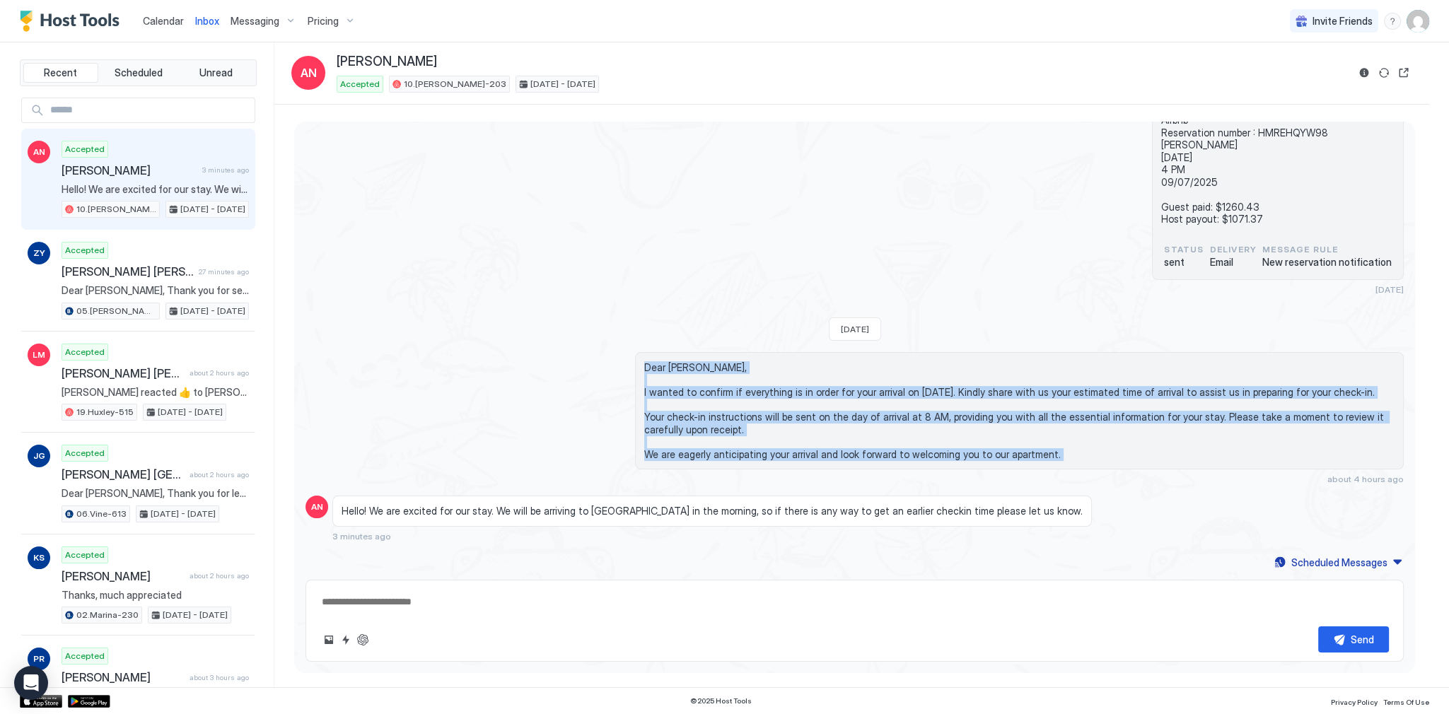
click at [687, 467] on div "Dear Amanda, I wanted to confirm if everything is in order for your arrival on …" at bounding box center [1019, 410] width 769 height 117
click at [690, 458] on div "Dear Amanda, I wanted to confirm if everything is in order for your arrival on …" at bounding box center [1019, 410] width 769 height 117
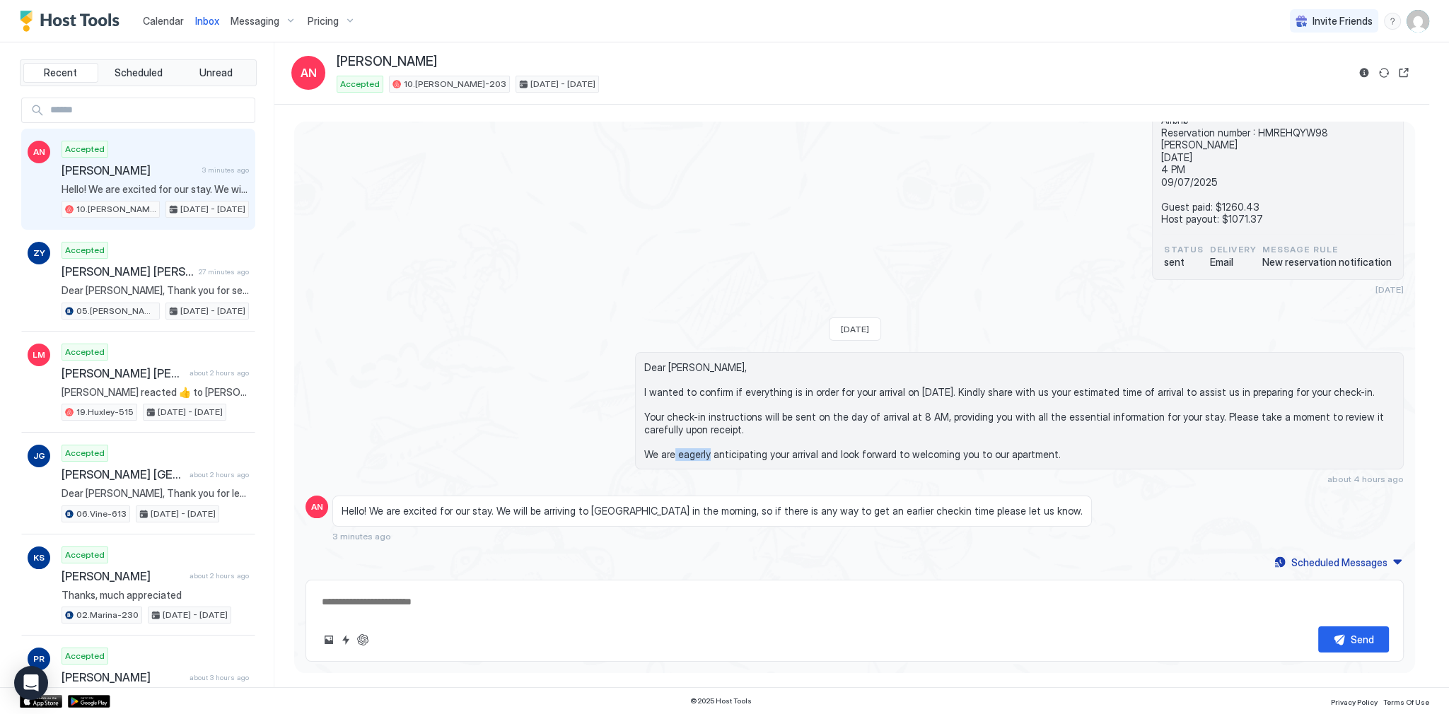
click at [690, 458] on span "Dear Amanda, I wanted to confirm if everything is in order for your arrival on …" at bounding box center [1019, 410] width 750 height 99
click at [692, 455] on span "Dear Amanda, I wanted to confirm if everything is in order for your arrival on …" at bounding box center [1019, 410] width 750 height 99
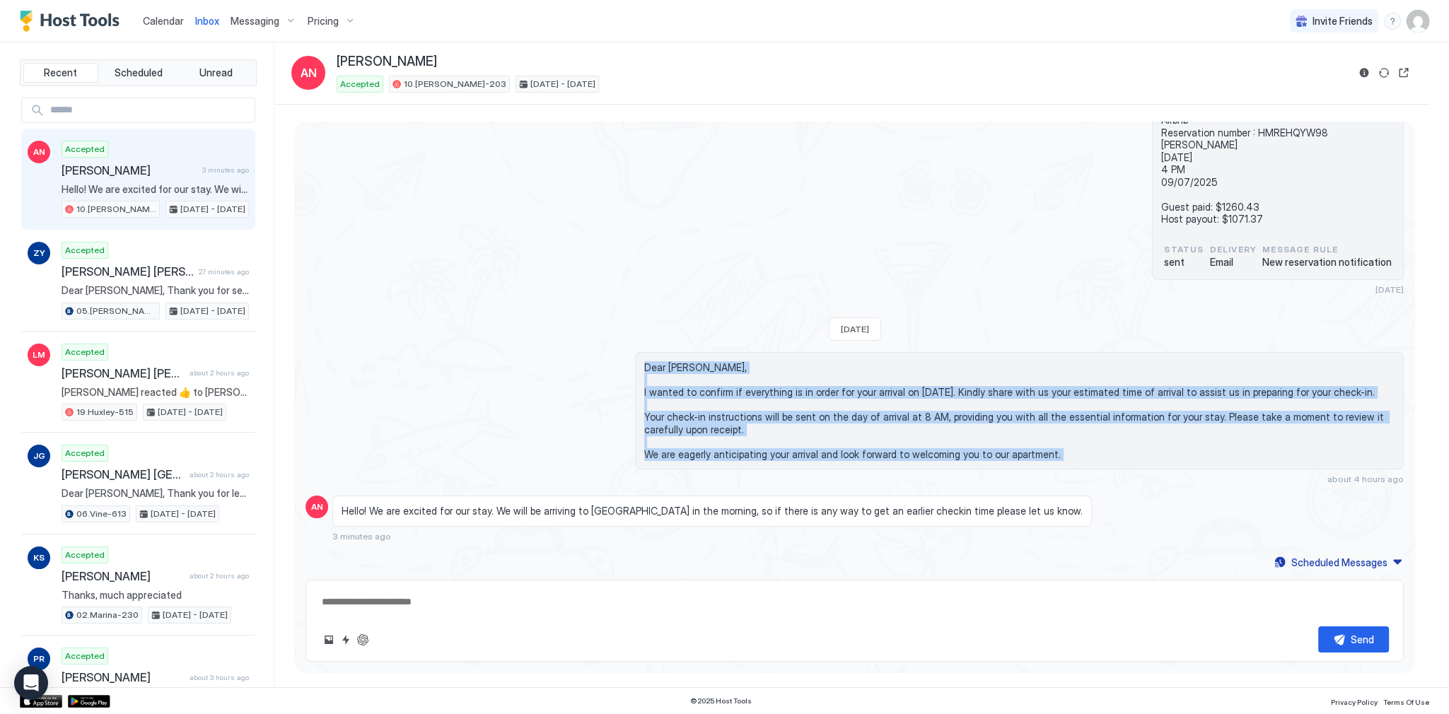
click at [682, 361] on span "Dear Amanda, I wanted to confirm if everything is in order for your arrival on …" at bounding box center [1019, 410] width 750 height 99
click at [681, 361] on span "Dear Amanda, I wanted to confirm if everything is in order for your arrival on …" at bounding box center [1019, 410] width 750 height 99
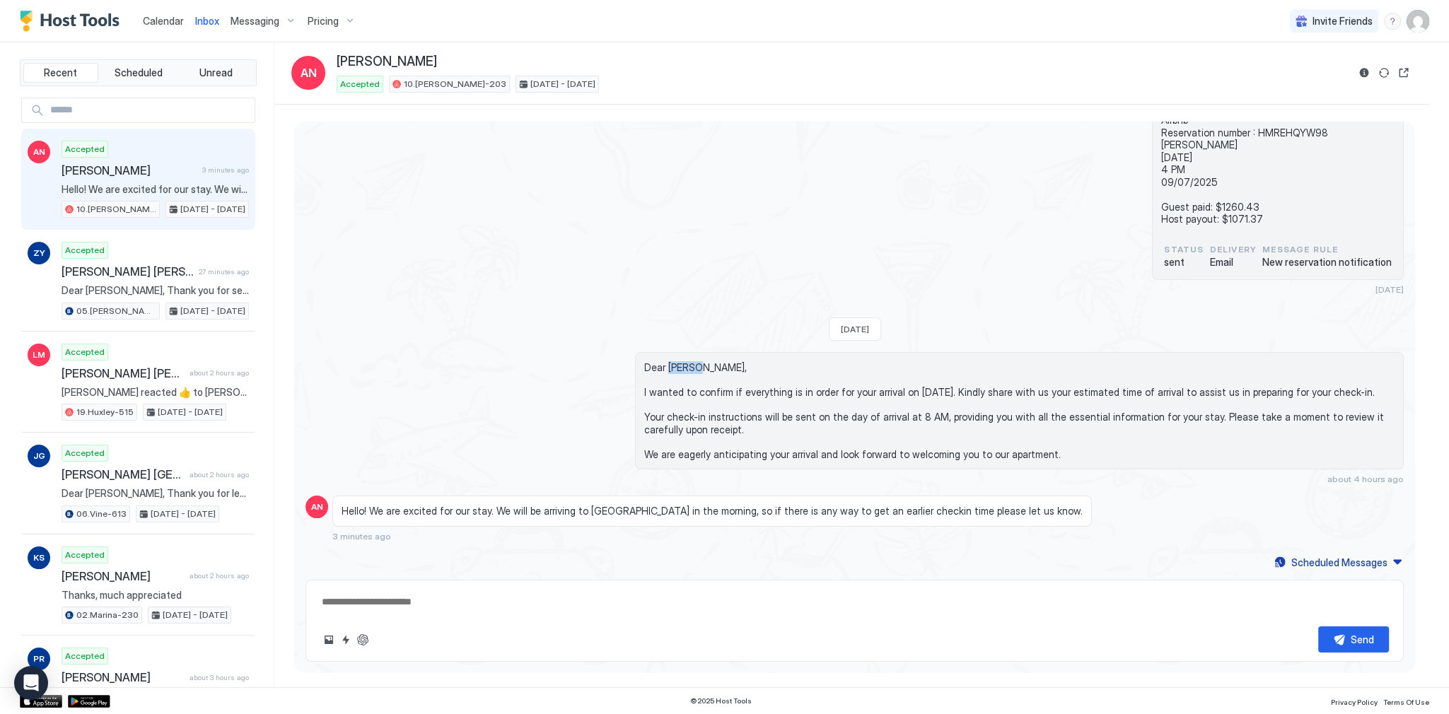
click at [681, 361] on span "Dear Amanda, I wanted to confirm if everything is in order for your arrival on …" at bounding box center [1019, 410] width 750 height 99
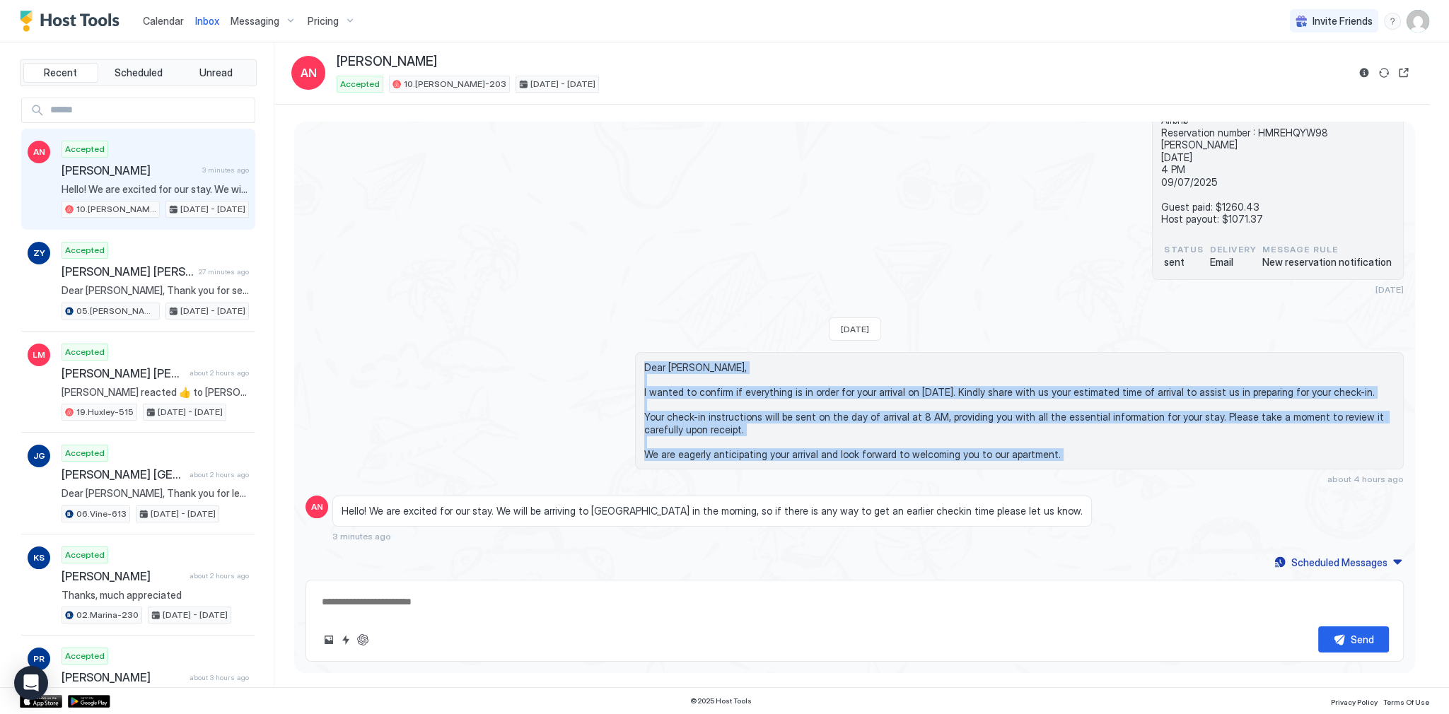
click at [702, 467] on div "Dear Amanda, I wanted to confirm if everything is in order for your arrival on …" at bounding box center [1019, 418] width 769 height 132
click at [702, 447] on span "Dear Amanda, I wanted to confirm if everything is in order for your arrival on …" at bounding box center [1019, 410] width 750 height 99
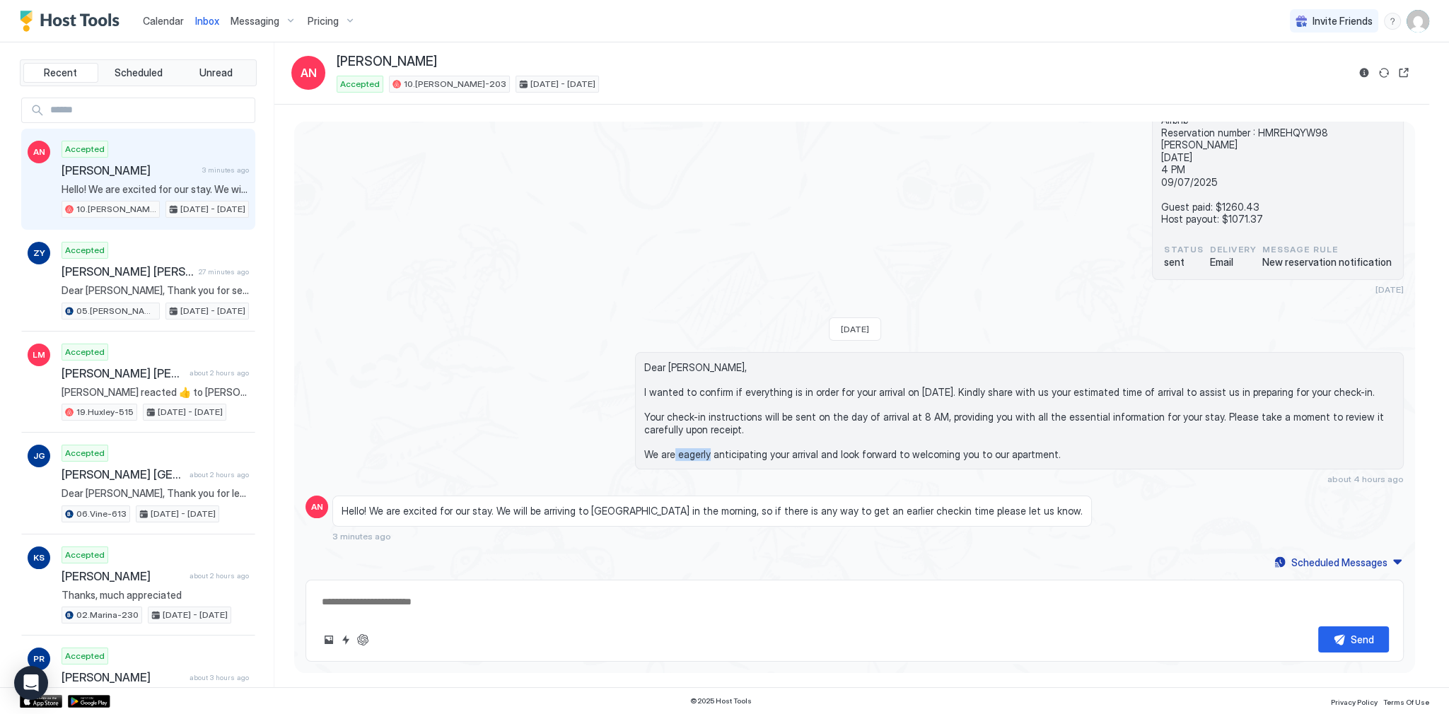
click at [702, 447] on span "Dear Amanda, I wanted to confirm if everything is in order for your arrival on …" at bounding box center [1019, 410] width 750 height 99
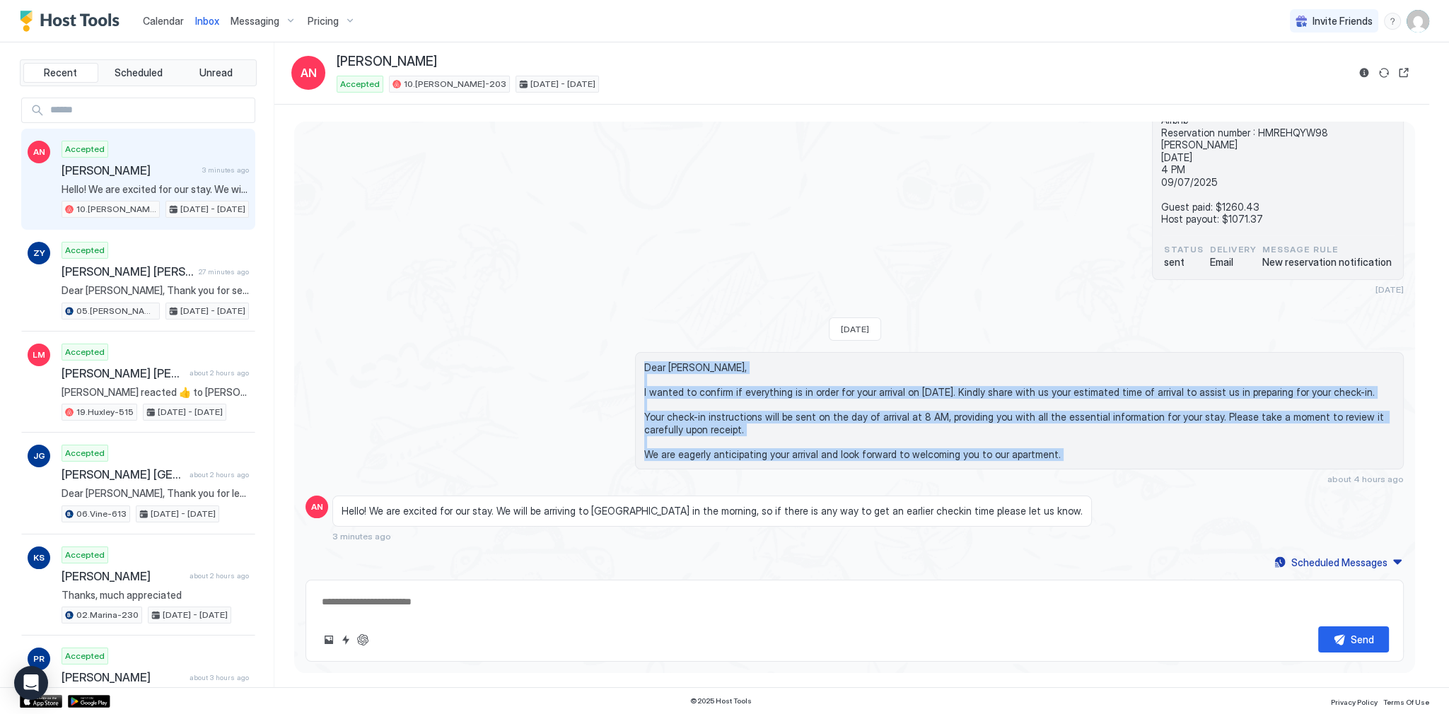
click at [684, 363] on span "Dear Amanda, I wanted to confirm if everything is in order for your arrival on …" at bounding box center [1019, 410] width 750 height 99
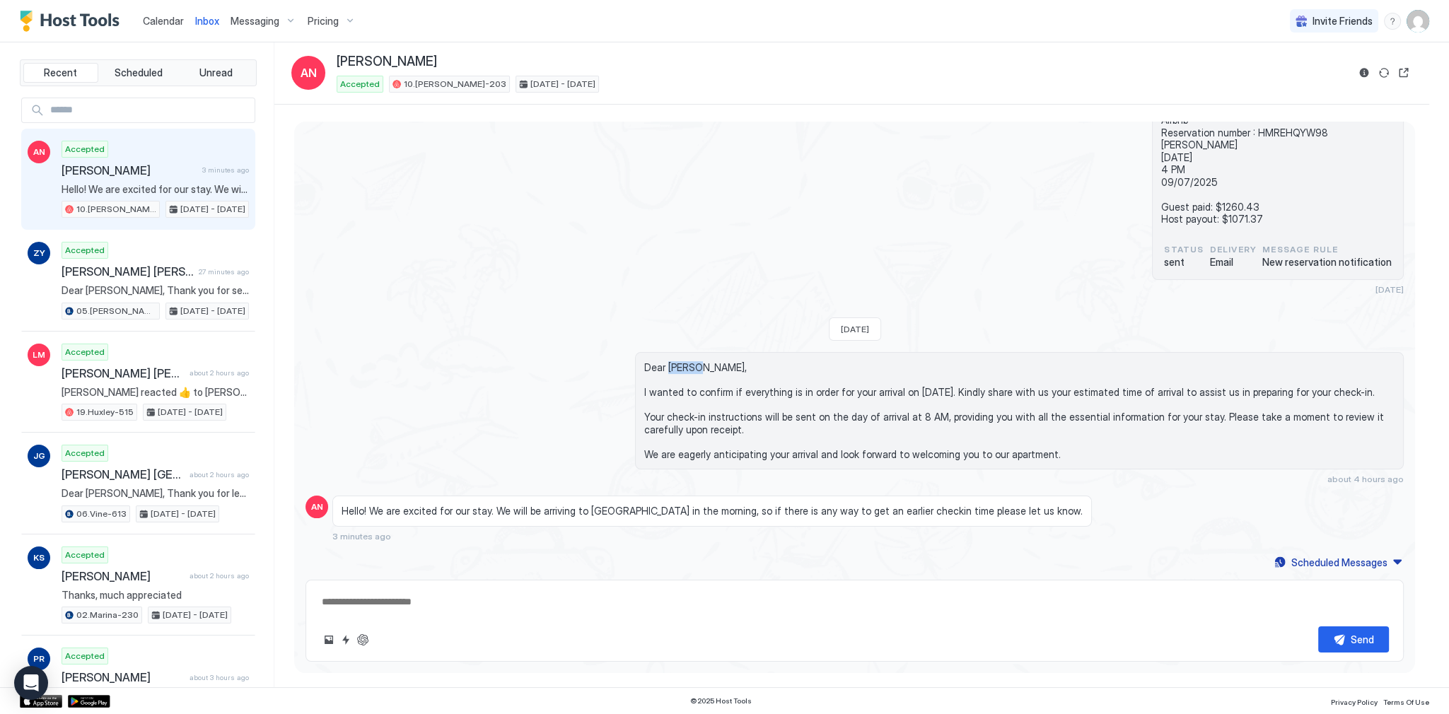
click at [684, 363] on span "Dear Amanda, I wanted to confirm if everything is in order for your arrival on …" at bounding box center [1019, 410] width 750 height 99
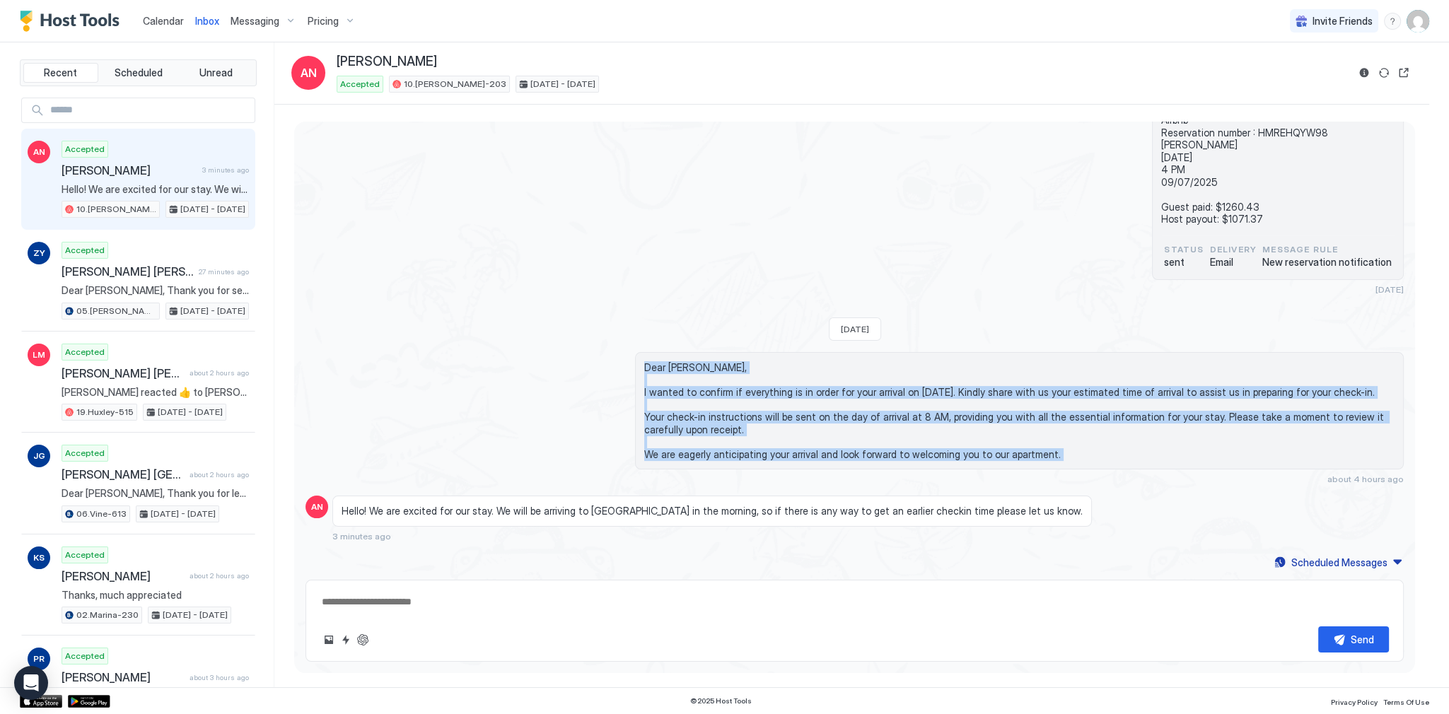
click at [703, 451] on span "Dear Amanda, I wanted to confirm if everything is in order for your arrival on …" at bounding box center [1019, 410] width 750 height 99
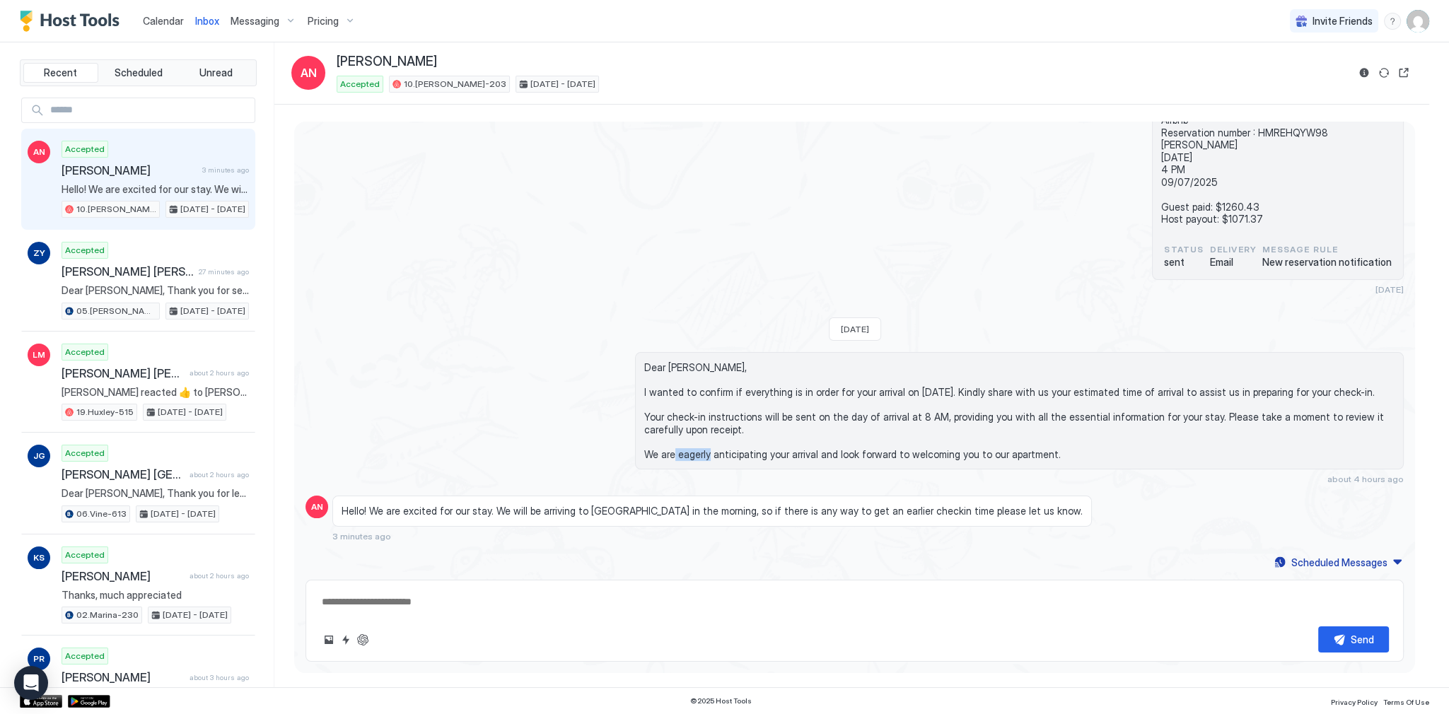
click at [703, 451] on span "Dear Amanda, I wanted to confirm if everything is in order for your arrival on …" at bounding box center [1019, 410] width 750 height 99
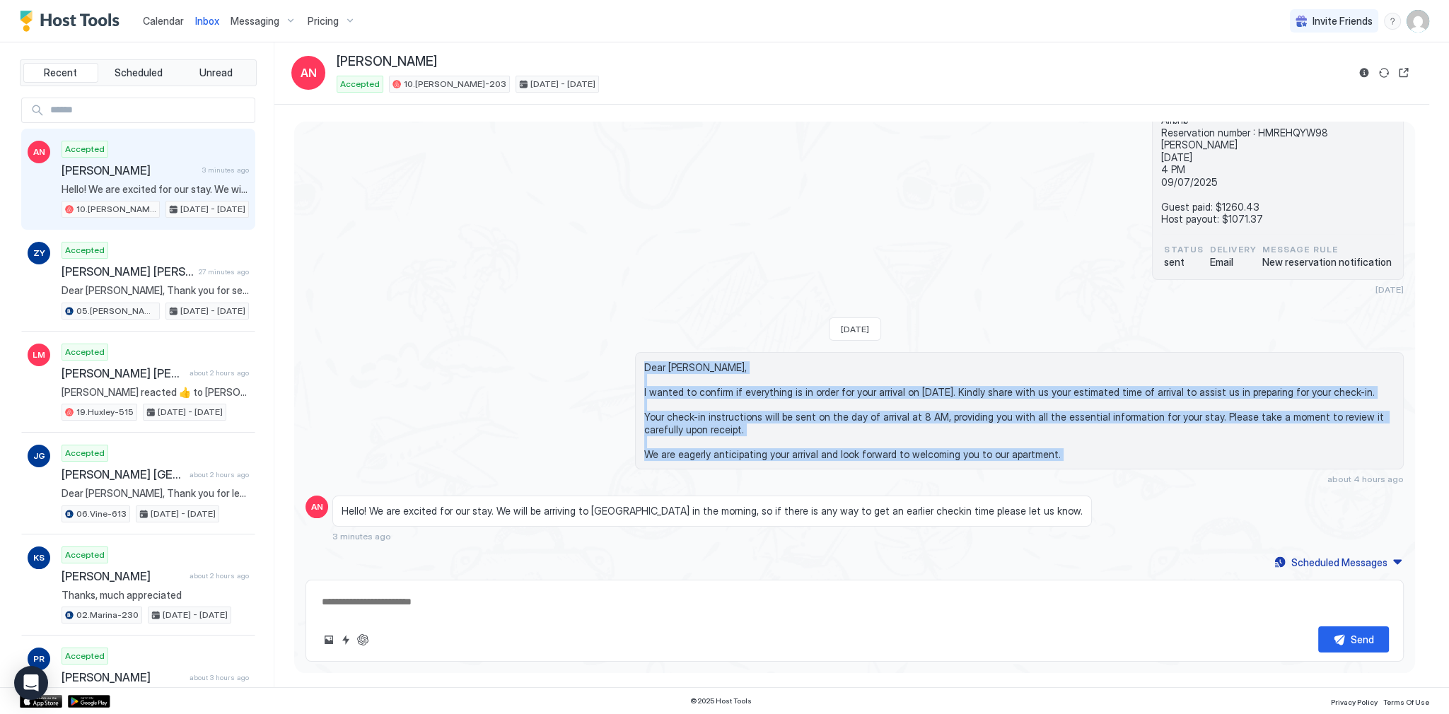
click at [671, 361] on span "Dear Amanda, I wanted to confirm if everything is in order for your arrival on …" at bounding box center [1019, 410] width 750 height 99
click at [671, 371] on span "Dear Amanda, I wanted to confirm if everything is in order for your arrival on …" at bounding box center [1019, 410] width 750 height 99
click at [697, 487] on div "Loading messages... Mon, August 18th 2025 Dear Amanda, Thank you for choosing t…" at bounding box center [854, 146] width 1121 height 851
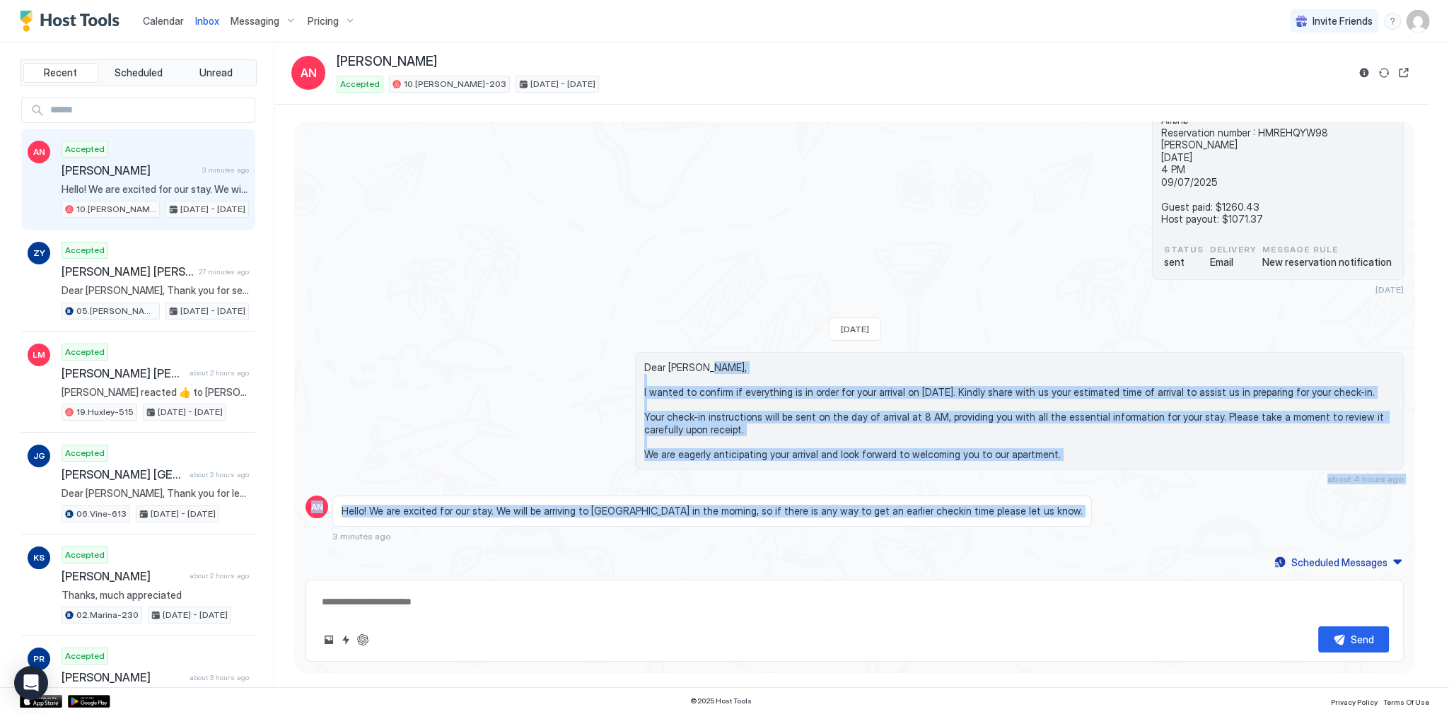
click at [702, 468] on div "Dear Amanda, I wanted to confirm if everything is in order for your arrival on …" at bounding box center [1019, 418] width 769 height 132
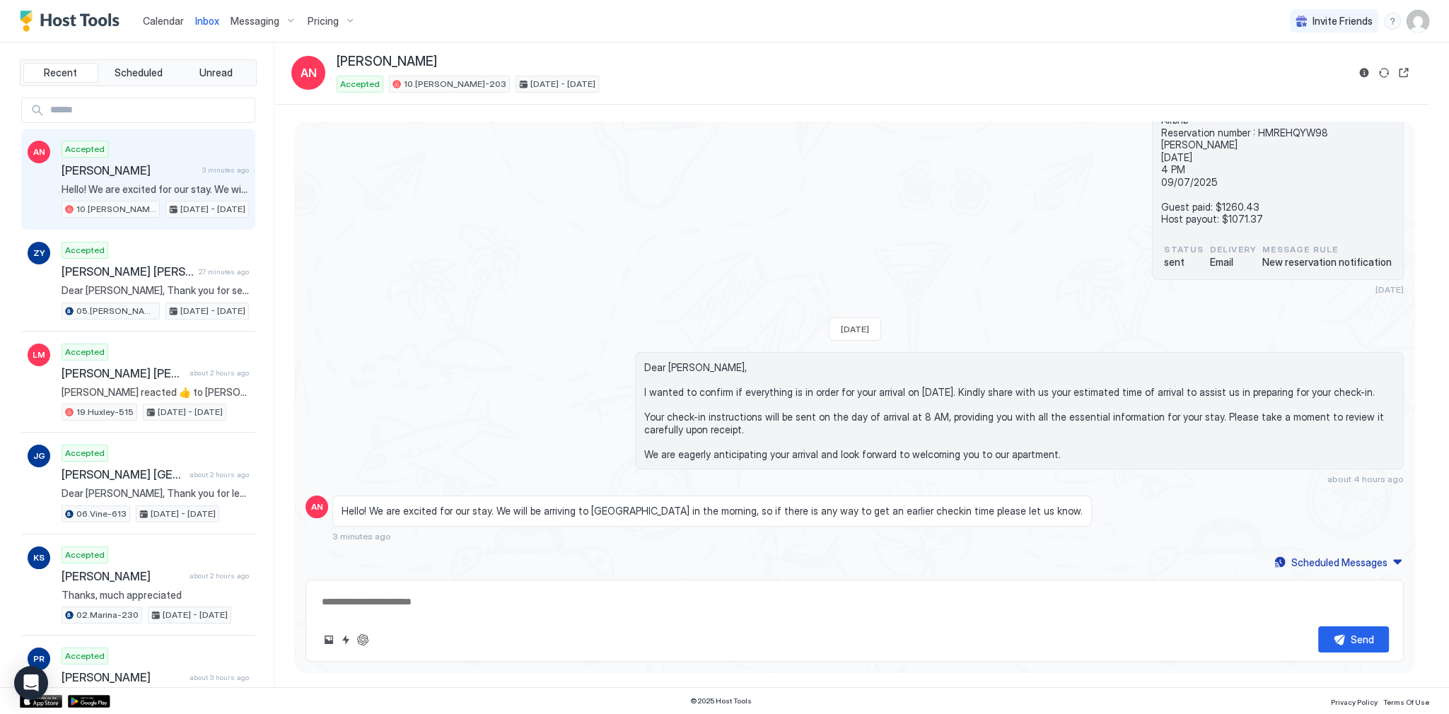
click at [600, 514] on span "Hello! We are excited for our stay. We will be arriving to LA in the morning, s…" at bounding box center [712, 511] width 741 height 13
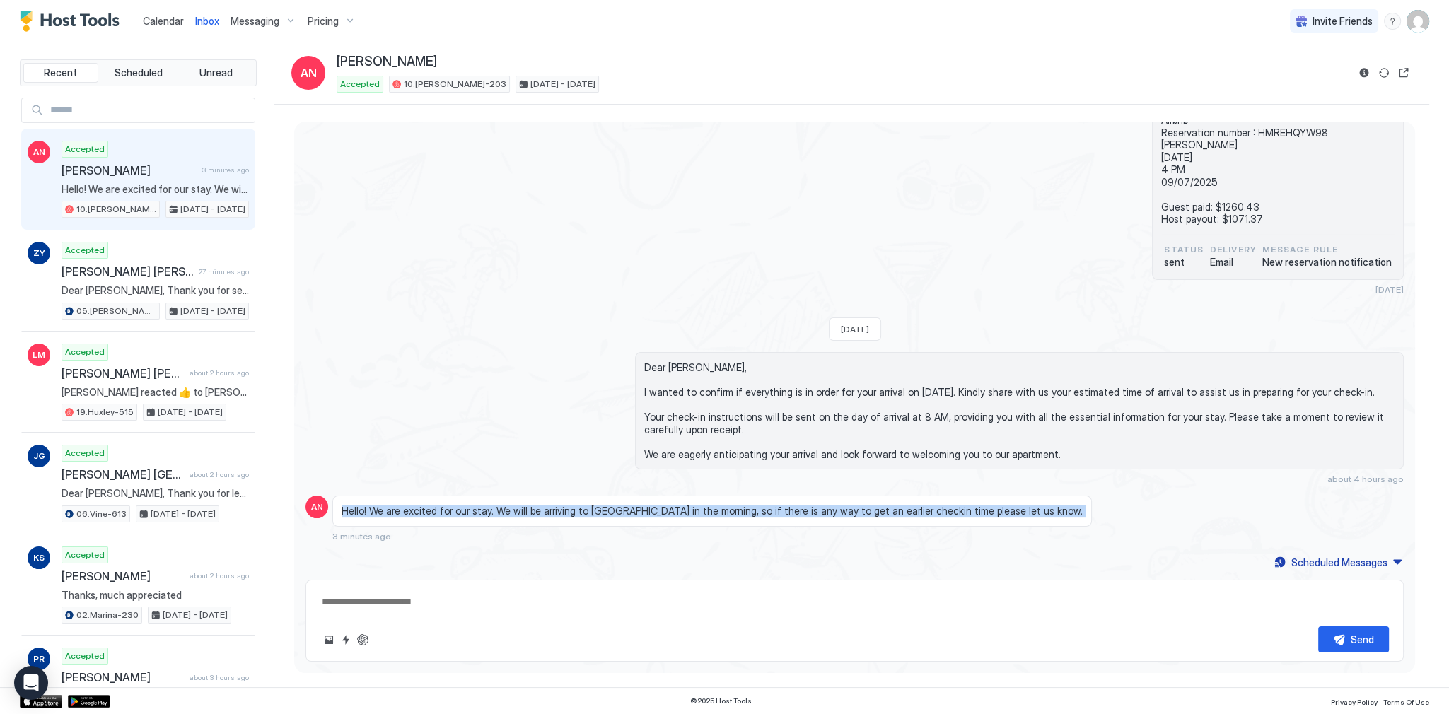
click at [600, 514] on span "Hello! We are excited for our stay. We will be arriving to LA in the morning, s…" at bounding box center [712, 511] width 741 height 13
click at [616, 548] on div "Loading messages... Mon, August 18th 2025 Dear Amanda, Thank you for choosing t…" at bounding box center [854, 146] width 1121 height 851
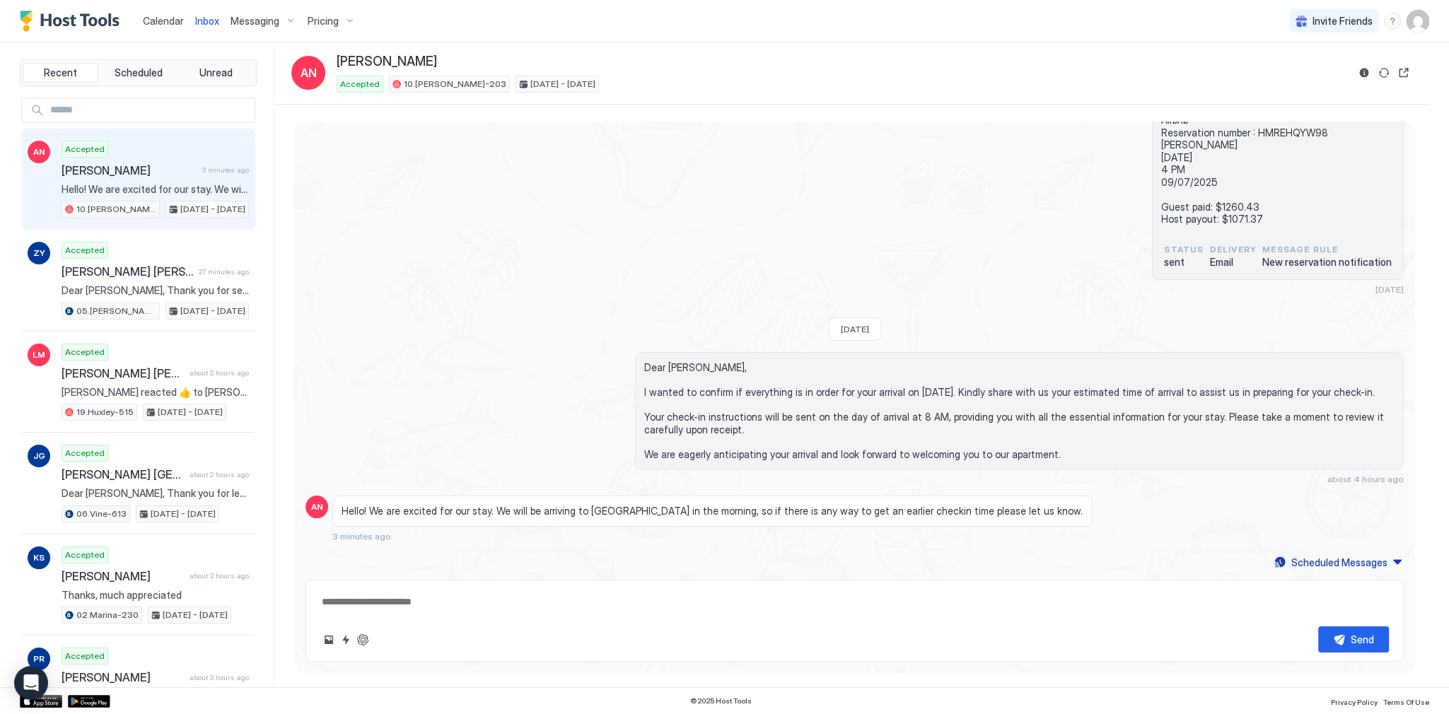
click at [523, 595] on textarea at bounding box center [854, 602] width 1069 height 26
click at [410, 591] on textarea "To enrich screen reader interactions, please activate Accessibility in Grammarl…" at bounding box center [854, 602] width 1069 height 26
click at [432, 553] on div "Loading messages... Mon, August 18th 2025 Dear Amanda, Thank you for choosing t…" at bounding box center [854, 146] width 1121 height 851
click at [368, 640] on button "ChatGPT Auto Reply" at bounding box center [362, 640] width 17 height 17
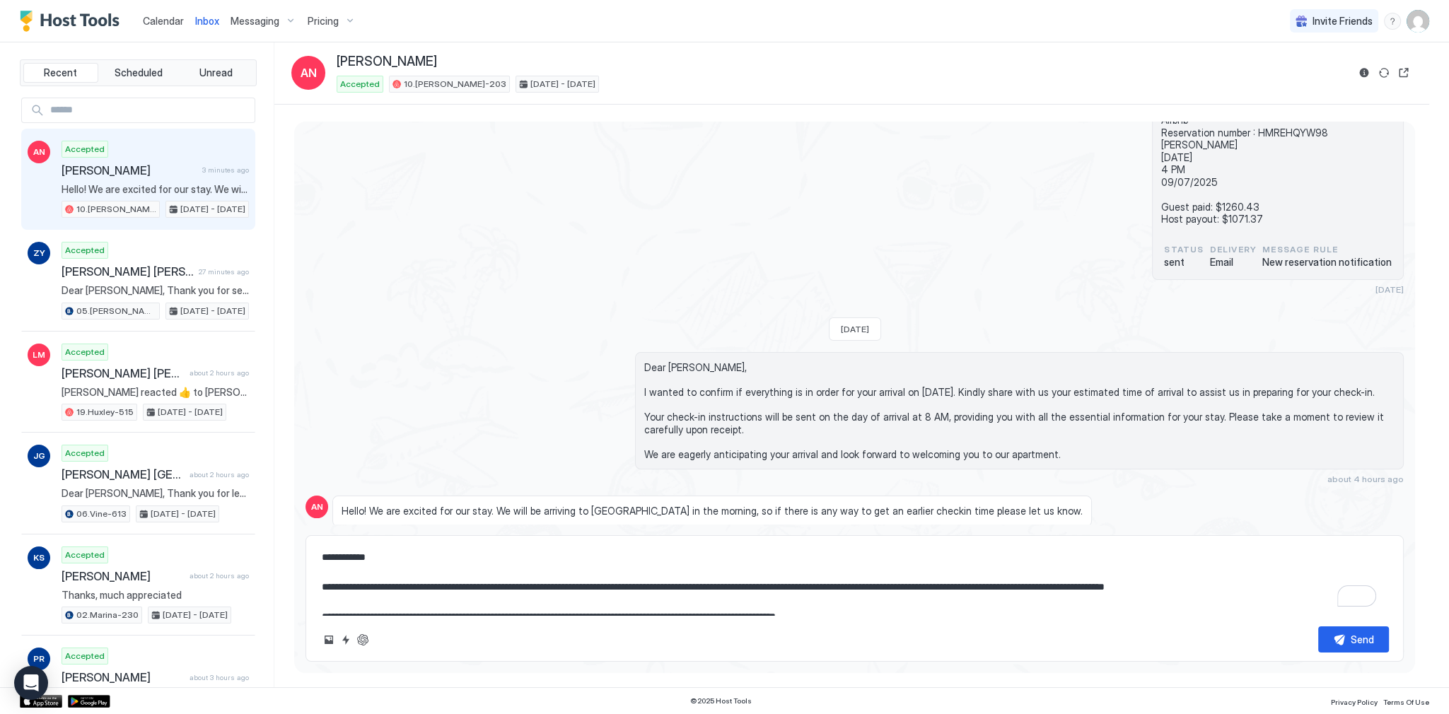
click at [465, 587] on textarea "**********" at bounding box center [854, 580] width 1069 height 71
type textarea "**********"
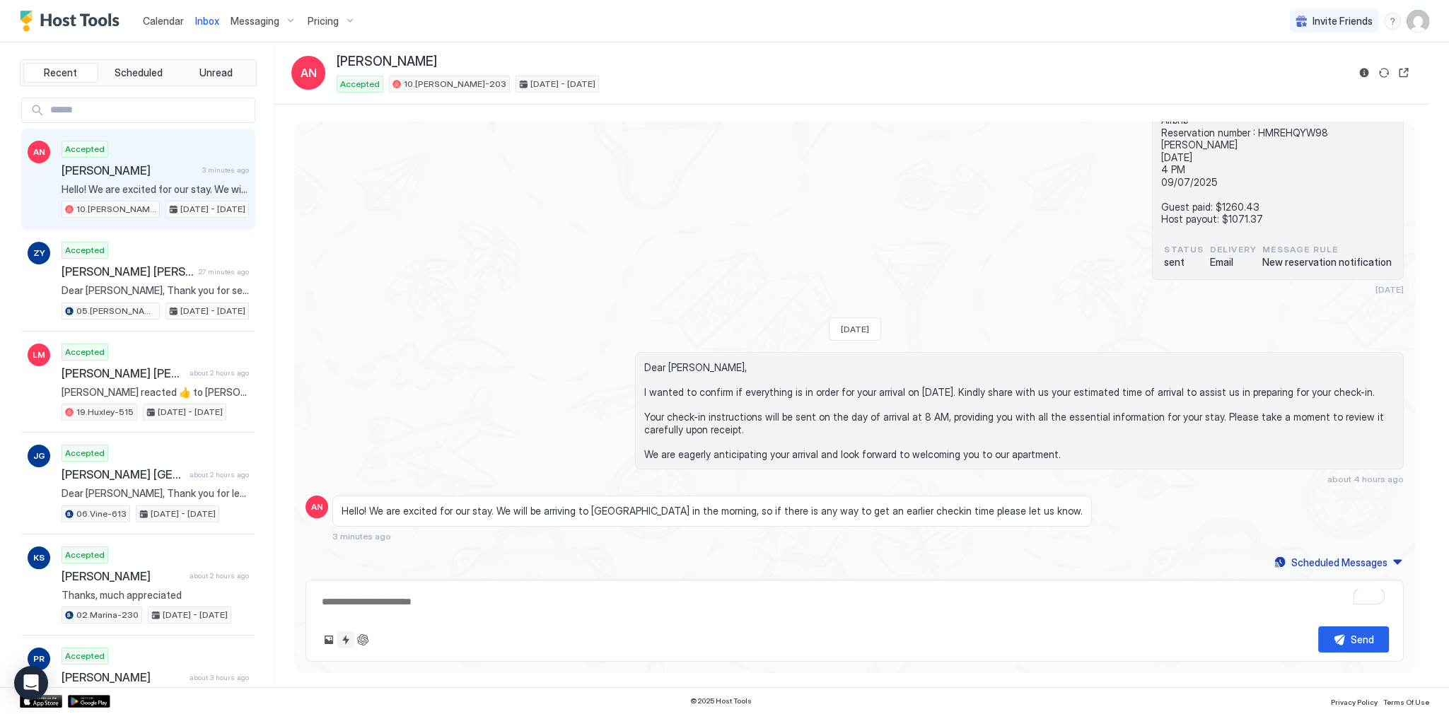
click at [342, 640] on button "Quick reply" at bounding box center [345, 640] width 17 height 17
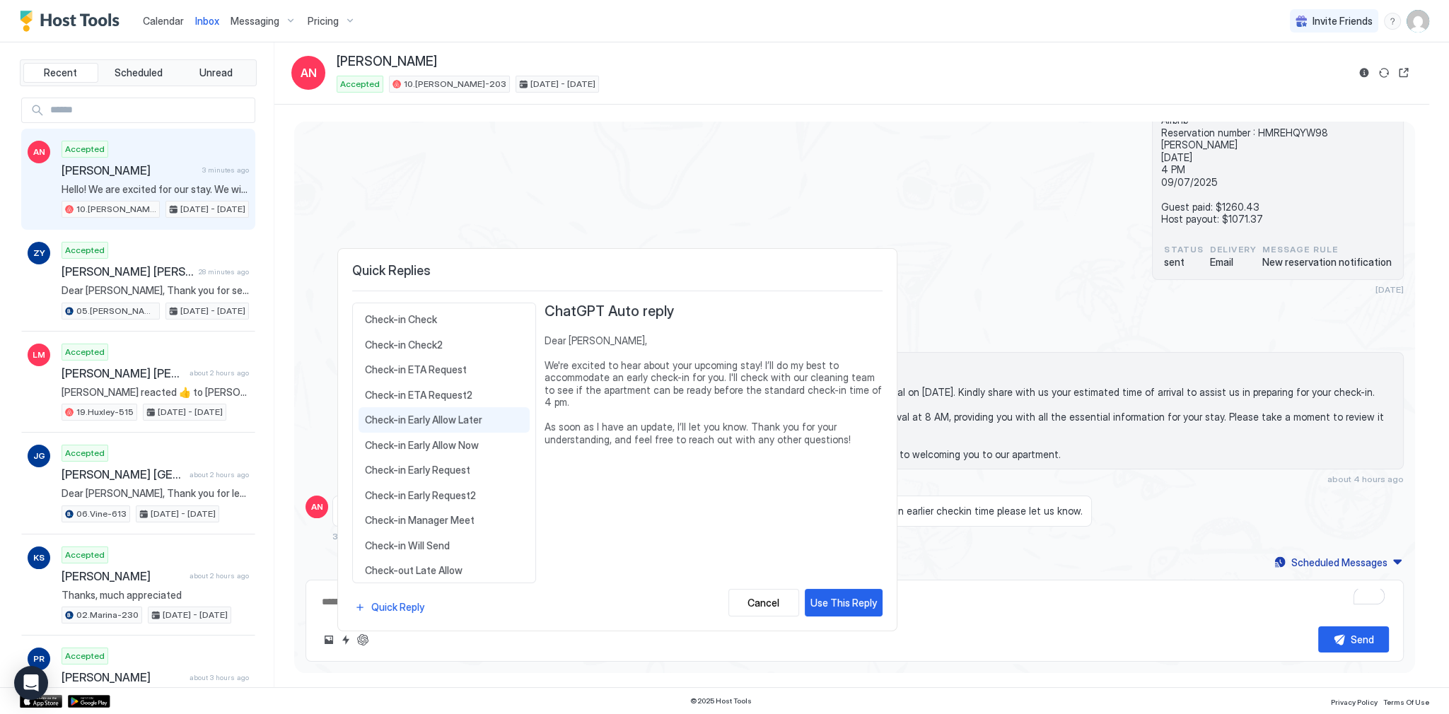
scroll to position [113, 0]
click at [460, 463] on span "Check-in Early Request" at bounding box center [444, 465] width 158 height 13
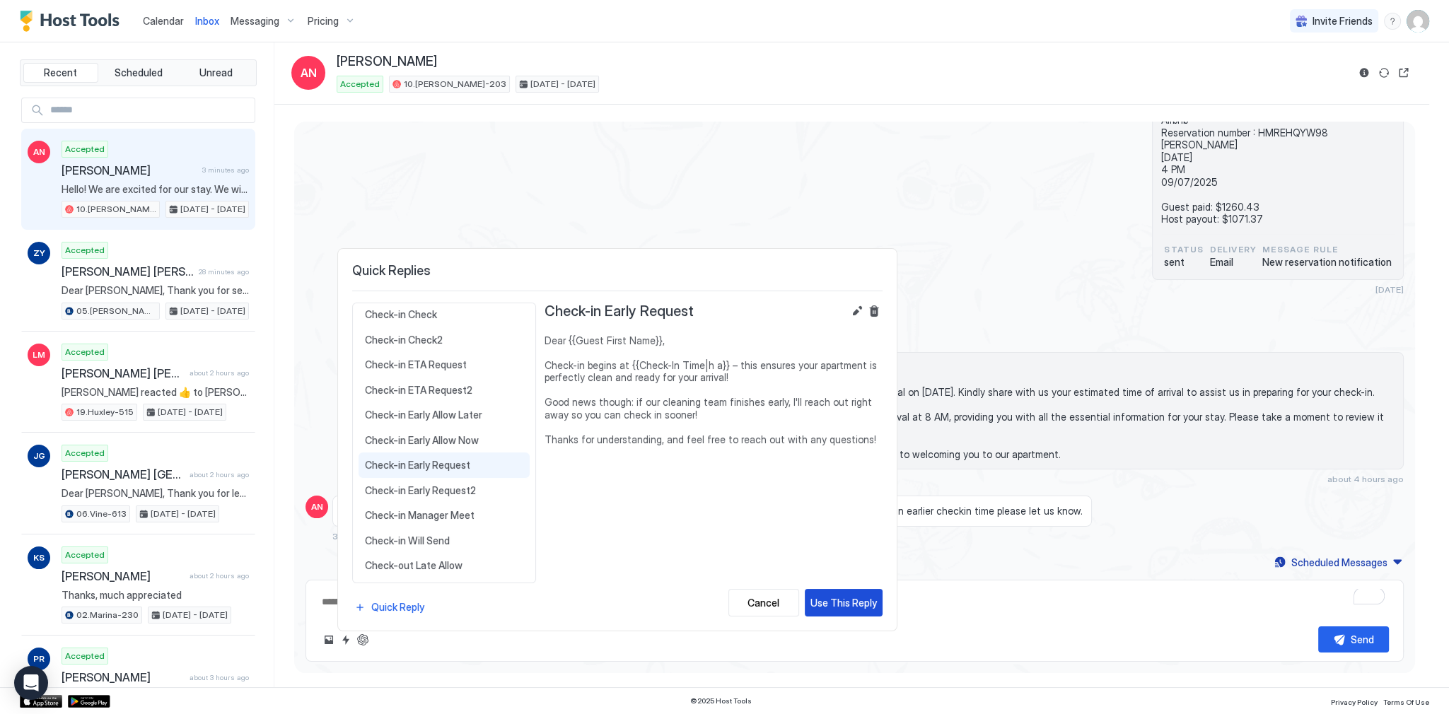
click at [825, 605] on div "Use This Reply" at bounding box center [844, 603] width 66 height 15
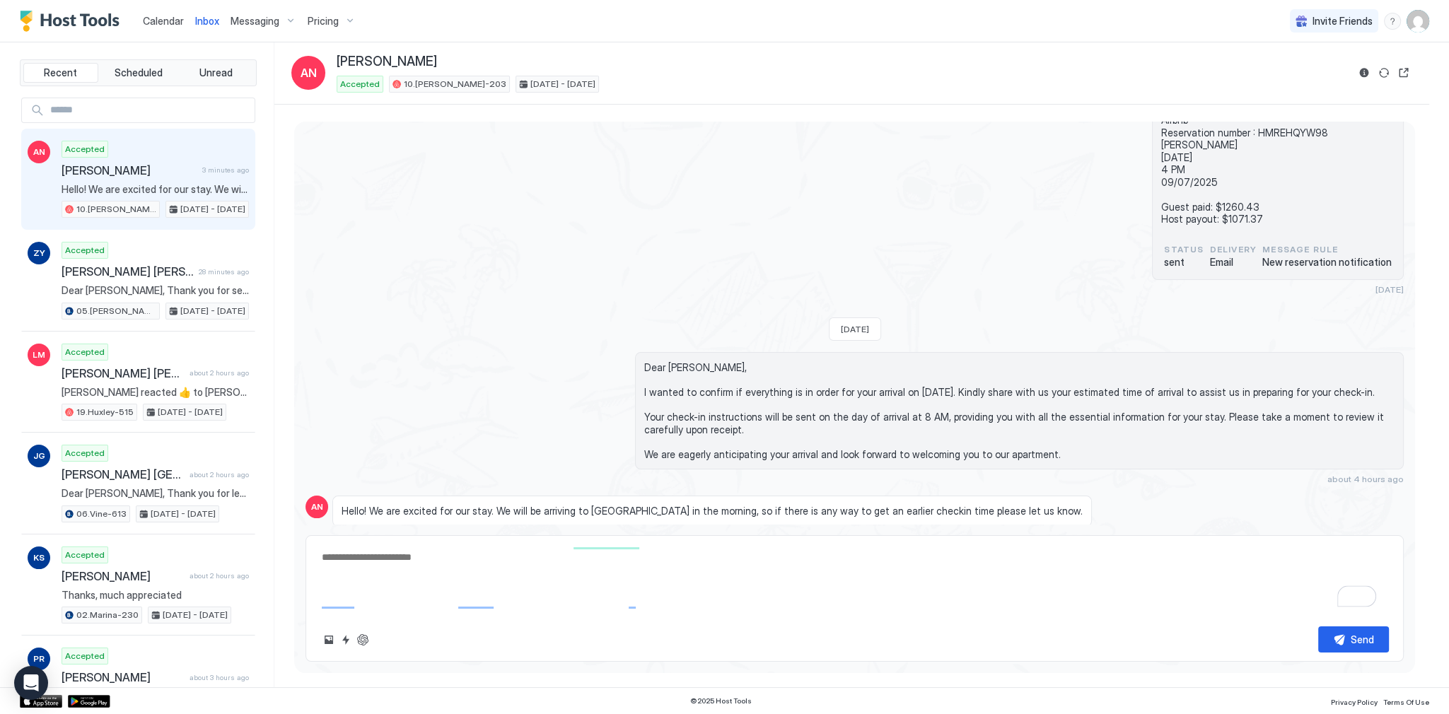
scroll to position [0, 0]
click at [771, 591] on textarea "**********" at bounding box center [854, 580] width 1069 height 71
click at [774, 587] on textarea "**********" at bounding box center [854, 580] width 1069 height 71
click at [775, 572] on textarea "**********" at bounding box center [854, 580] width 1069 height 71
click at [778, 560] on textarea "**********" at bounding box center [854, 580] width 1069 height 71
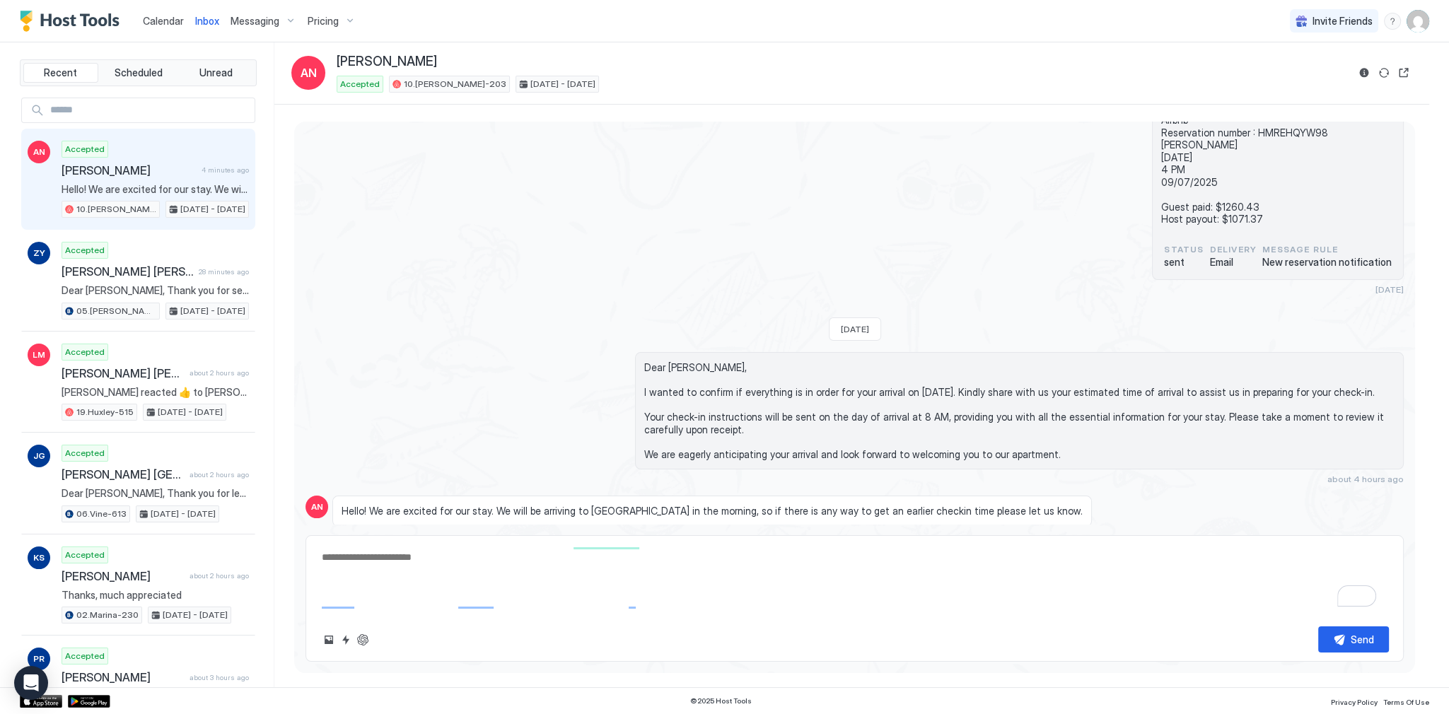
scroll to position [31, 0]
drag, startPoint x: 409, startPoint y: 569, endPoint x: 467, endPoint y: 582, distance: 59.5
click at [409, 569] on textarea "**********" at bounding box center [854, 580] width 1069 height 71
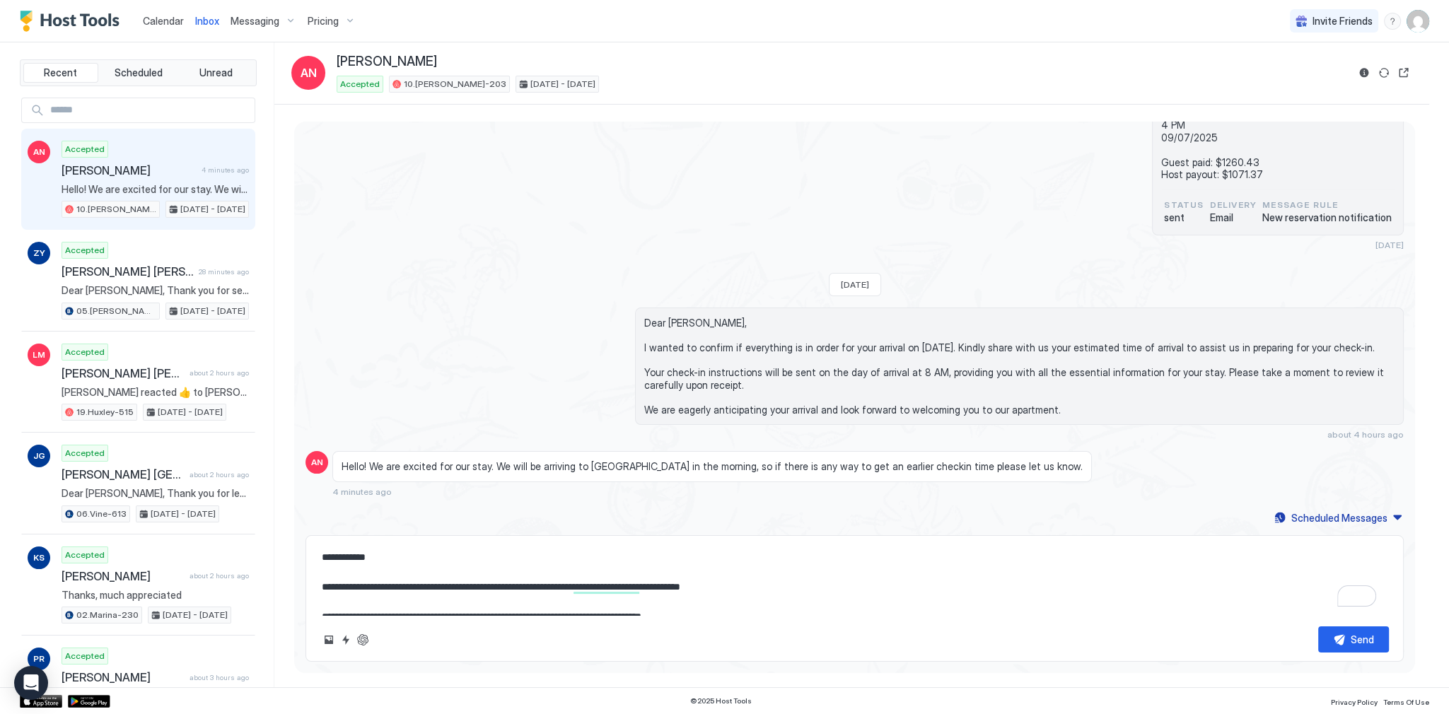
click at [679, 590] on textarea "**********" at bounding box center [854, 580] width 1069 height 71
type textarea "**********"
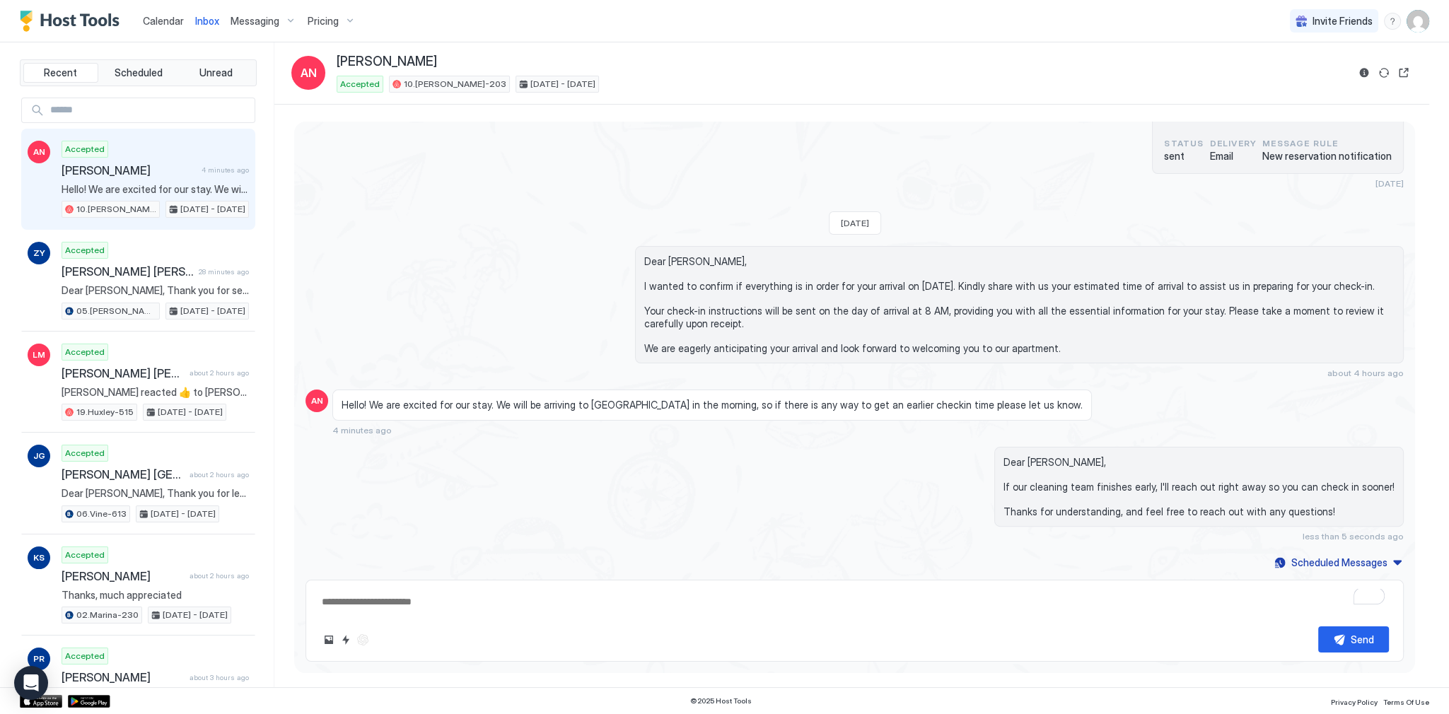
click at [643, 481] on div "Dear Amanda, If our cleaning team finishes early, I'll reach out right away so …" at bounding box center [1019, 494] width 769 height 95
click at [645, 465] on div "Dear Amanda, If our cleaning team finishes early, I'll reach out right away so …" at bounding box center [1019, 494] width 769 height 95
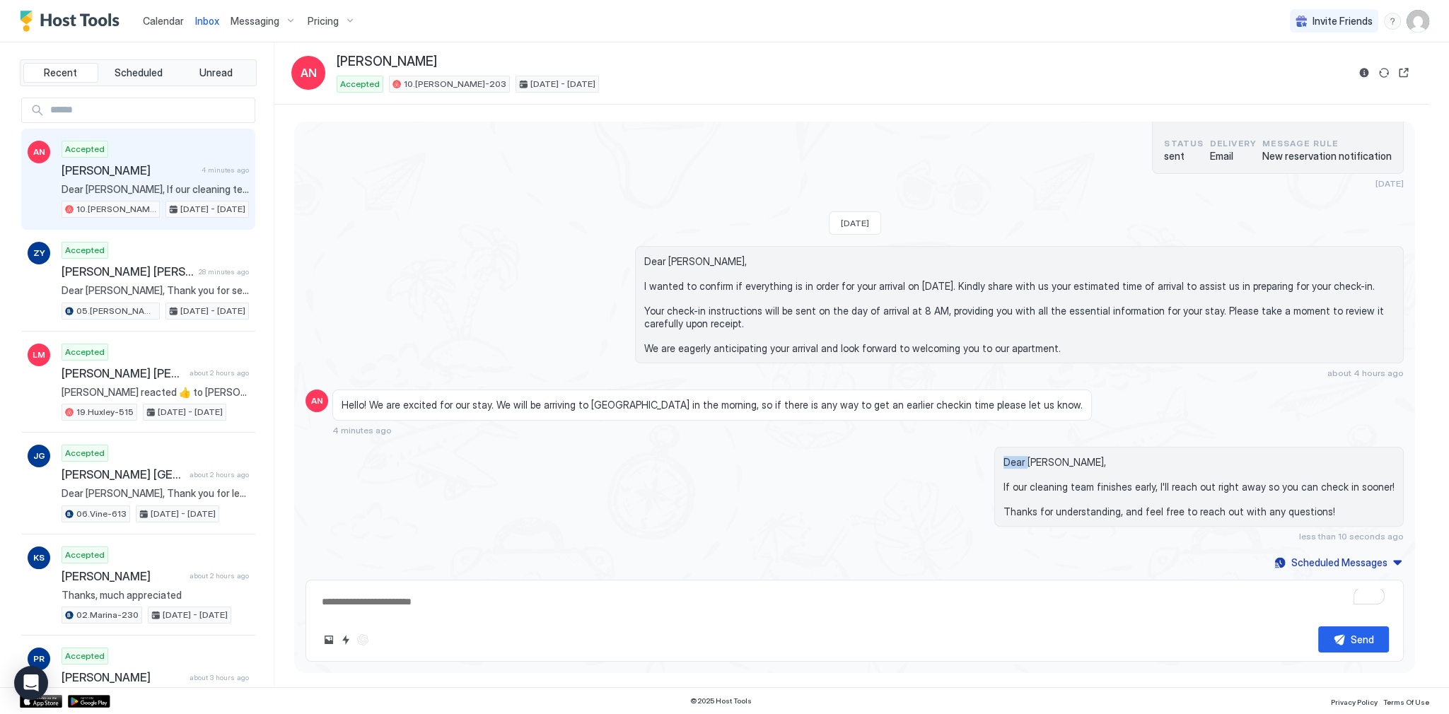
click at [645, 465] on div "Dear Amanda, If our cleaning team finishes early, I'll reach out right away so …" at bounding box center [1019, 494] width 769 height 95
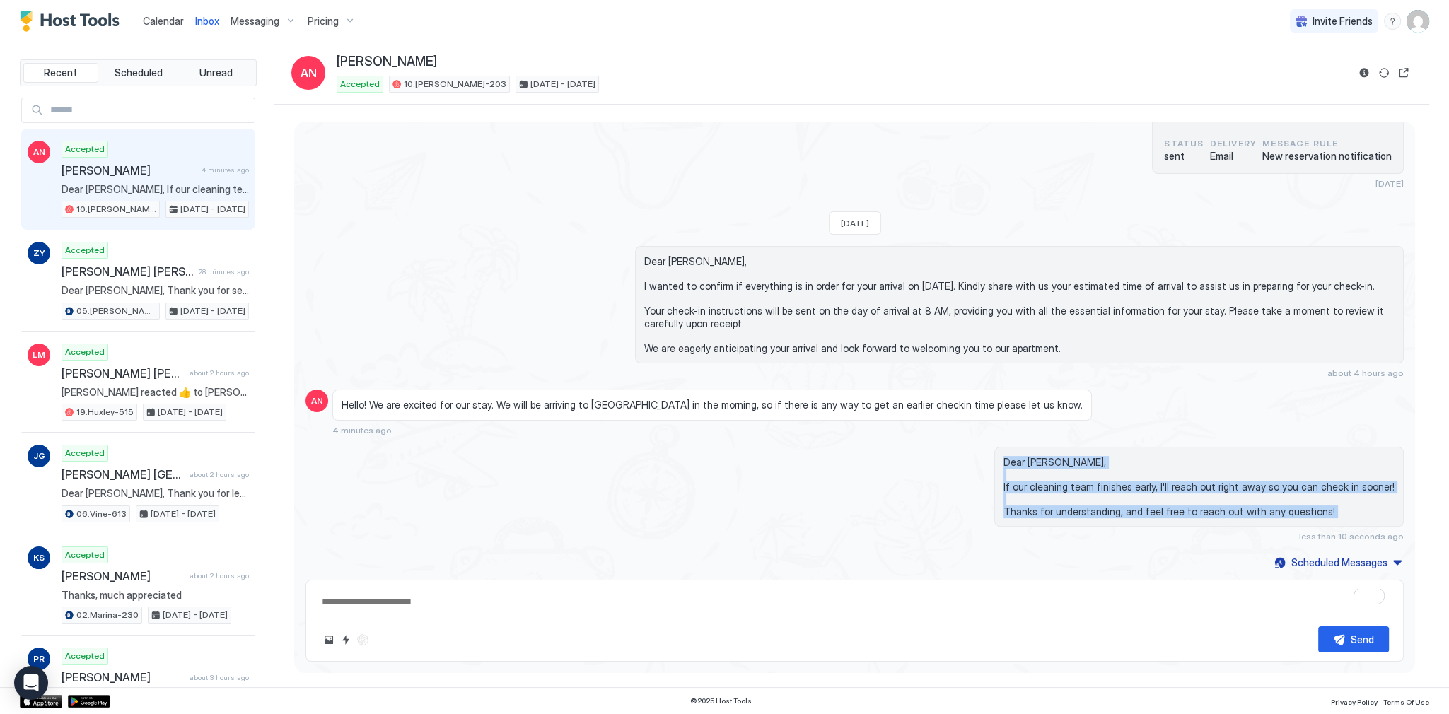
drag, startPoint x: 645, startPoint y: 465, endPoint x: 659, endPoint y: 524, distance: 61.1
click at [659, 523] on div "Dear Amanda, If our cleaning team finishes early, I'll reach out right away so …" at bounding box center [1019, 494] width 769 height 95
click at [665, 526] on div "Dear Amanda, If our cleaning team finishes early, I'll reach out right away so …" at bounding box center [1019, 494] width 769 height 95
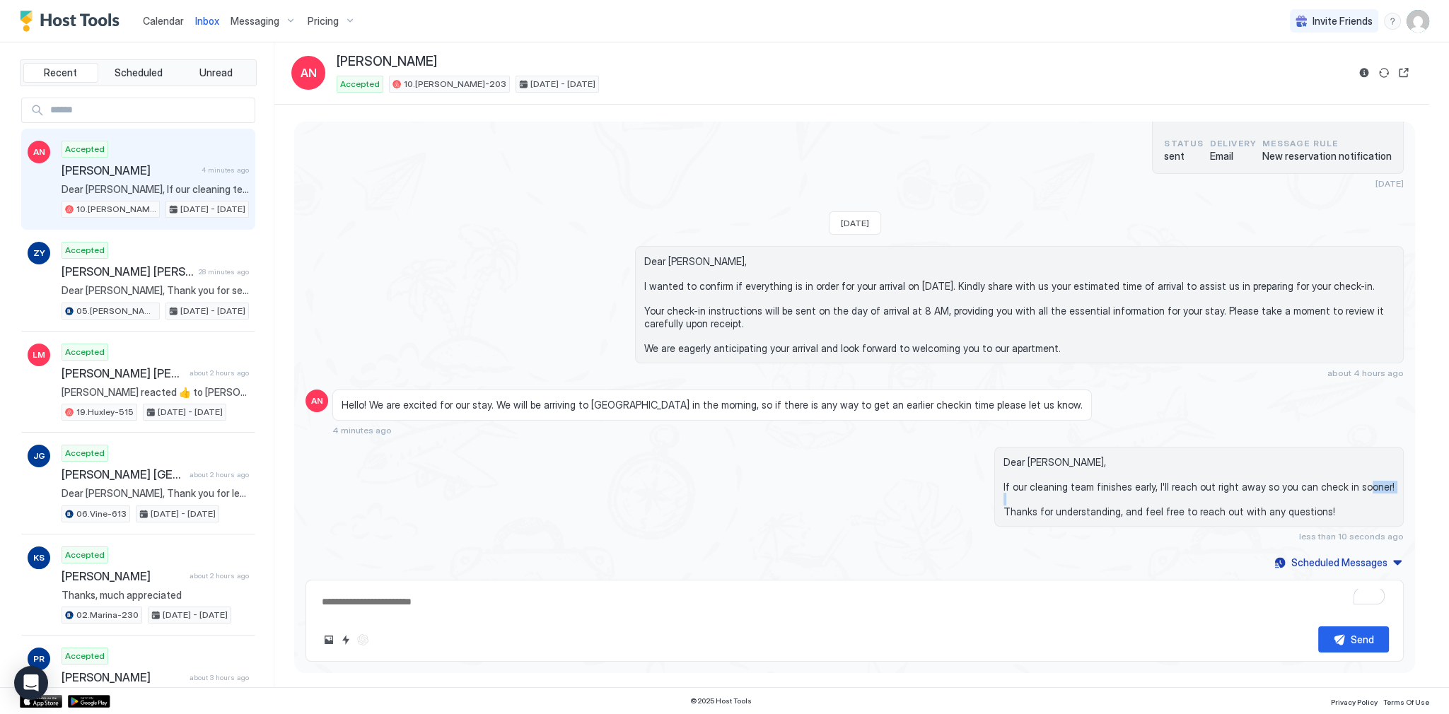
click at [665, 526] on div "Dear Amanda, If our cleaning team finishes early, I'll reach out right away so …" at bounding box center [1019, 494] width 769 height 95
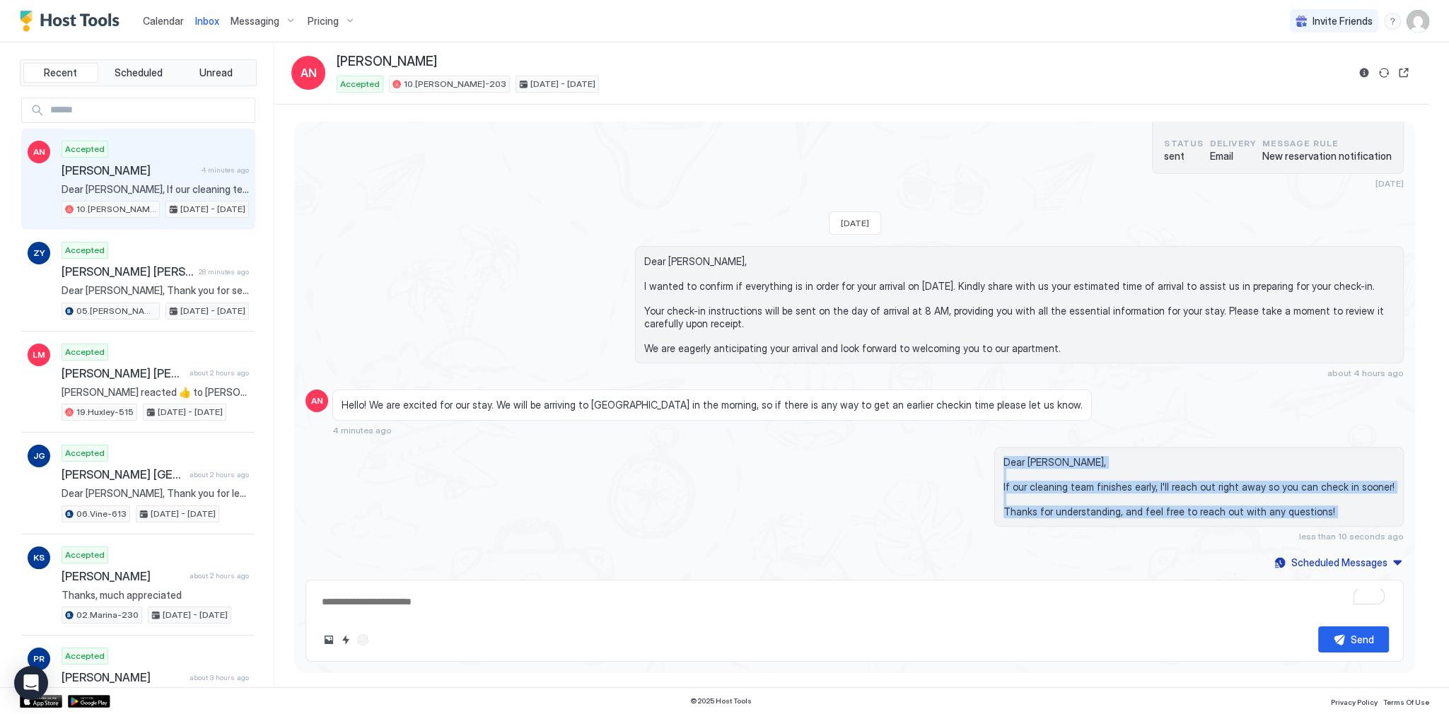
drag, startPoint x: 665, startPoint y: 526, endPoint x: 650, endPoint y: 446, distance: 82.0
click at [650, 447] on div "Dear Amanda, If our cleaning team finishes early, I'll reach out right away so …" at bounding box center [1019, 494] width 769 height 95
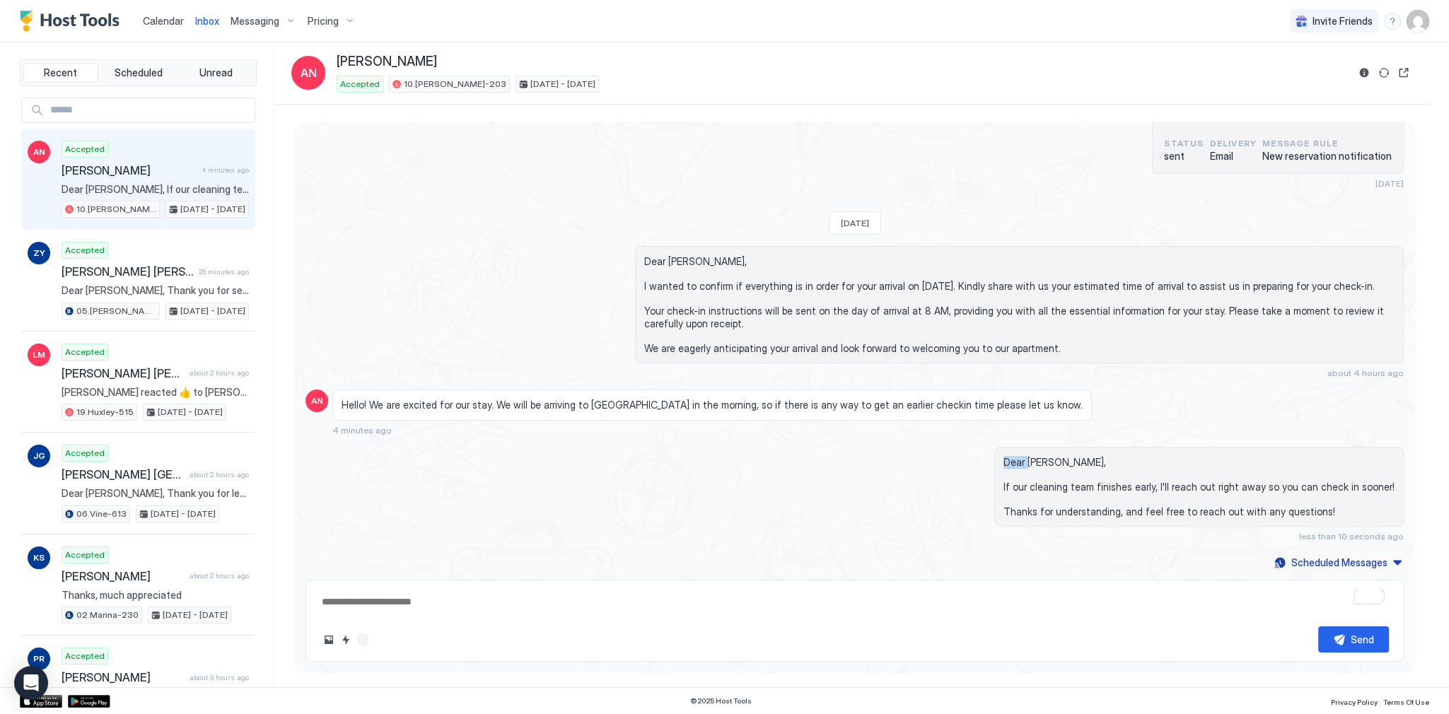
click at [650, 447] on div "Dear Amanda, If our cleaning team finishes early, I'll reach out right away so …" at bounding box center [1019, 494] width 769 height 95
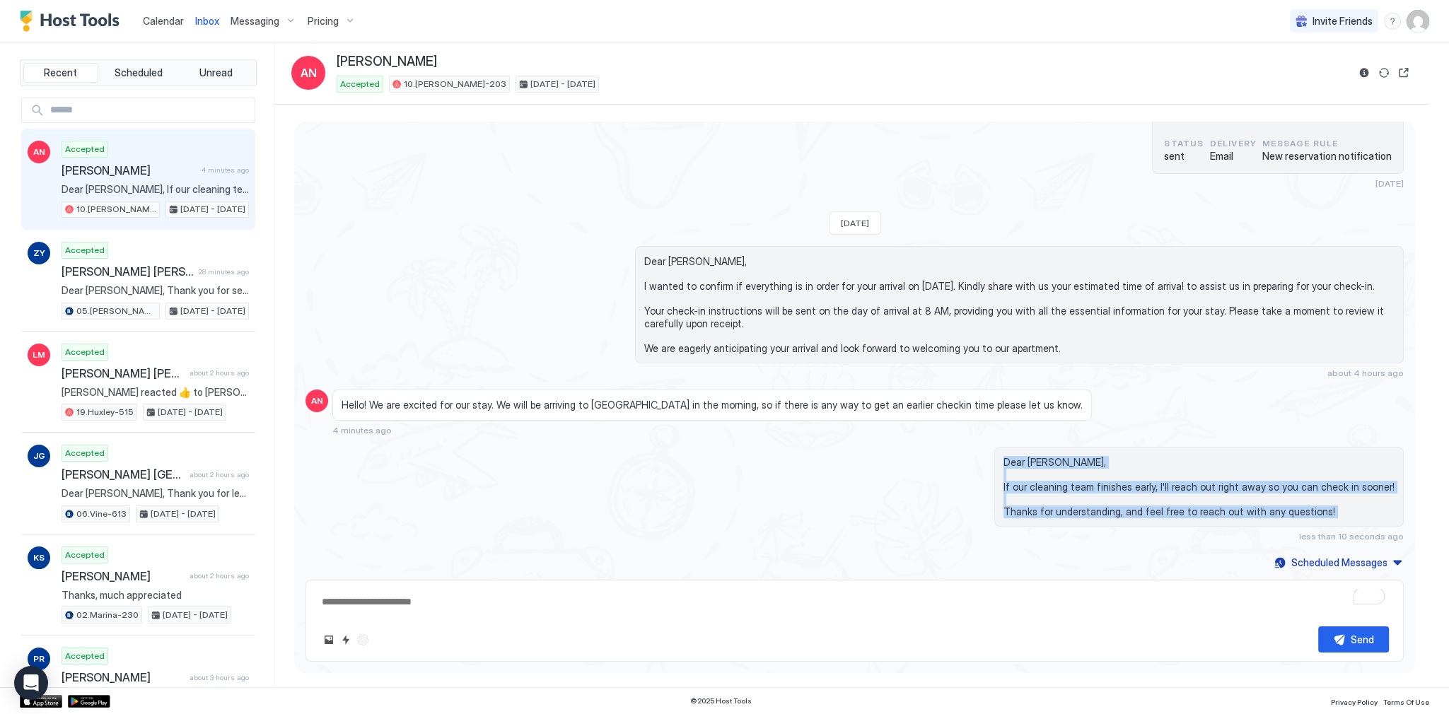
drag, startPoint x: 650, startPoint y: 446, endPoint x: 704, endPoint y: 526, distance: 96.9
click at [704, 526] on div "Dear Amanda, If our cleaning team finishes early, I'll reach out right away so …" at bounding box center [1019, 494] width 769 height 95
click at [704, 525] on div "Dear Amanda, If our cleaning team finishes early, I'll reach out right away so …" at bounding box center [1019, 494] width 769 height 95
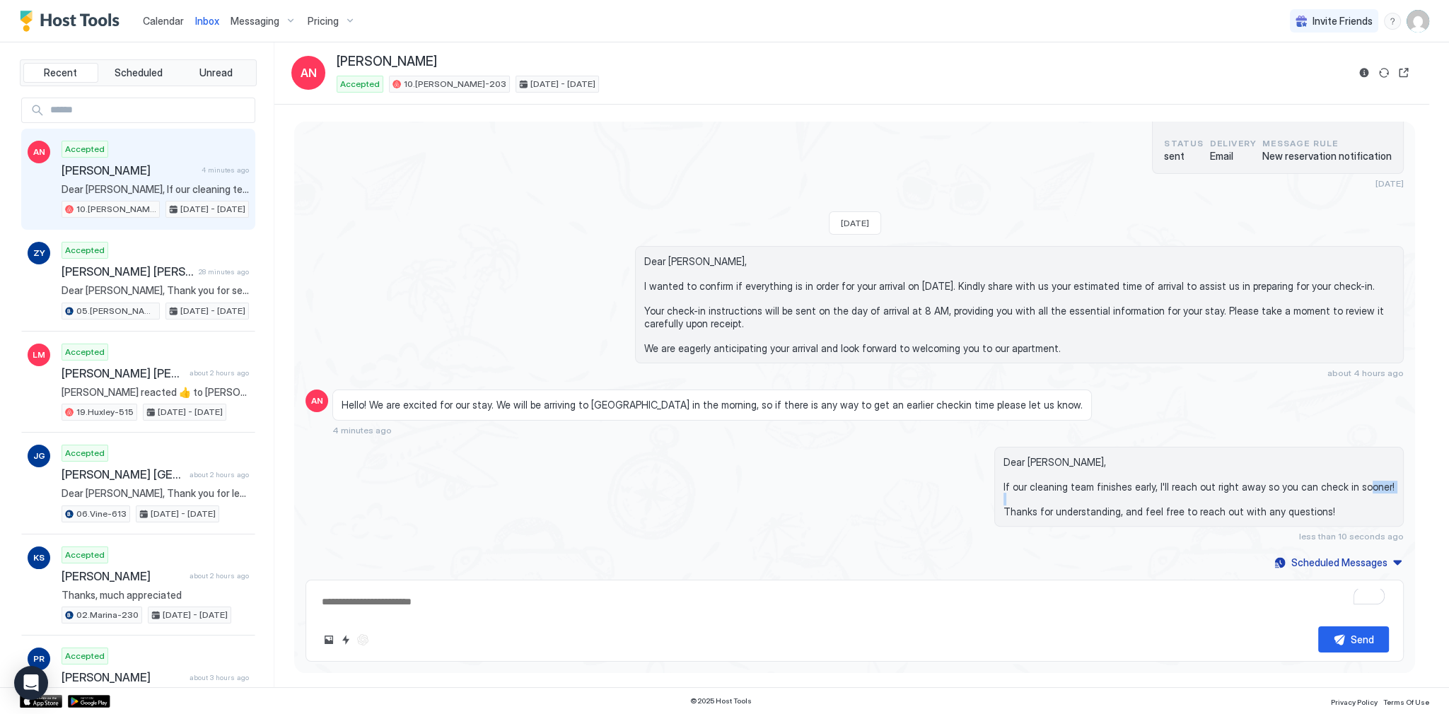
click at [704, 525] on div "Dear Amanda, If our cleaning team finishes early, I'll reach out right away so …" at bounding box center [1019, 494] width 769 height 95
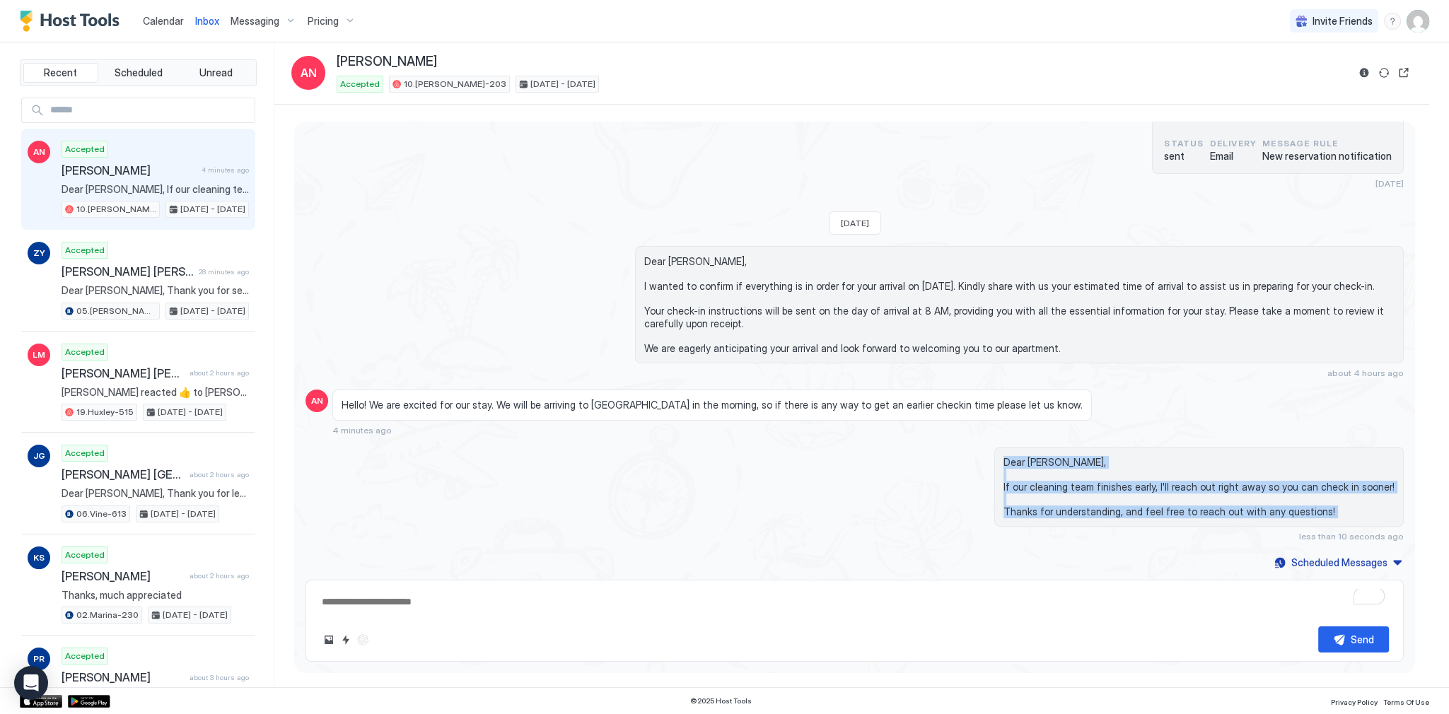
drag, startPoint x: 704, startPoint y: 525, endPoint x: 685, endPoint y: 458, distance: 69.4
click at [685, 458] on div "Dear Amanda, If our cleaning team finishes early, I'll reach out right away so …" at bounding box center [1019, 494] width 769 height 95
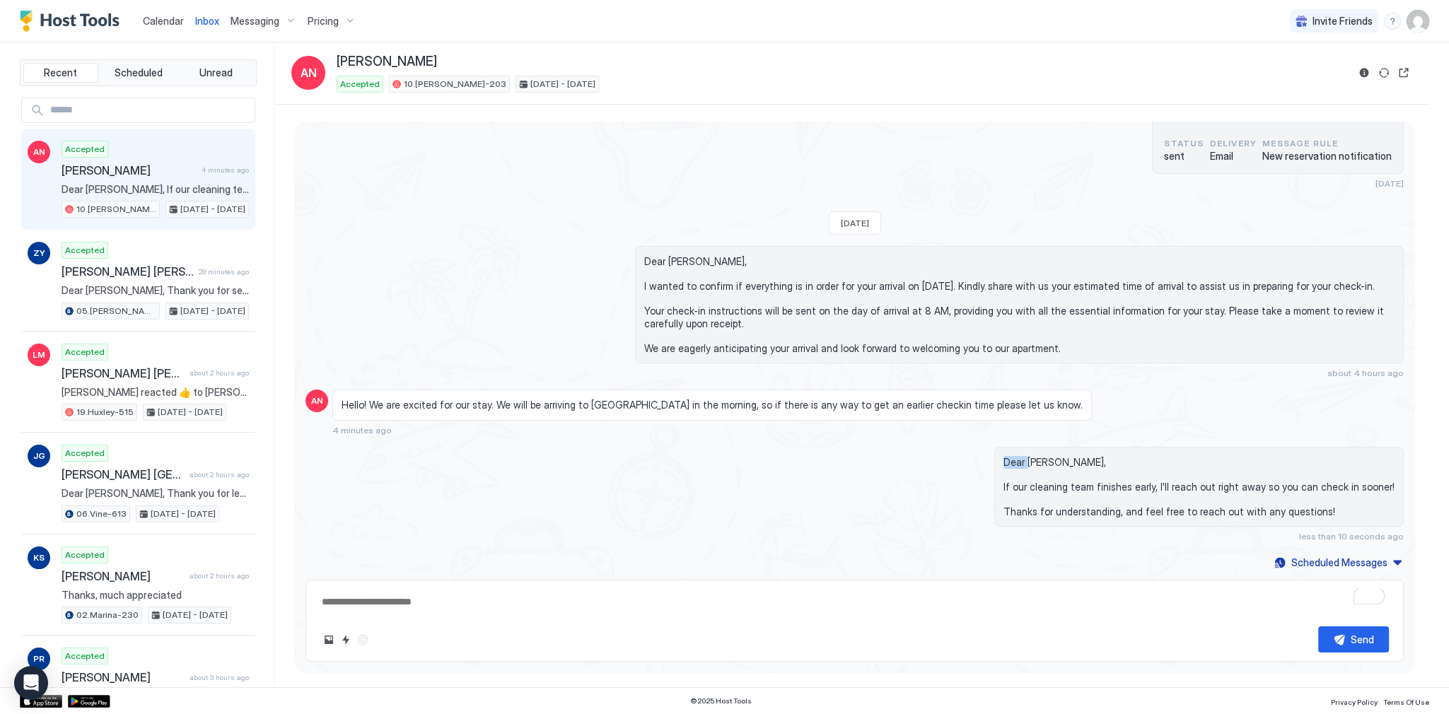
click at [685, 458] on div "Dear Amanda, If our cleaning team finishes early, I'll reach out right away so …" at bounding box center [1019, 494] width 769 height 95
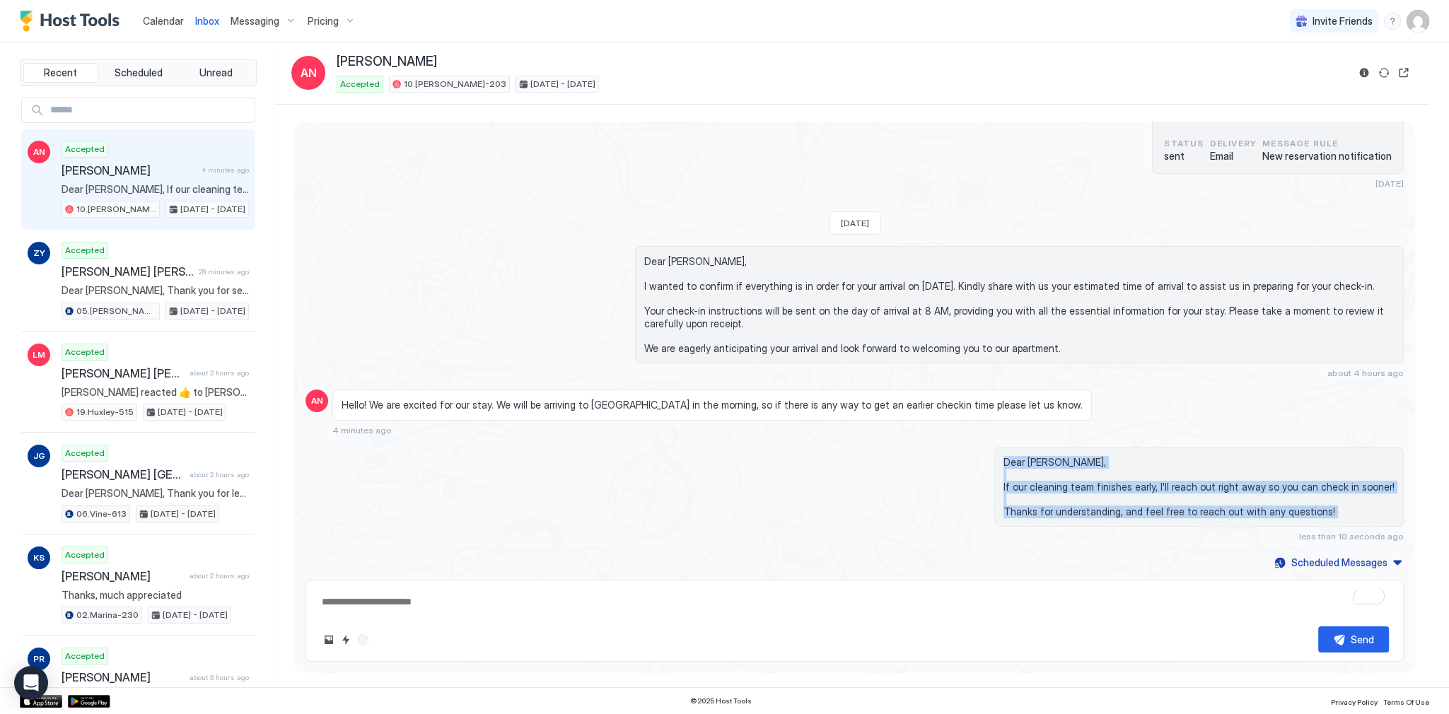
drag, startPoint x: 685, startPoint y: 458, endPoint x: 716, endPoint y: 517, distance: 66.8
click at [716, 517] on div "Dear Amanda, If our cleaning team finishes early, I'll reach out right away so …" at bounding box center [1019, 494] width 769 height 95
click at [717, 517] on div "Dear Amanda, If our cleaning team finishes early, I'll reach out right away so …" at bounding box center [1019, 494] width 769 height 95
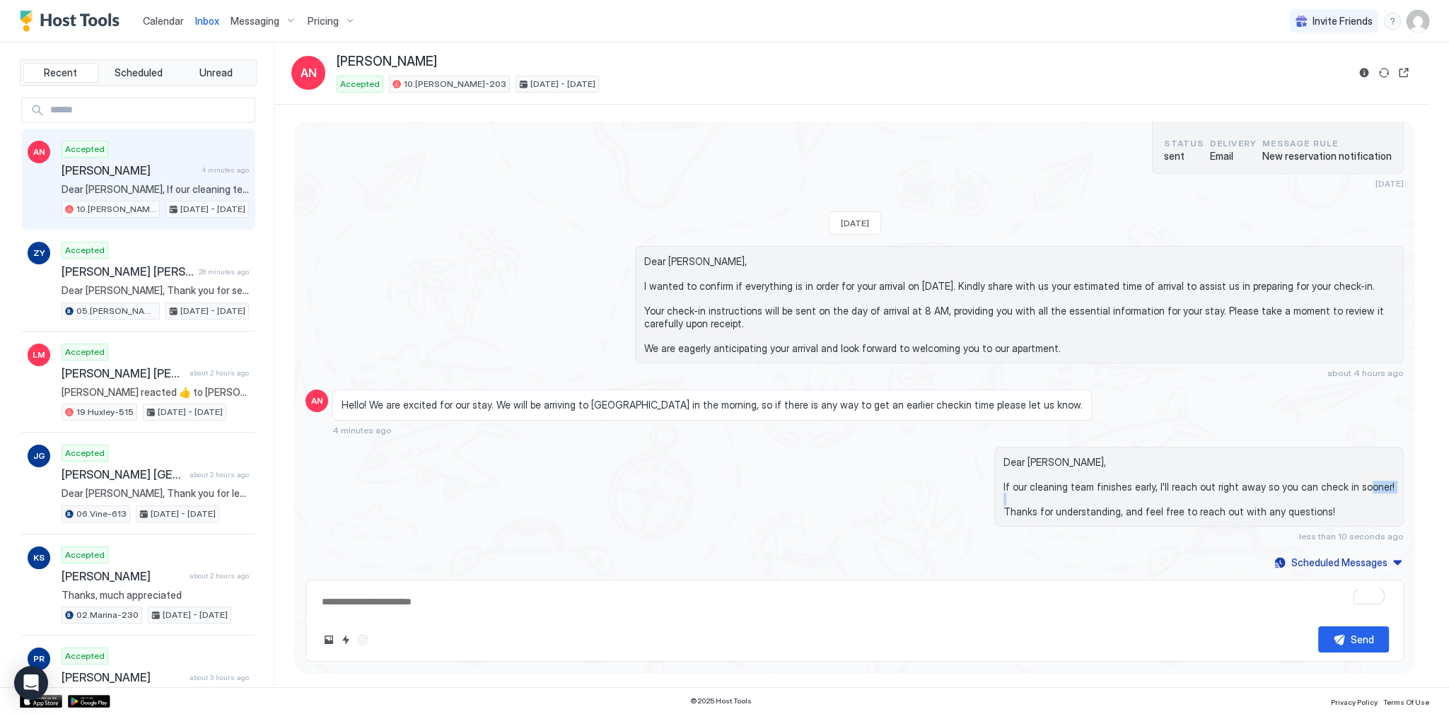
click at [717, 517] on div "Dear Amanda, If our cleaning team finishes early, I'll reach out right away so …" at bounding box center [1019, 494] width 769 height 95
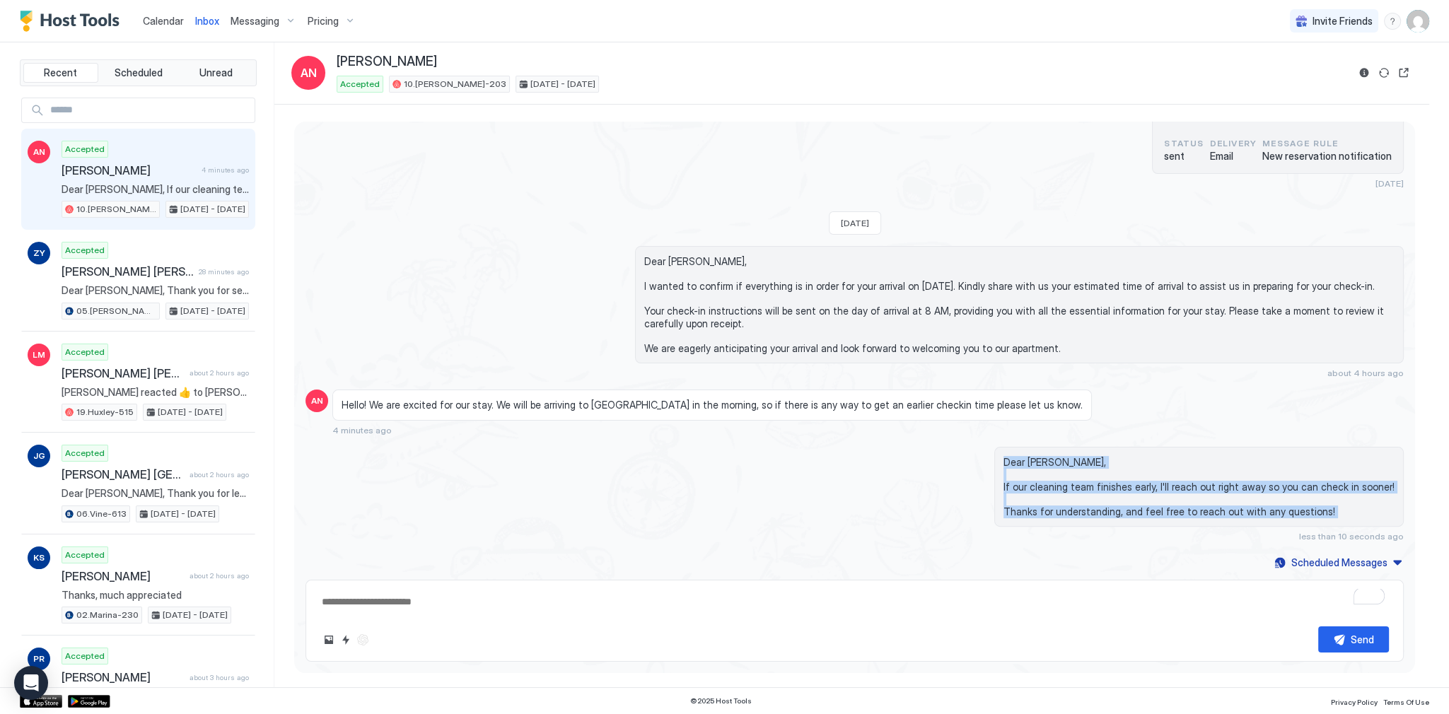
drag, startPoint x: 717, startPoint y: 517, endPoint x: 707, endPoint y: 454, distance: 63.7
click at [707, 454] on div "Dear Amanda, If our cleaning team finishes early, I'll reach out right away so …" at bounding box center [1019, 494] width 769 height 95
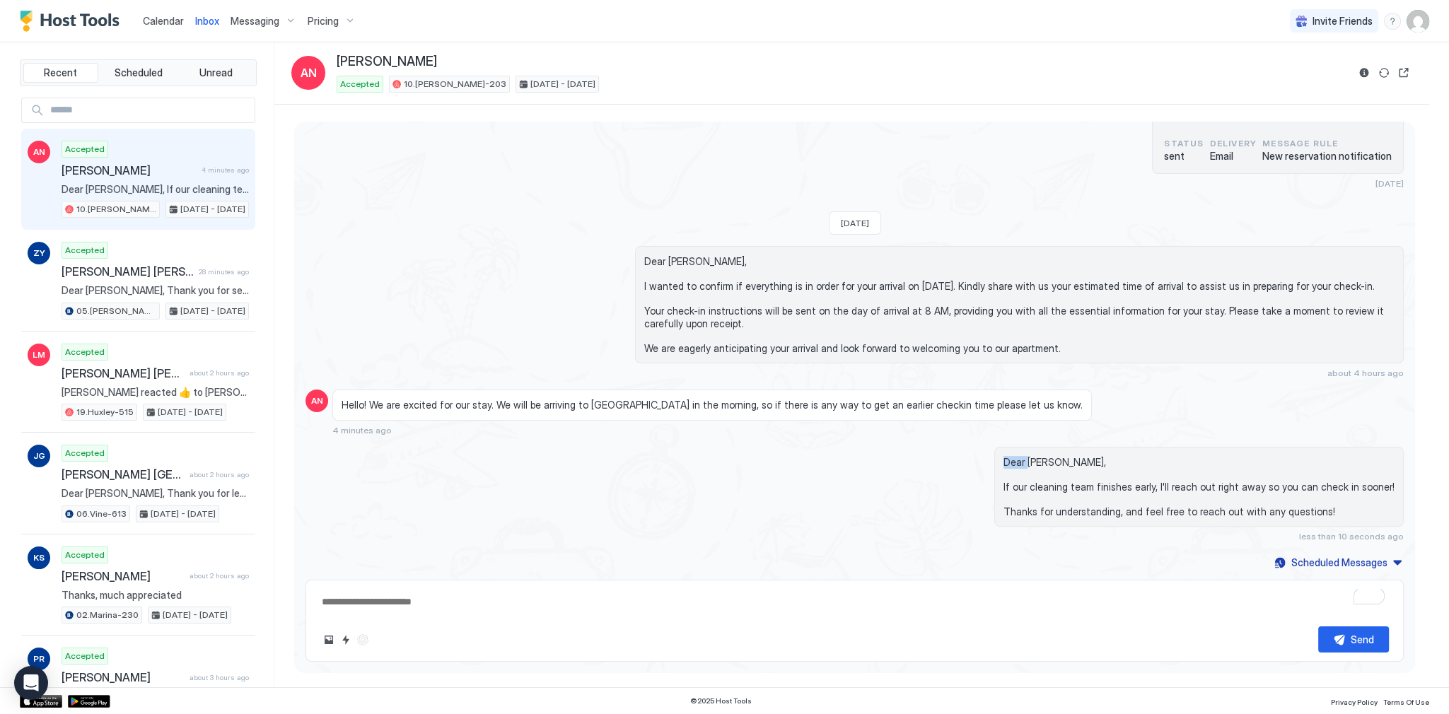
click at [707, 454] on div "Dear Amanda, If our cleaning team finishes early, I'll reach out right away so …" at bounding box center [1019, 494] width 769 height 95
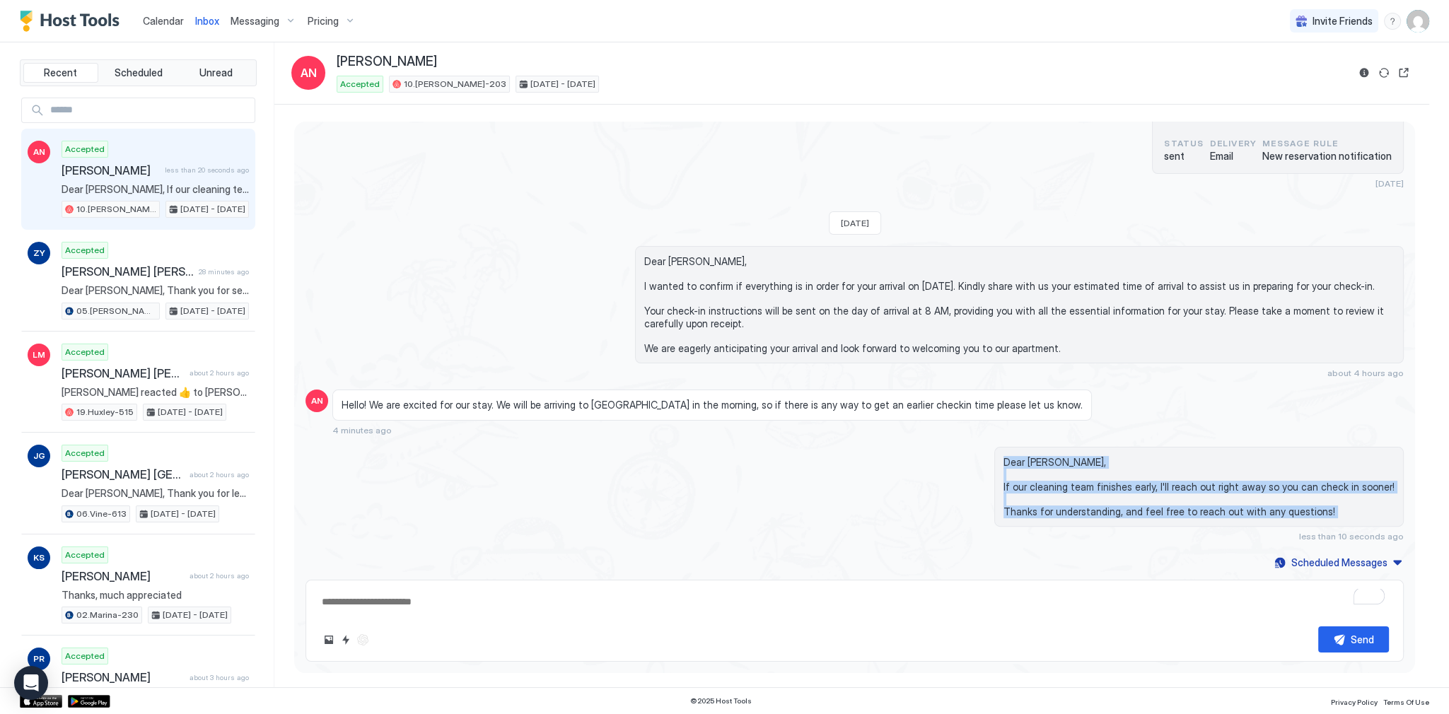
drag, startPoint x: 707, startPoint y: 454, endPoint x: 731, endPoint y: 513, distance: 63.2
click at [731, 513] on div "Dear Amanda, If our cleaning team finishes early, I'll reach out right away so …" at bounding box center [1019, 494] width 769 height 95
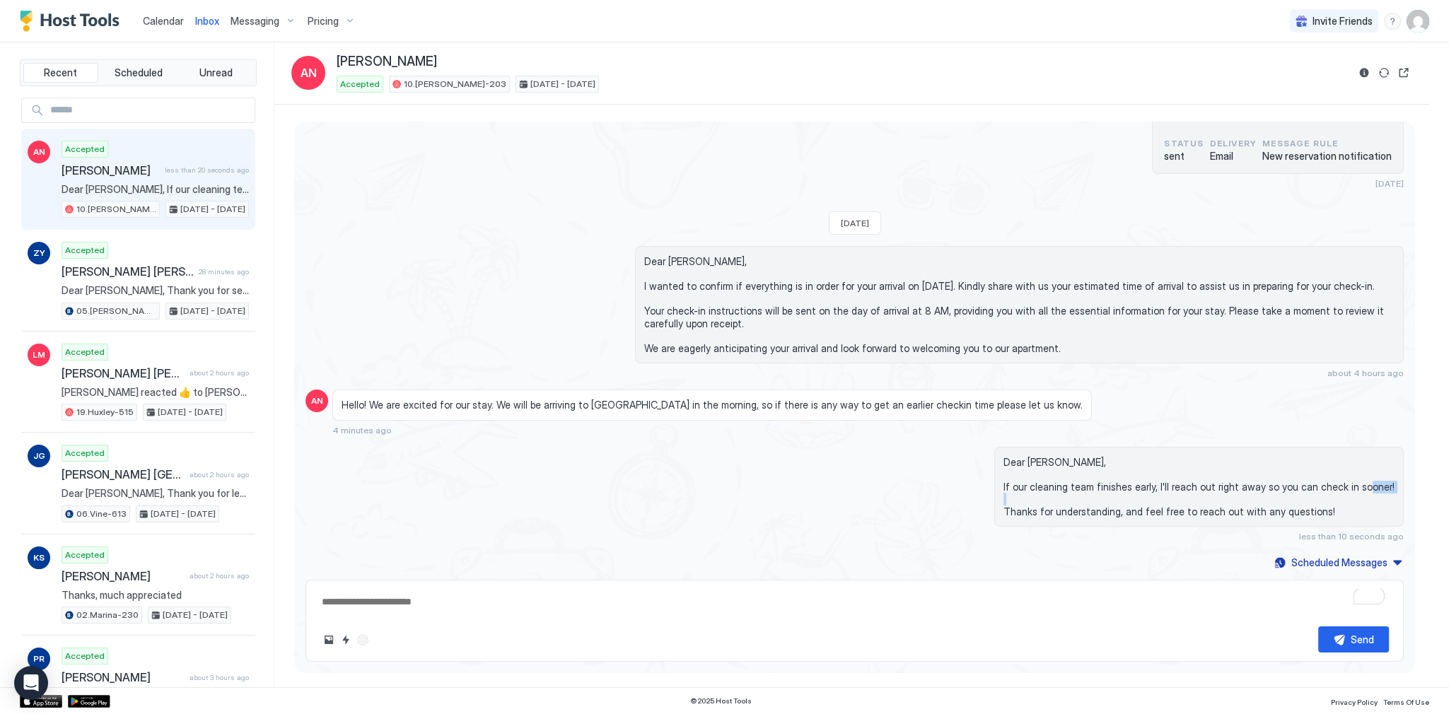
click at [731, 513] on div "Dear Amanda, If our cleaning team finishes early, I'll reach out right away so …" at bounding box center [1019, 494] width 769 height 95
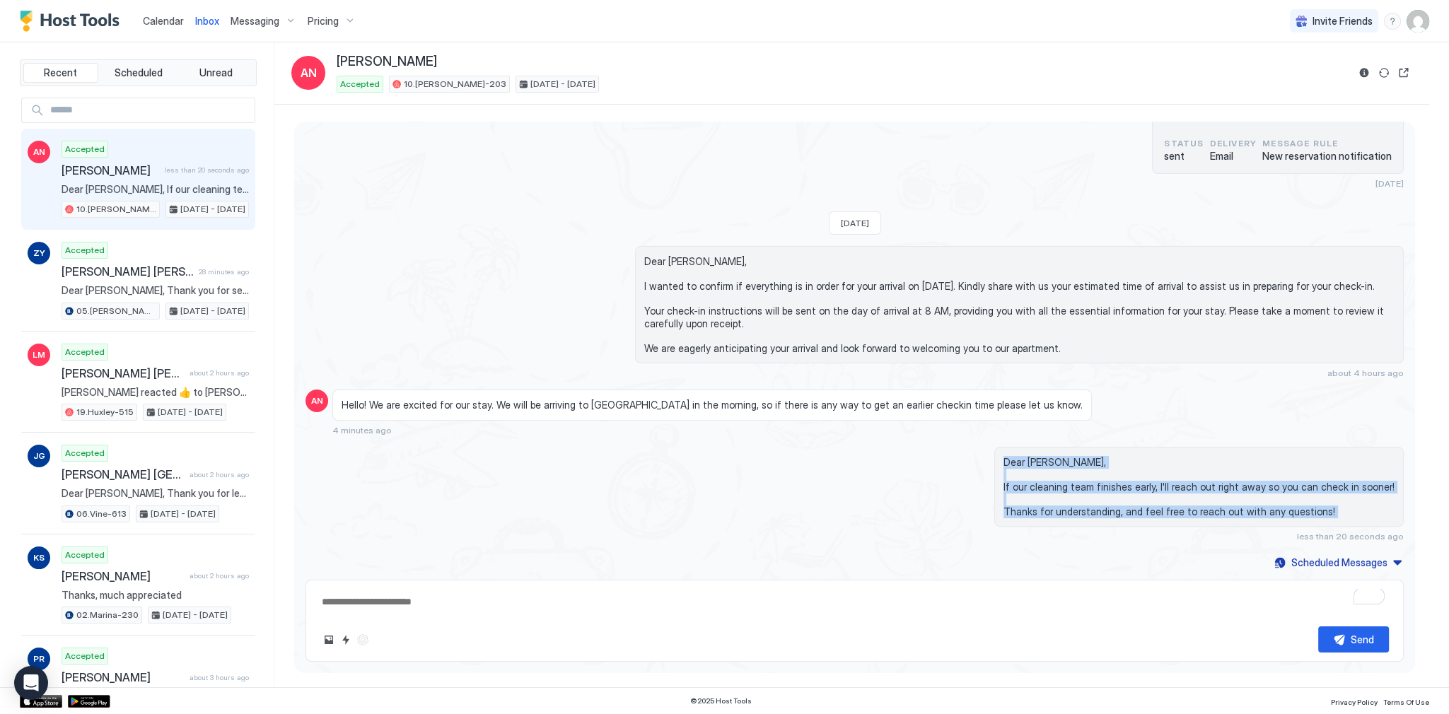
drag, startPoint x: 731, startPoint y: 513, endPoint x: 721, endPoint y: 458, distance: 56.0
click at [721, 459] on div "Dear Amanda, If our cleaning team finishes early, I'll reach out right away so …" at bounding box center [1019, 494] width 769 height 95
click at [721, 458] on div "Dear Amanda, If our cleaning team finishes early, I'll reach out right away so …" at bounding box center [1019, 494] width 769 height 95
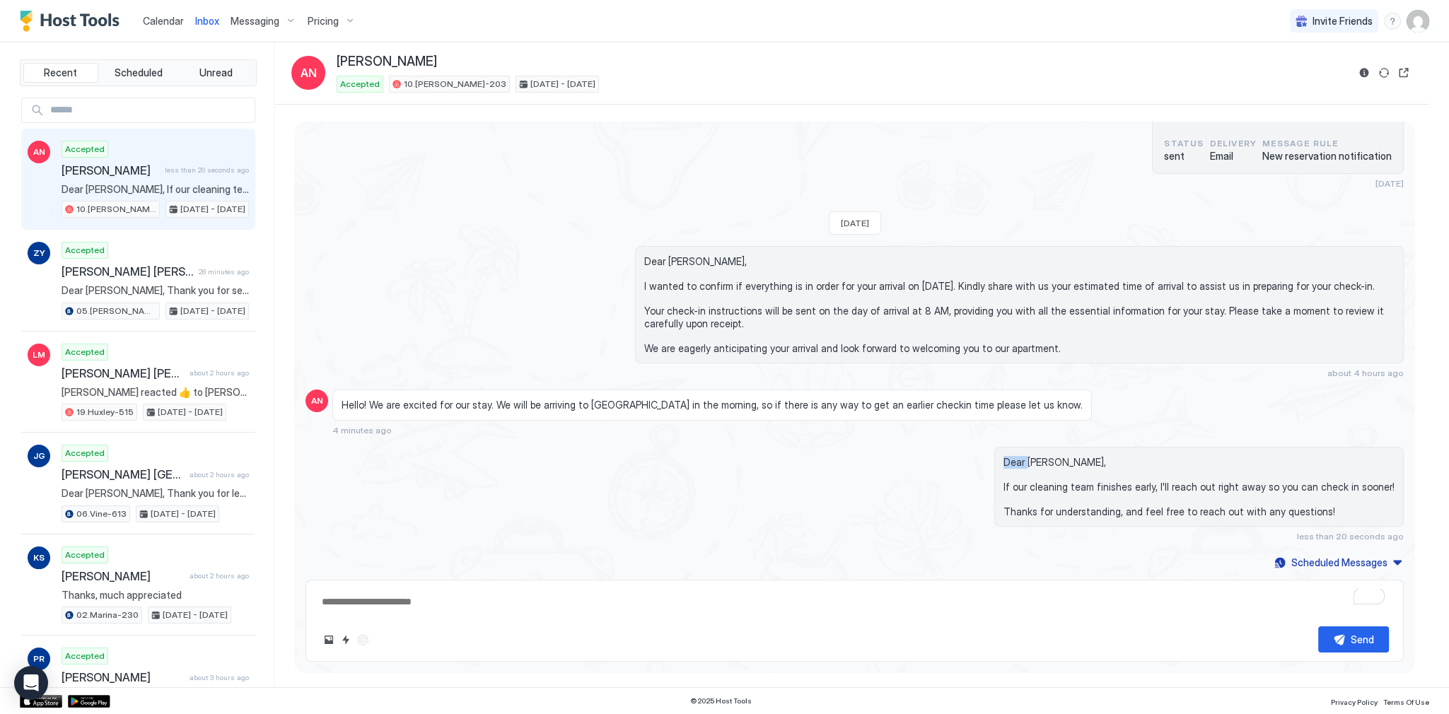
click at [721, 458] on div "Dear Amanda, If our cleaning team finishes early, I'll reach out right away so …" at bounding box center [1019, 494] width 769 height 95
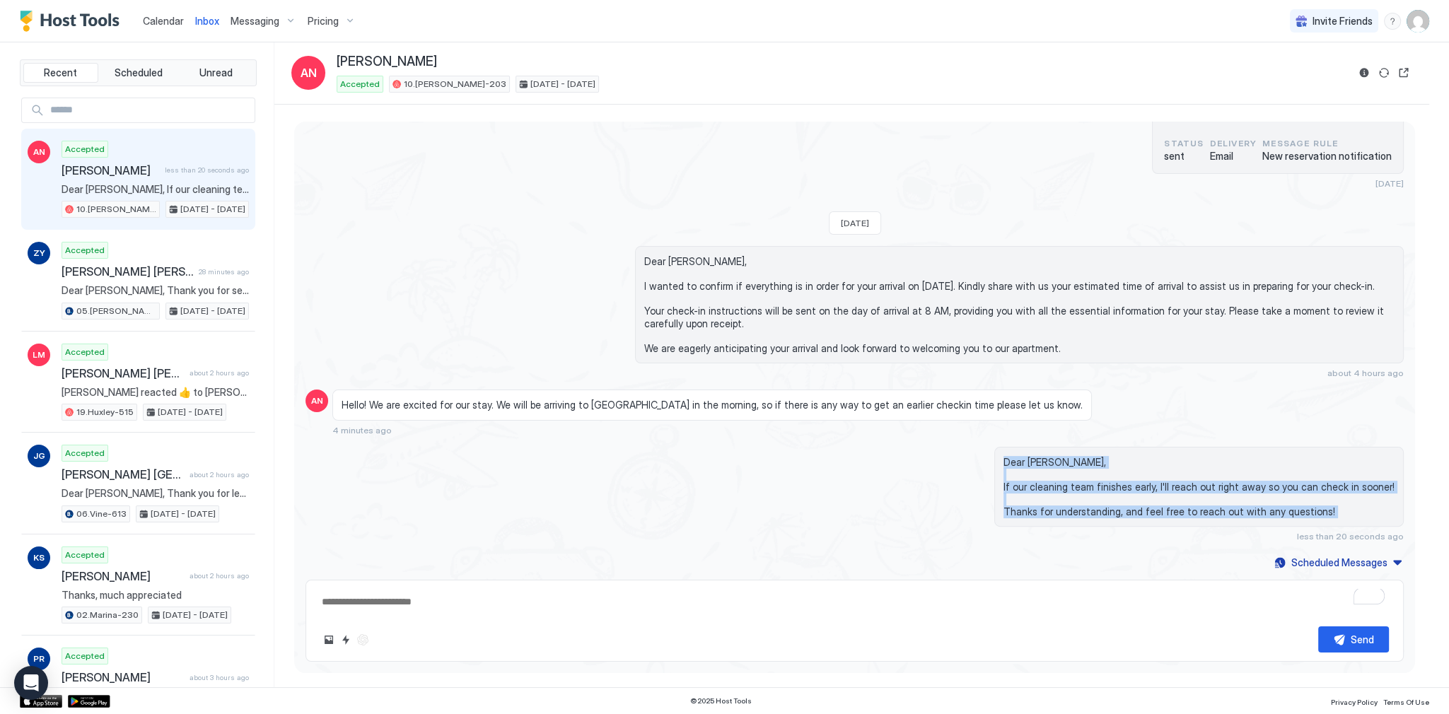
drag, startPoint x: 721, startPoint y: 458, endPoint x: 740, endPoint y: 516, distance: 61.7
click at [740, 516] on div "Dear Amanda, If our cleaning team finishes early, I'll reach out right away so …" at bounding box center [1019, 494] width 769 height 95
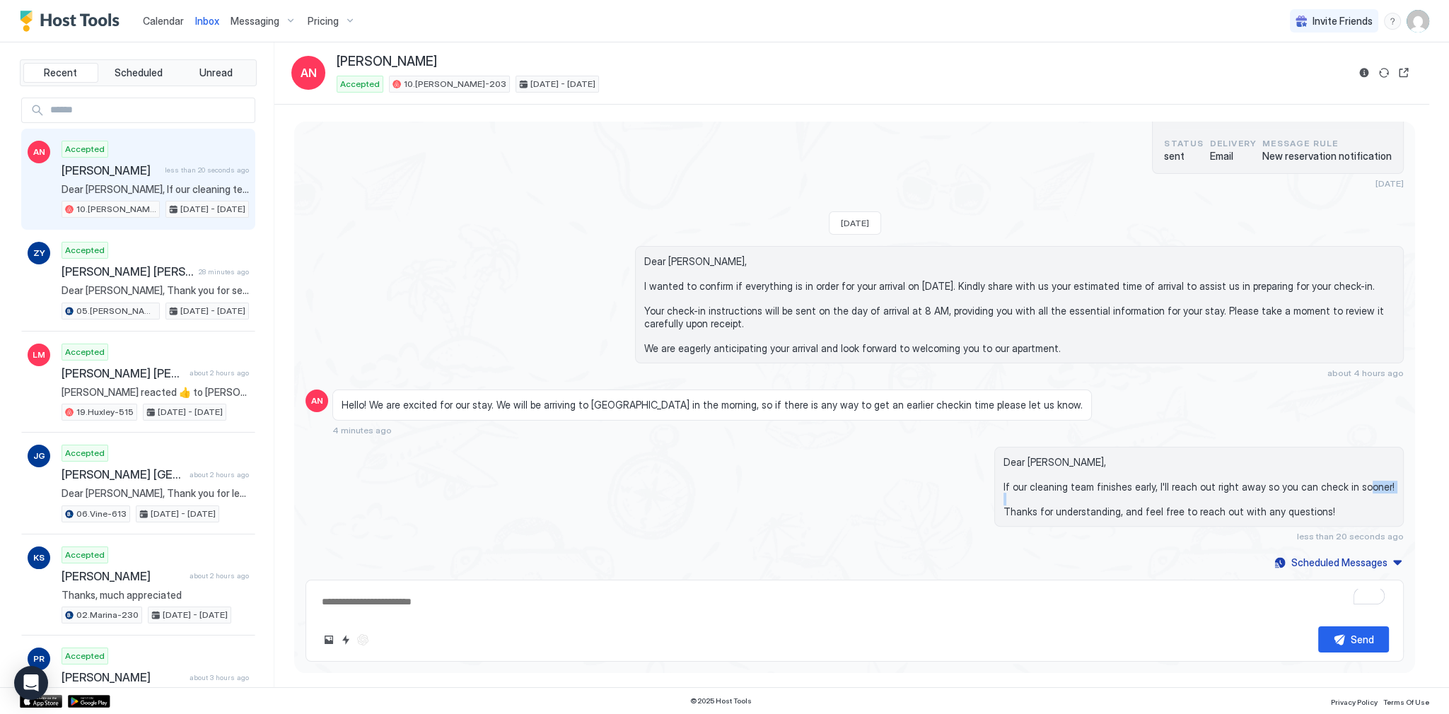
click at [740, 516] on div "Dear Amanda, If our cleaning team finishes early, I'll reach out right away so …" at bounding box center [1019, 494] width 769 height 95
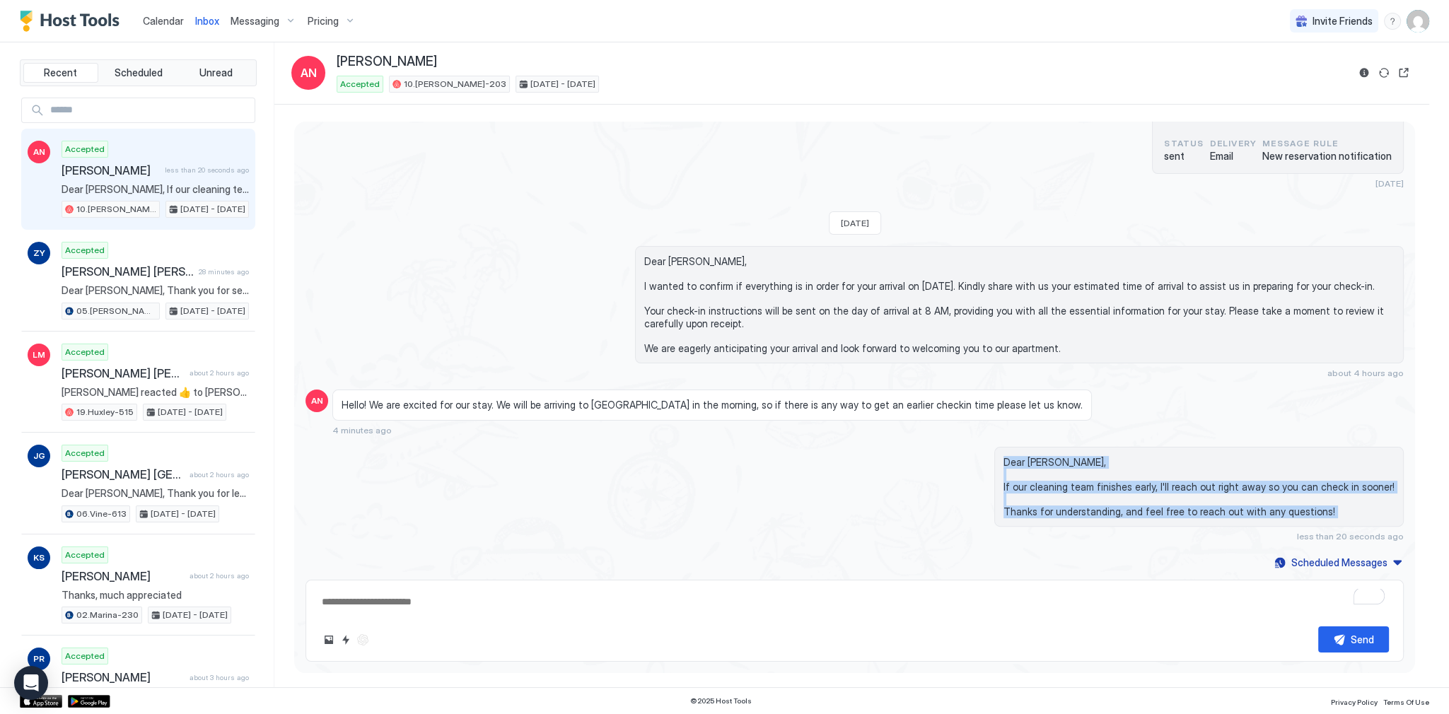
drag, startPoint x: 740, startPoint y: 516, endPoint x: 729, endPoint y: 460, distance: 57.6
click at [729, 460] on div "Dear Amanda, If our cleaning team finishes early, I'll reach out right away so …" at bounding box center [1019, 494] width 769 height 95
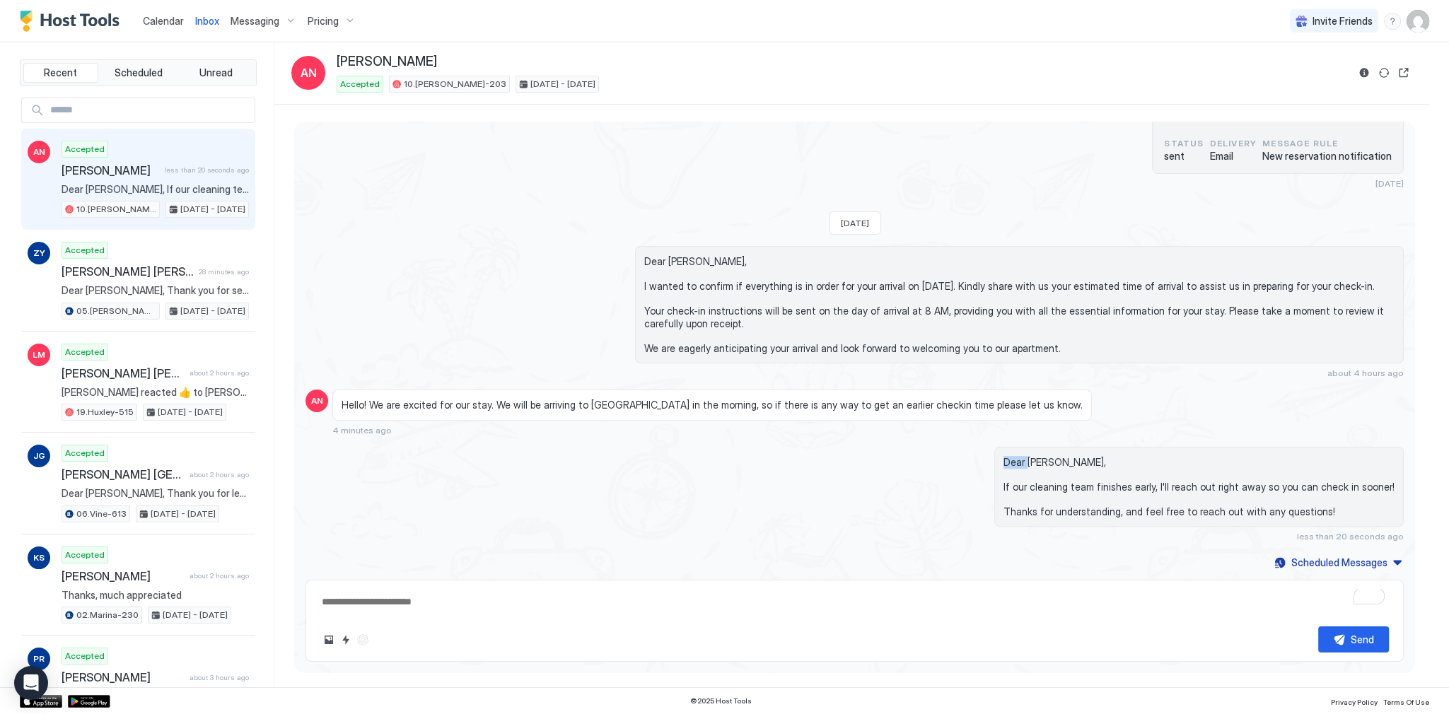
click at [729, 460] on div "Dear Amanda, If our cleaning team finishes early, I'll reach out right away so …" at bounding box center [1019, 494] width 769 height 95
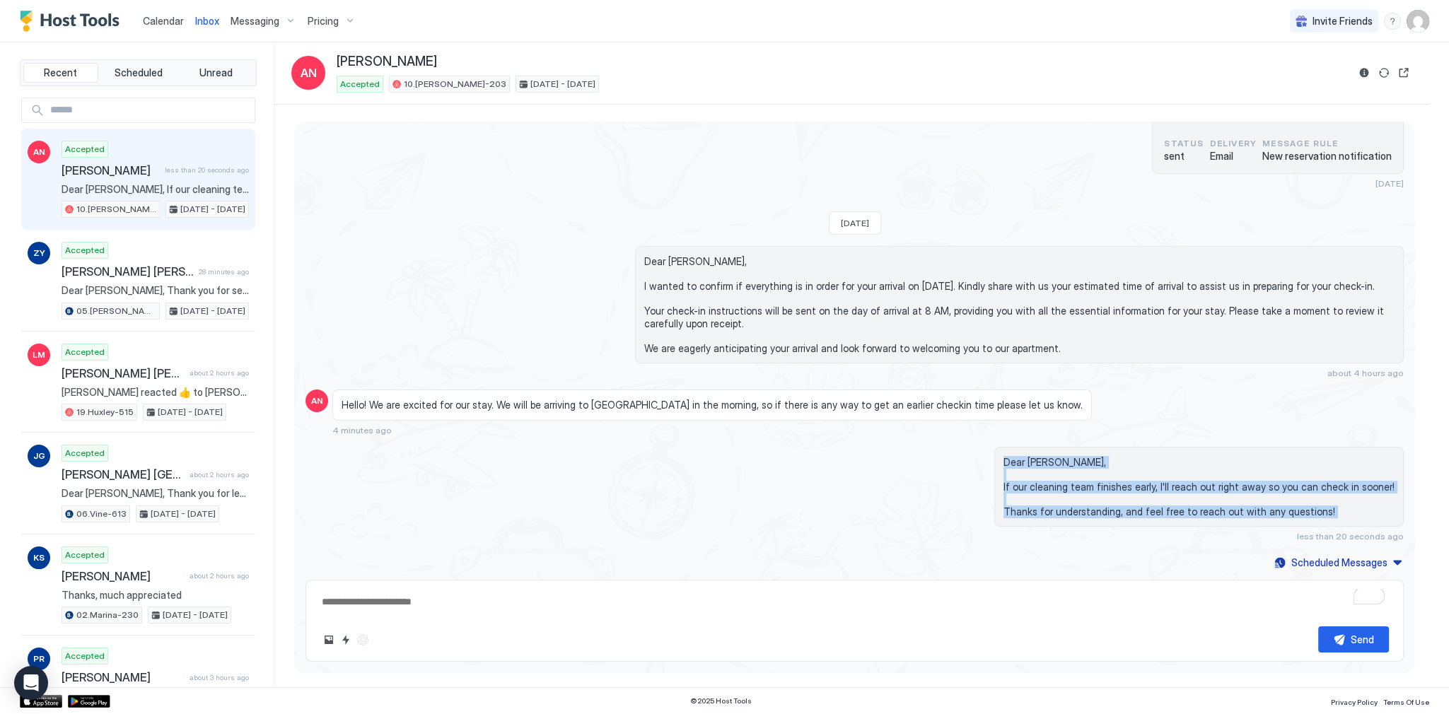
drag, startPoint x: 729, startPoint y: 460, endPoint x: 745, endPoint y: 511, distance: 53.2
click at [745, 511] on div "Dear Amanda, If our cleaning team finishes early, I'll reach out right away so …" at bounding box center [1019, 494] width 769 height 95
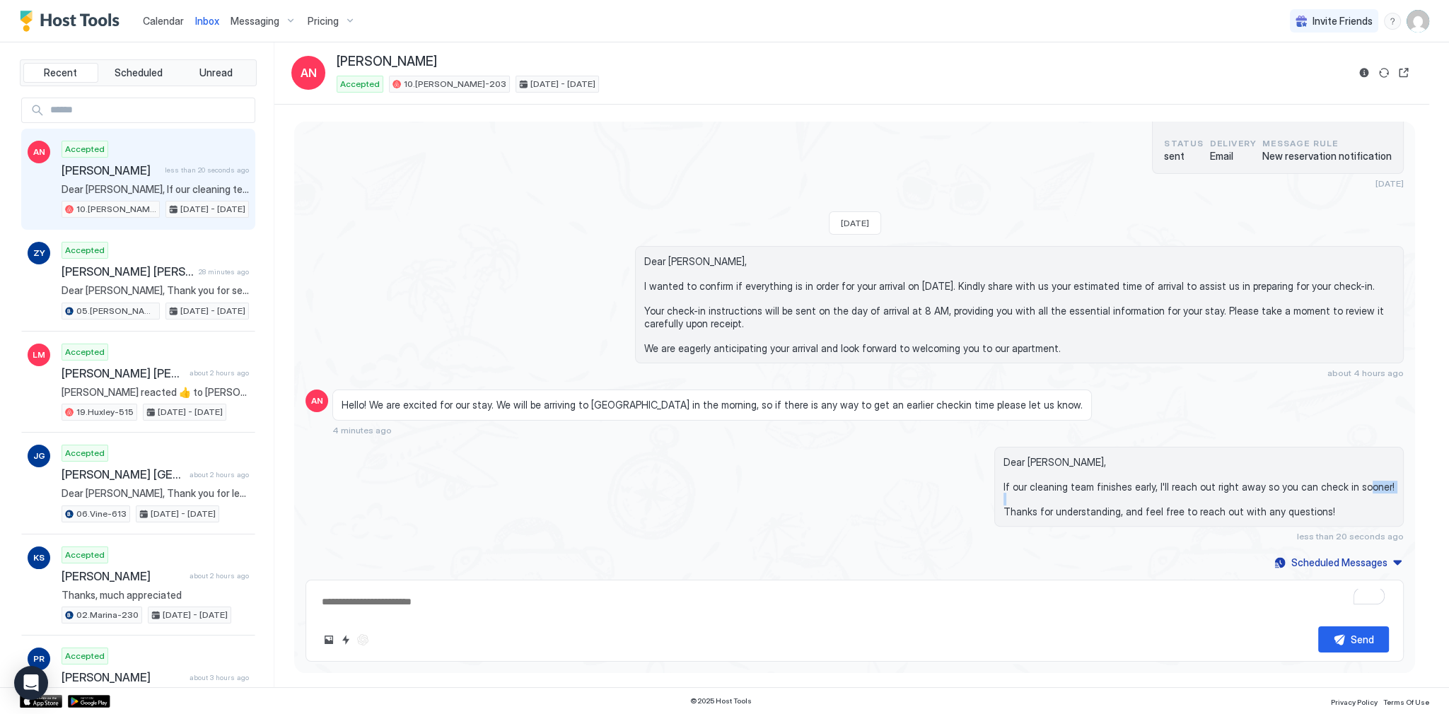
click at [745, 511] on div "Dear Amanda, If our cleaning team finishes early, I'll reach out right away so …" at bounding box center [1019, 494] width 769 height 95
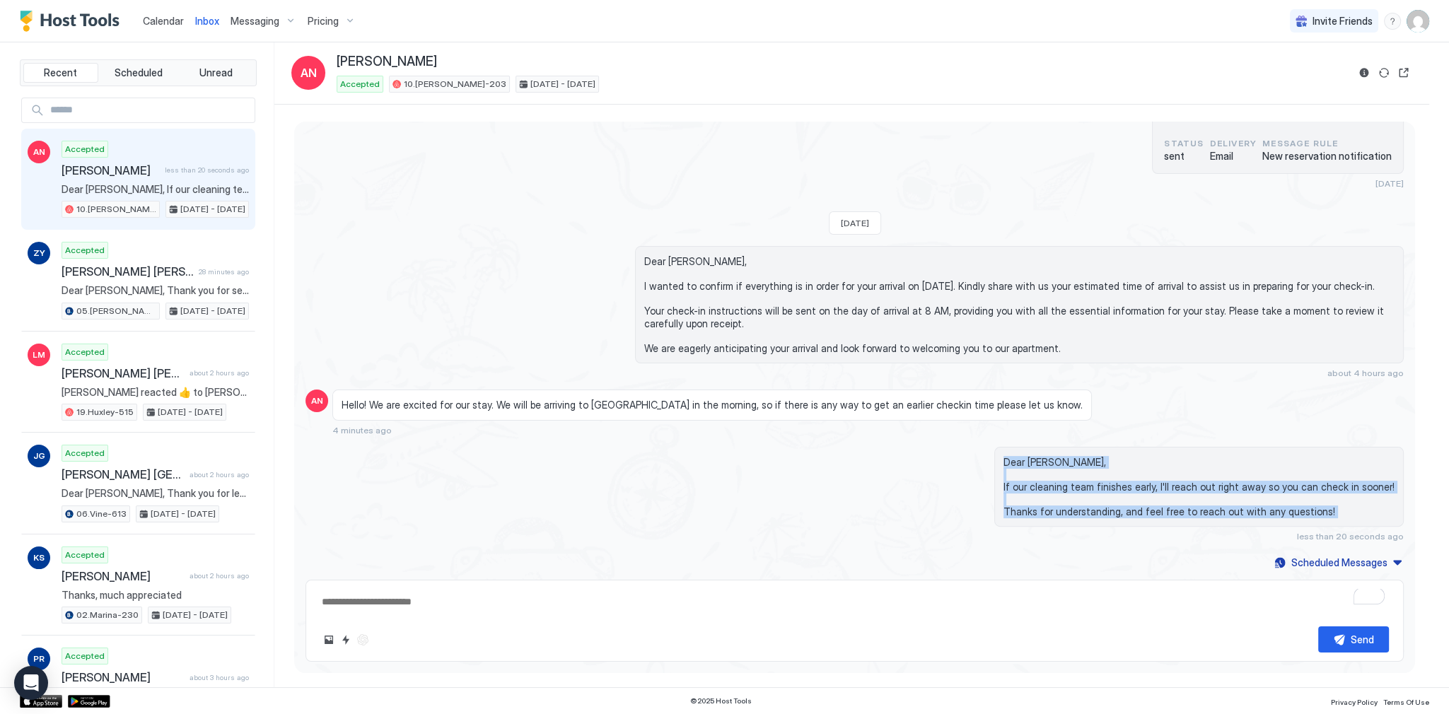
drag, startPoint x: 745, startPoint y: 511, endPoint x: 720, endPoint y: 447, distance: 68.6
click at [720, 447] on div "Dear Amanda, If our cleaning team finishes early, I'll reach out right away so …" at bounding box center [1019, 494] width 769 height 95
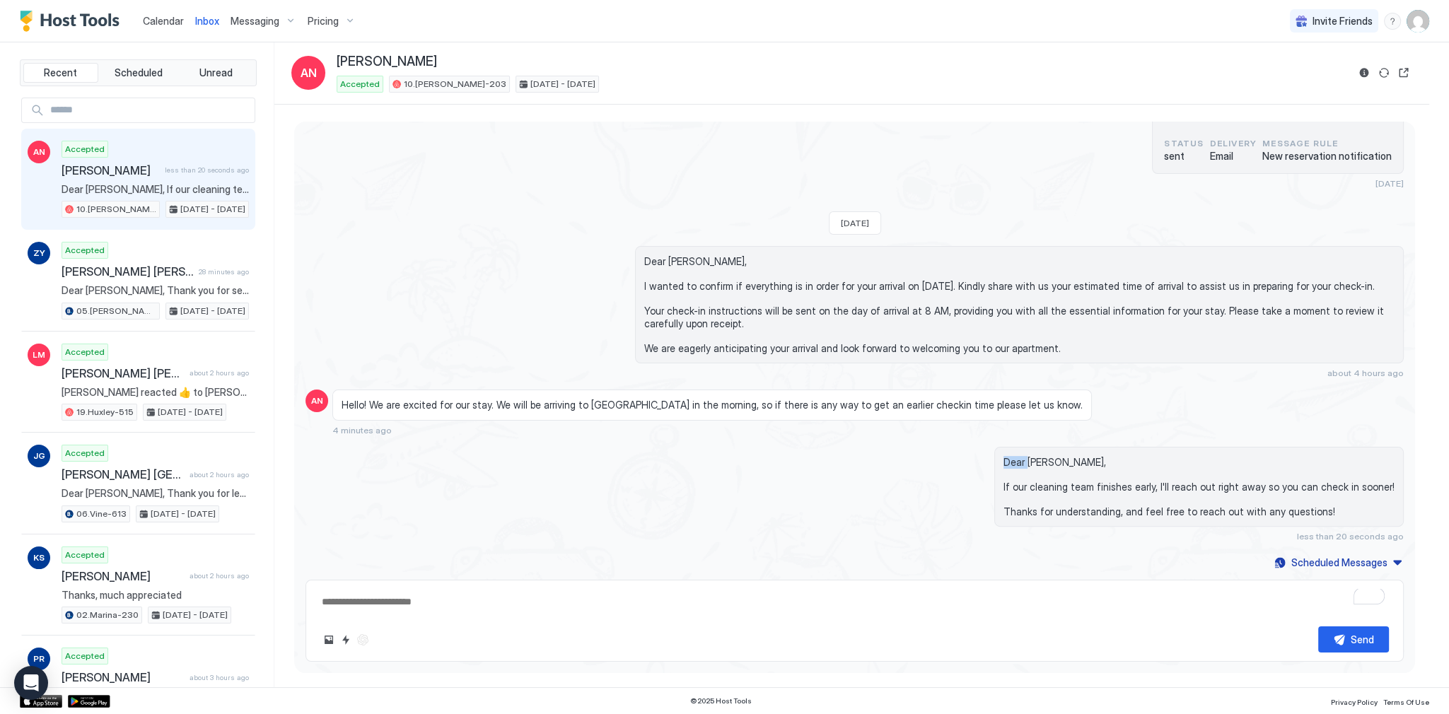
click at [720, 447] on div "Dear Amanda, If our cleaning team finishes early, I'll reach out right away so …" at bounding box center [1019, 494] width 769 height 95
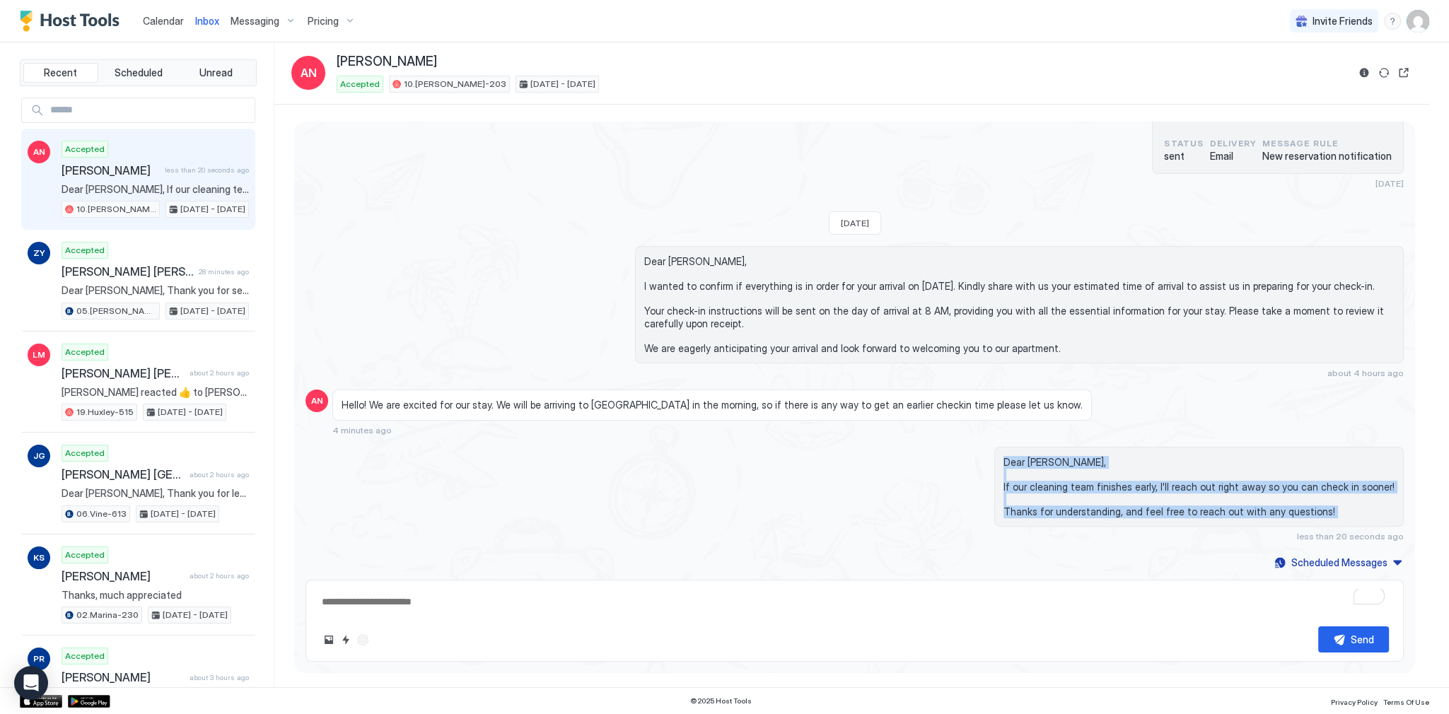
drag, startPoint x: 720, startPoint y: 447, endPoint x: 735, endPoint y: 512, distance: 66.7
click at [735, 512] on div "Dear Amanda, If our cleaning team finishes early, I'll reach out right away so …" at bounding box center [1019, 494] width 769 height 95
click at [735, 511] on div "Dear Amanda, If our cleaning team finishes early, I'll reach out right away so …" at bounding box center [1019, 494] width 769 height 95
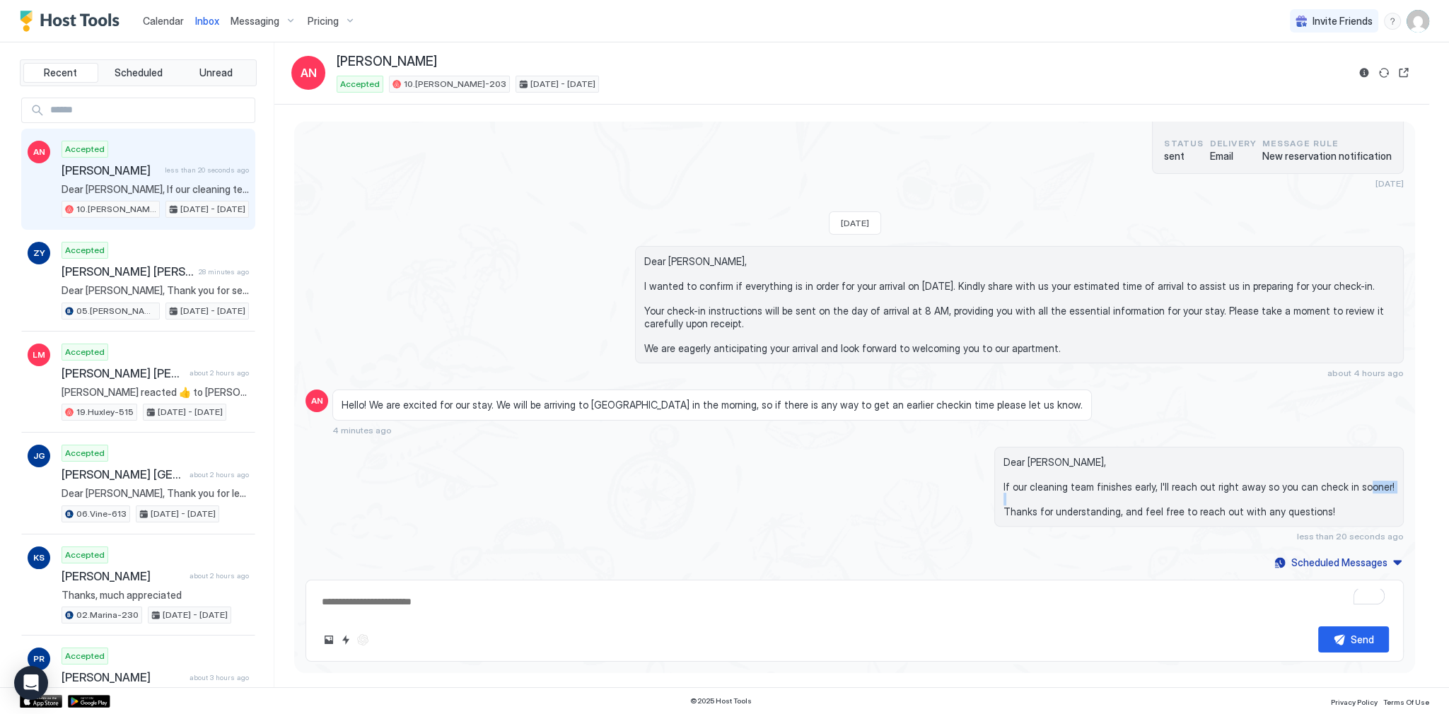
click at [735, 511] on div "Dear Amanda, If our cleaning team finishes early, I'll reach out right away so …" at bounding box center [1019, 494] width 769 height 95
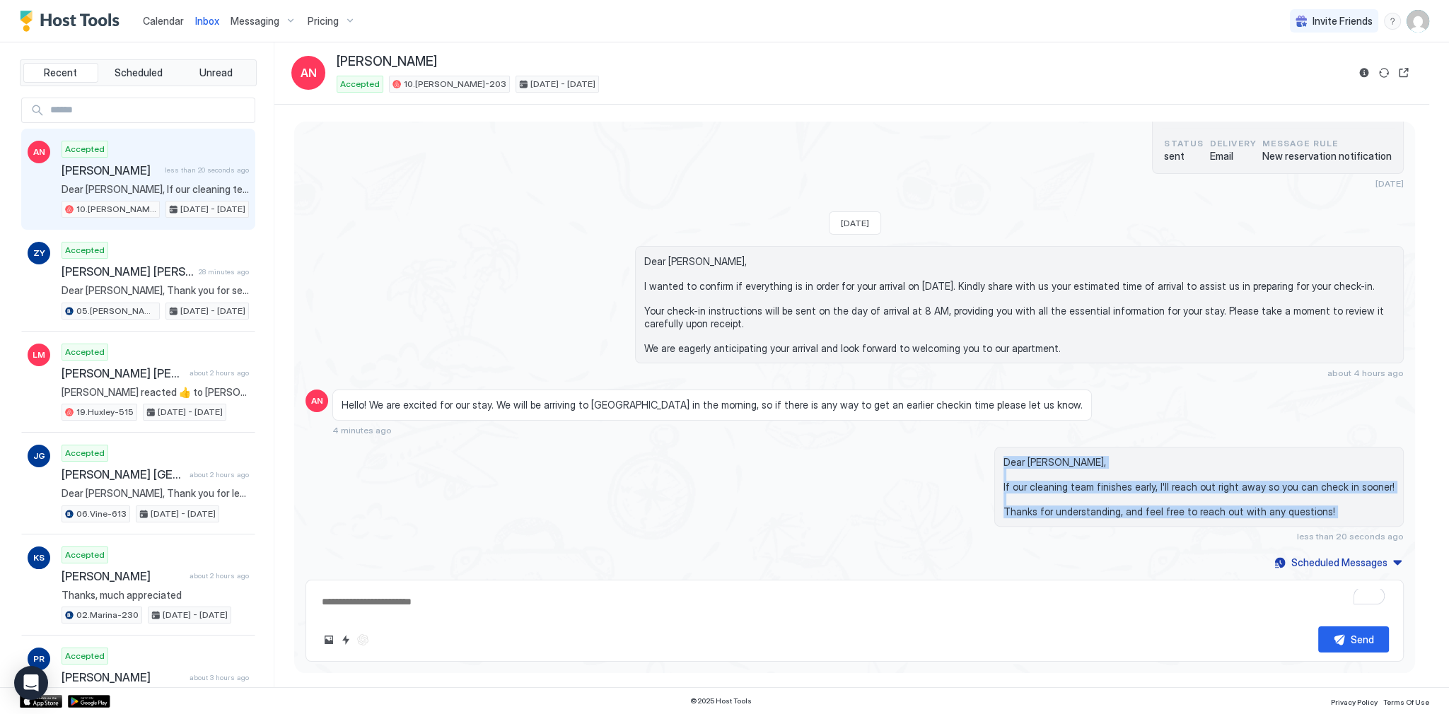
drag, startPoint x: 735, startPoint y: 511, endPoint x: 732, endPoint y: 461, distance: 50.3
click at [732, 461] on div "Dear Amanda, If our cleaning team finishes early, I'll reach out right away so …" at bounding box center [1019, 494] width 769 height 95
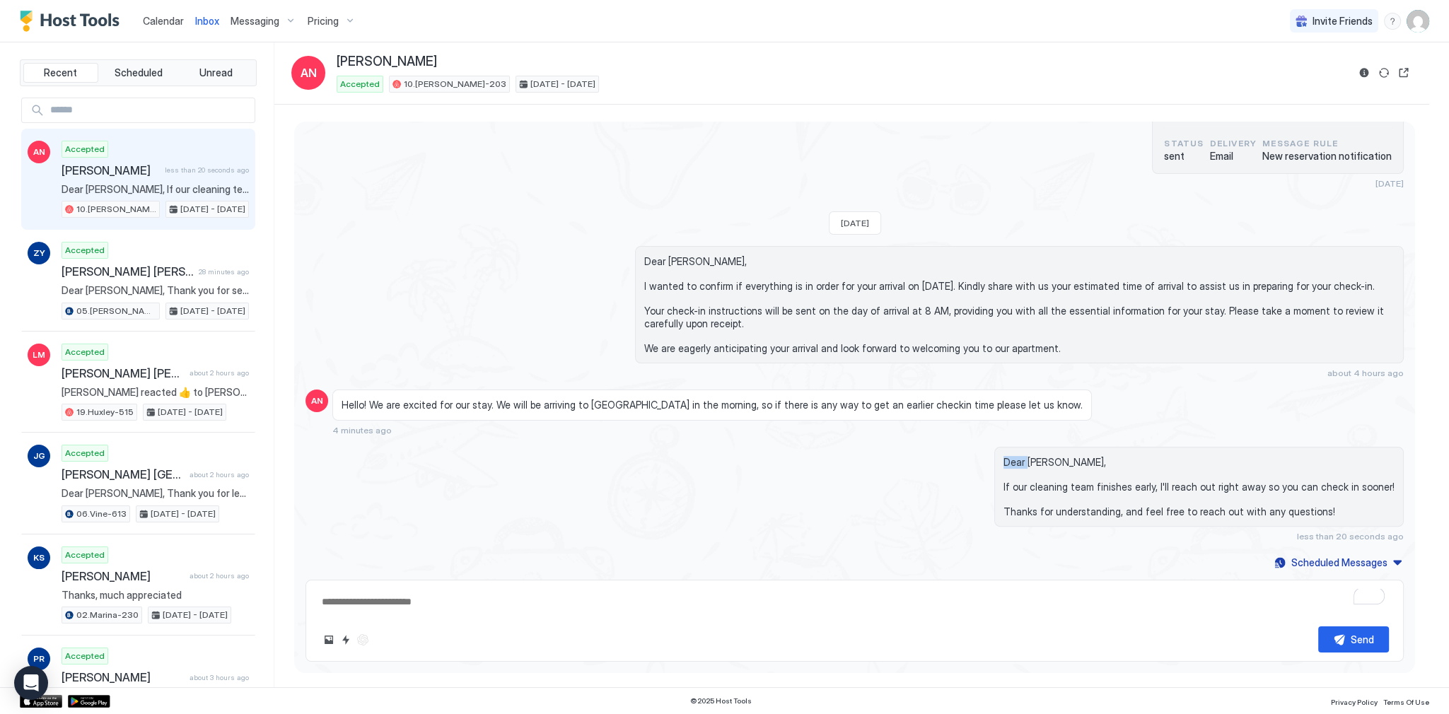
click at [732, 461] on div "Dear Amanda, If our cleaning team finishes early, I'll reach out right away so …" at bounding box center [1019, 494] width 769 height 95
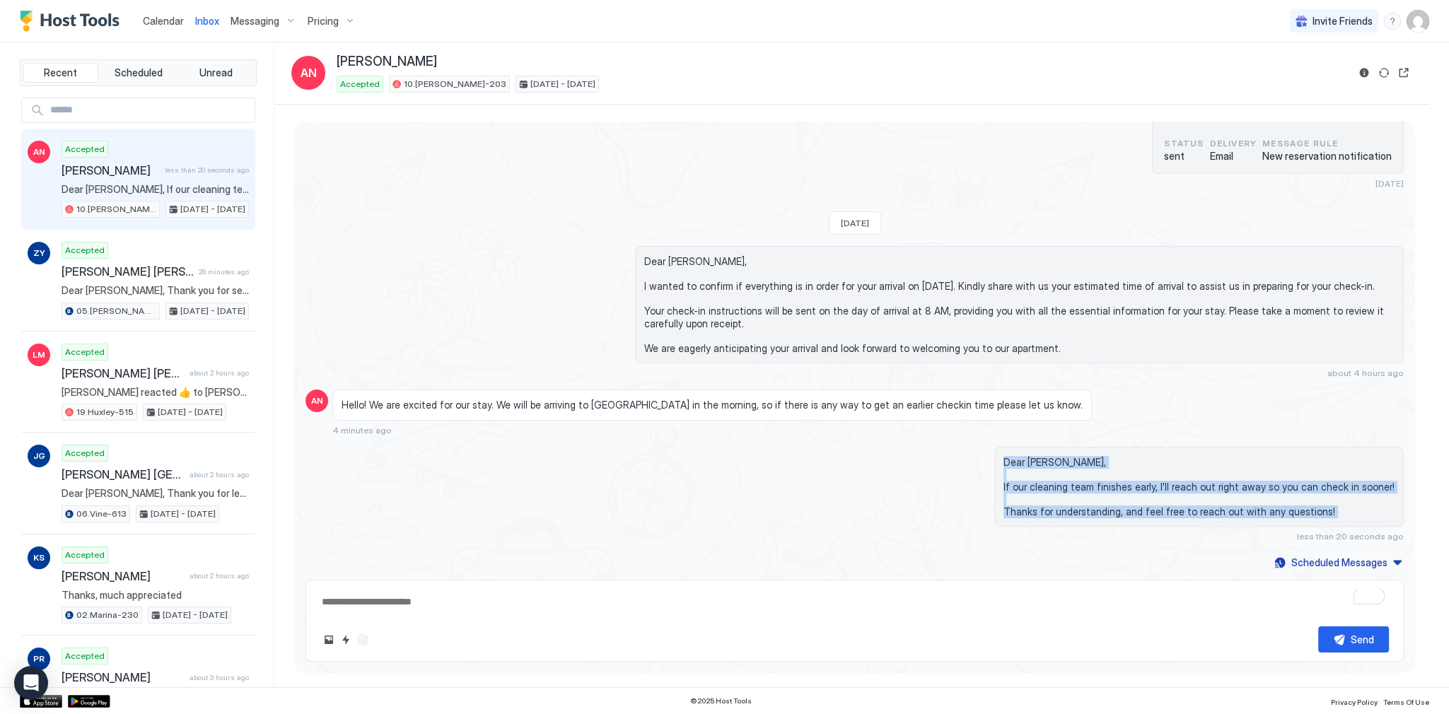
drag, startPoint x: 732, startPoint y: 461, endPoint x: 748, endPoint y: 509, distance: 49.9
click at [748, 509] on div "Dear Amanda, If our cleaning team finishes early, I'll reach out right away so …" at bounding box center [1019, 494] width 769 height 95
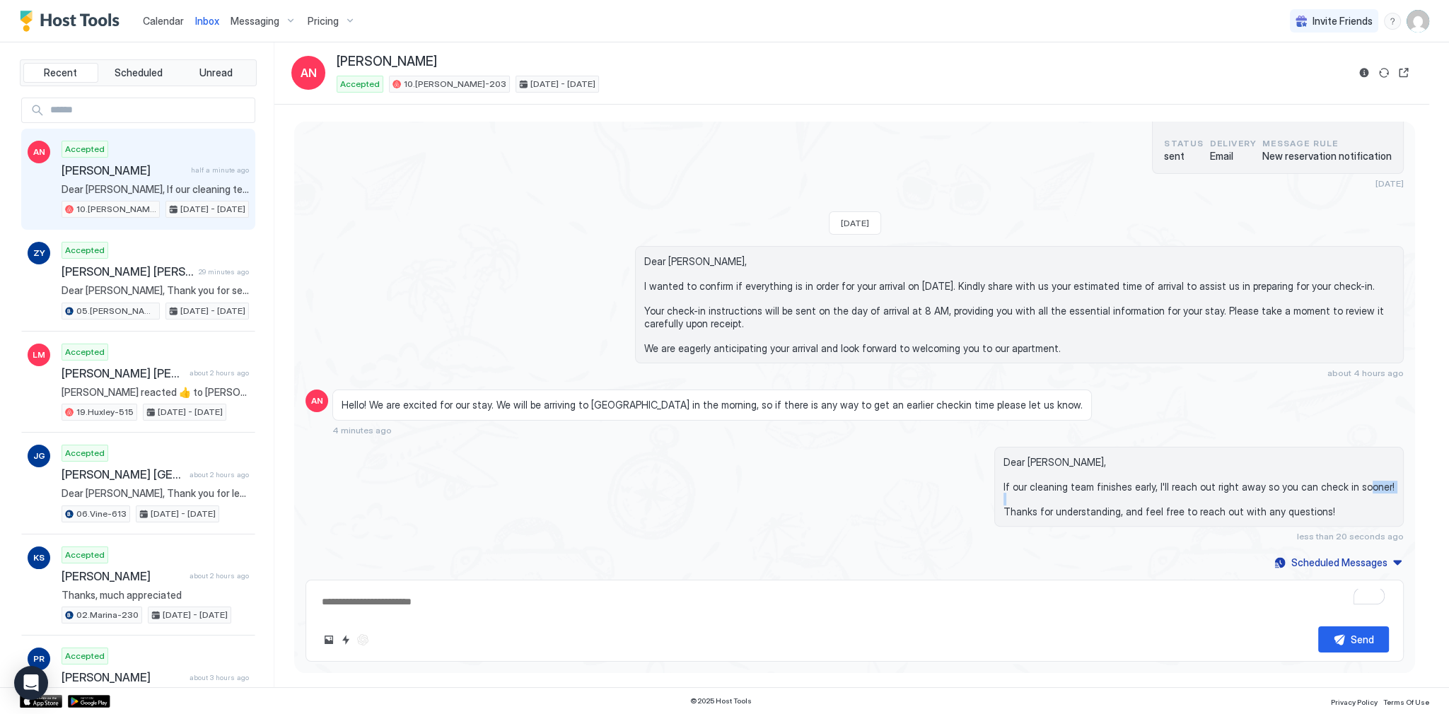
click at [748, 509] on div "Dear Amanda, If our cleaning team finishes early, I'll reach out right away so …" at bounding box center [1019, 494] width 769 height 95
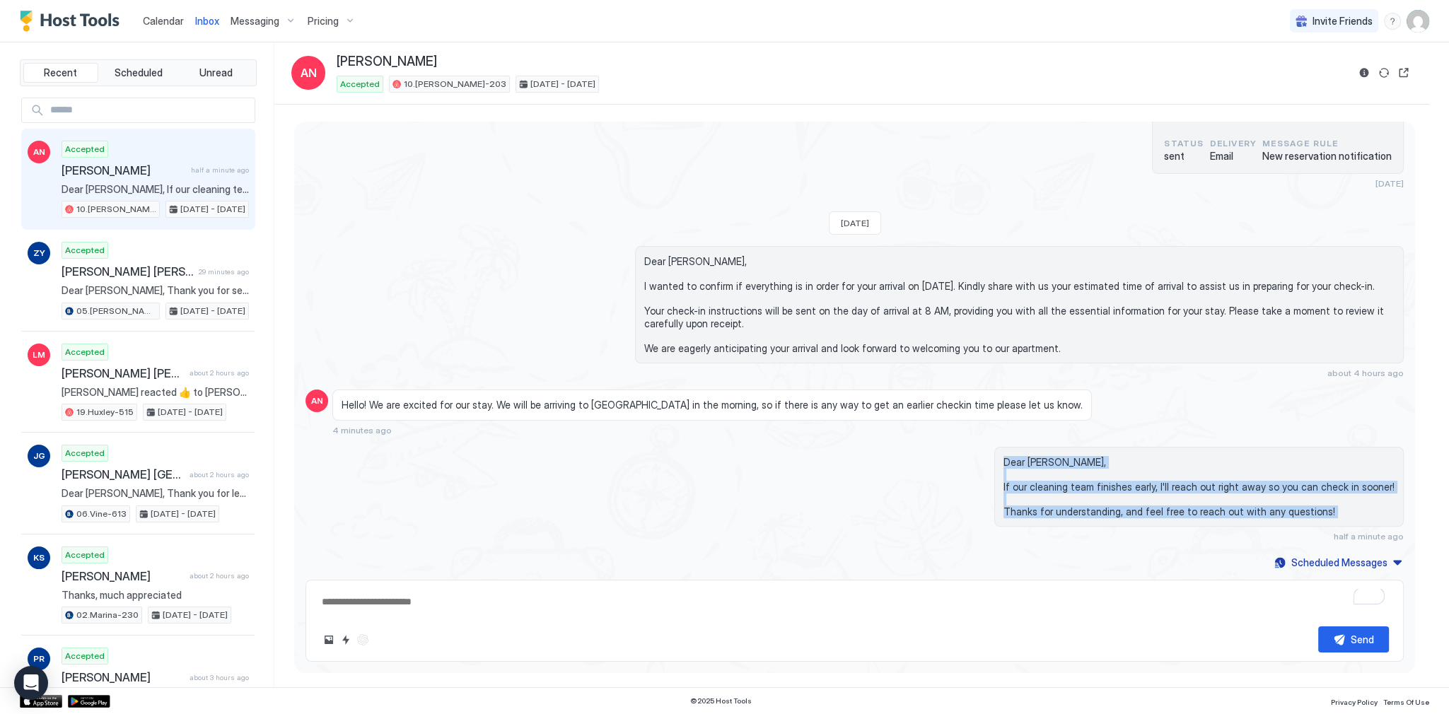
drag, startPoint x: 748, startPoint y: 509, endPoint x: 743, endPoint y: 456, distance: 52.6
click at [743, 458] on div "Dear Amanda, If our cleaning team finishes early, I'll reach out right away so …" at bounding box center [1019, 494] width 769 height 95
click at [743, 456] on div "Dear Amanda, If our cleaning team finishes early, I'll reach out right away so …" at bounding box center [1019, 494] width 769 height 95
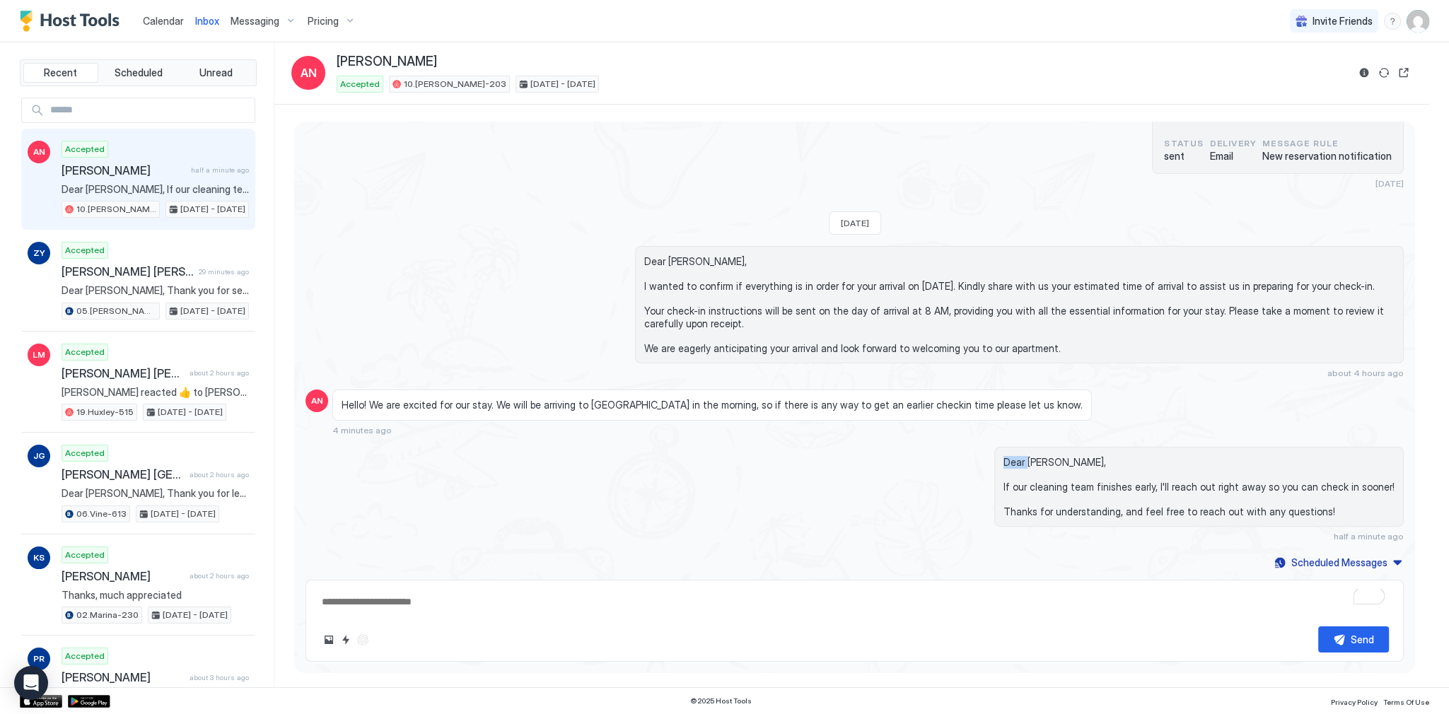
click at [743, 456] on div "Dear Amanda, If our cleaning team finishes early, I'll reach out right away so …" at bounding box center [1019, 494] width 769 height 95
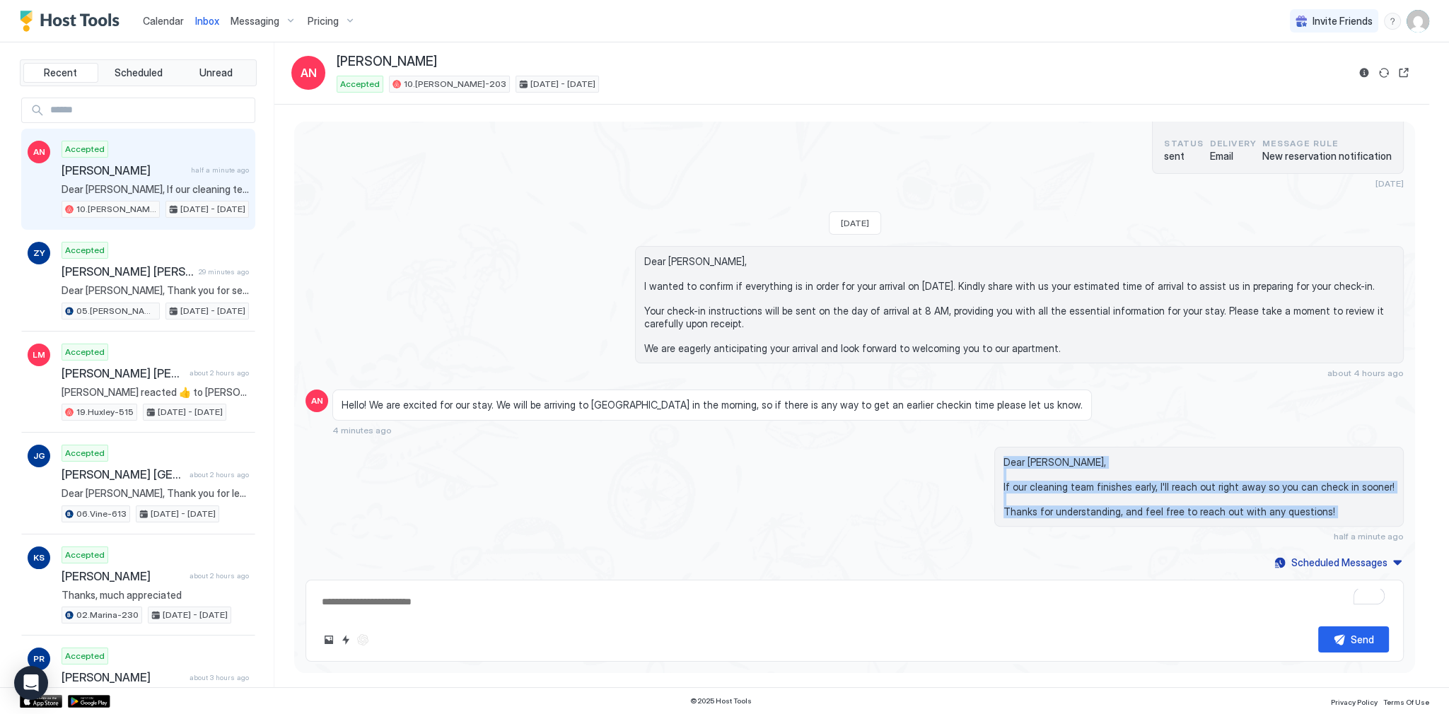
drag, startPoint x: 743, startPoint y: 456, endPoint x: 752, endPoint y: 511, distance: 55.2
click at [752, 511] on div "Dear Amanda, If our cleaning team finishes early, I'll reach out right away so …" at bounding box center [1019, 494] width 769 height 95
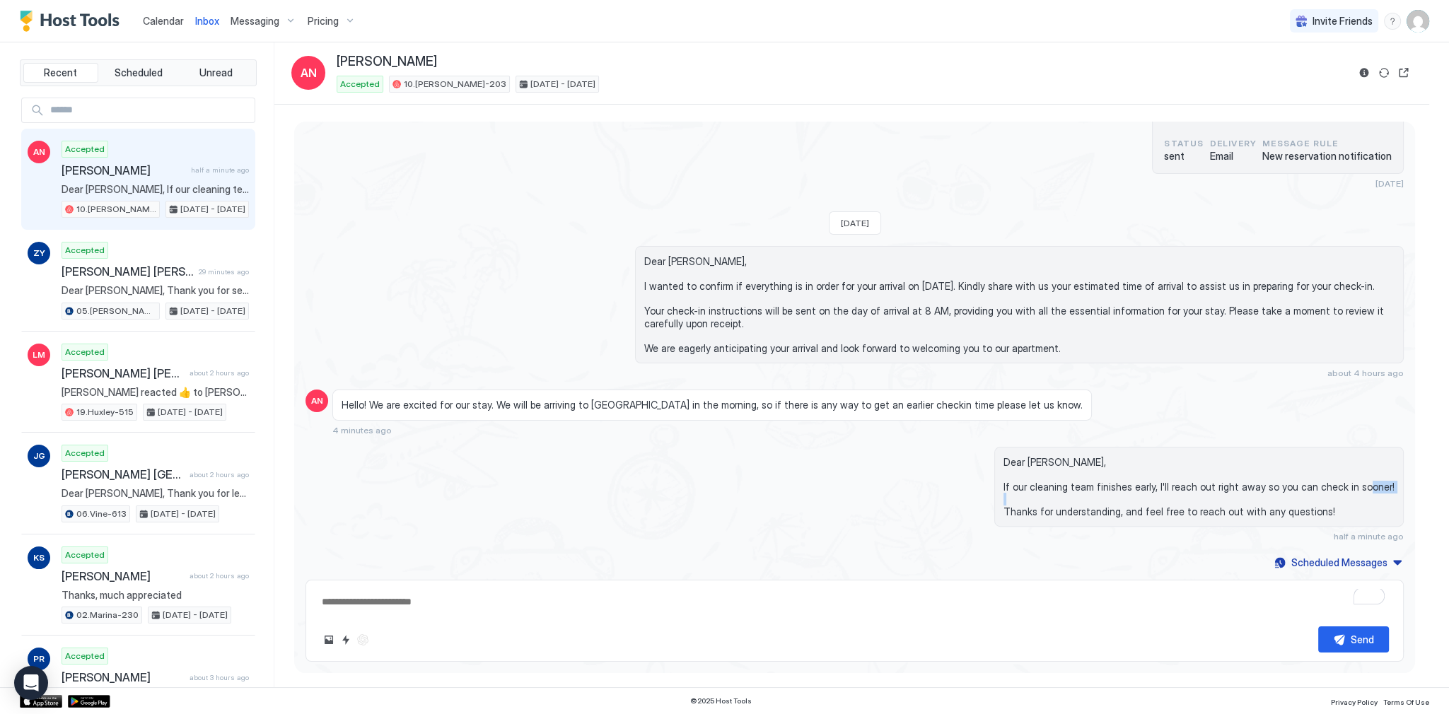
click at [752, 511] on div "Dear Amanda, If our cleaning team finishes early, I'll reach out right away so …" at bounding box center [1019, 494] width 769 height 95
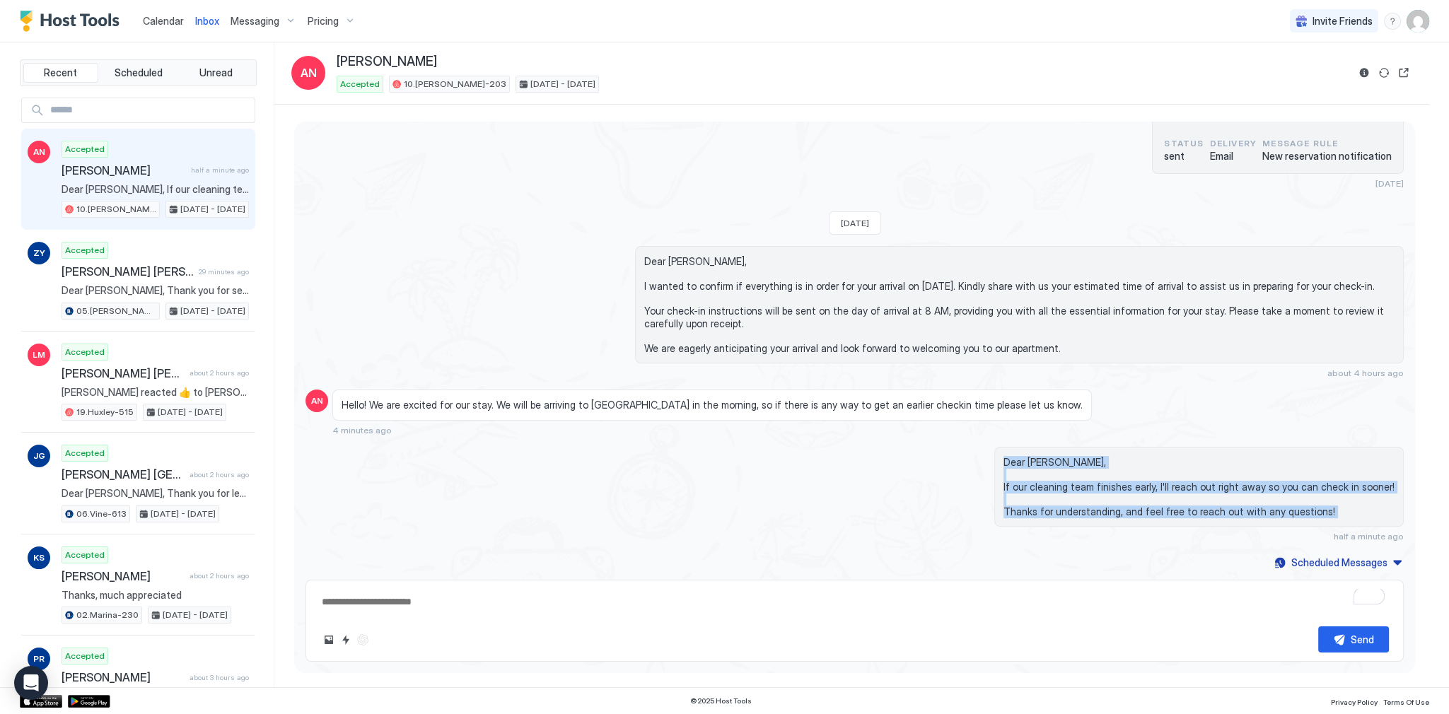
drag, startPoint x: 752, startPoint y: 511, endPoint x: 740, endPoint y: 458, distance: 53.7
click at [740, 458] on div "Dear Amanda, If our cleaning team finishes early, I'll reach out right away so …" at bounding box center [1019, 494] width 769 height 95
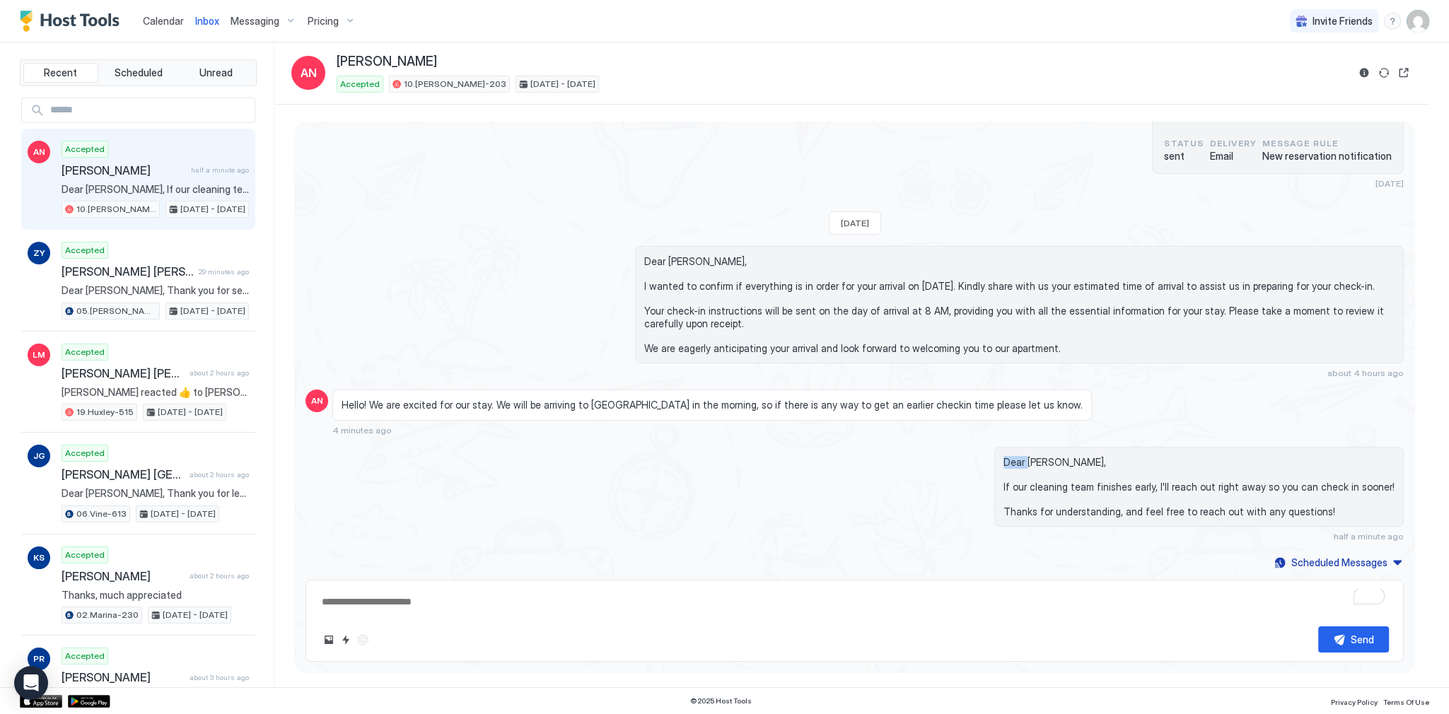
click at [740, 458] on div "Dear Amanda, If our cleaning team finishes early, I'll reach out right away so …" at bounding box center [1019, 494] width 769 height 95
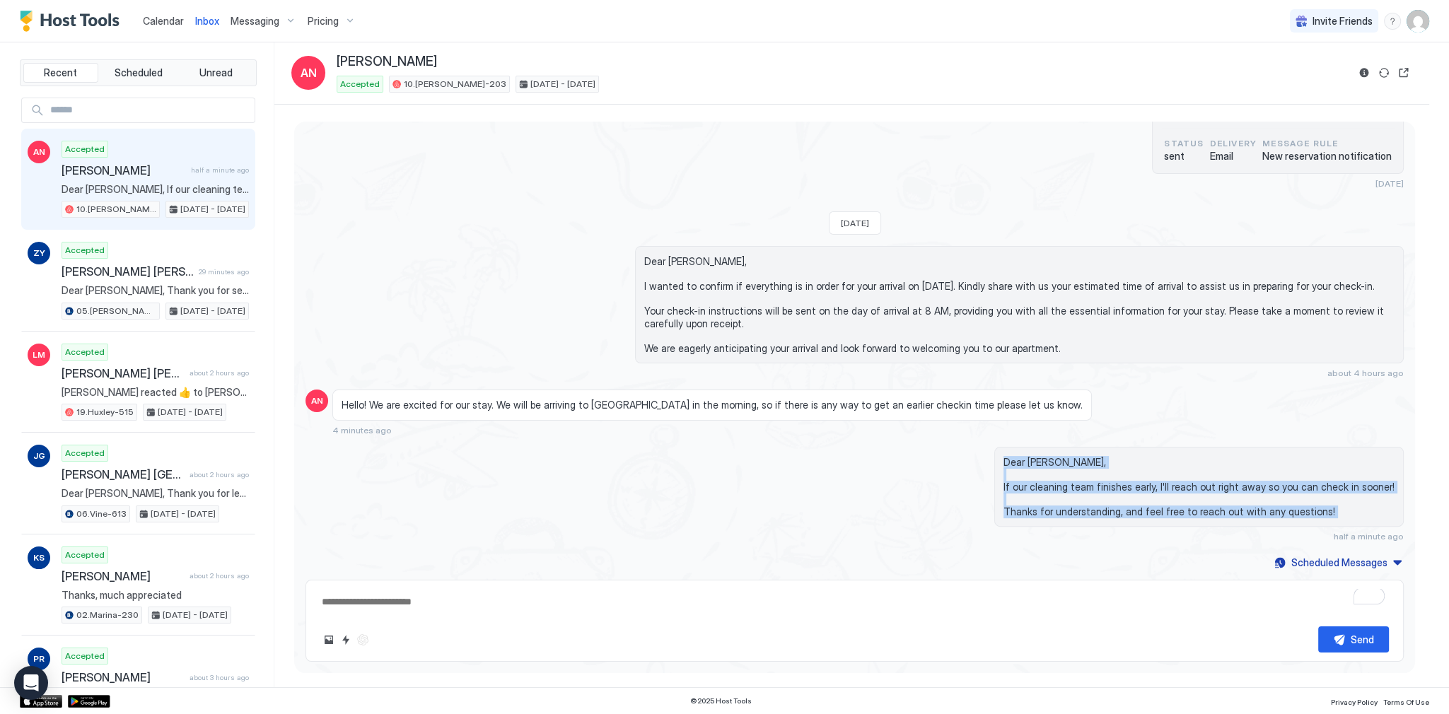
drag, startPoint x: 740, startPoint y: 458, endPoint x: 745, endPoint y: 509, distance: 51.9
click at [745, 509] on div "Dear Amanda, If our cleaning team finishes early, I'll reach out right away so …" at bounding box center [1019, 494] width 769 height 95
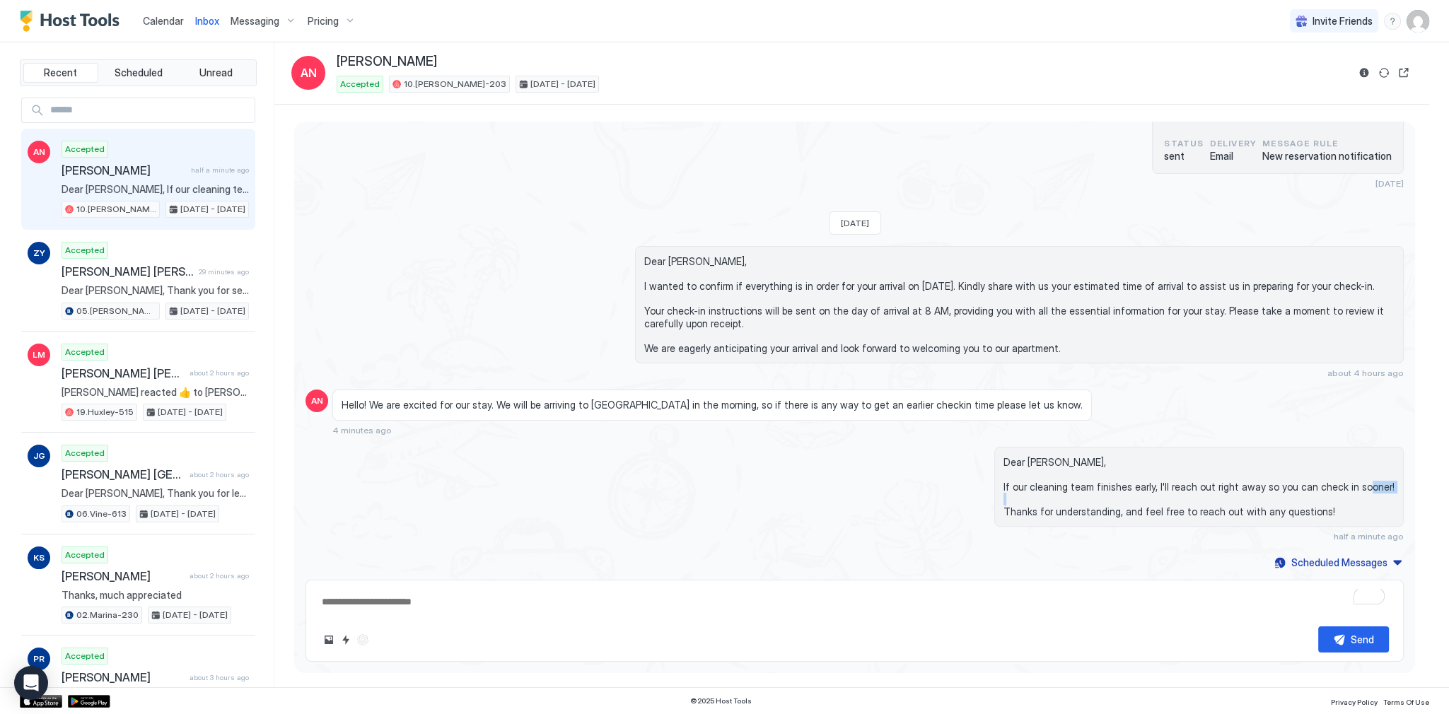
click at [745, 509] on div "Dear Amanda, If our cleaning team finishes early, I'll reach out right away so …" at bounding box center [1019, 494] width 769 height 95
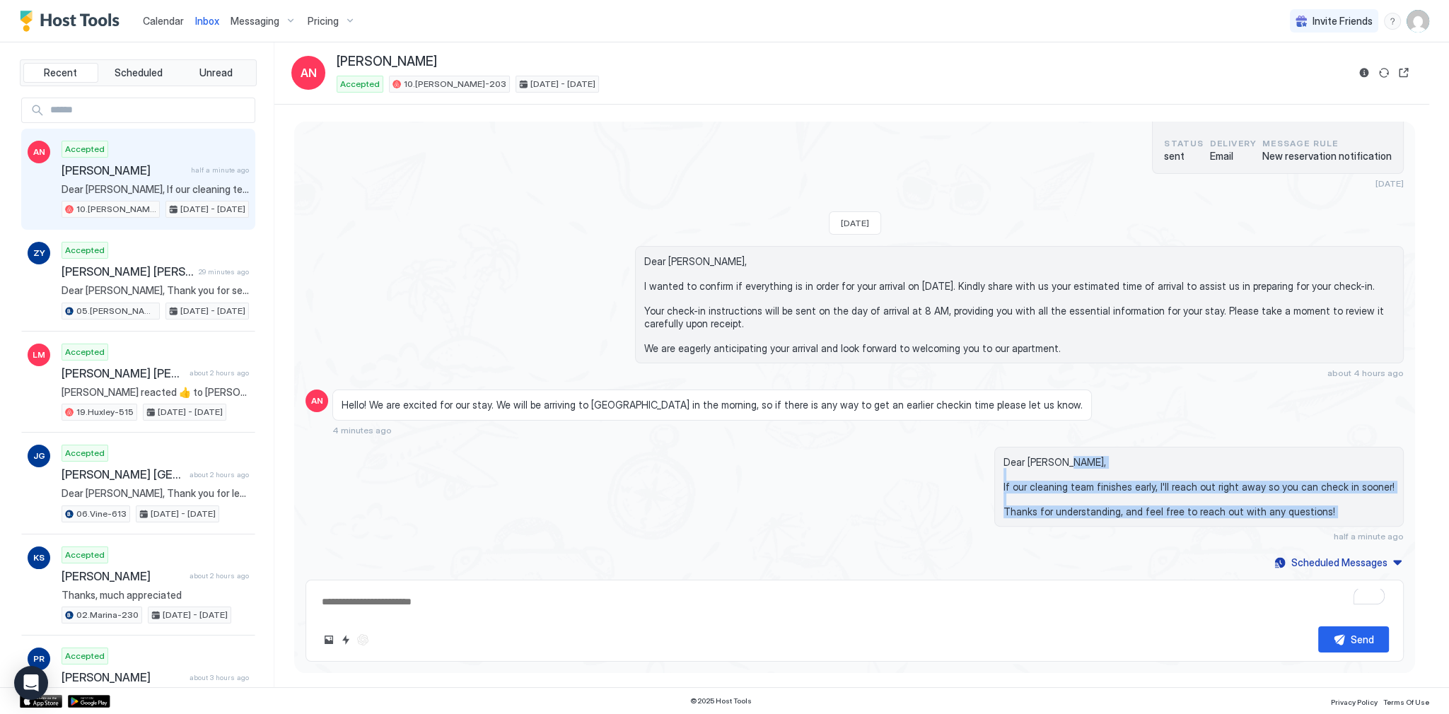
drag, startPoint x: 745, startPoint y: 509, endPoint x: 744, endPoint y: 465, distance: 43.9
click at [744, 467] on div "Dear Amanda, If our cleaning team finishes early, I'll reach out right away so …" at bounding box center [1019, 494] width 769 height 95
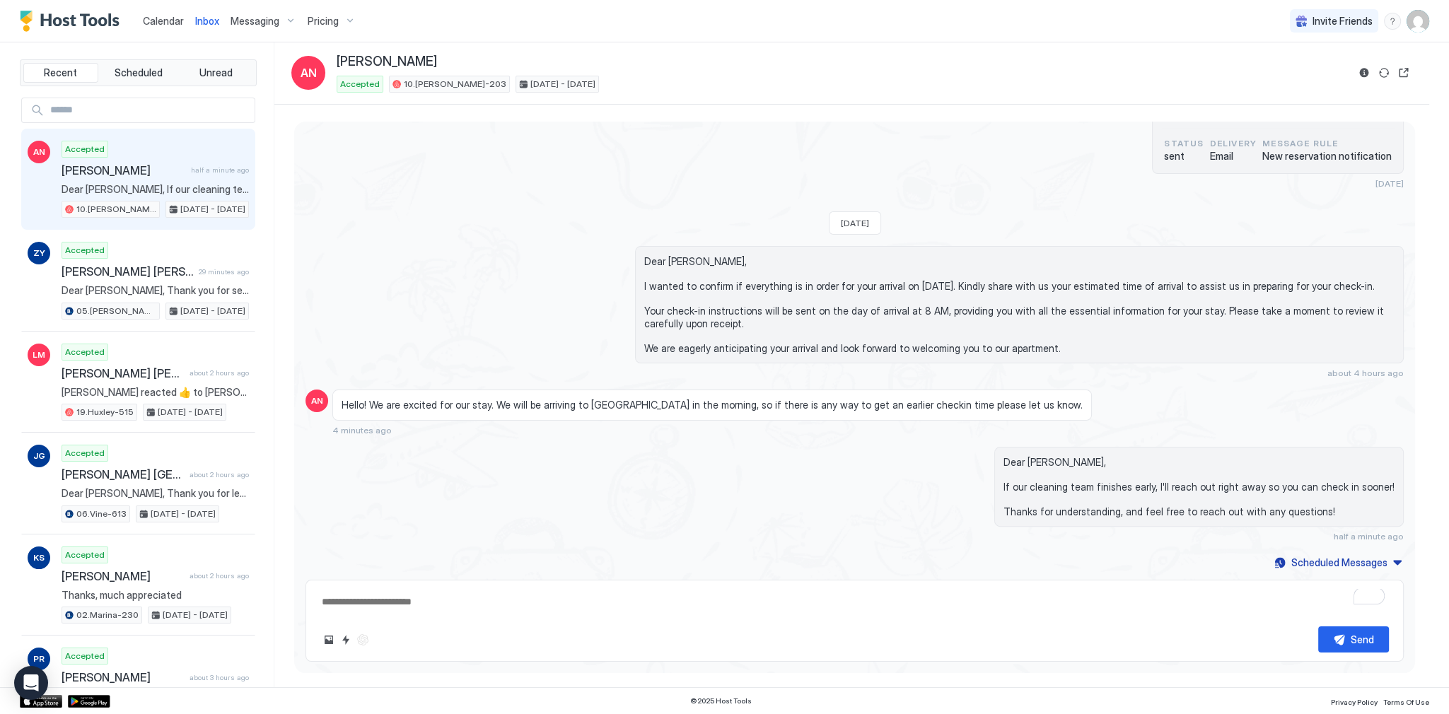
click at [744, 464] on div "Dear Amanda, If our cleaning team finishes early, I'll reach out right away so …" at bounding box center [1019, 494] width 769 height 95
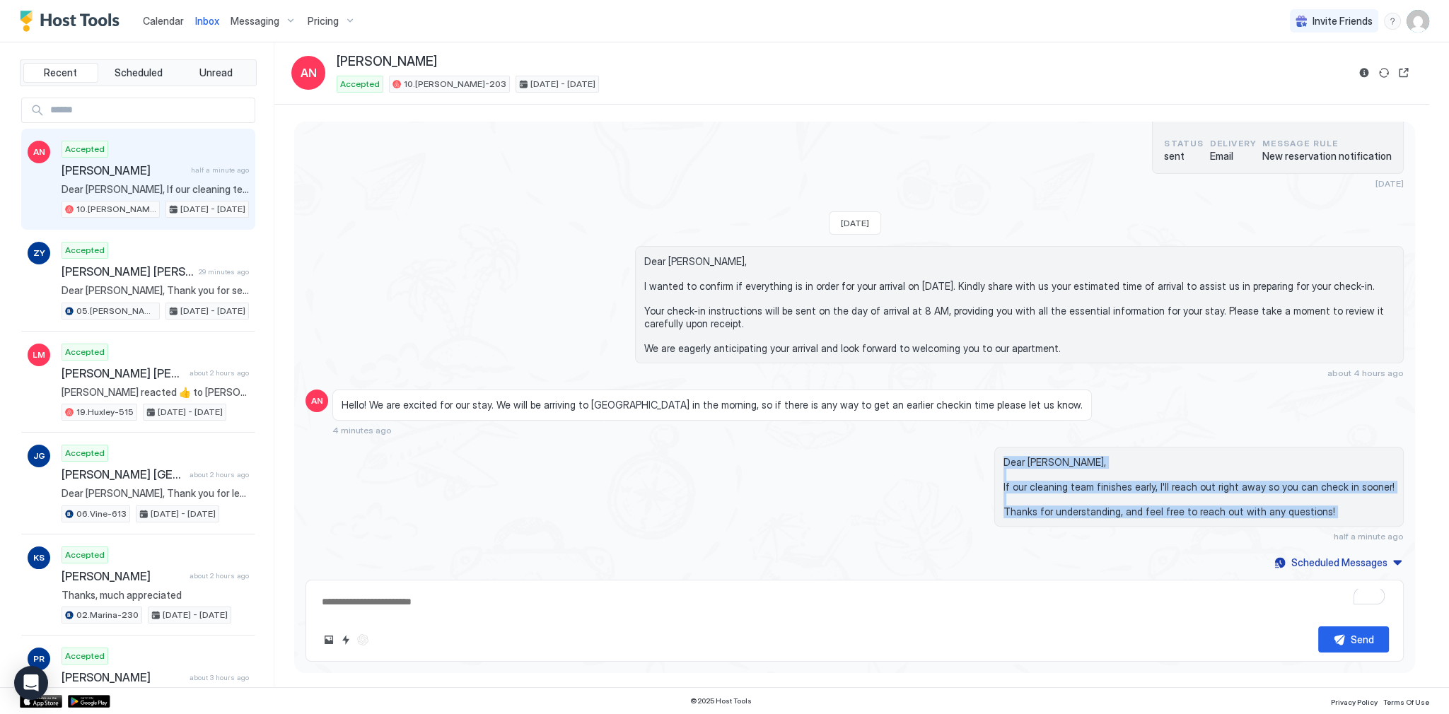
drag, startPoint x: 744, startPoint y: 464, endPoint x: 751, endPoint y: 508, distance: 44.4
click at [751, 508] on div "Dear Amanda, If our cleaning team finishes early, I'll reach out right away so …" at bounding box center [1019, 494] width 769 height 95
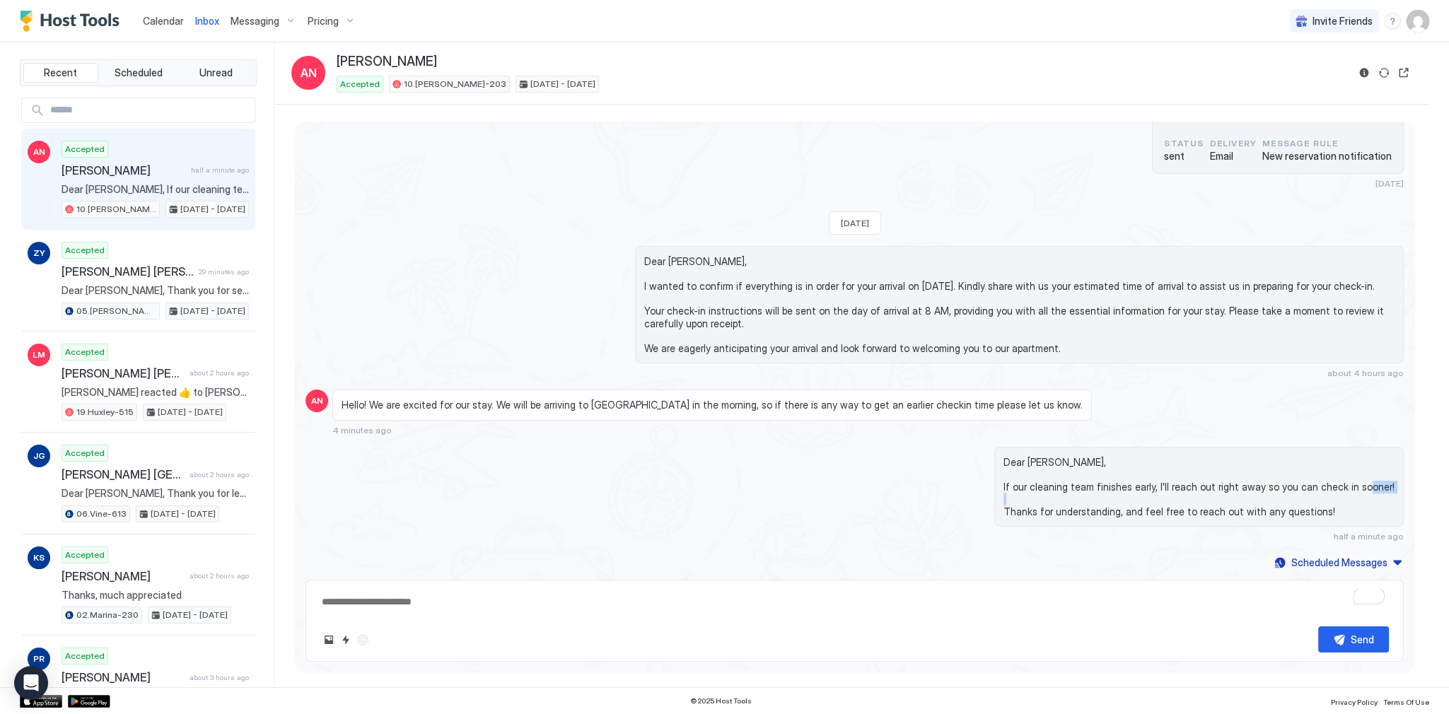
click at [751, 508] on div "Dear Amanda, If our cleaning team finishes early, I'll reach out right away so …" at bounding box center [1019, 494] width 769 height 95
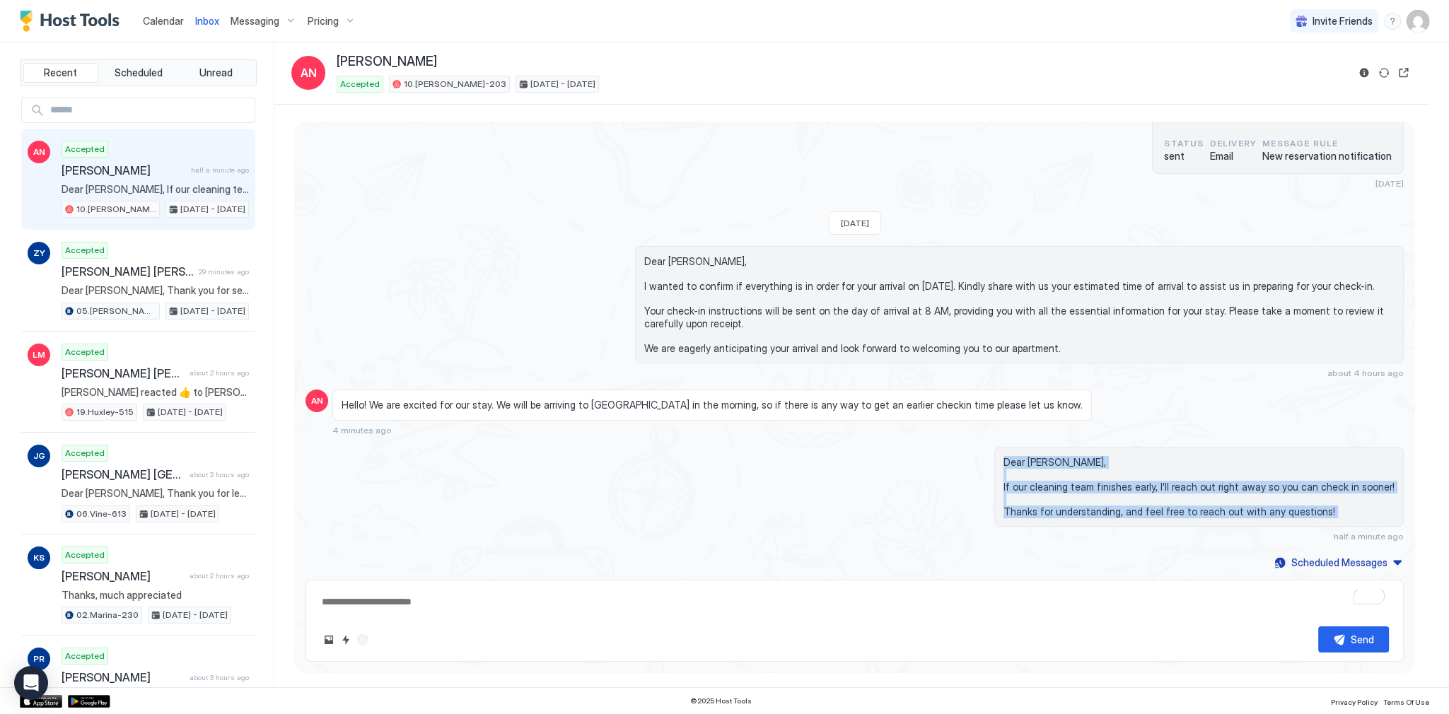
drag, startPoint x: 751, startPoint y: 508, endPoint x: 741, endPoint y: 455, distance: 54.0
click at [741, 457] on div "Dear Amanda, If our cleaning team finishes early, I'll reach out right away so …" at bounding box center [1019, 494] width 769 height 95
click at [741, 455] on div "Dear Amanda, If our cleaning team finishes early, I'll reach out right away so …" at bounding box center [1019, 494] width 769 height 95
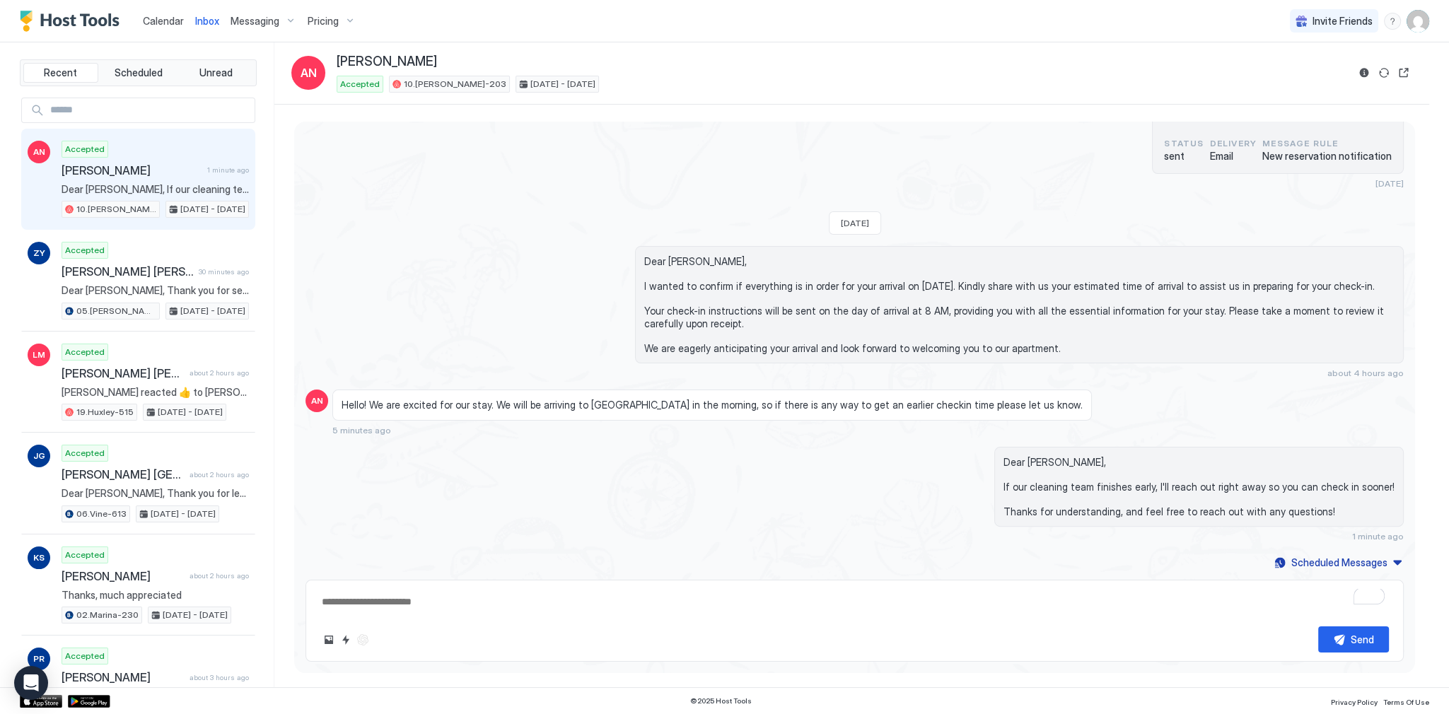
click at [170, 175] on span "[PERSON_NAME]" at bounding box center [132, 170] width 140 height 14
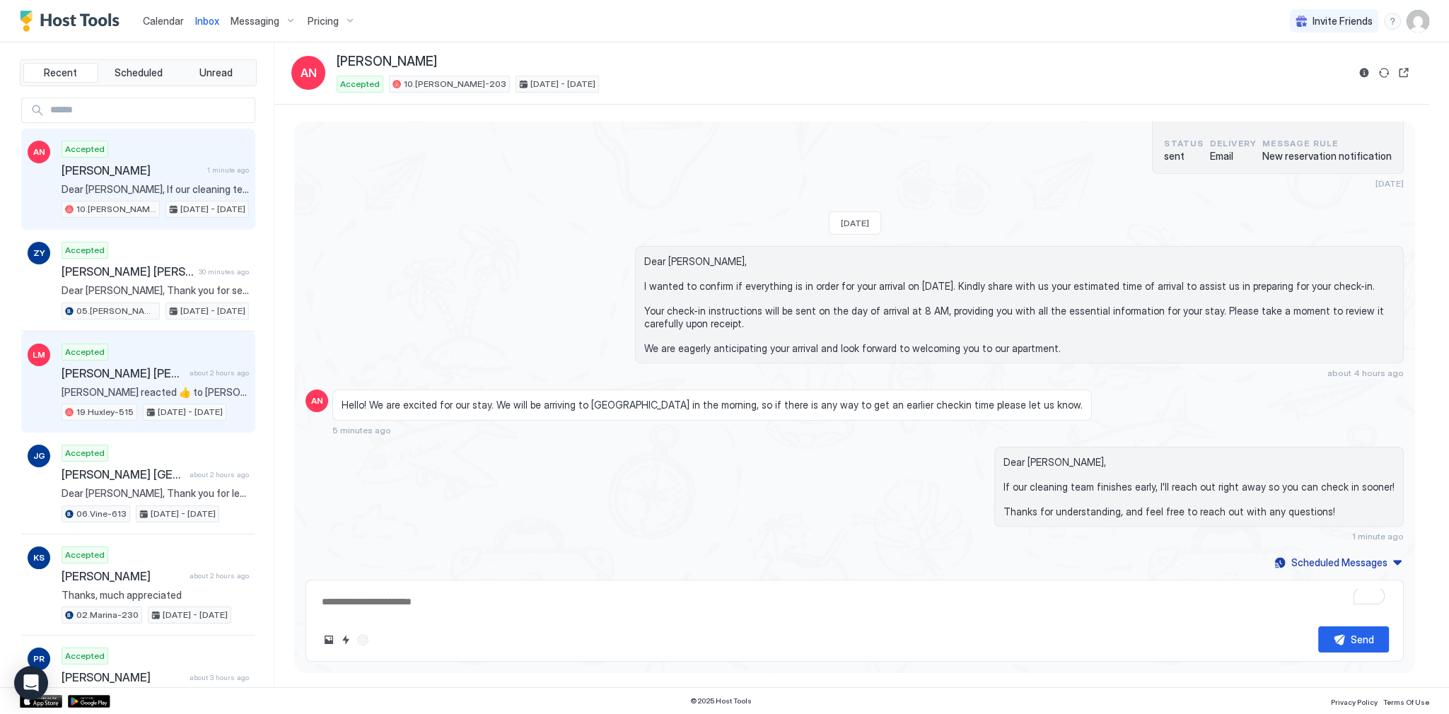
drag, startPoint x: 161, startPoint y: 376, endPoint x: 170, endPoint y: 378, distance: 9.3
click at [162, 377] on span "[PERSON_NAME] [PERSON_NAME]" at bounding box center [123, 373] width 122 height 14
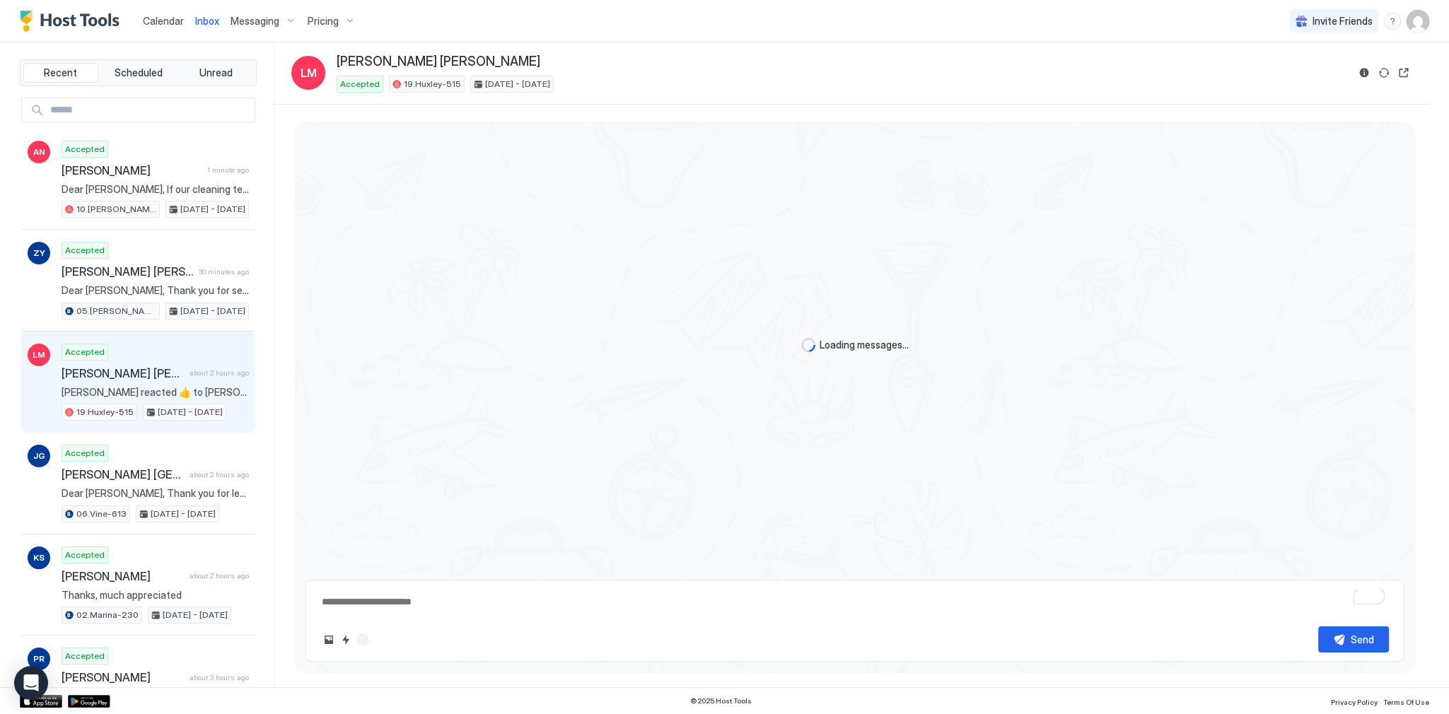
scroll to position [455, 0]
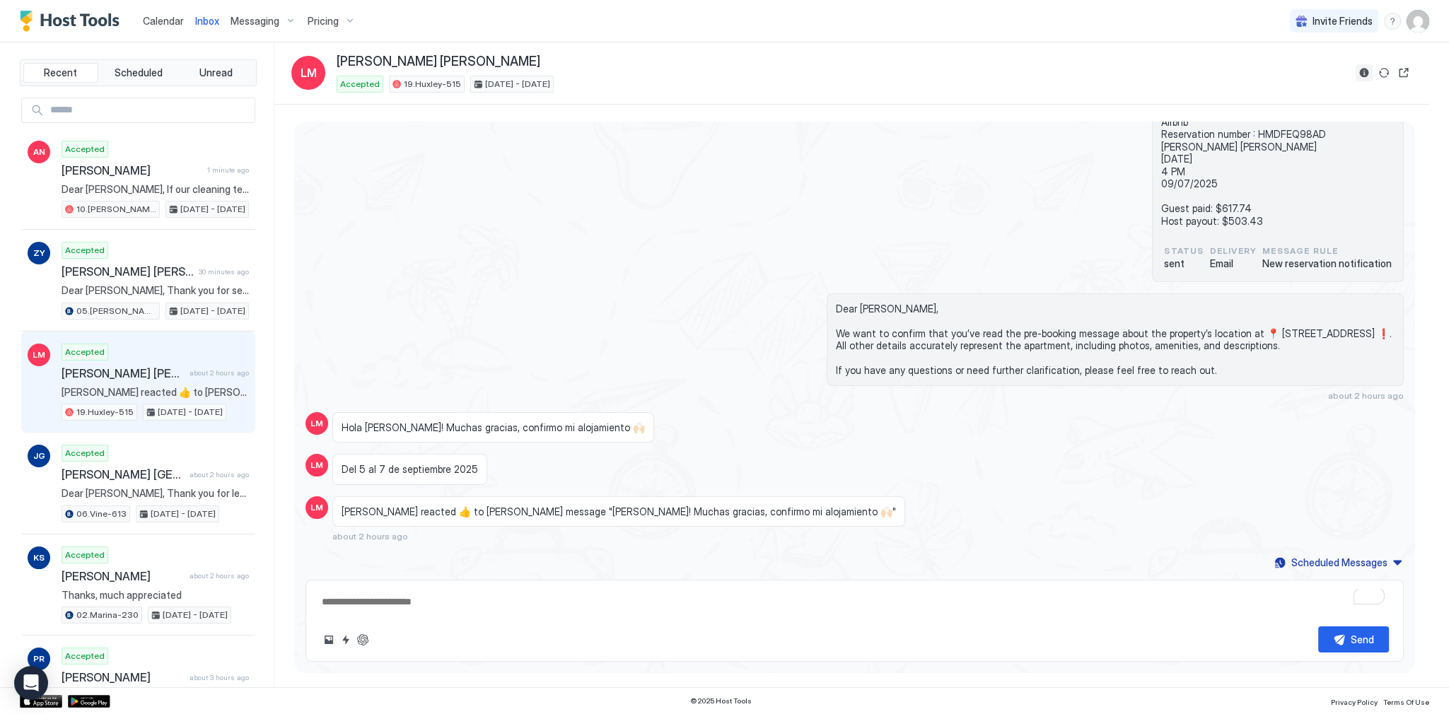
click at [1366, 74] on button "Reservation information" at bounding box center [1364, 72] width 17 height 17
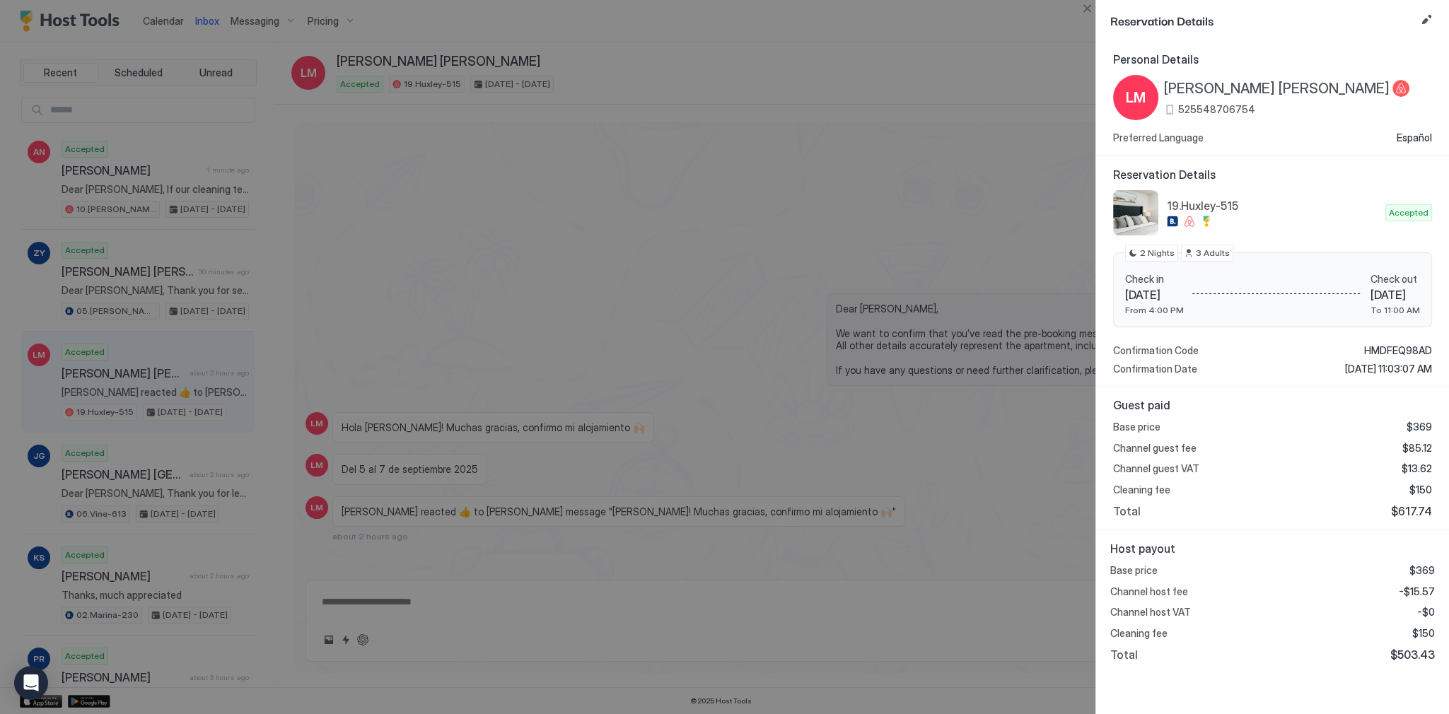
click at [1420, 511] on span "$617.74" at bounding box center [1411, 511] width 41 height 14
copy span "617.74"
click at [1422, 648] on span "$503.43" at bounding box center [1413, 655] width 45 height 14
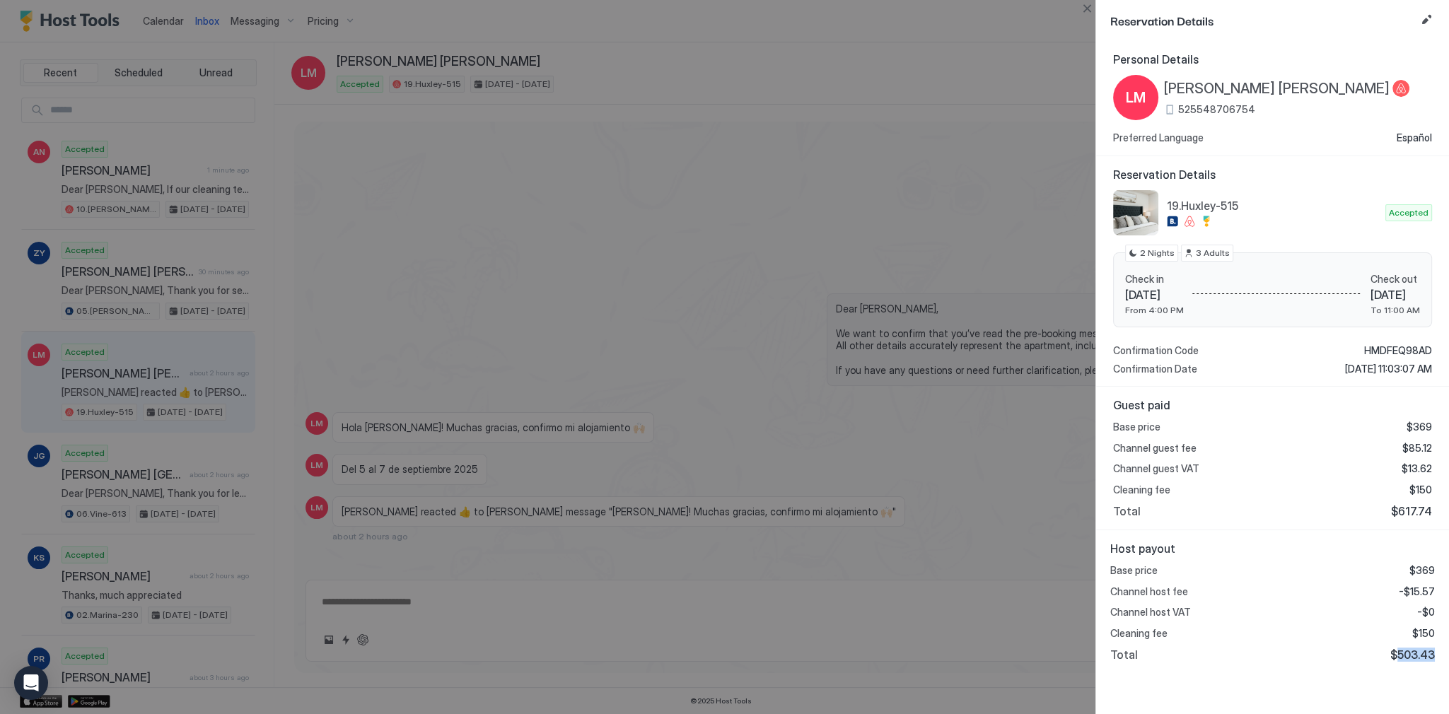
copy span "503.43"
click at [1423, 591] on span "-$15.57" at bounding box center [1417, 592] width 36 height 13
copy span "15.57"
drag, startPoint x: 843, startPoint y: 412, endPoint x: 851, endPoint y: 413, distance: 7.9
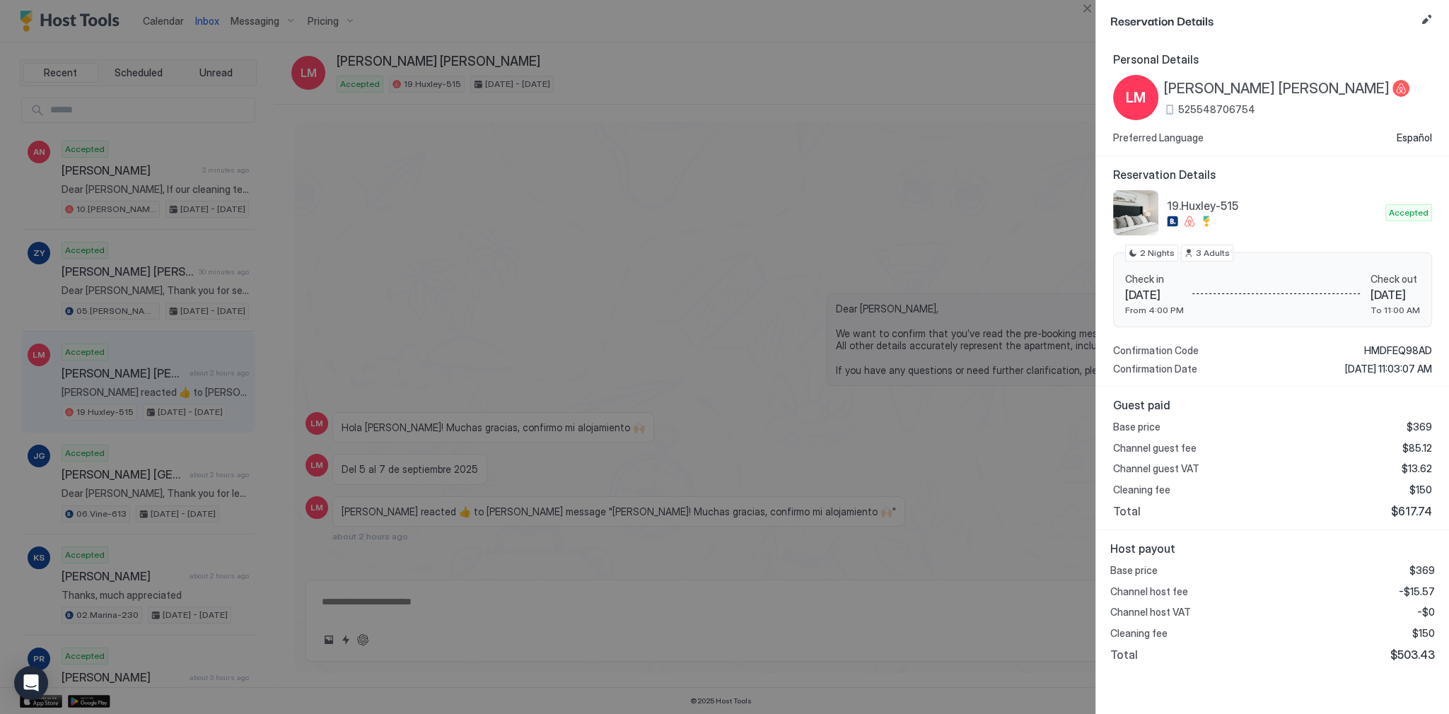
click at [845, 413] on div at bounding box center [724, 357] width 1449 height 714
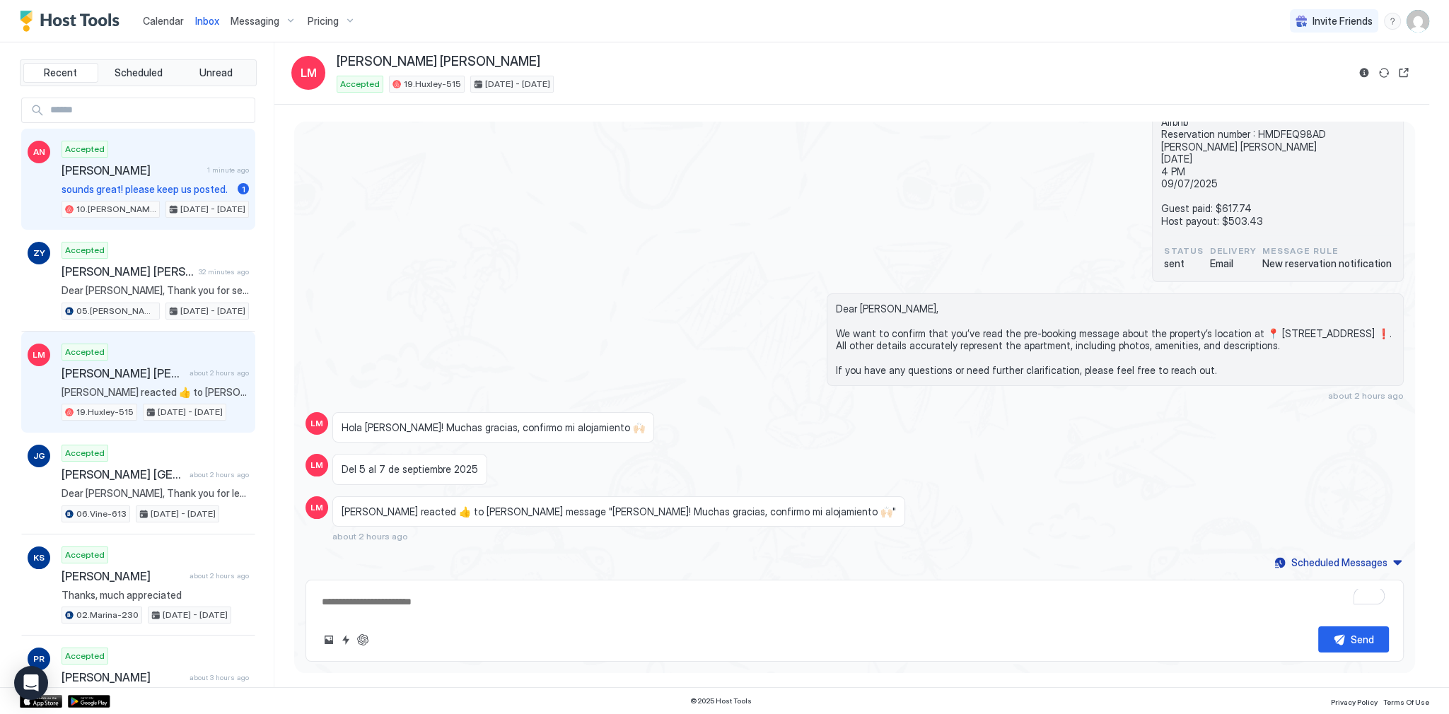
click at [197, 183] on span "sounds great! please keep us posted." at bounding box center [147, 189] width 170 height 13
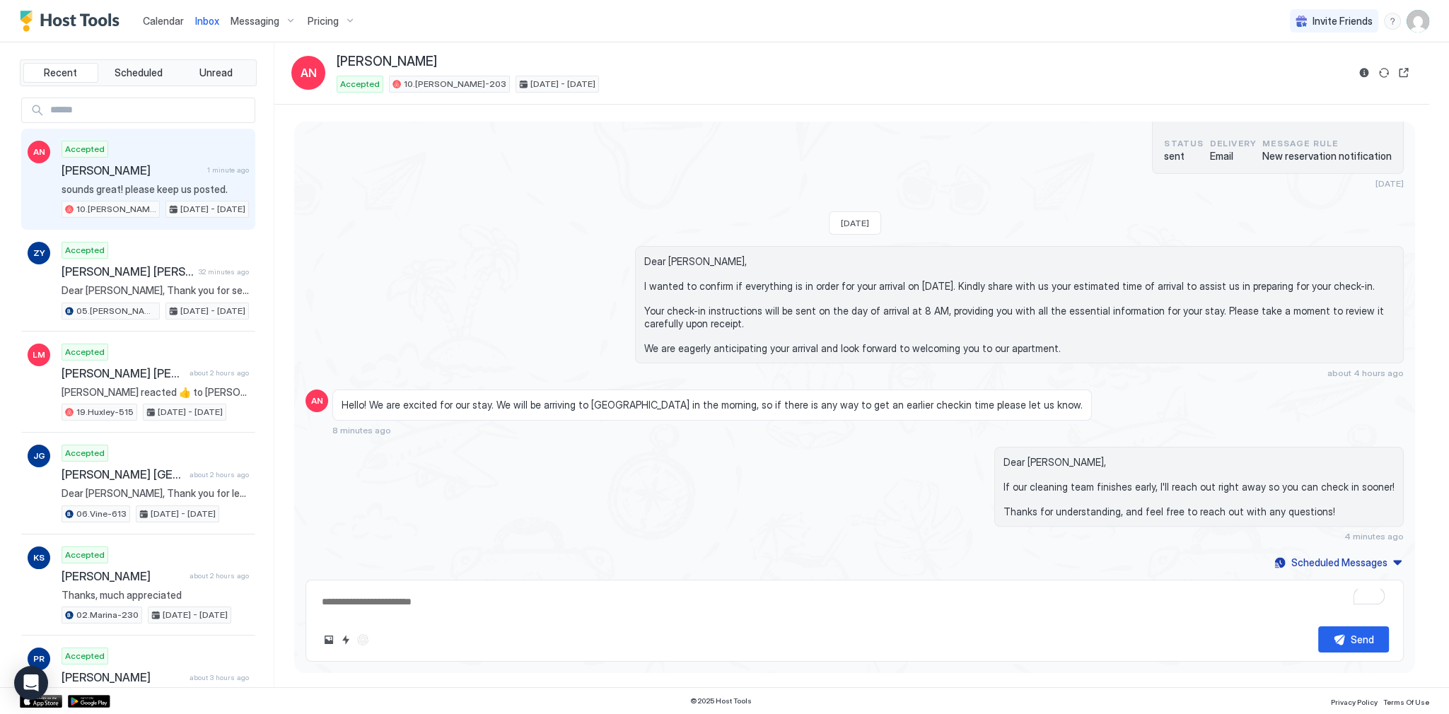
scroll to position [563, 0]
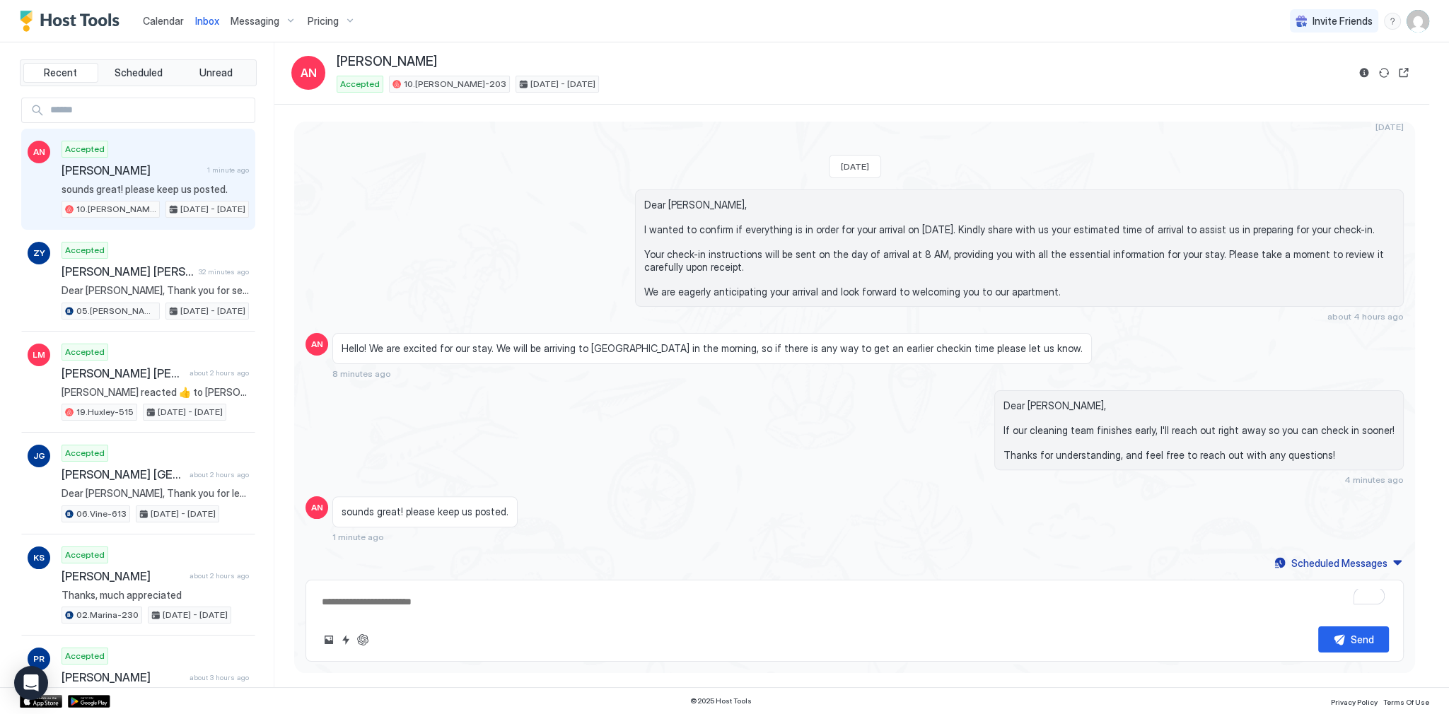
click at [444, 506] on span "sounds great! please keep us posted." at bounding box center [425, 512] width 167 height 13
click at [563, 409] on div "Dear Amanda, If our cleaning team finishes early, I'll reach out right away so …" at bounding box center [855, 437] width 1098 height 95
click at [158, 28] on div "Calendar" at bounding box center [163, 21] width 52 height 26
click at [158, 16] on span "Calendar" at bounding box center [163, 21] width 41 height 12
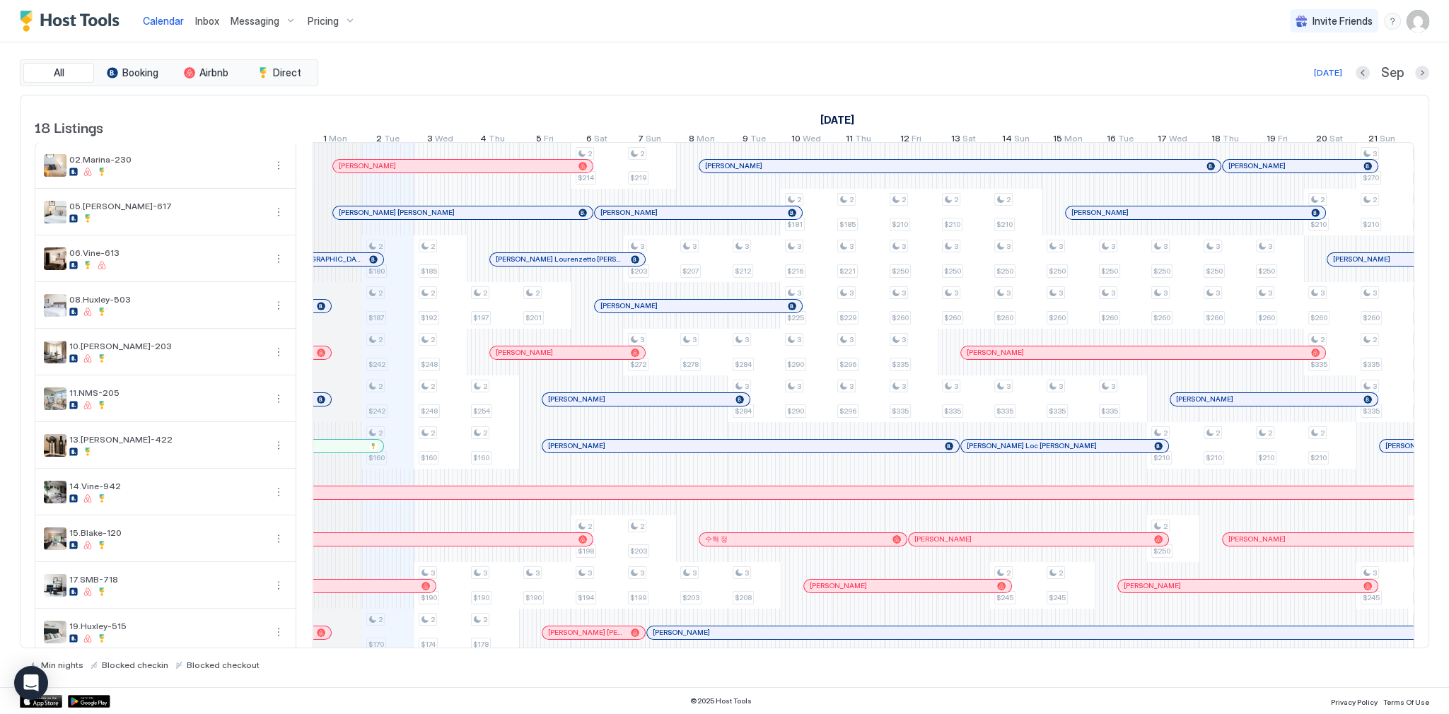
scroll to position [0, 673]
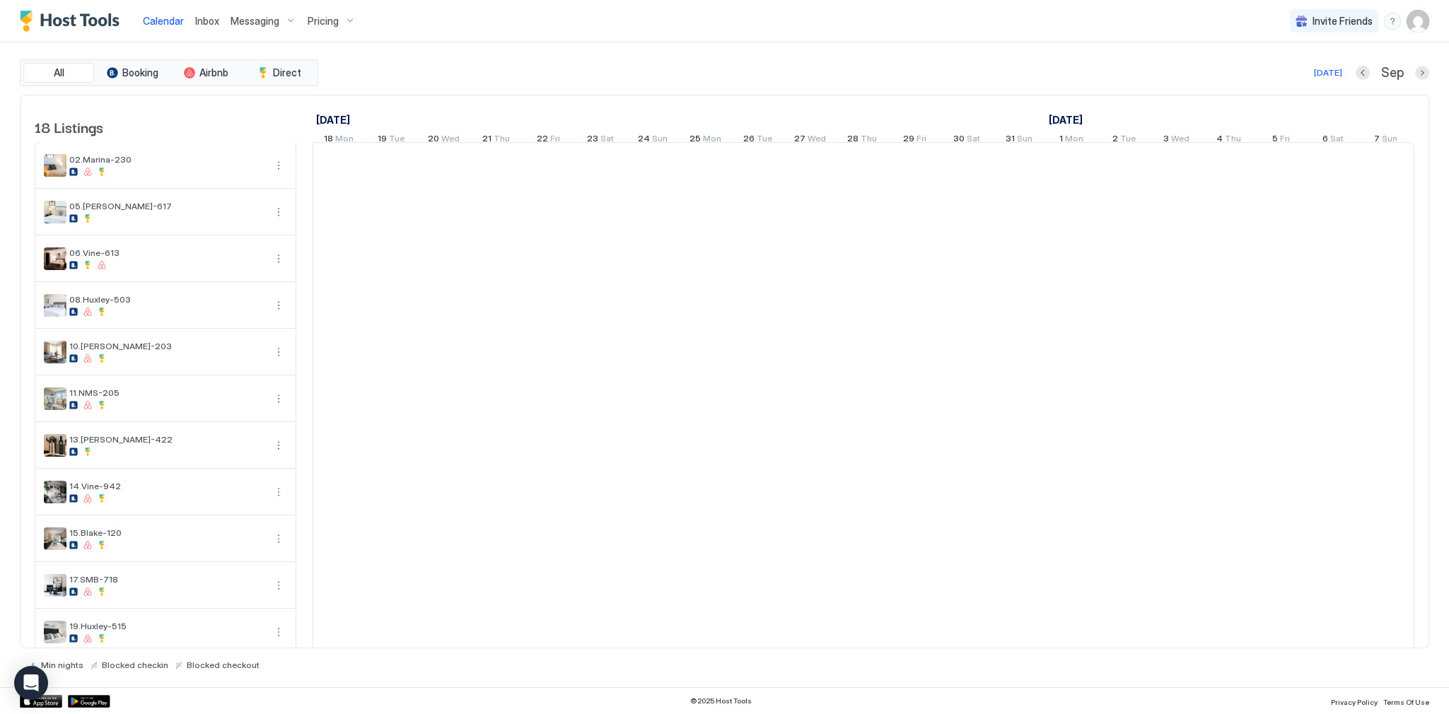
scroll to position [0, 786]
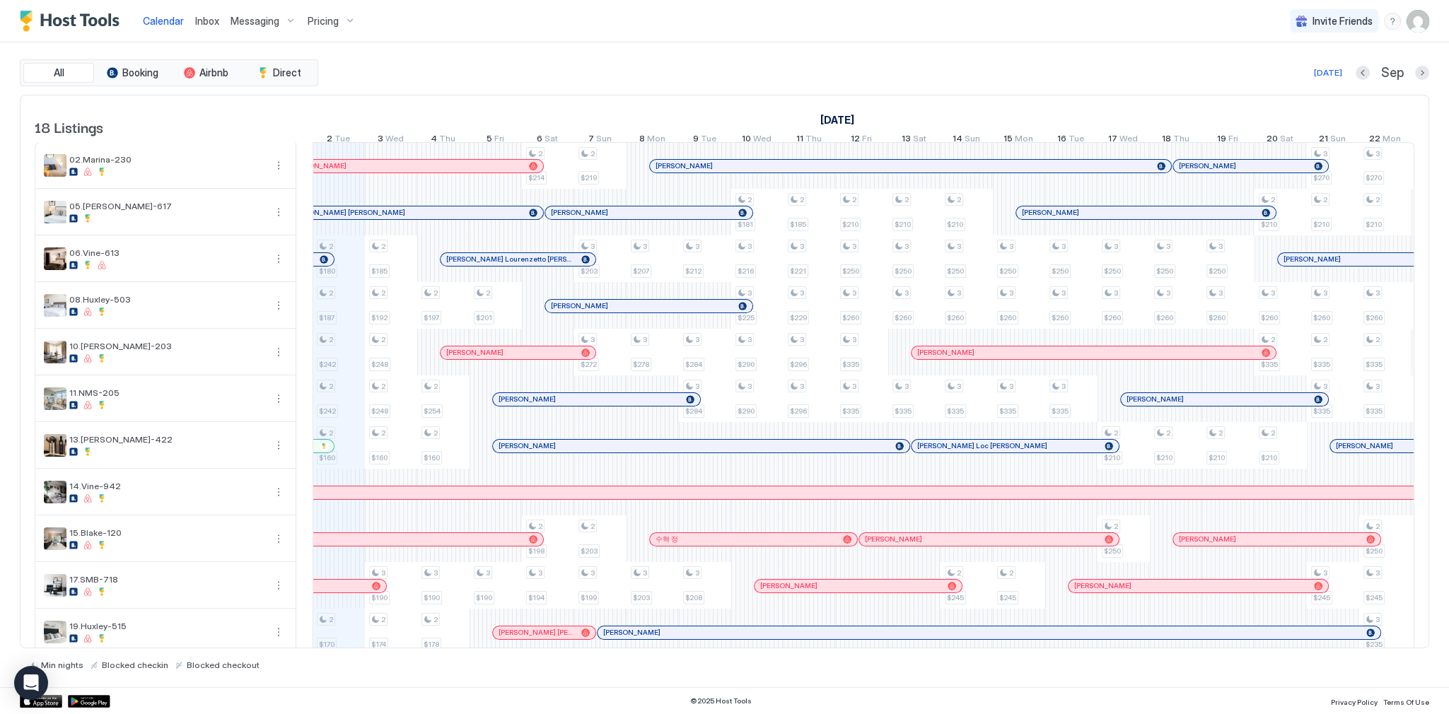
drag, startPoint x: 702, startPoint y: 88, endPoint x: 729, endPoint y: 91, distance: 27.7
click at [702, 88] on div "All Booking Airbnb Direct [DATE] [DATE] Listings [DATE] [DATE] [DATE] 18 Mon 19…" at bounding box center [725, 364] width 1410 height 611
click at [747, 65] on div "Today Sep" at bounding box center [875, 72] width 1108 height 17
click at [518, 79] on div "Today Sep" at bounding box center [875, 72] width 1108 height 17
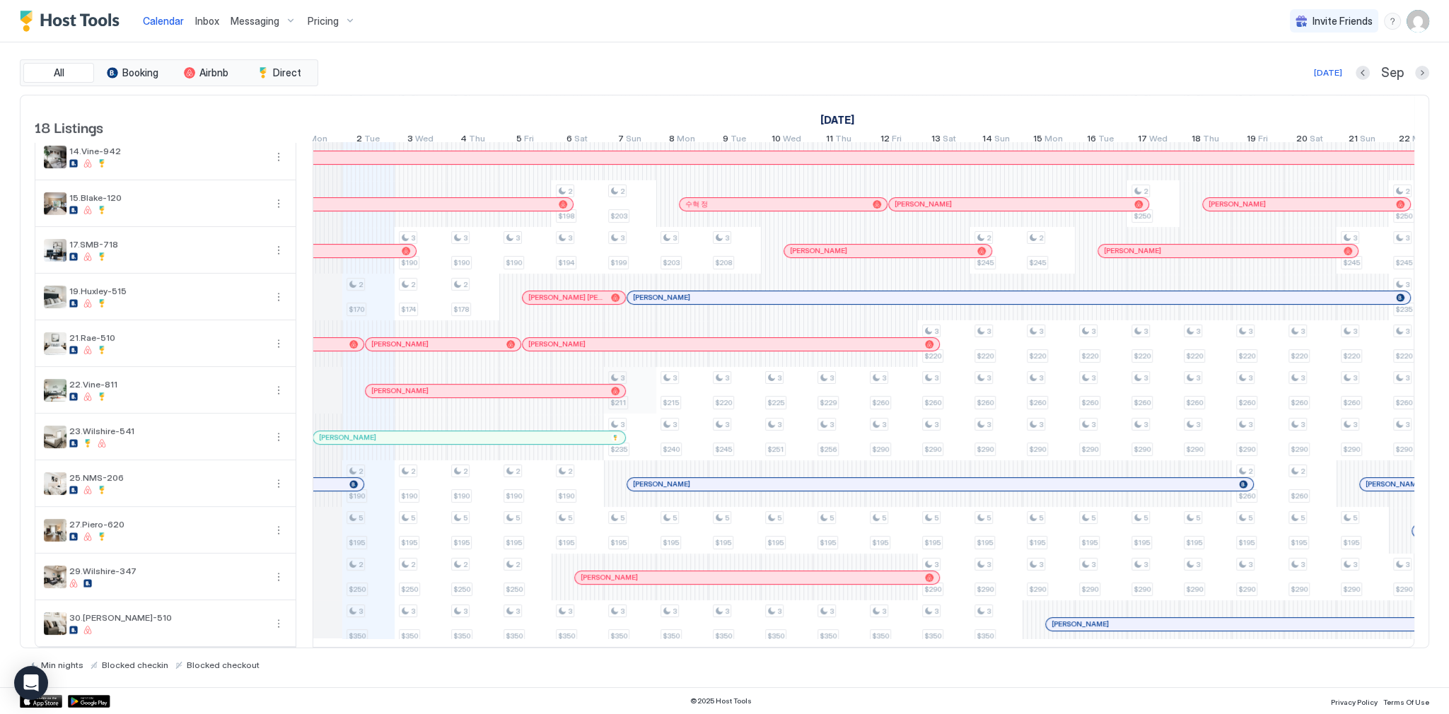
scroll to position [0, 673]
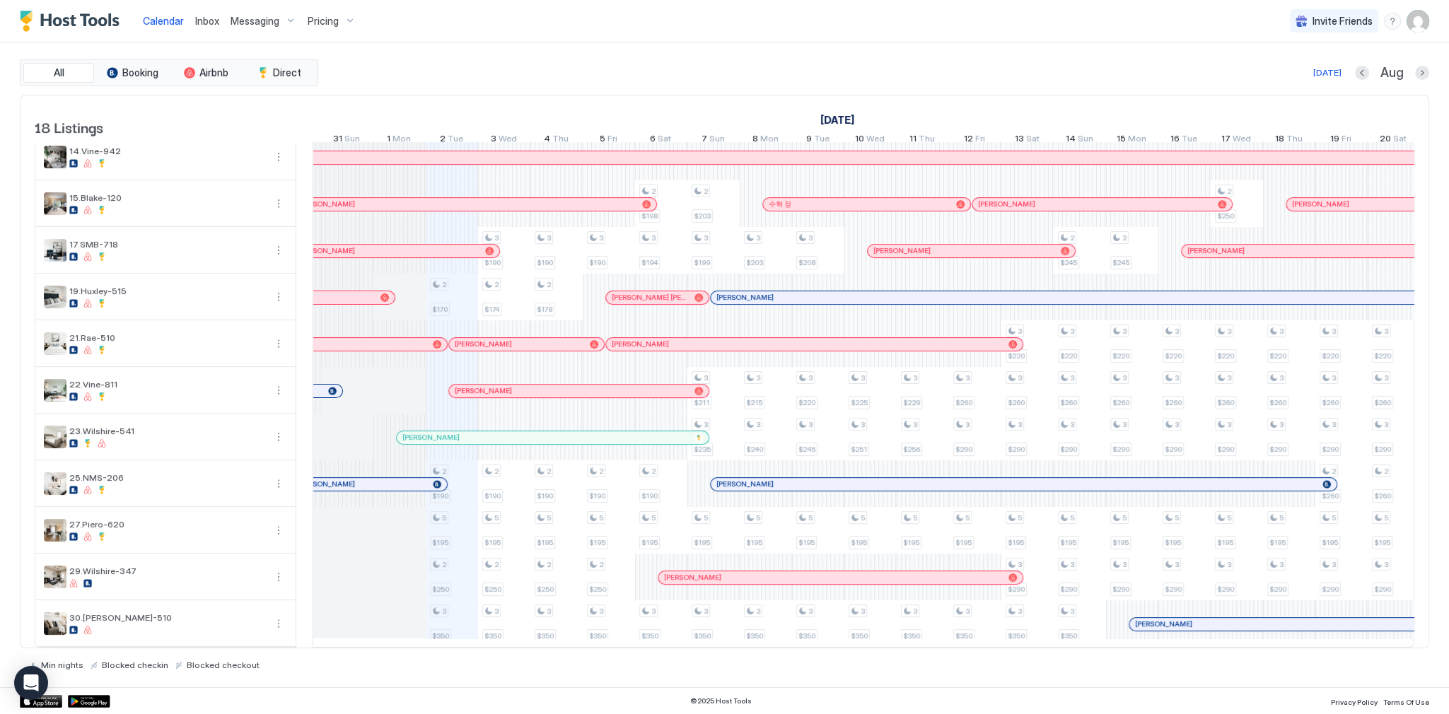
click at [786, 88] on div "All Booking Airbnb Direct Today Aug 18 Listings August 2025 September 2025 Octo…" at bounding box center [725, 364] width 1410 height 611
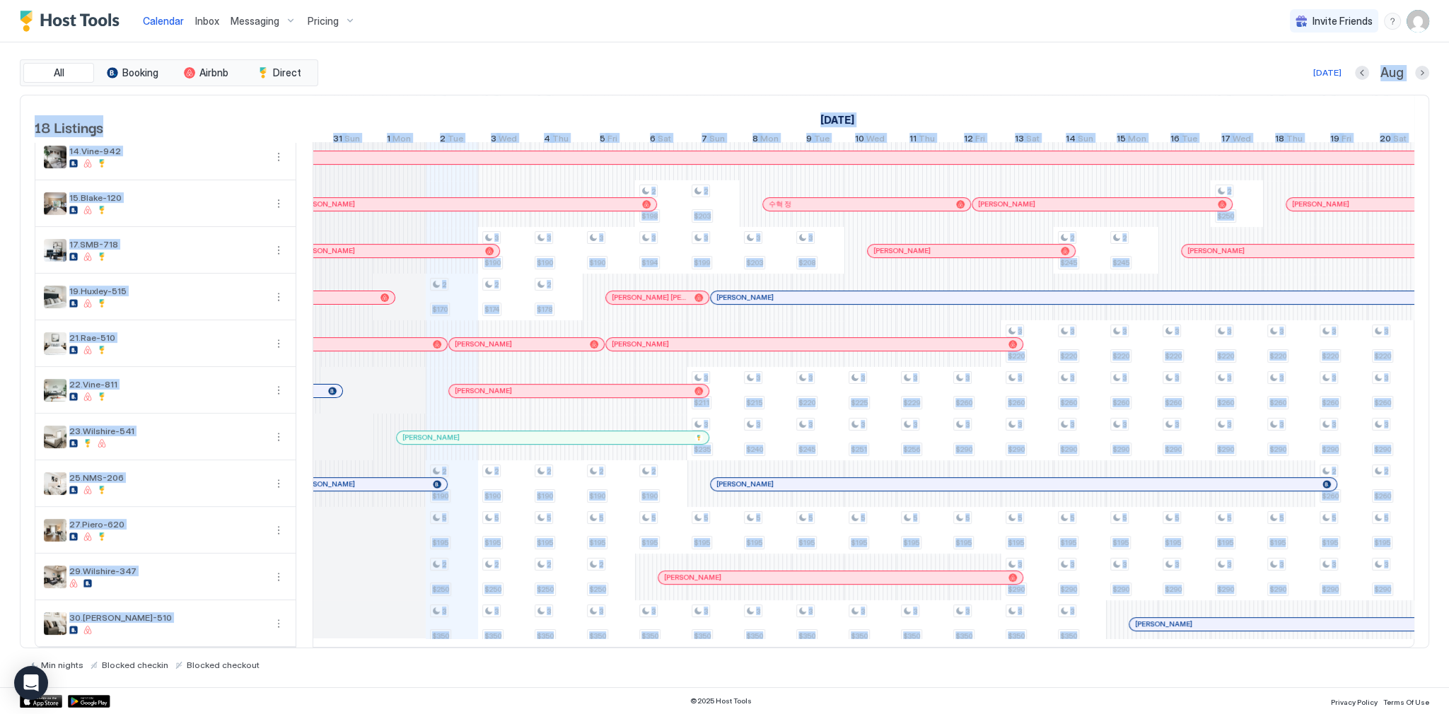
click at [753, 303] on div at bounding box center [753, 297] width 11 height 11
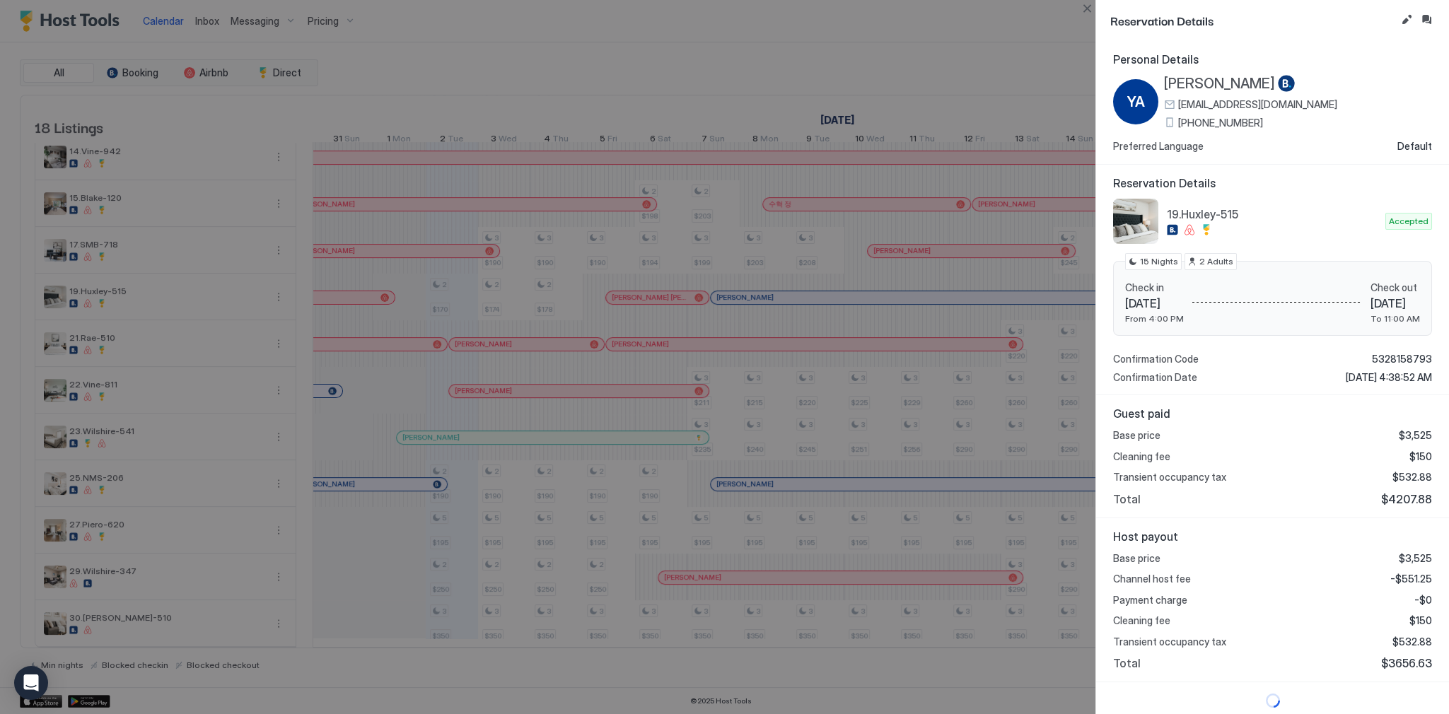
click at [685, 113] on div at bounding box center [724, 357] width 1449 height 714
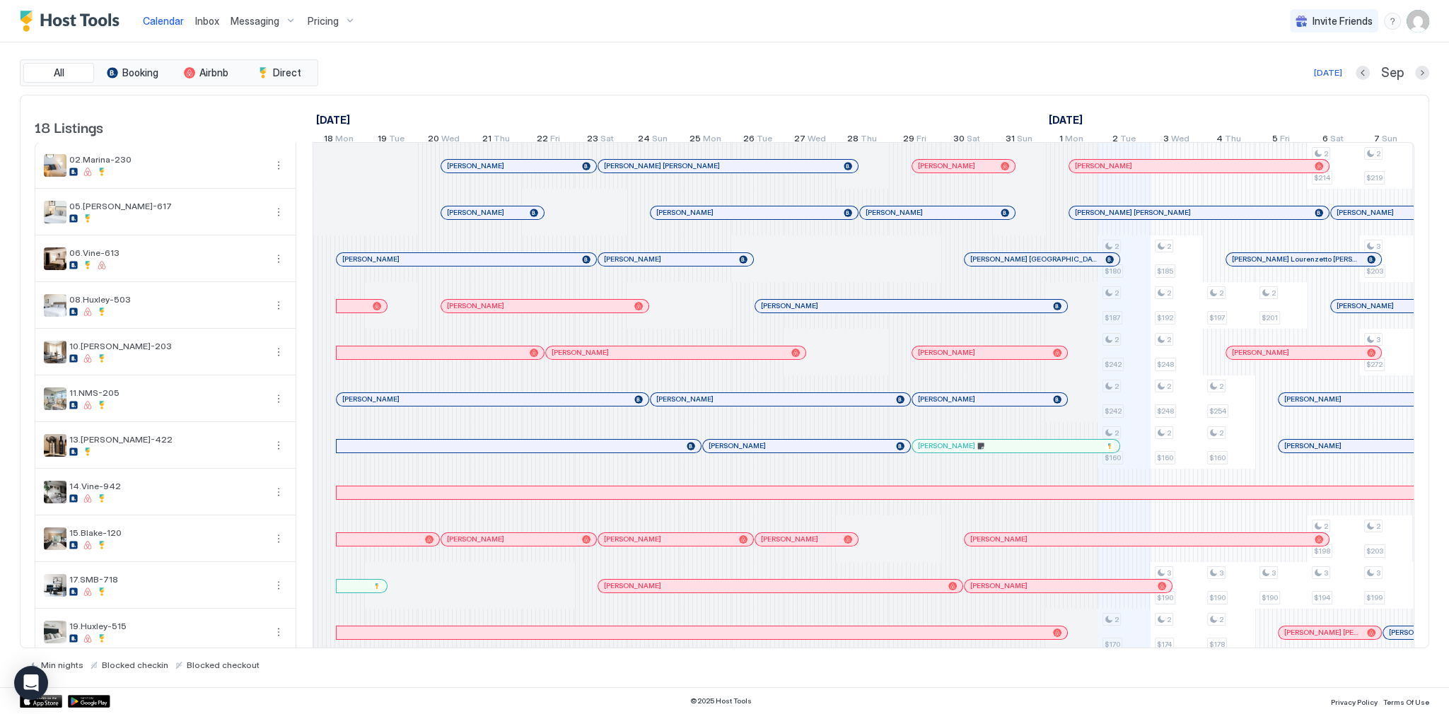
scroll to position [0, 786]
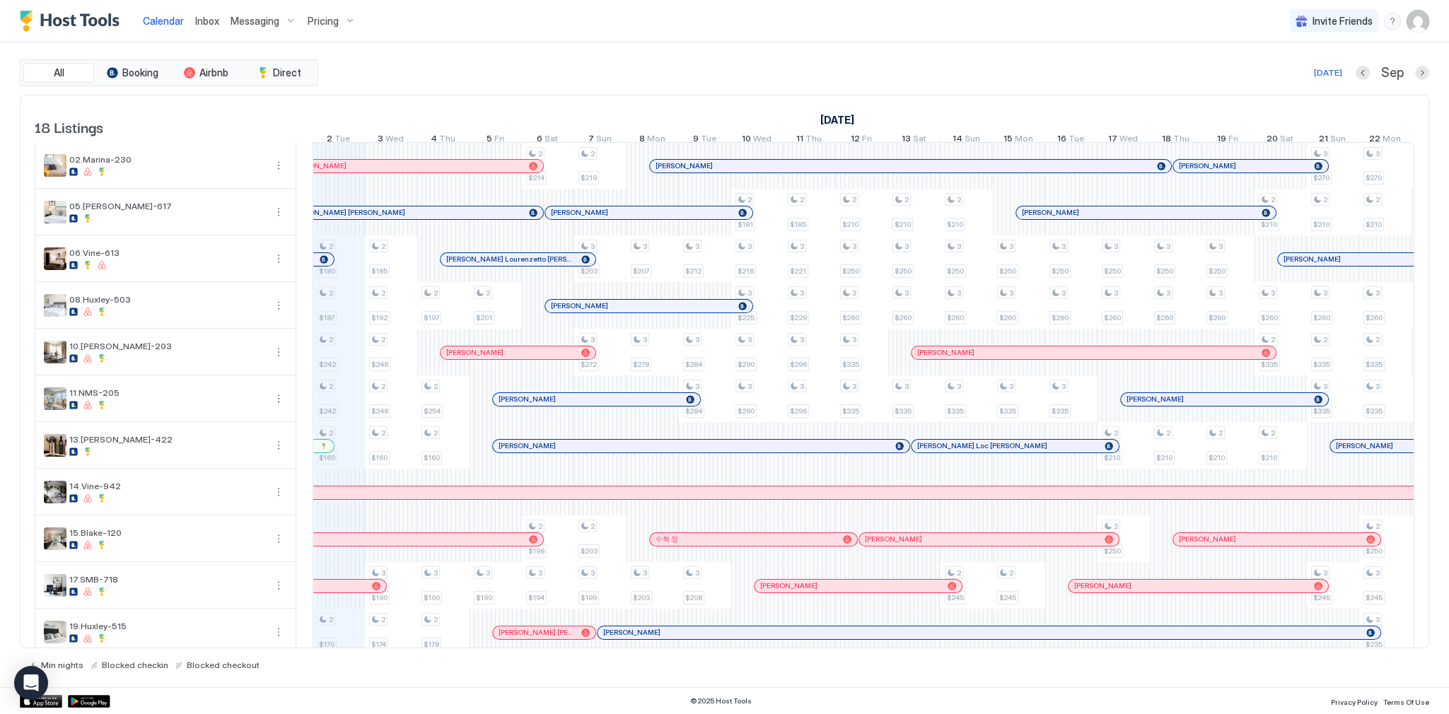
click at [648, 100] on div "[DATE] [DATE] [DATE] 18 Mon 19 Tue 20 Wed 21 Thu 22 Fri 23 Sat 24 Sun 25 Mon 26…" at bounding box center [864, 122] width 1102 height 55
click at [457, 6] on div "Calendar Inbox Messaging Pricing Invite Friends SG" at bounding box center [724, 21] width 1449 height 42
click at [750, 28] on div "Calendar Inbox Messaging Pricing Invite Friends SG" at bounding box center [724, 21] width 1449 height 42
click at [716, 49] on div "All Booking Airbnb Direct [DATE] [DATE] Listings [DATE] [DATE] [DATE] 18 Mon 19…" at bounding box center [725, 364] width 1410 height 645
click at [556, 102] on div "[DATE] [DATE] [DATE] 18 Mon 19 Tue 20 Wed 21 Thu 22 Fri 23 Sat 24 Sun 25 Mon 26…" at bounding box center [78, 122] width 1102 height 55
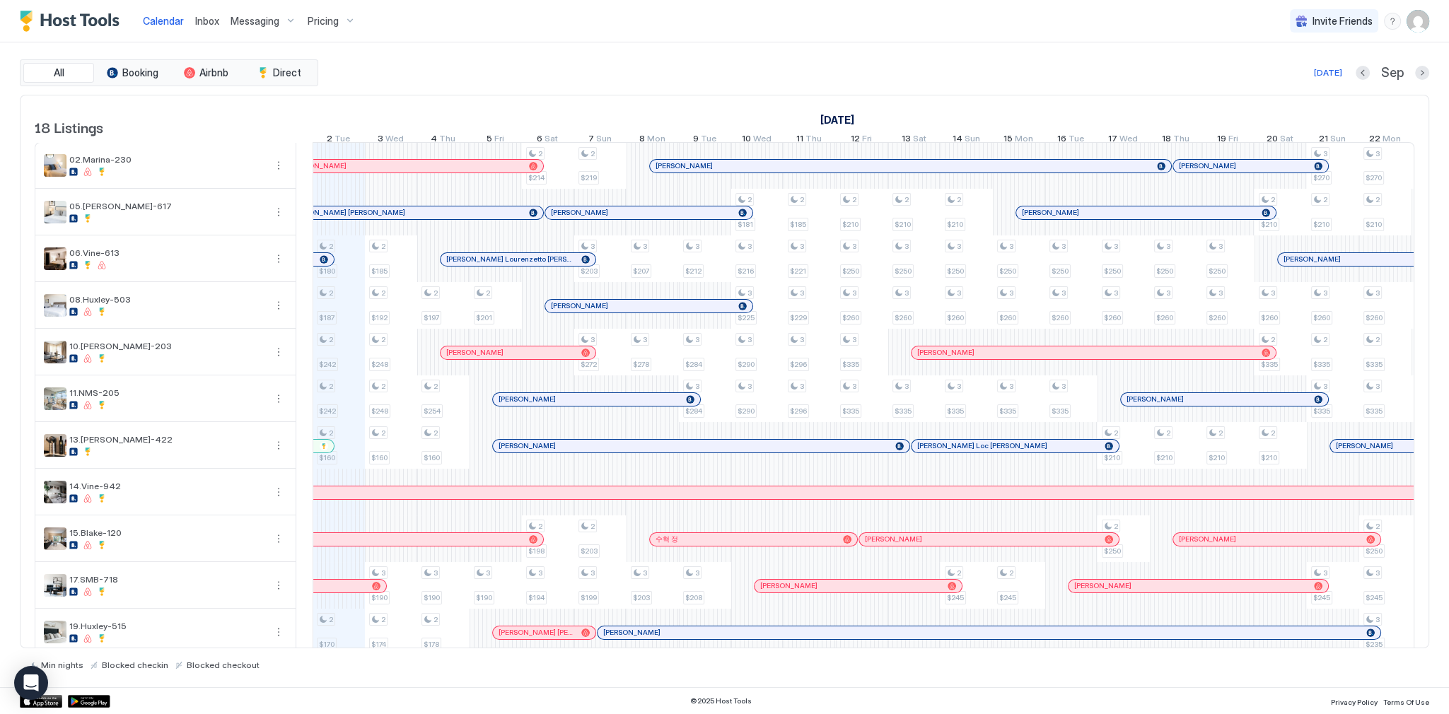
click at [699, 95] on div "[DATE] [DATE] [DATE] 18 Mon 19 Tue 20 Wed 21 Thu 22 Fri 23 Sat 24 Sun 25 Mon 26…" at bounding box center [864, 122] width 1102 height 55
click at [693, 52] on div "All Booking Airbnb Direct [DATE] [DATE] Listings [DATE] [DATE] [DATE] 18 Mon 19…" at bounding box center [725, 364] width 1410 height 645
click at [668, 81] on div "All Booking Airbnb Direct [DATE] Sep" at bounding box center [725, 72] width 1410 height 27
click at [745, 98] on div "[DATE] [DATE] [DATE] 18 Mon 19 Tue 20 Wed 21 Thu 22 Fri 23 Sat 24 Sun 25 Mon 26…" at bounding box center [864, 122] width 1102 height 55
click at [202, 18] on span "Inbox" at bounding box center [207, 21] width 24 height 12
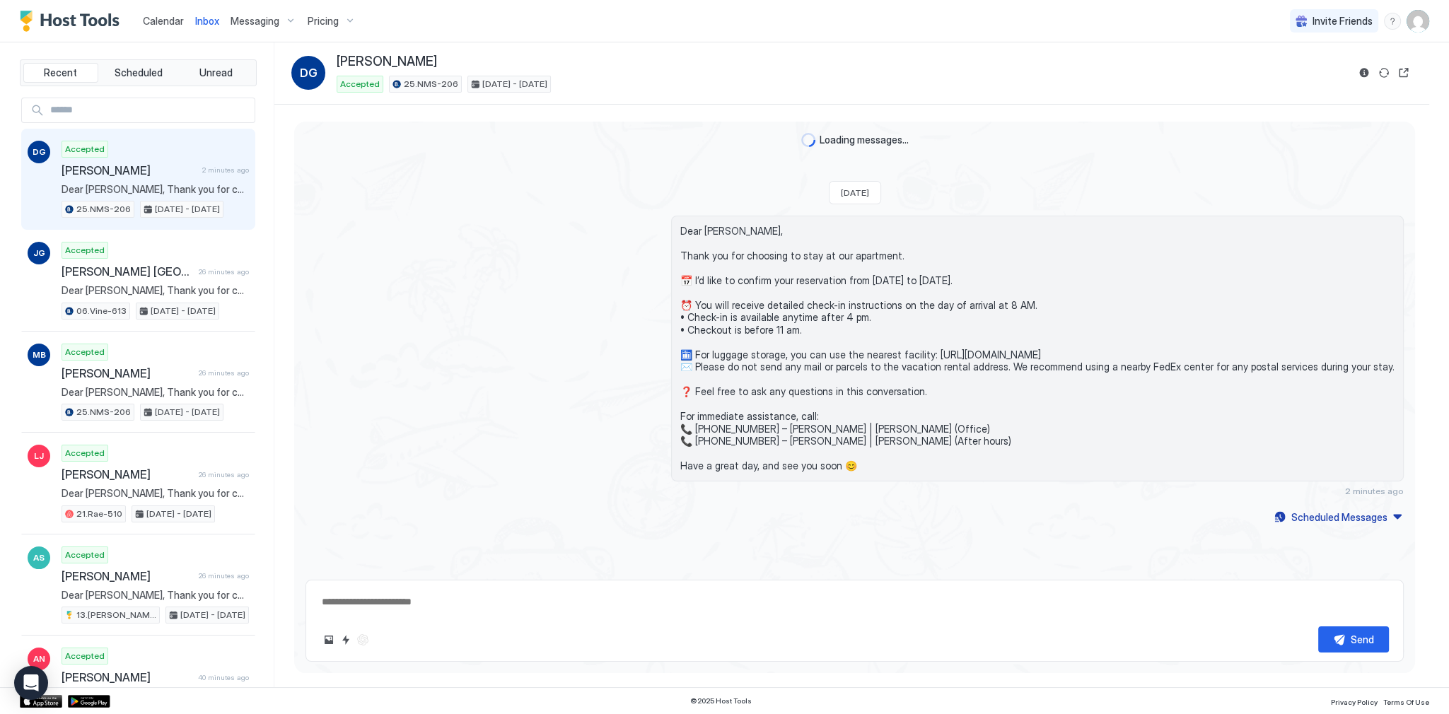
scroll to position [107, 0]
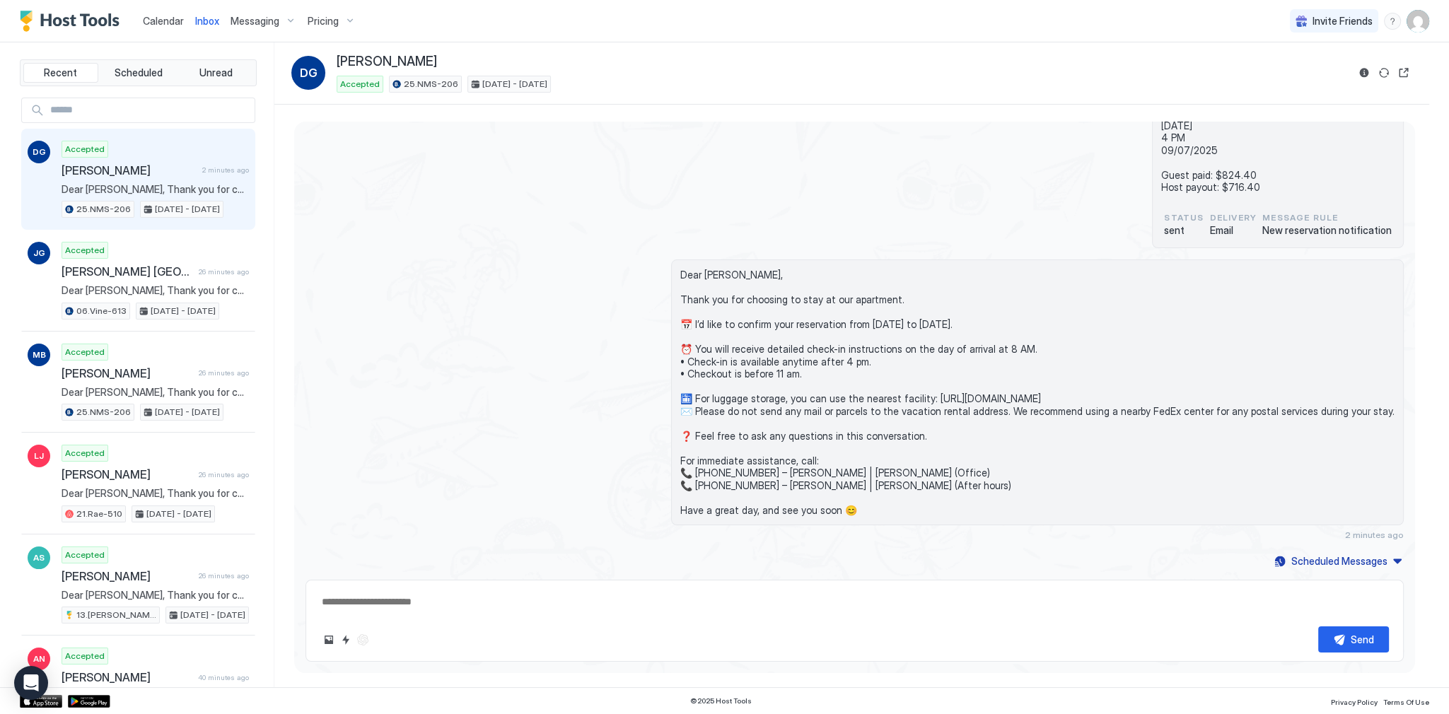
drag, startPoint x: 167, startPoint y: 172, endPoint x: 770, endPoint y: 179, distance: 602.6
click at [175, 172] on span "[PERSON_NAME]" at bounding box center [129, 170] width 135 height 14
click at [1356, 76] on button "Reservation information" at bounding box center [1364, 72] width 17 height 17
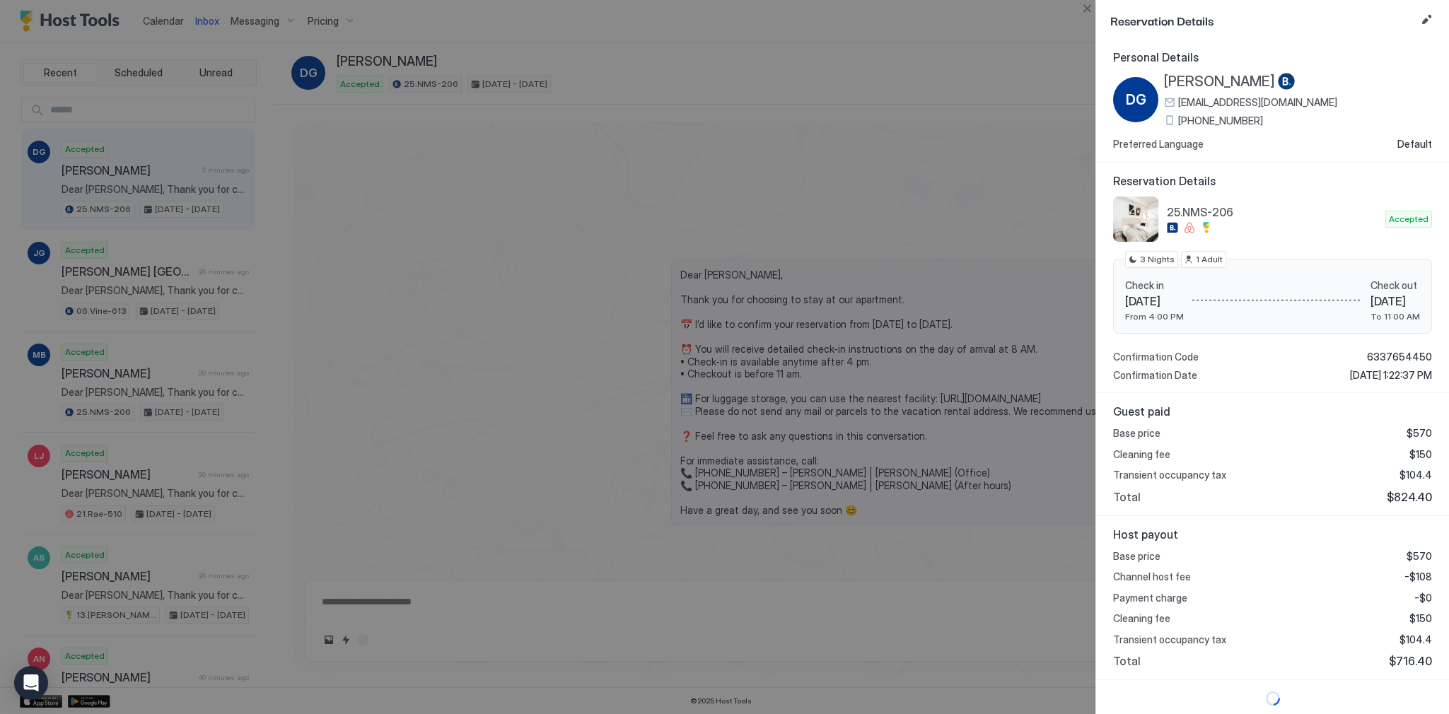
scroll to position [3, 0]
click at [1409, 494] on span "$824.40" at bounding box center [1409, 496] width 45 height 14
copy span "824.40"
click at [1412, 639] on span "$104.4" at bounding box center [1416, 639] width 33 height 13
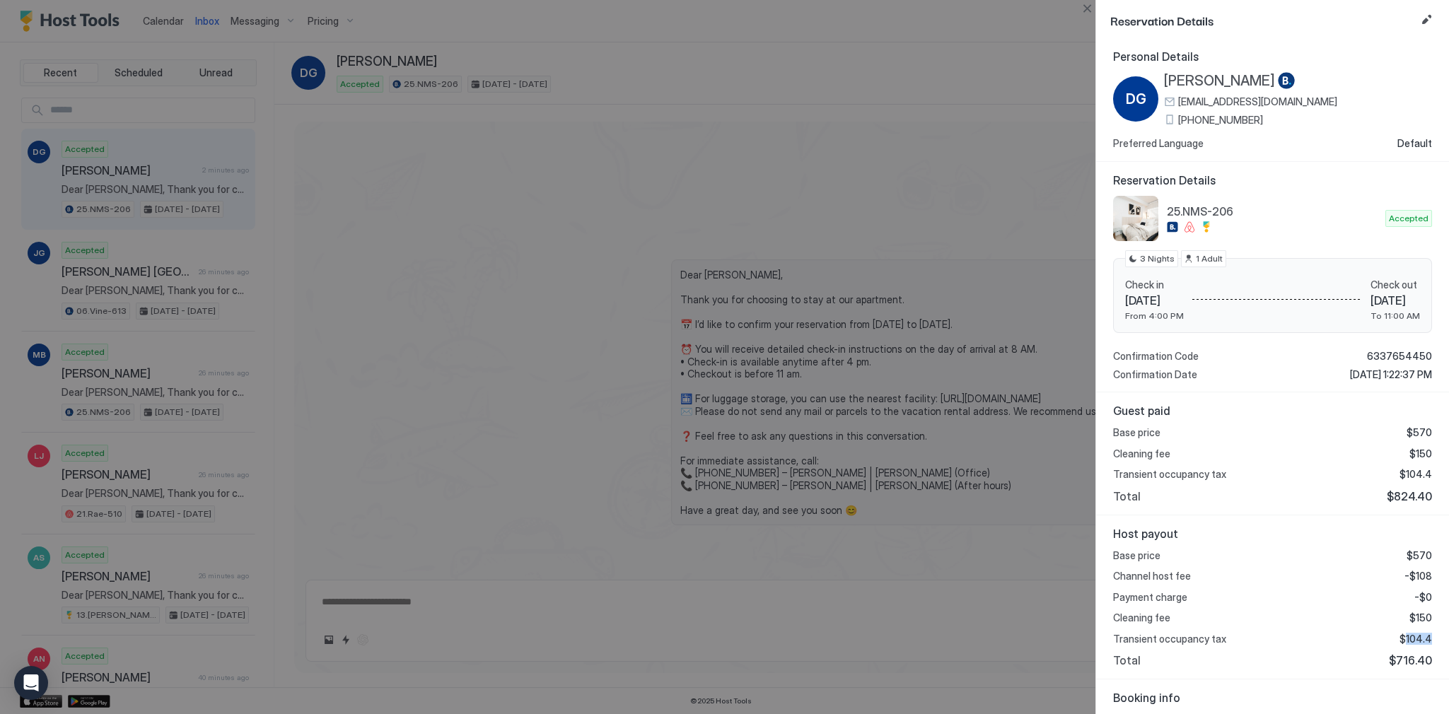
click at [1412, 639] on span "$104.4" at bounding box center [1416, 639] width 33 height 13
click at [1420, 570] on span "-$108" at bounding box center [1419, 576] width 28 height 13
click at [1418, 571] on span "-$108" at bounding box center [1419, 576] width 28 height 13
copy span "108"
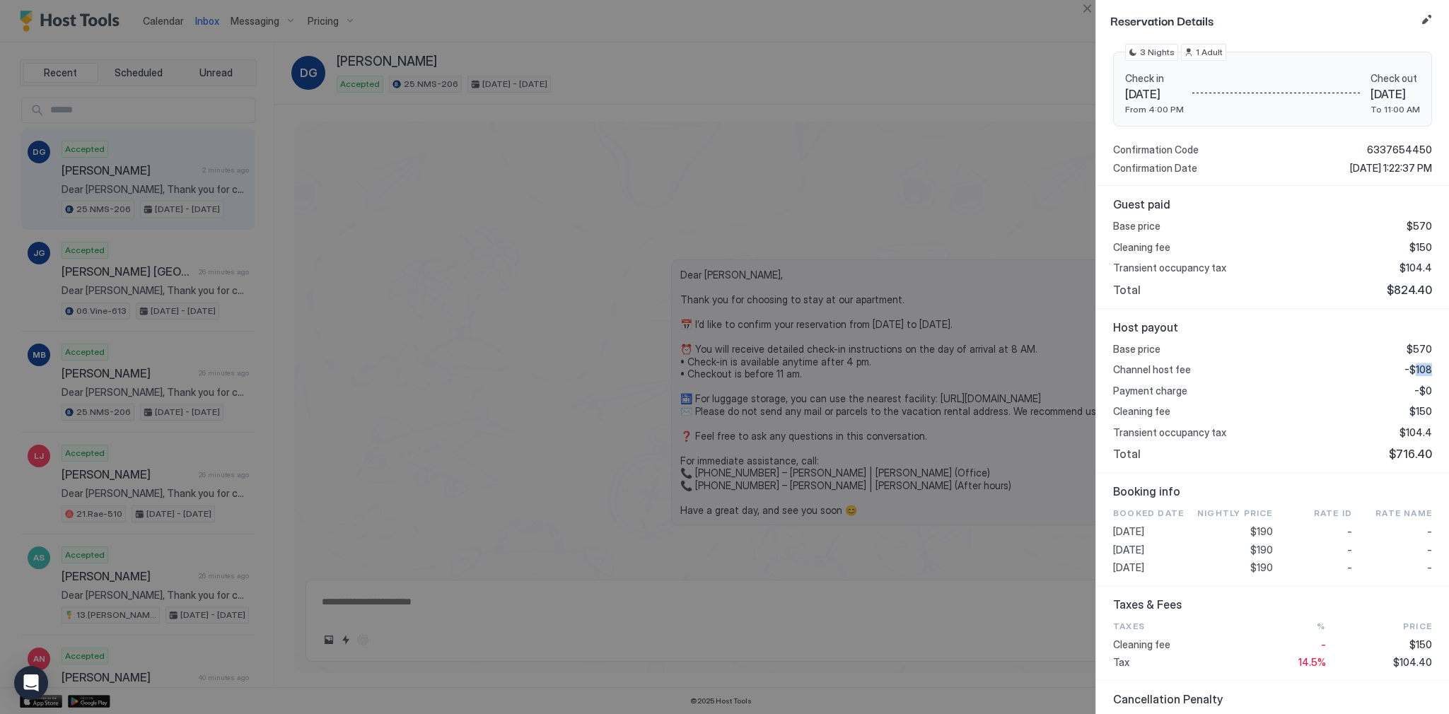
scroll to position [399, 0]
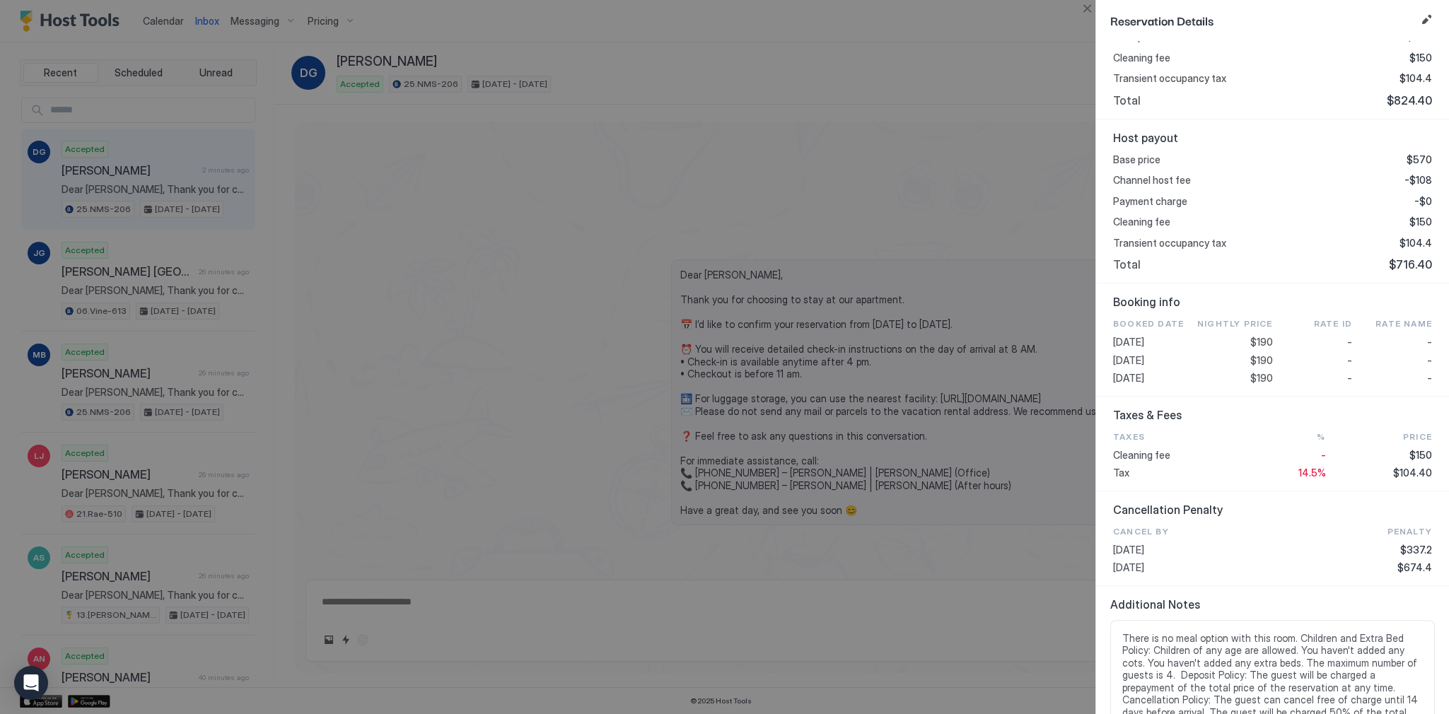
click at [1257, 354] on span "$190" at bounding box center [1261, 360] width 23 height 13
copy span "190"
click at [1412, 472] on span "$104.40" at bounding box center [1412, 473] width 39 height 13
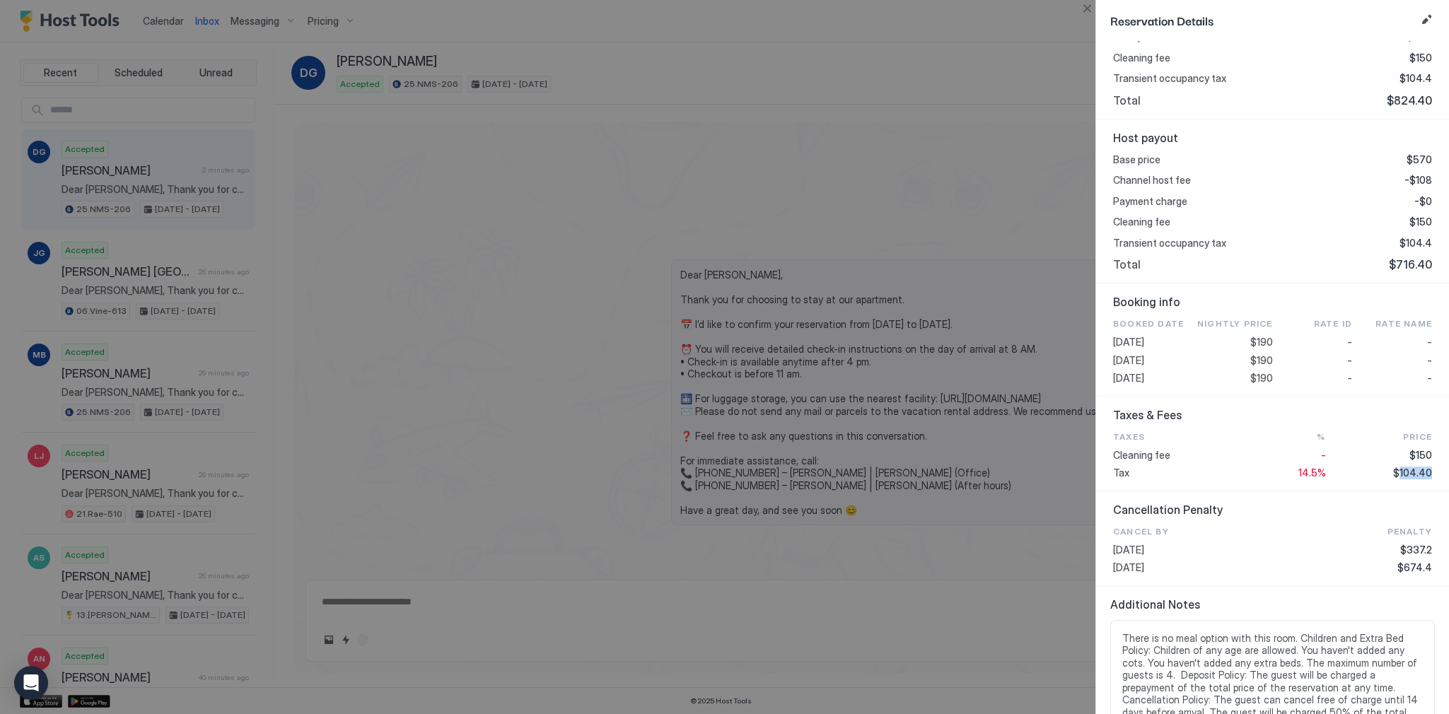
copy span "104.40"
click at [719, 299] on div at bounding box center [724, 357] width 1449 height 714
type textarea "*"
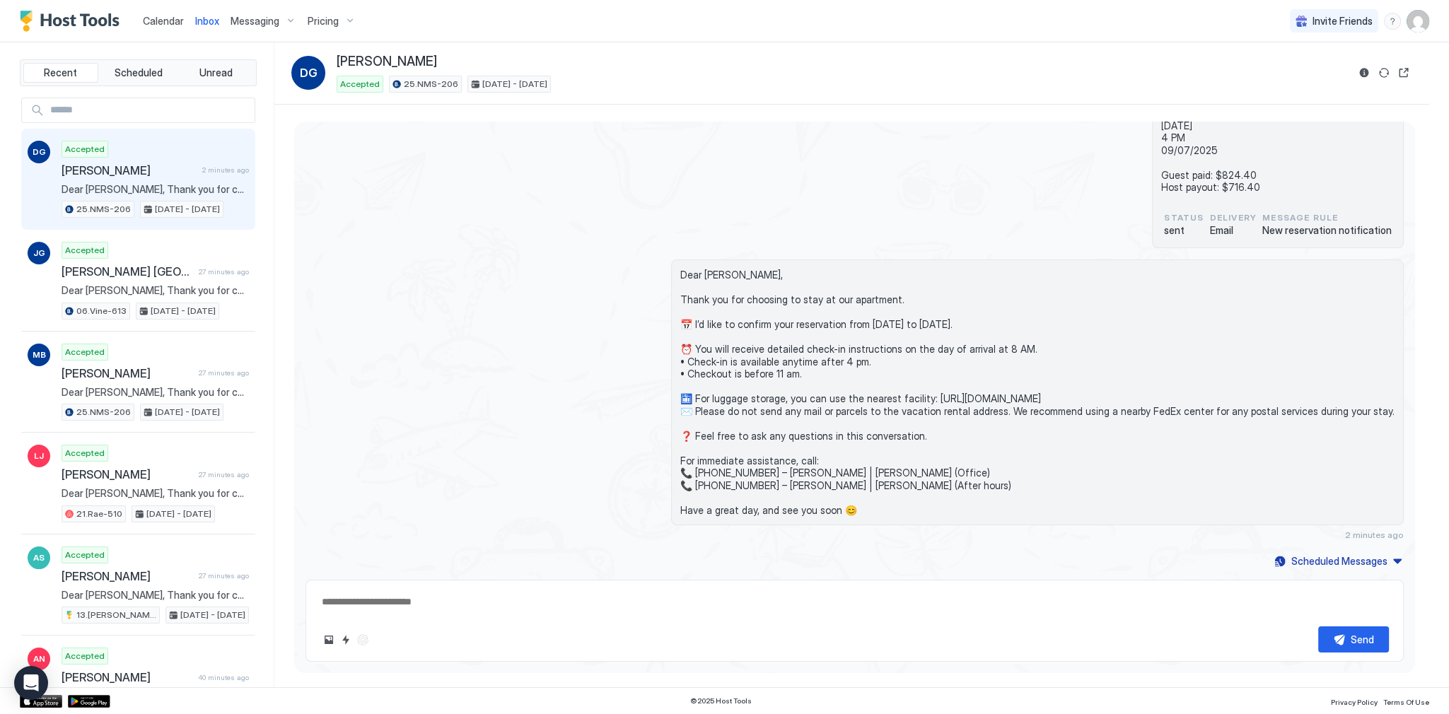
click at [540, 289] on div "Dear [PERSON_NAME], Thank you for choosing to stay at our apartment. 📅 I’d like…" at bounding box center [855, 400] width 1098 height 281
click at [141, 21] on div "Calendar" at bounding box center [163, 21] width 52 height 26
click at [163, 21] on span "Calendar" at bounding box center [163, 21] width 41 height 12
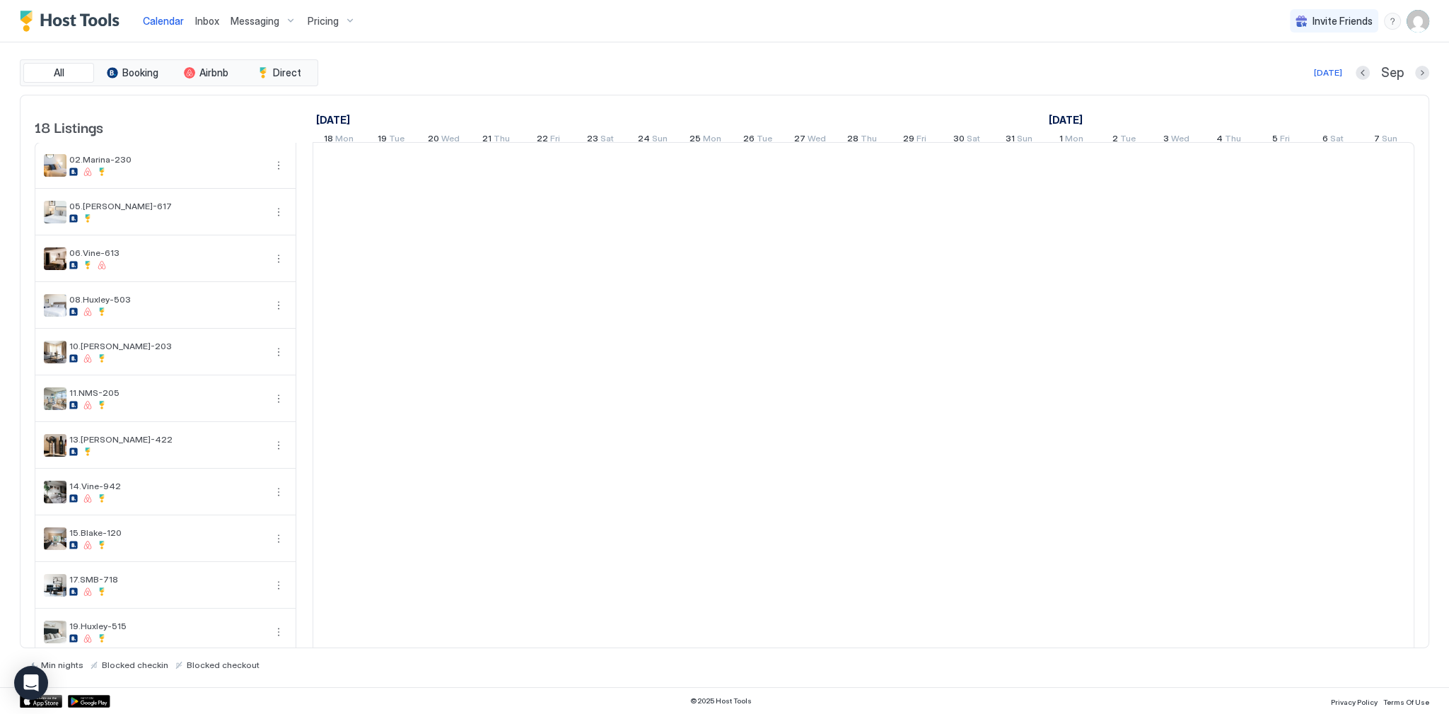
scroll to position [0, 786]
click at [163, 21] on span "Calendar" at bounding box center [163, 21] width 41 height 12
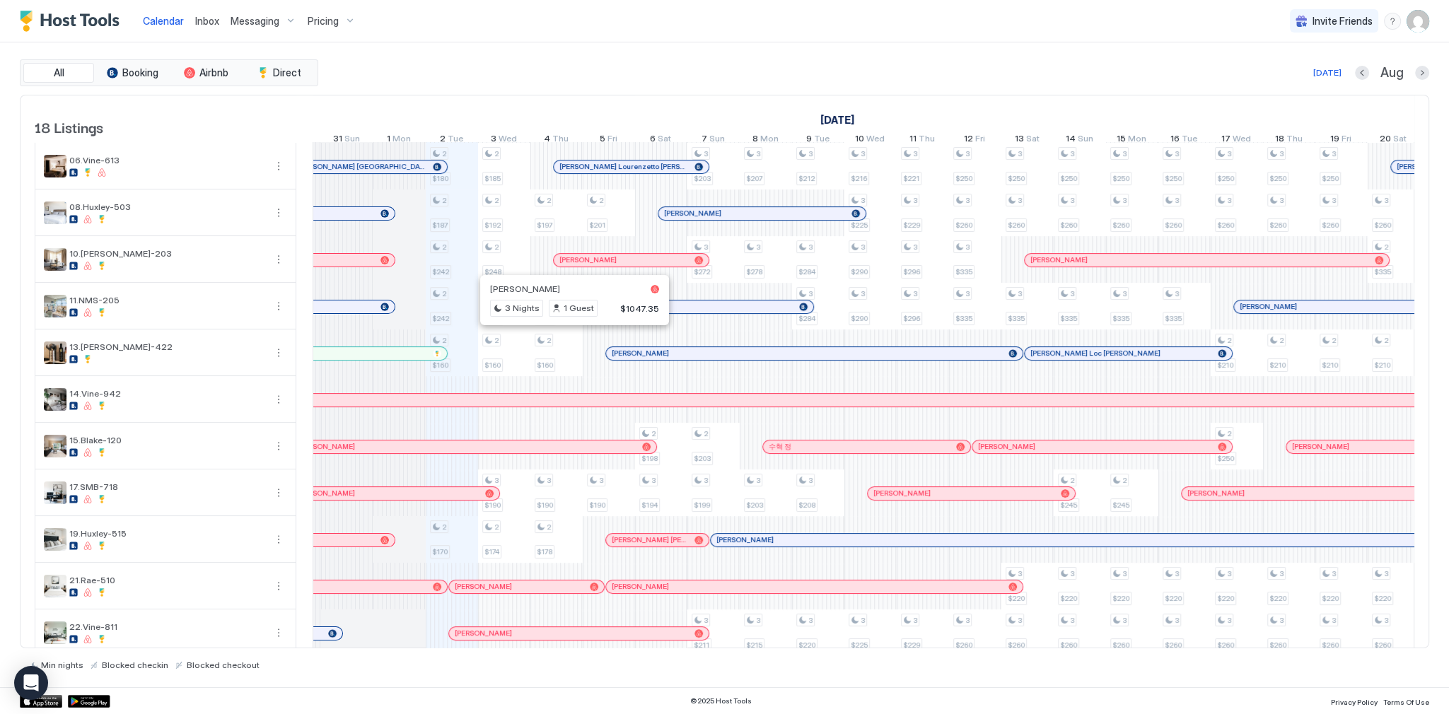
scroll to position [0, 0]
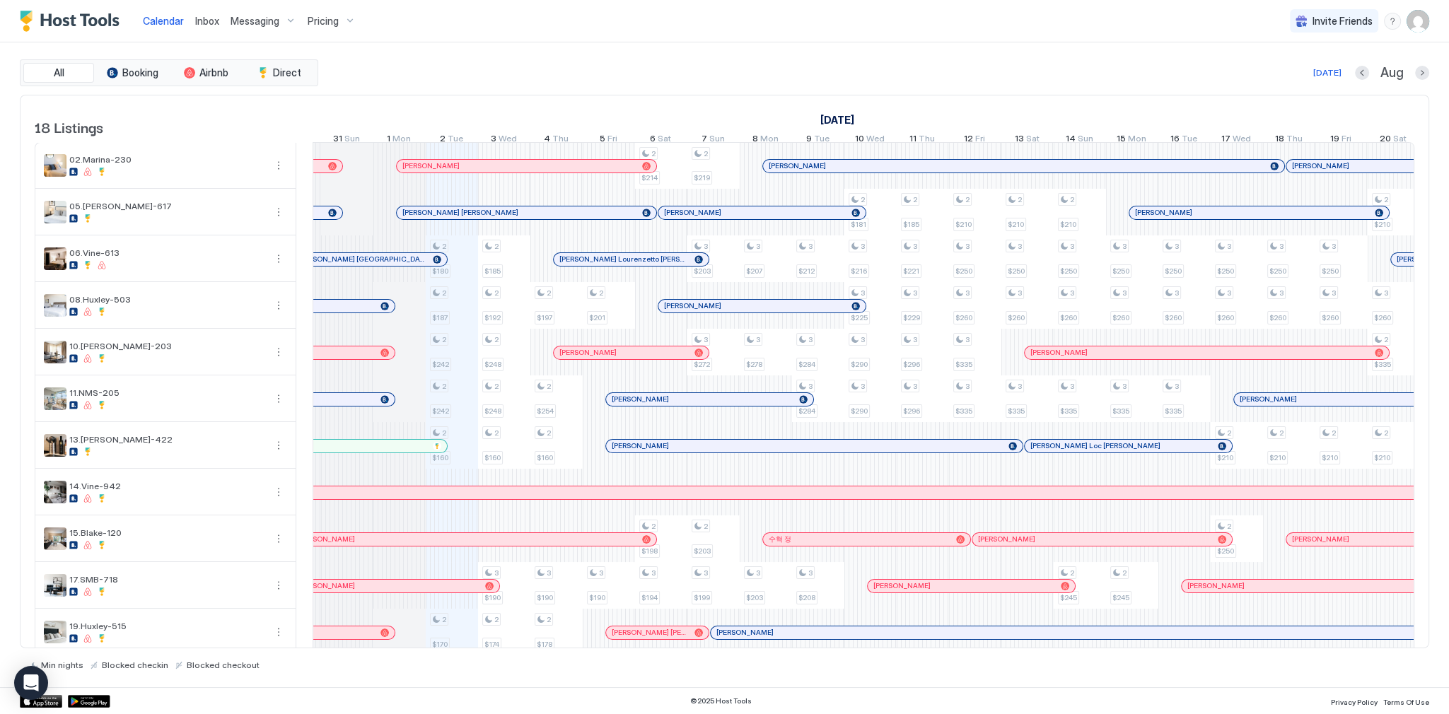
click at [729, 81] on div "All Booking Airbnb Direct [DATE] Aug" at bounding box center [725, 72] width 1410 height 27
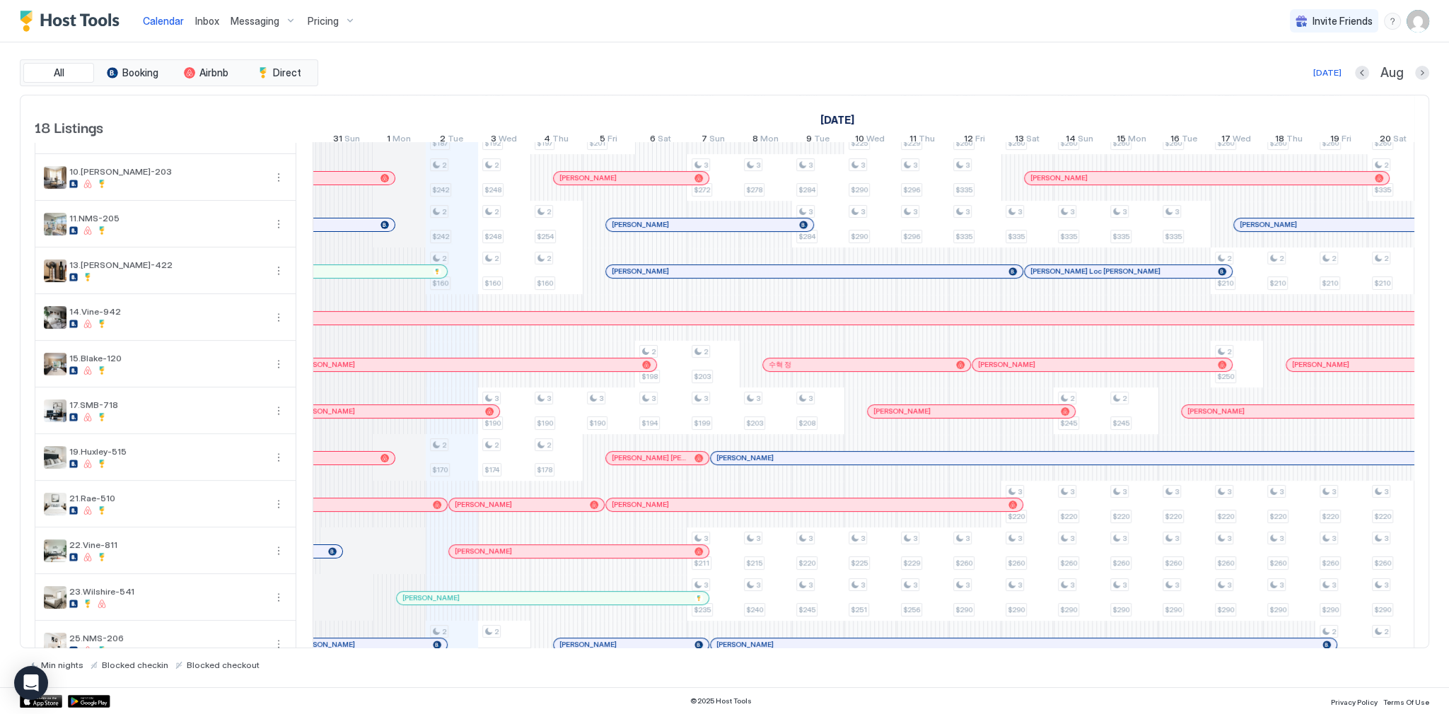
scroll to position [348, 0]
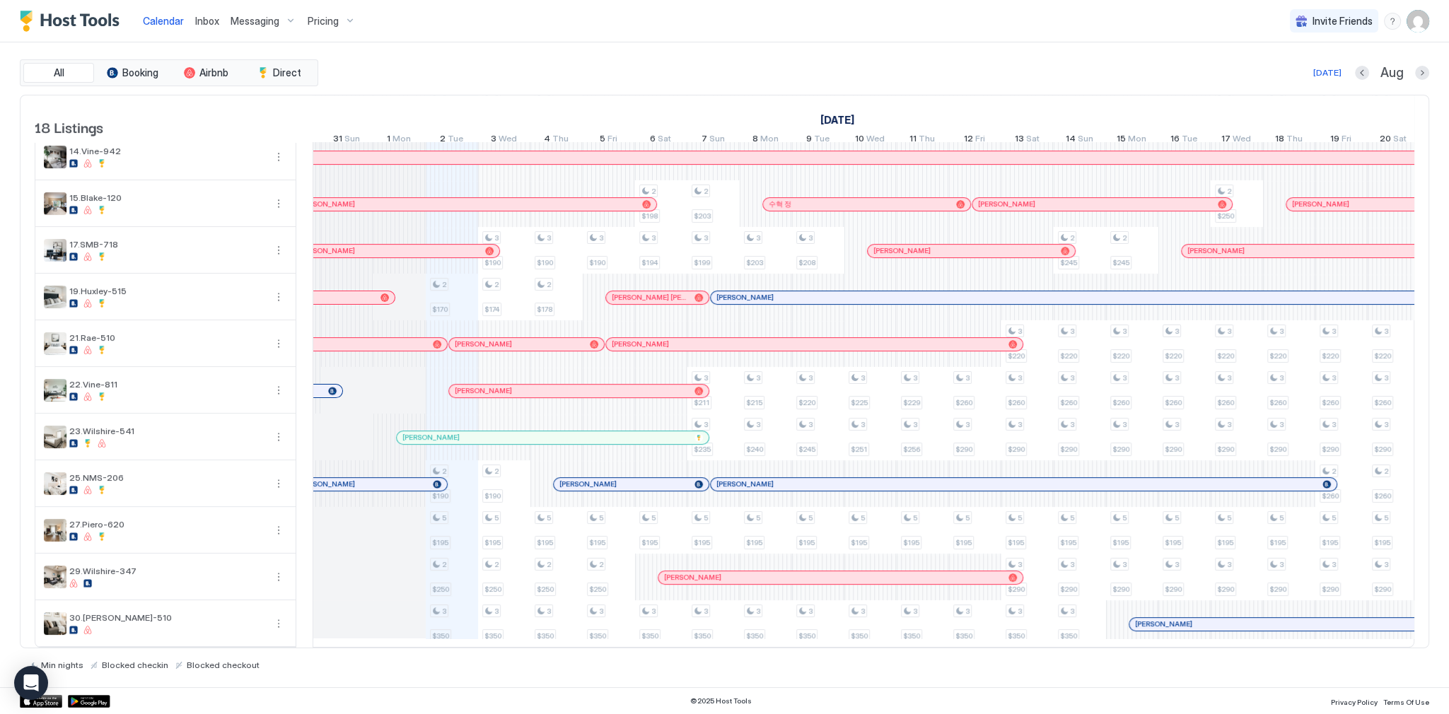
click at [694, 83] on div "All Booking Airbnb Direct [DATE] Aug" at bounding box center [725, 72] width 1410 height 27
click at [335, 21] on span "Pricing" at bounding box center [323, 21] width 31 height 13
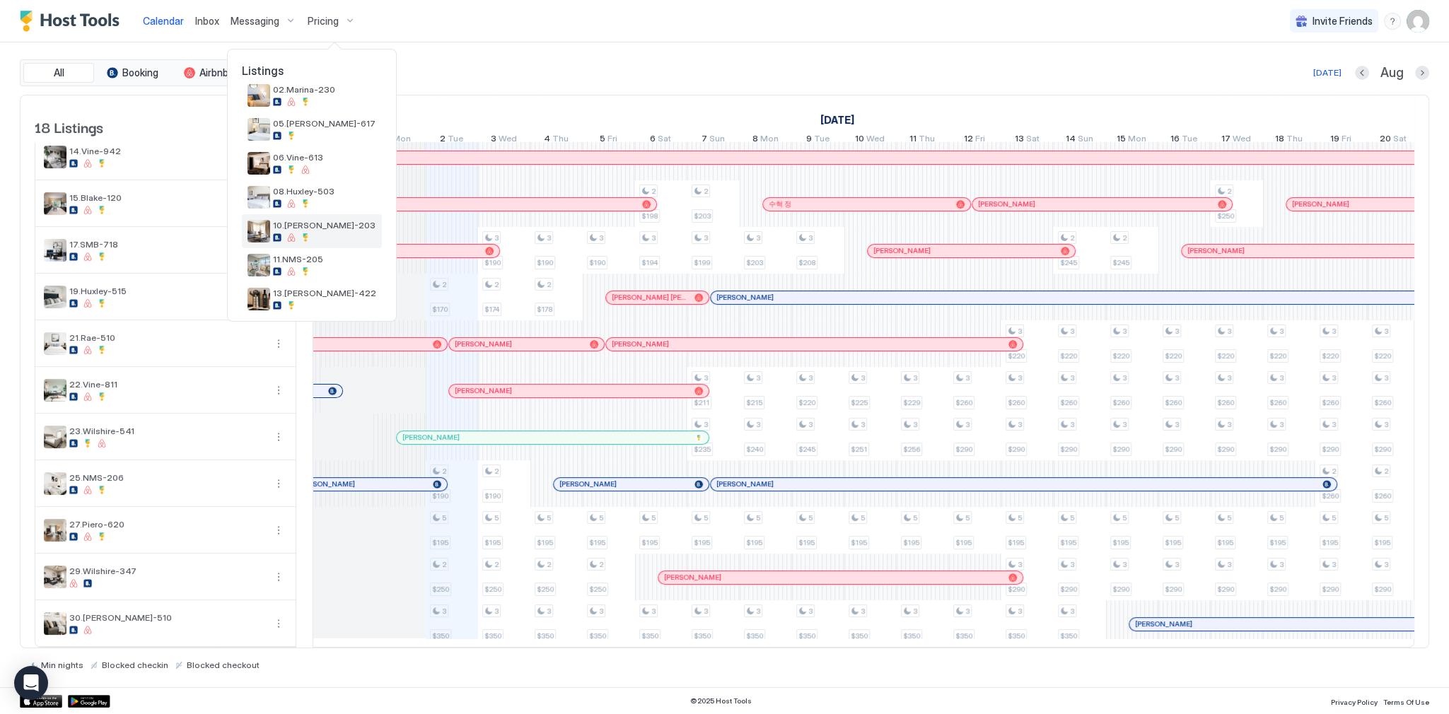
scroll to position [430, 0]
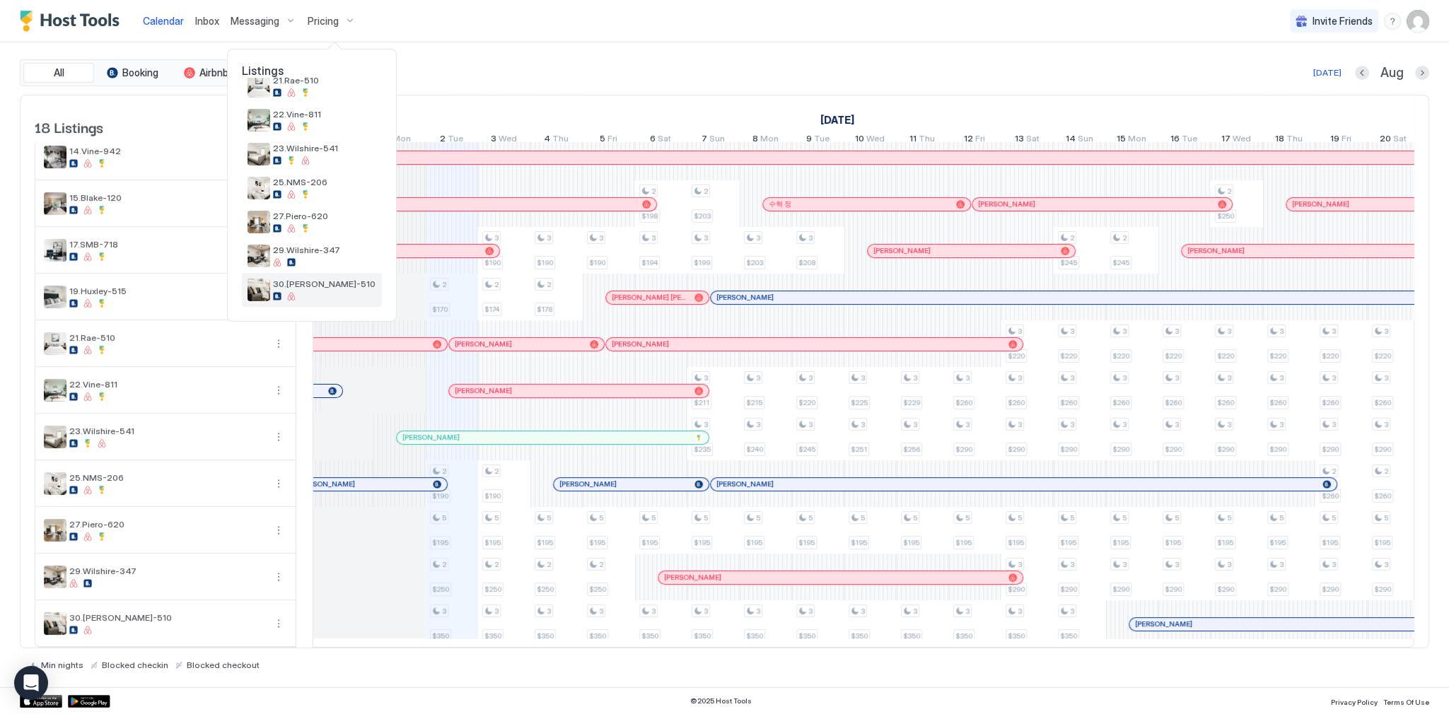
click at [308, 285] on span "30.[PERSON_NAME]-510" at bounding box center [324, 284] width 103 height 11
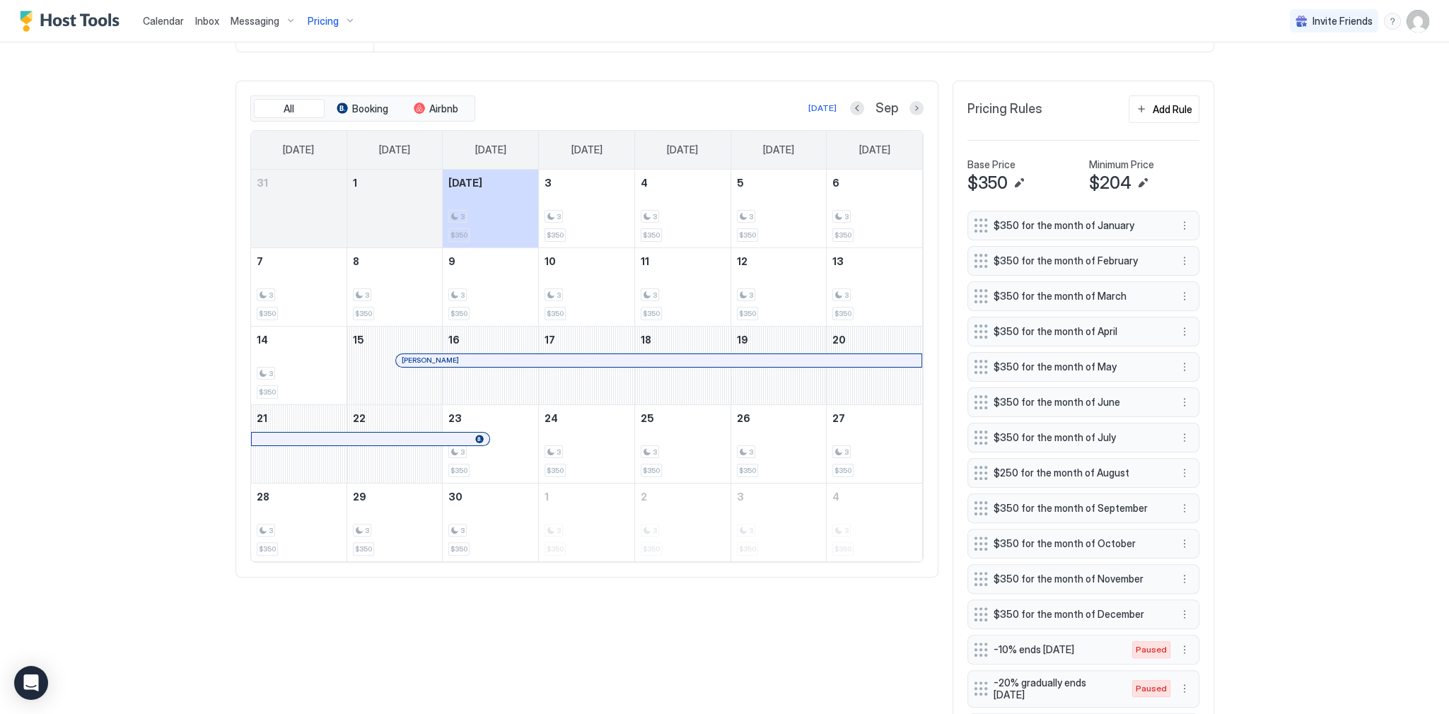
scroll to position [396, 0]
click at [1183, 506] on button "More options" at bounding box center [1184, 506] width 17 height 17
click at [1211, 528] on div "Edit" at bounding box center [1199, 522] width 53 height 23
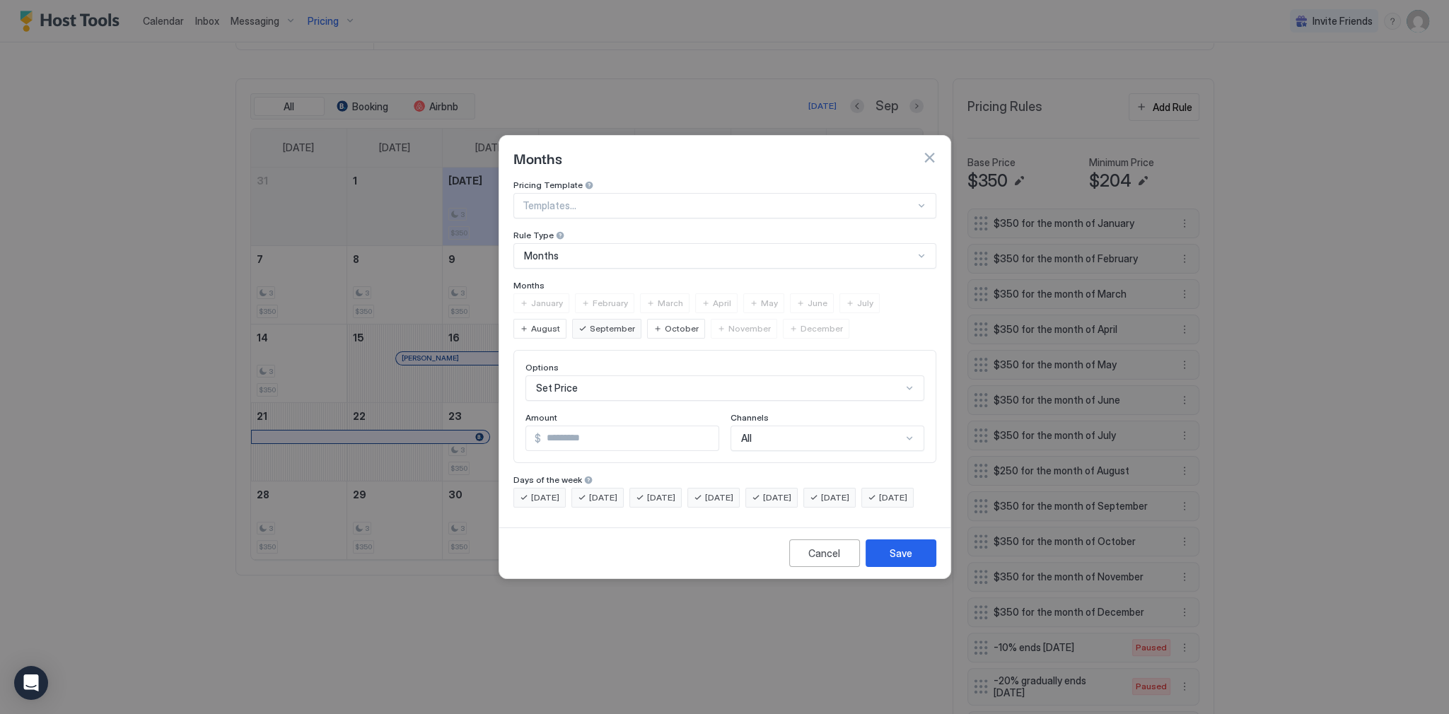
click at [580, 430] on input "***" at bounding box center [630, 438] width 178 height 24
type input "***"
click at [921, 558] on button "Save" at bounding box center [901, 554] width 71 height 28
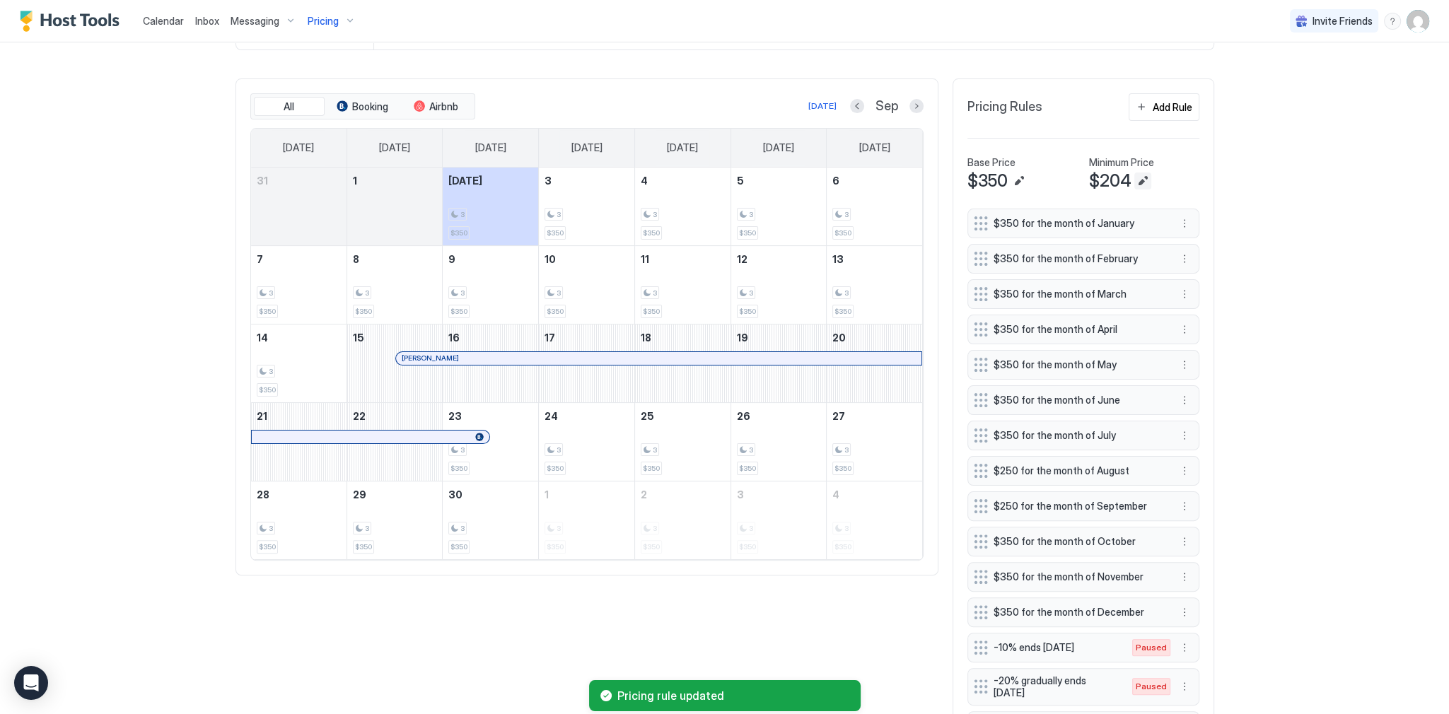
click at [1142, 174] on button "Edit" at bounding box center [1142, 181] width 17 height 17
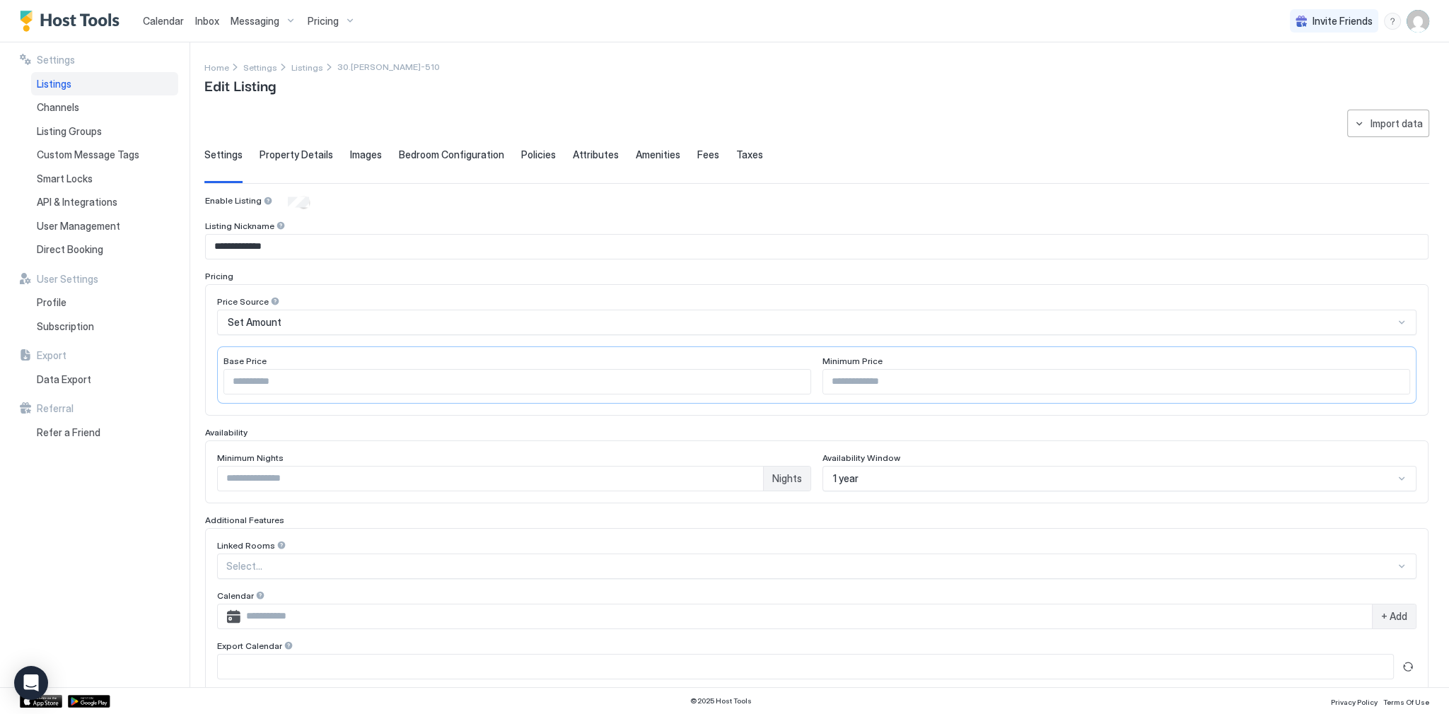
click at [880, 383] on input "***" at bounding box center [1116, 382] width 586 height 24
type input "***"
click at [975, 411] on div "Price Source Set Amount Base Price *** Minimum Price ***" at bounding box center [817, 350] width 1224 height 132
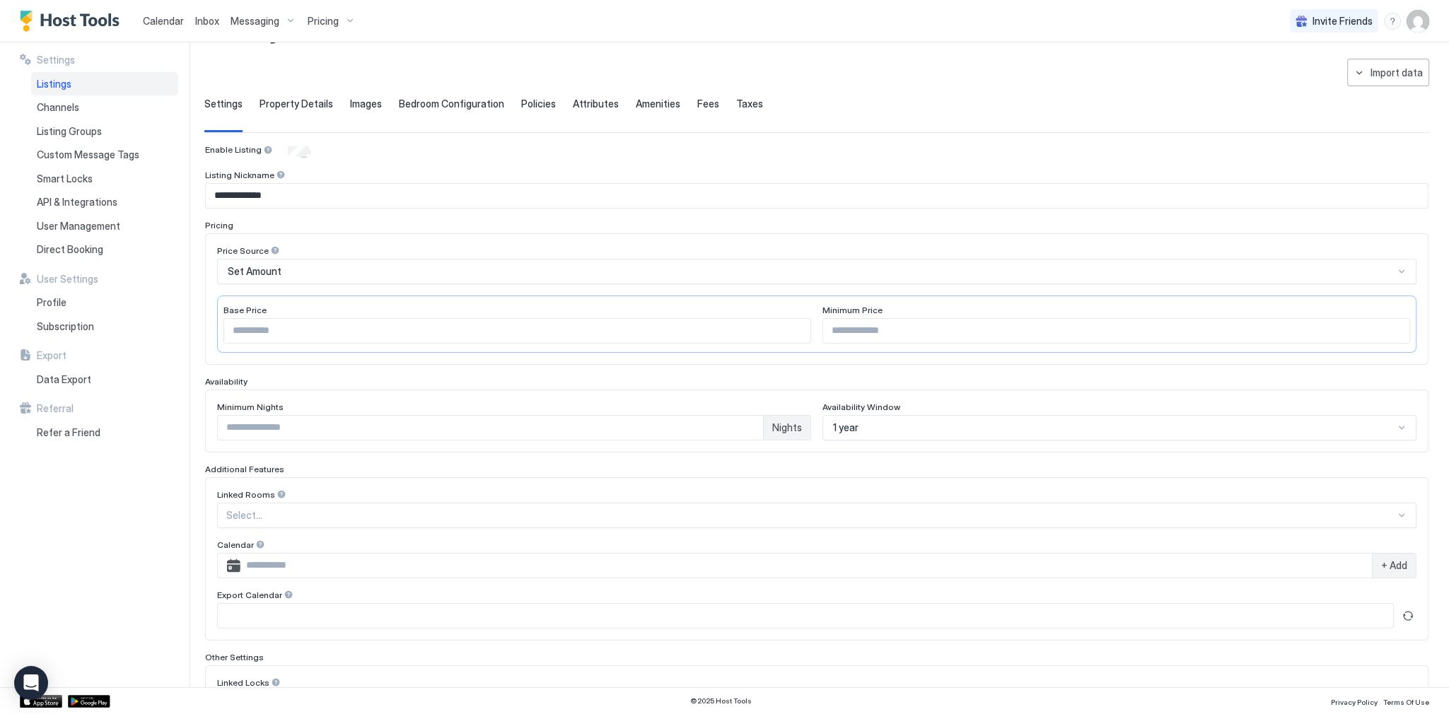
scroll to position [168, 0]
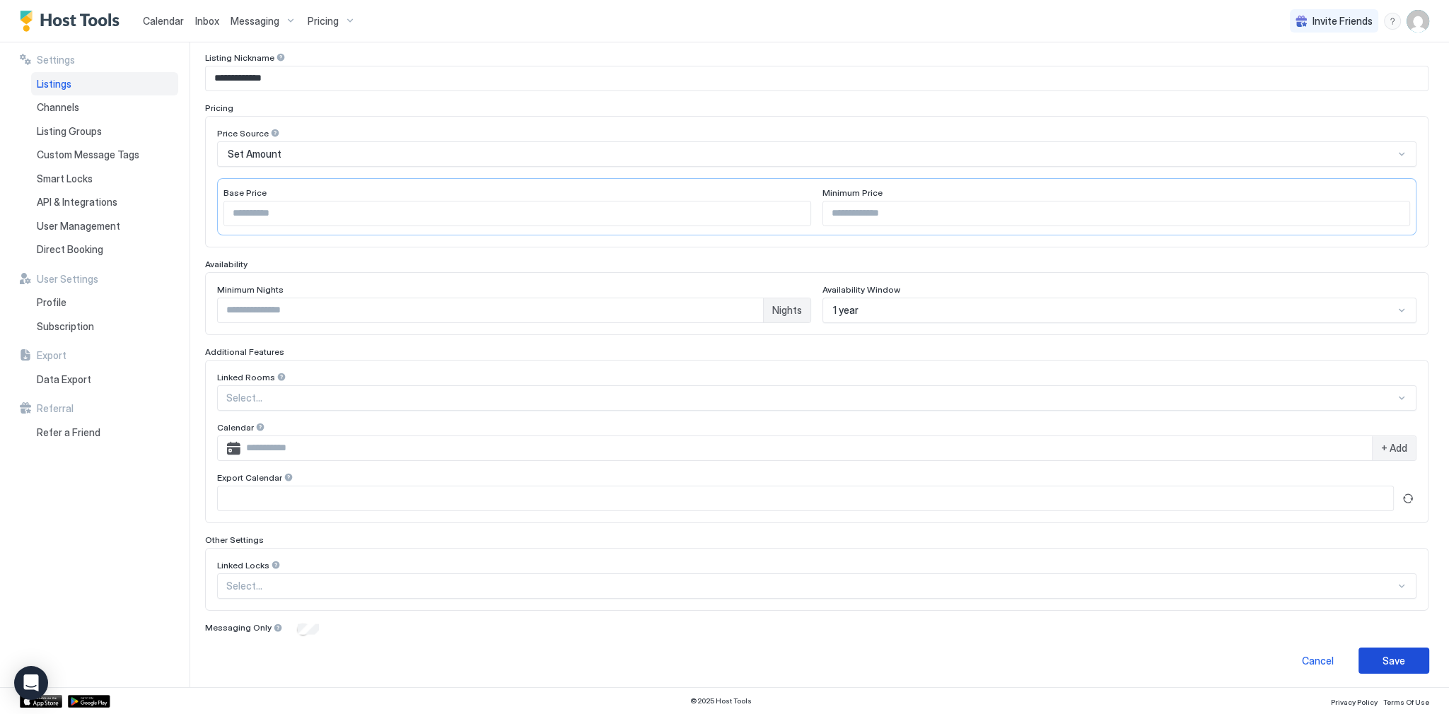
click at [1389, 656] on div "Save" at bounding box center [1394, 661] width 23 height 15
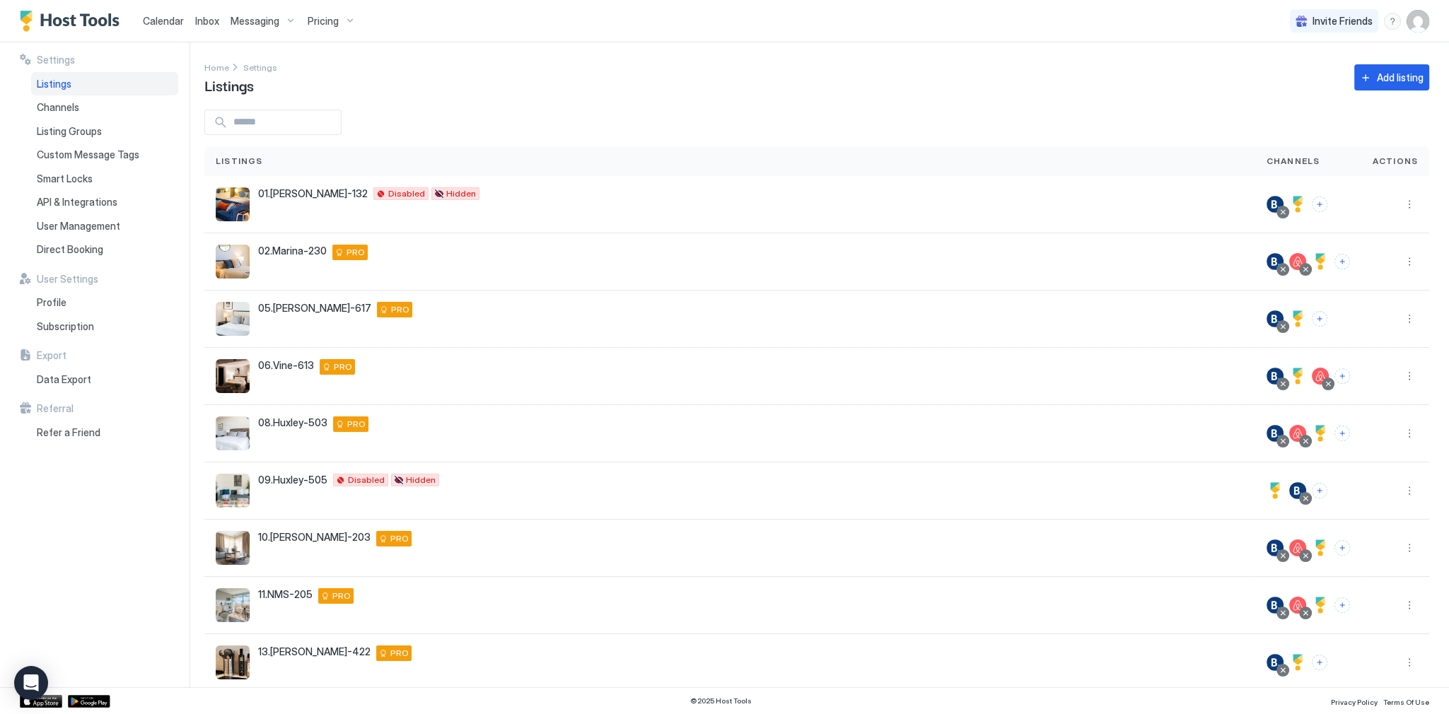
click at [302, 23] on div "Pricing" at bounding box center [331, 21] width 59 height 24
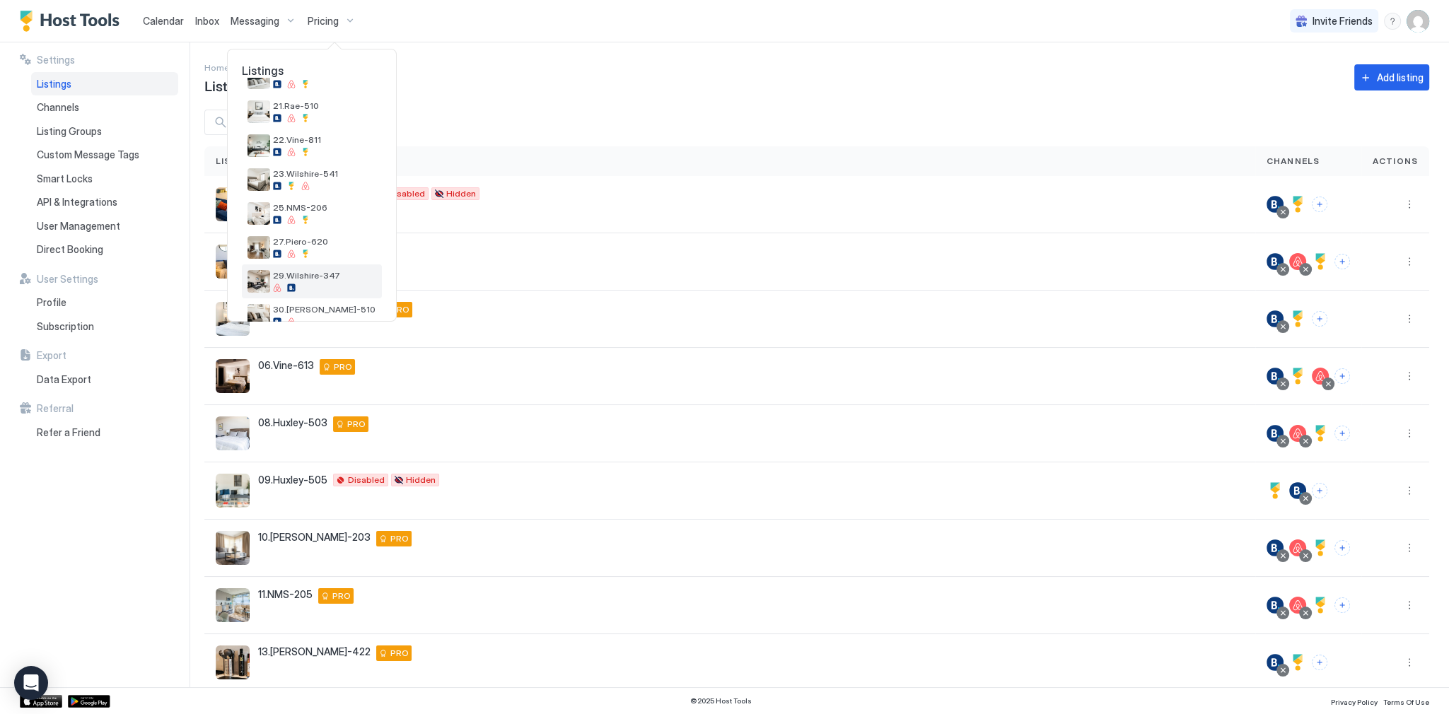
scroll to position [430, 0]
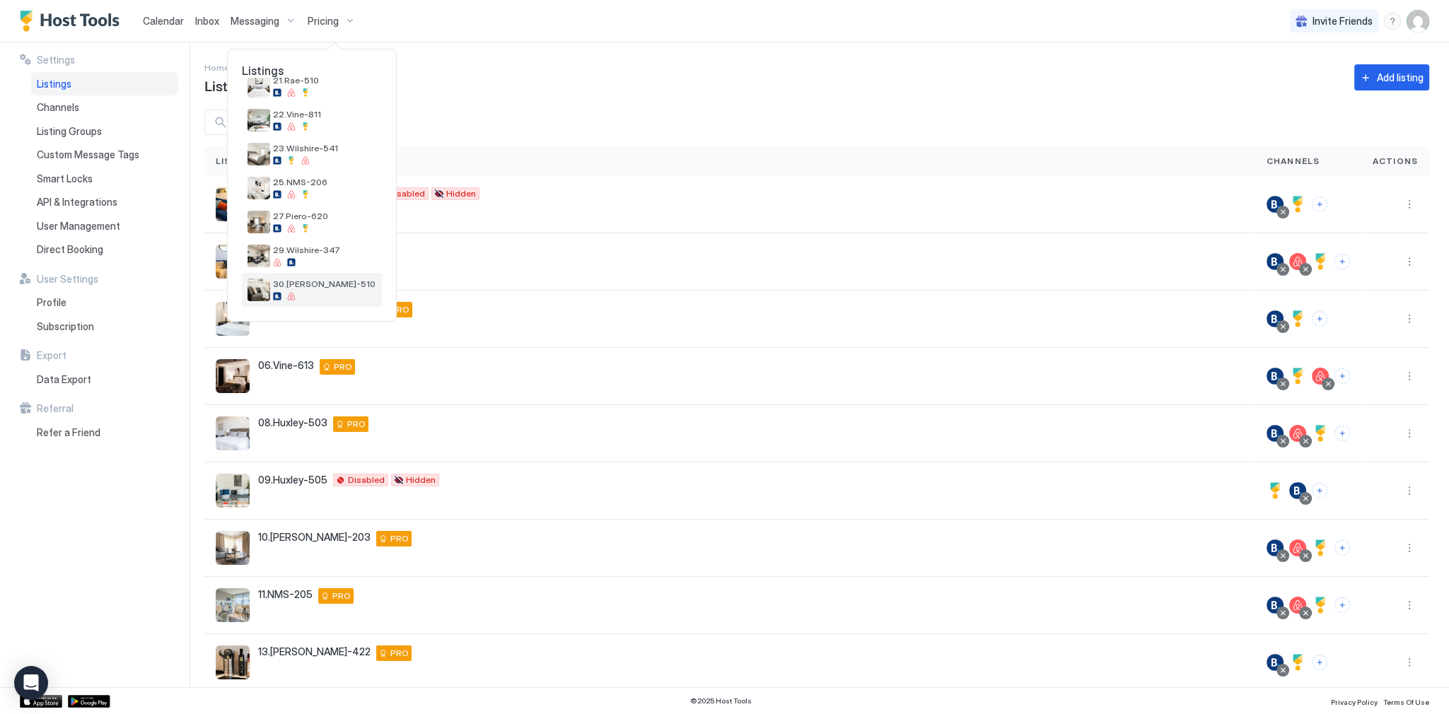
click at [299, 288] on span "30.[PERSON_NAME]-510" at bounding box center [324, 284] width 103 height 11
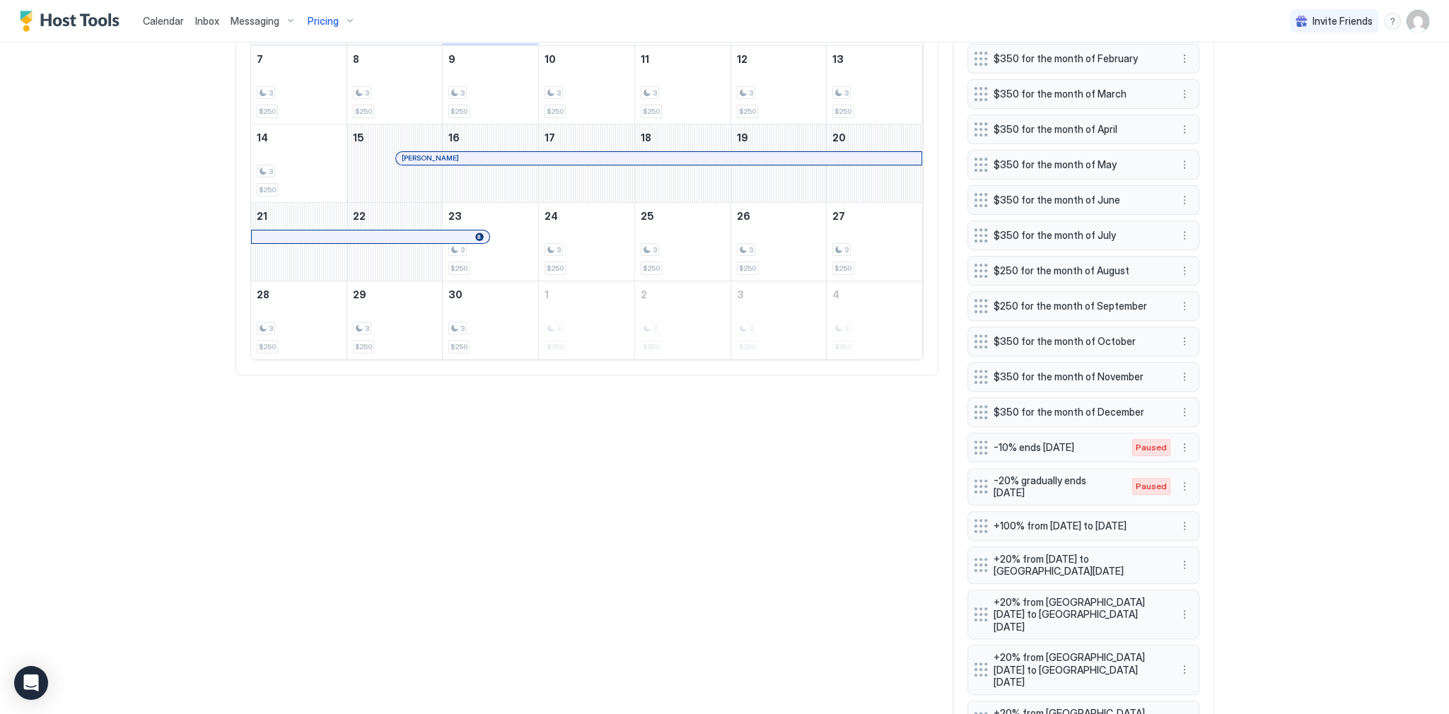
scroll to position [634, 0]
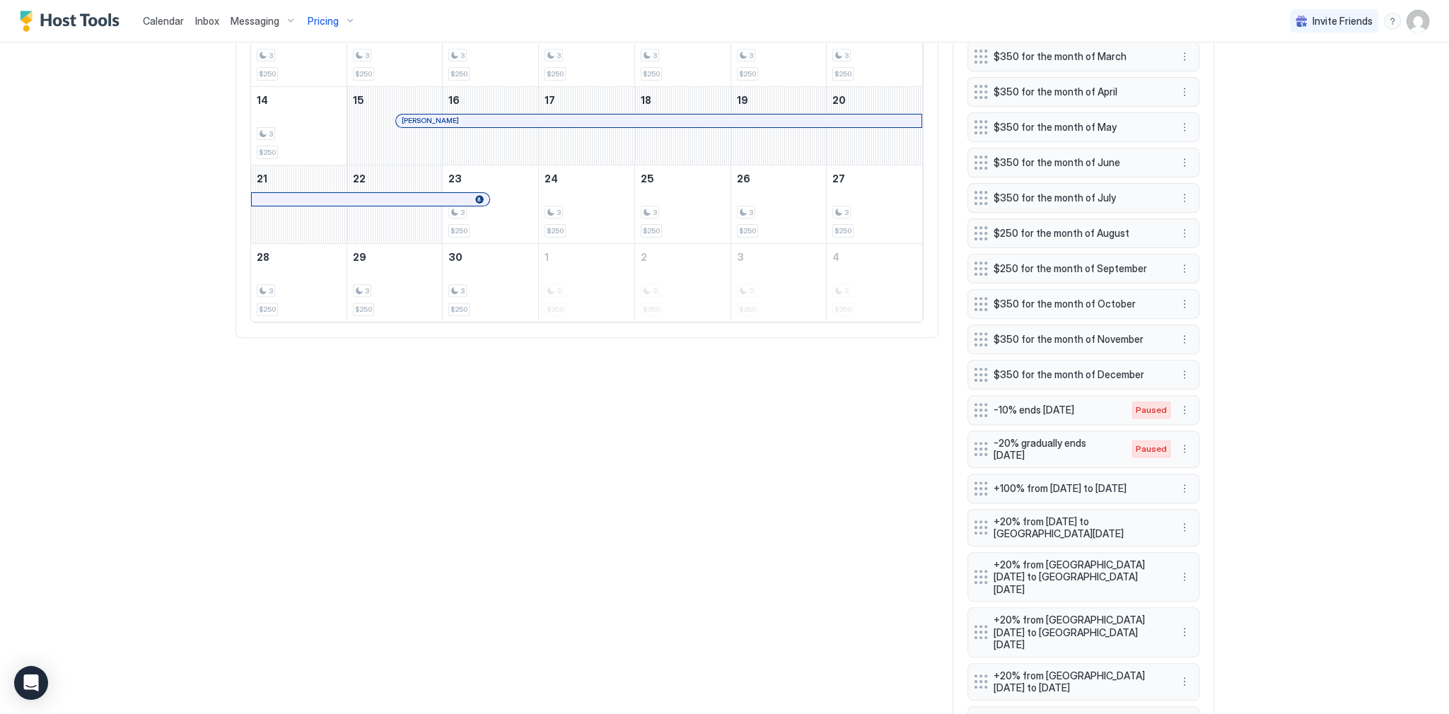
click at [1184, 395] on div "-10% ends [DATE] Paused" at bounding box center [1084, 410] width 232 height 30
click at [1183, 407] on button "More options" at bounding box center [1184, 410] width 17 height 17
click at [1192, 444] on div "Enable" at bounding box center [1199, 447] width 43 height 11
click at [1183, 443] on button "More options" at bounding box center [1184, 449] width 17 height 17
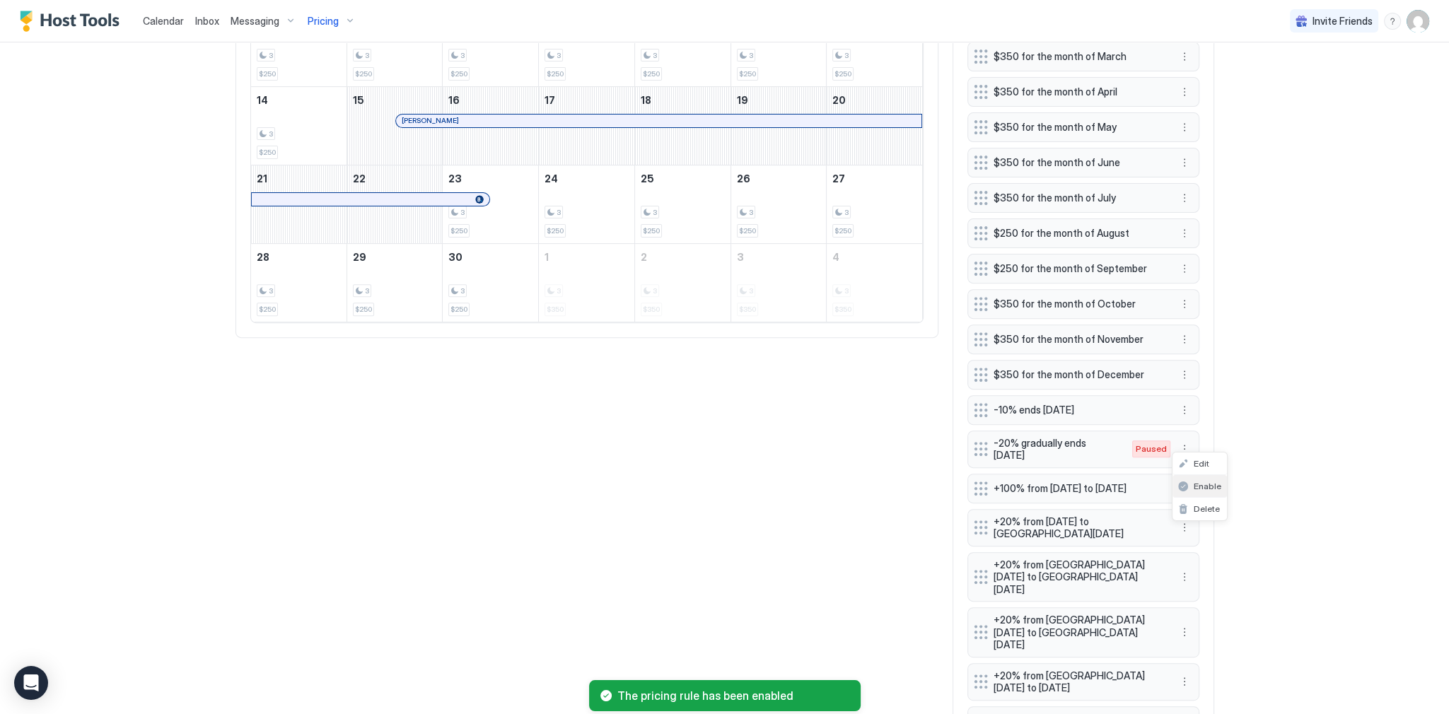
click at [1188, 482] on div "Enable" at bounding box center [1199, 486] width 43 height 11
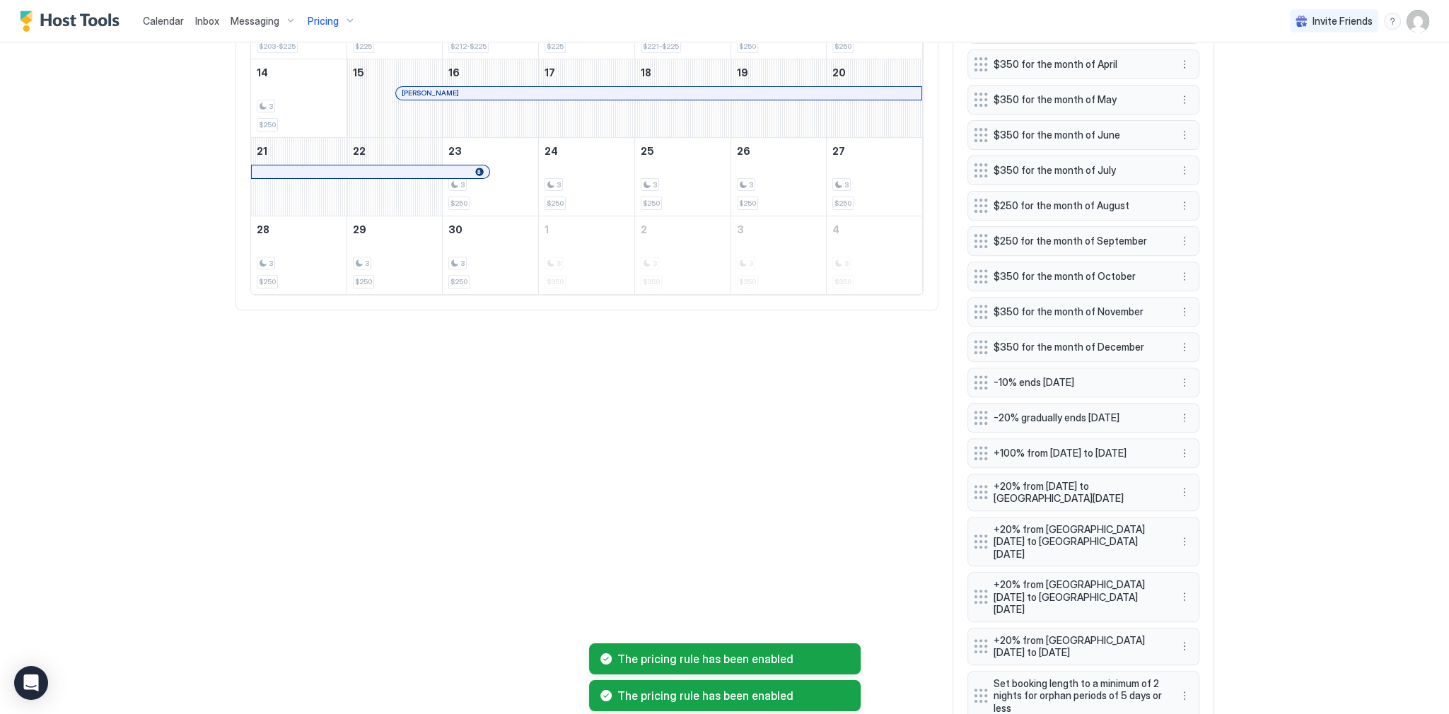
scroll to position [521, 0]
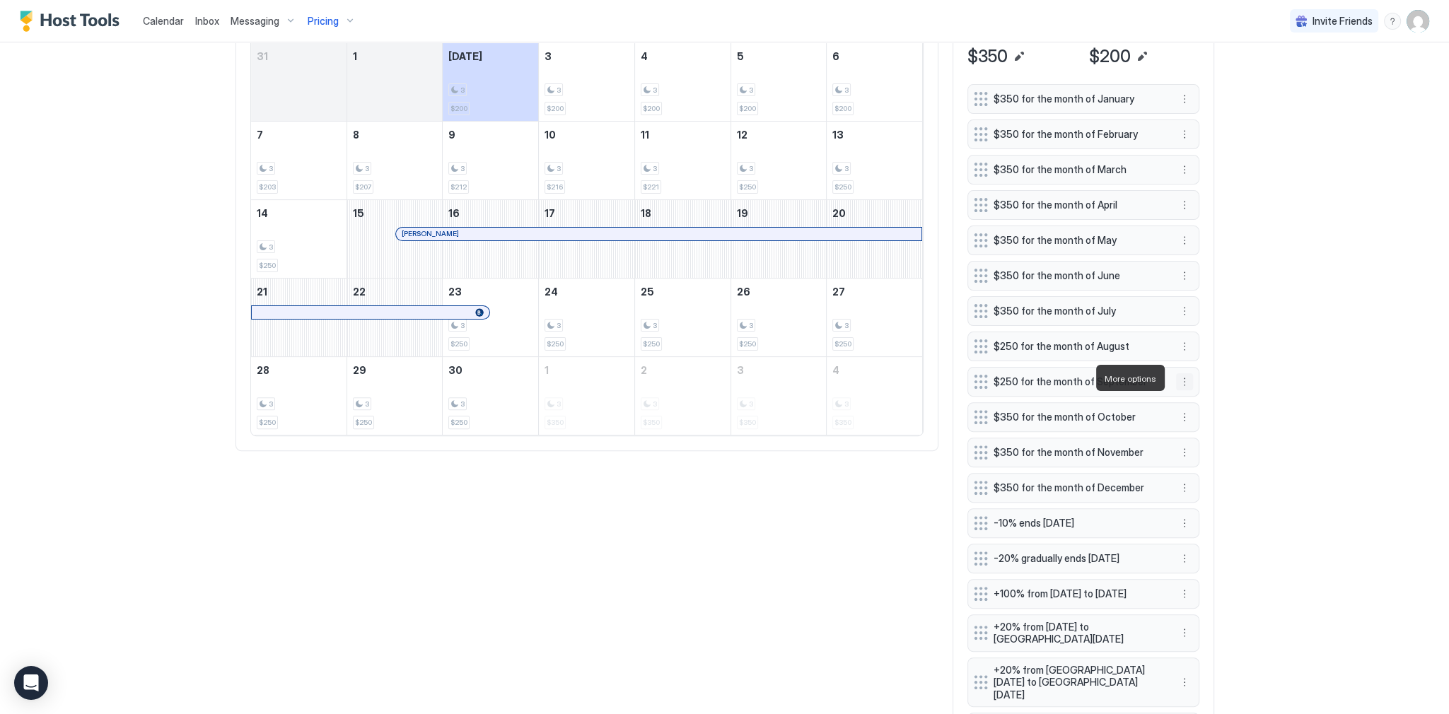
click at [1184, 381] on button "More options" at bounding box center [1184, 381] width 17 height 17
click at [1189, 402] on div "Edit" at bounding box center [1193, 398] width 31 height 11
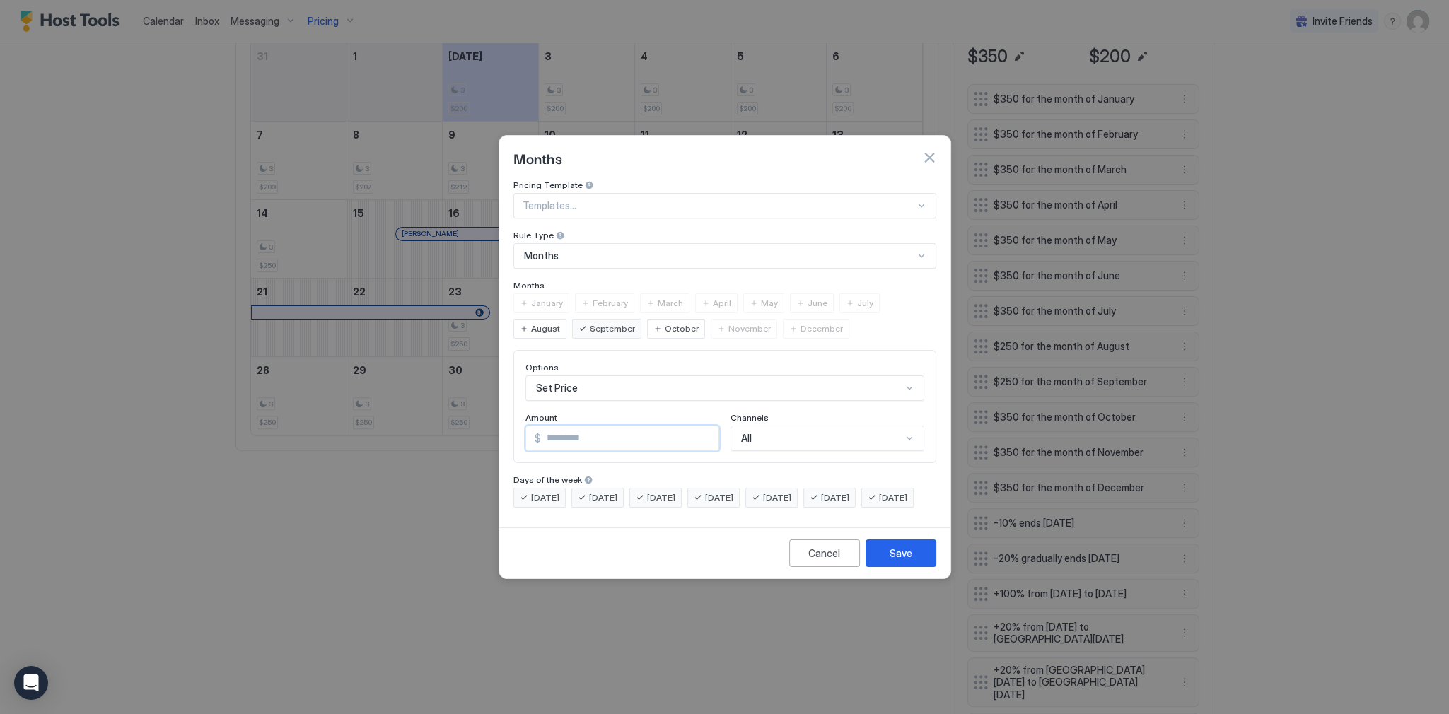
click at [588, 431] on input "***" at bounding box center [630, 438] width 178 height 24
type input "***"
click at [890, 553] on button "Save" at bounding box center [901, 554] width 71 height 28
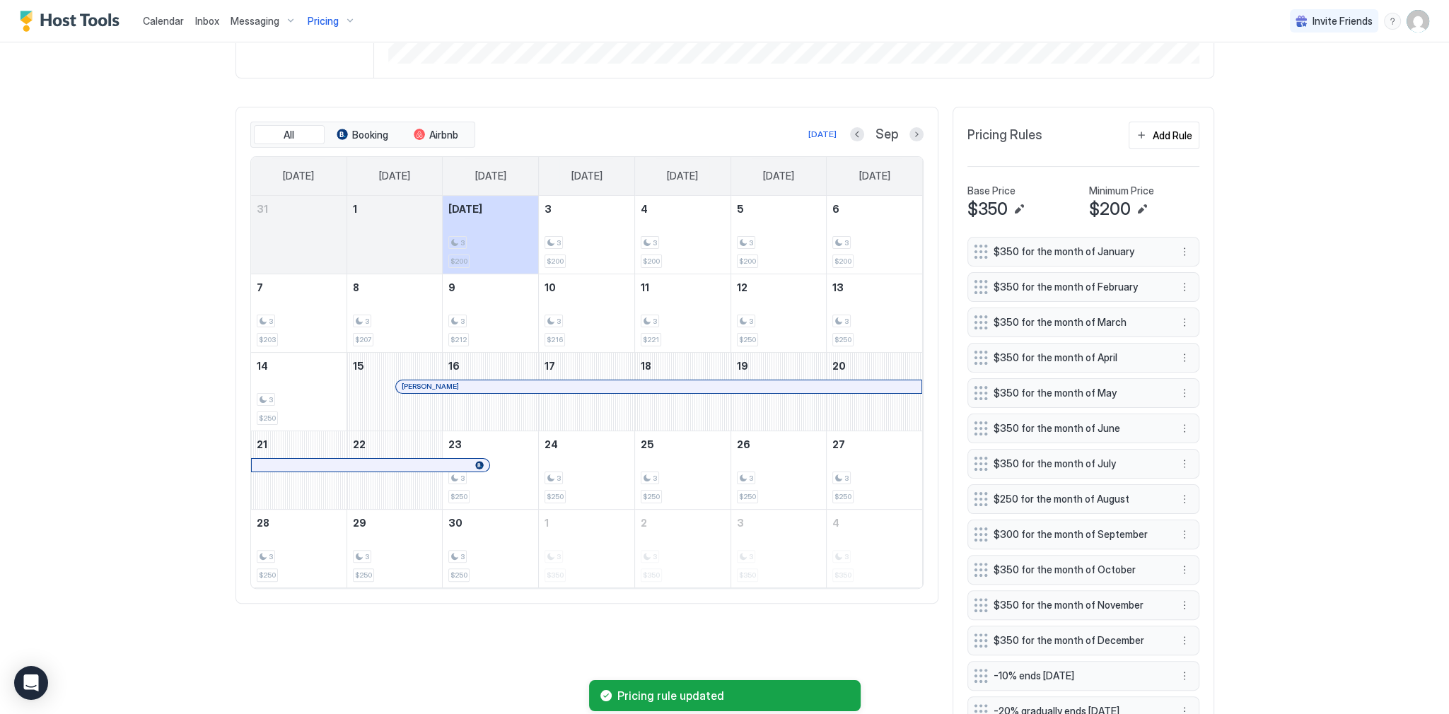
scroll to position [294, 0]
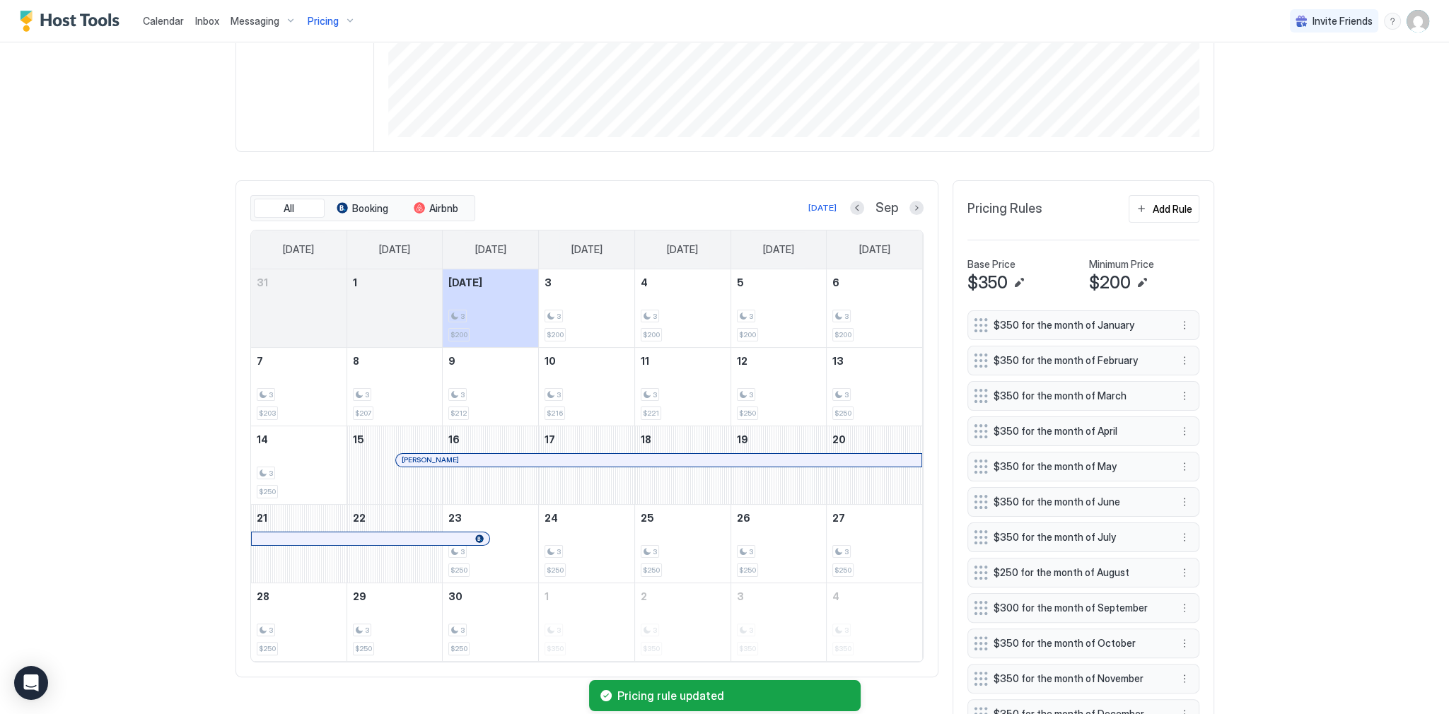
click at [1267, 462] on div "Calendar Inbox Messaging Pricing Invite Friends SG Home Pricing 30.[PERSON_NAME…" at bounding box center [724, 357] width 1449 height 714
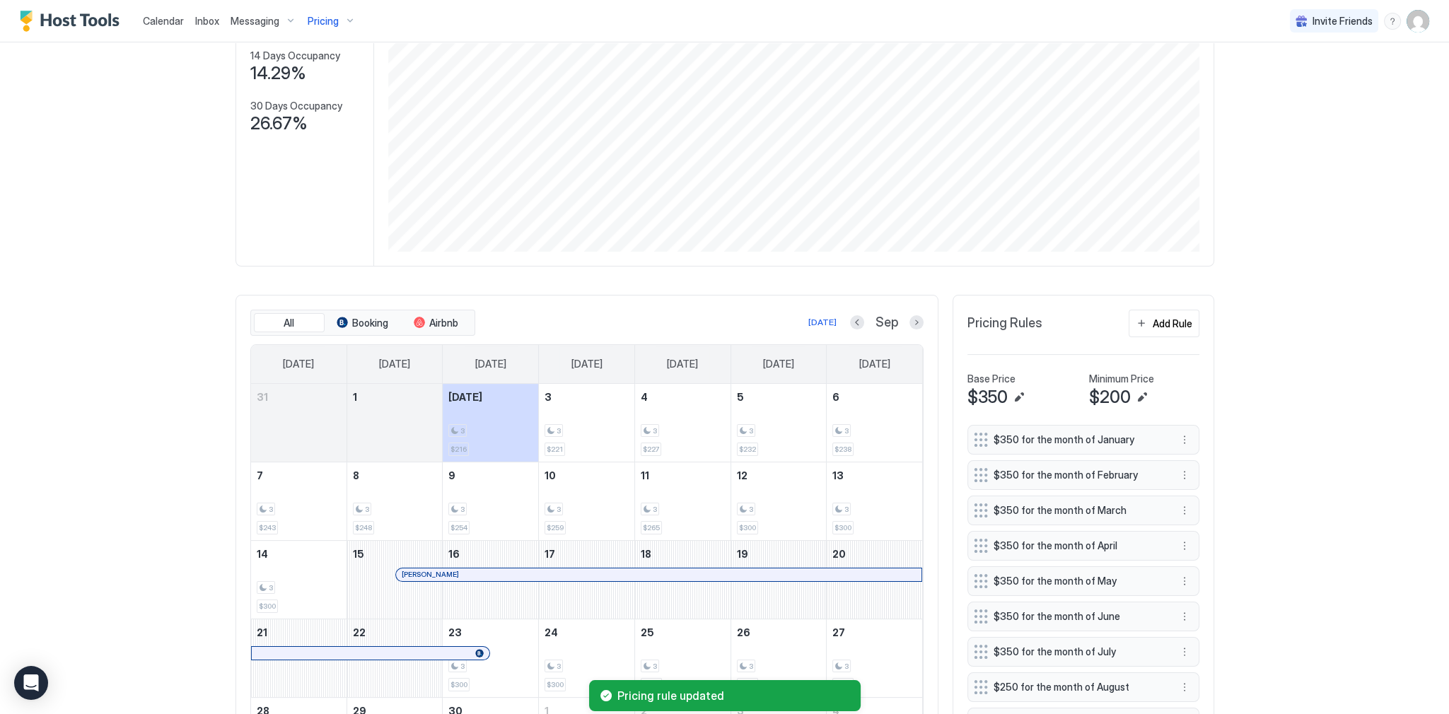
scroll to position [181, 0]
click at [1287, 460] on div "Calendar Inbox Messaging Pricing Invite Friends SG Home Pricing 30.[PERSON_NAME…" at bounding box center [724, 357] width 1449 height 714
click at [1290, 452] on div "Calendar Inbox Messaging Pricing Invite Friends SG Home Pricing 30.[PERSON_NAME…" at bounding box center [724, 357] width 1449 height 714
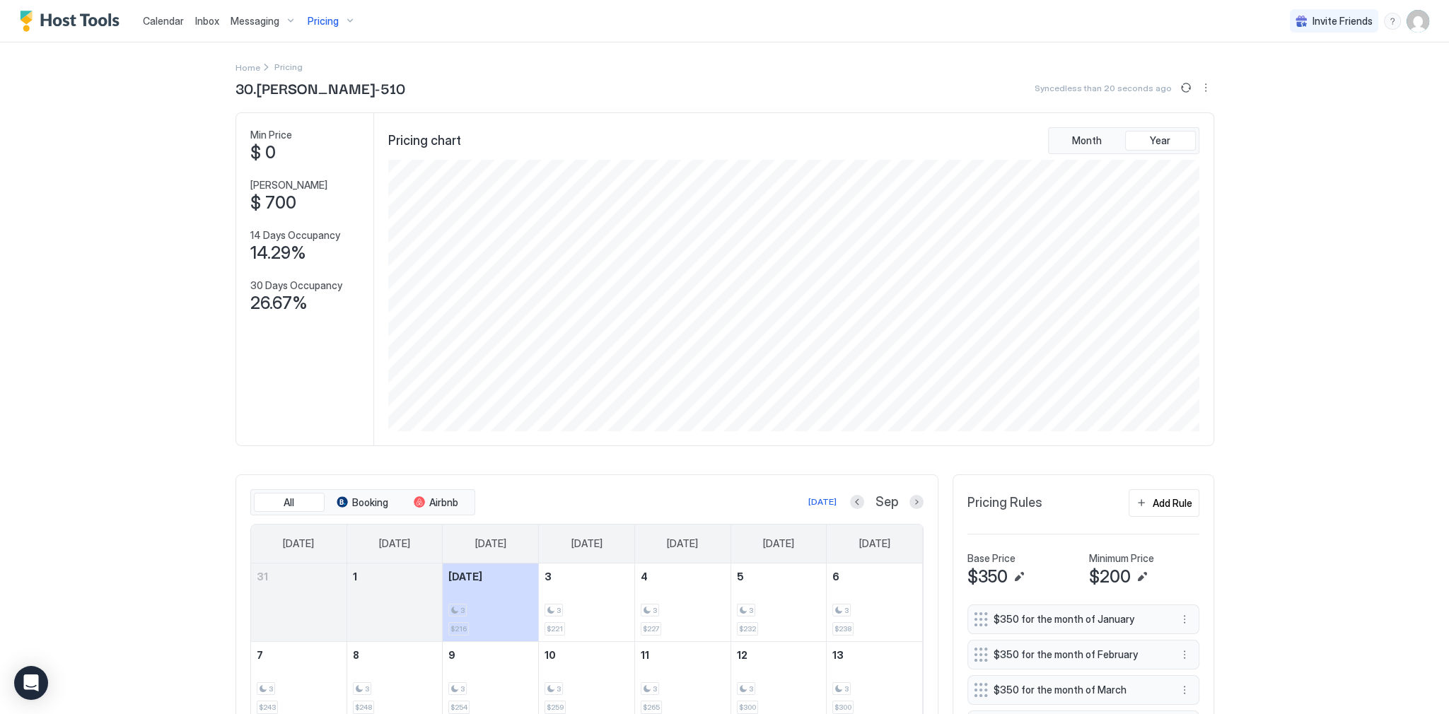
click at [1290, 440] on div "Calendar Inbox Messaging Pricing Invite Friends SG Home Pricing 30.Kelton-510 S…" at bounding box center [724, 357] width 1449 height 714
